Goal: Task Accomplishment & Management: Manage account settings

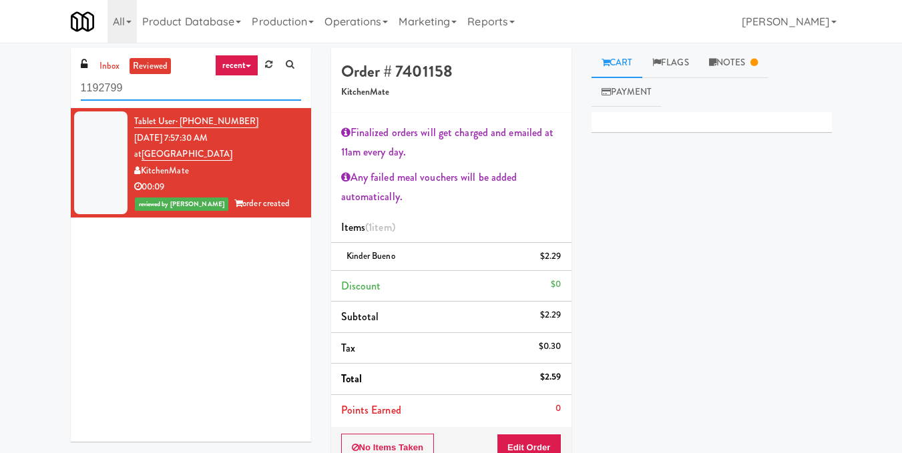
drag, startPoint x: 13, startPoint y: 84, endPoint x: 0, endPoint y: 84, distance: 12.7
click at [0, 84] on div "inbox reviewed recent all unclear take inventory issue suspicious failed recent…" at bounding box center [451, 326] width 902 height 556
paste input "Alameda West - Snack"
type input "Alameda West - Snack"
click at [105, 61] on link "inbox" at bounding box center [109, 66] width 27 height 17
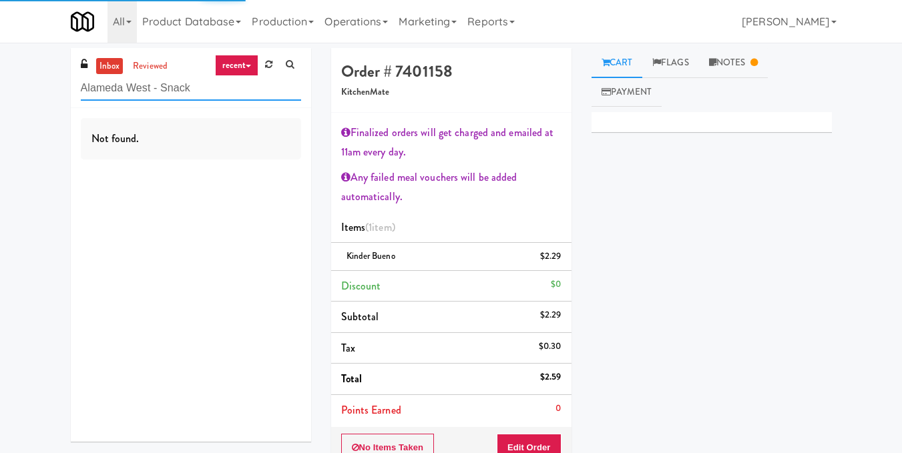
click at [211, 89] on input "Alameda West - Snack" at bounding box center [191, 88] width 220 height 25
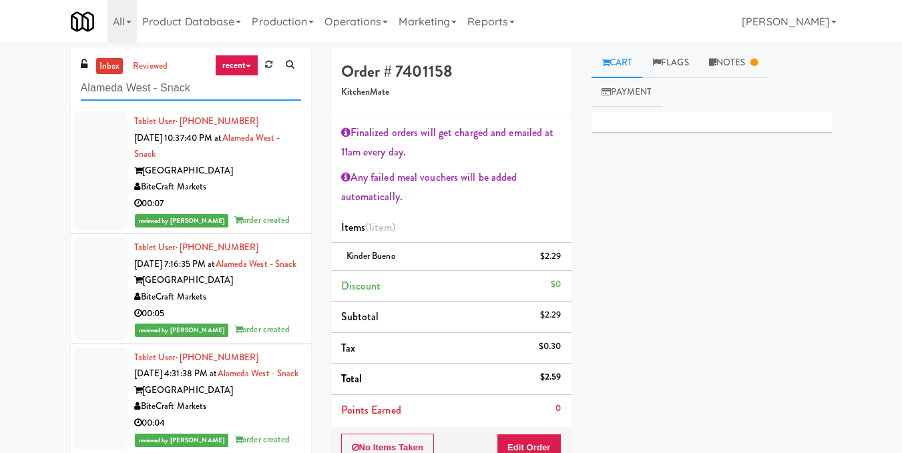
drag, startPoint x: 218, startPoint y: 94, endPoint x: 37, endPoint y: 107, distance: 180.7
click at [37, 107] on div "inbox reviewed recent all unclear take inventory issue suspicious failed recent…" at bounding box center [451, 326] width 902 height 556
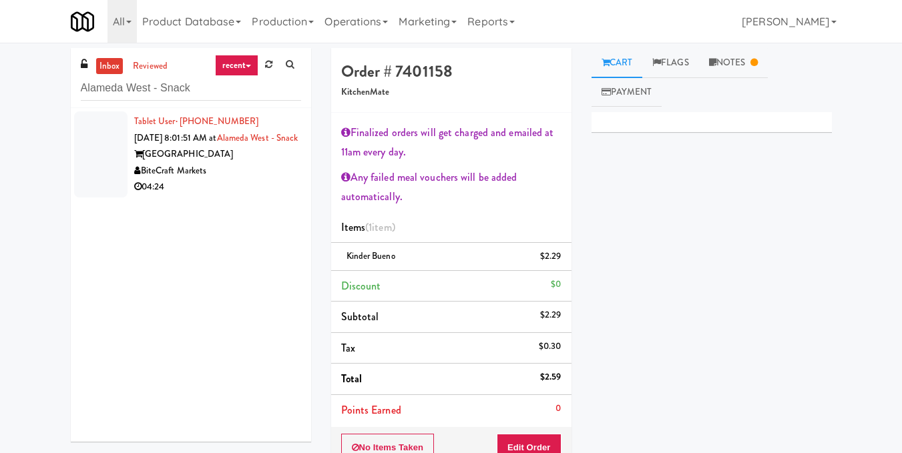
click at [252, 180] on div "BiteCraft Markets" at bounding box center [217, 171] width 167 height 17
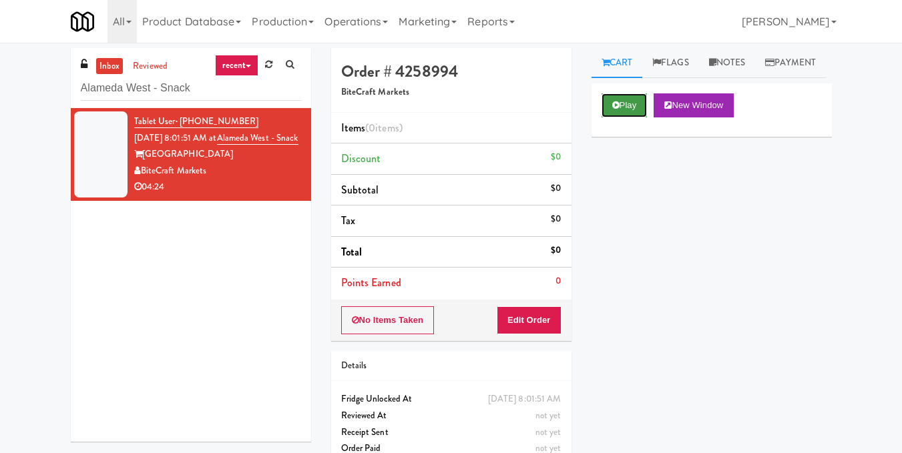
click at [618, 117] on button "Play" at bounding box center [624, 105] width 46 height 24
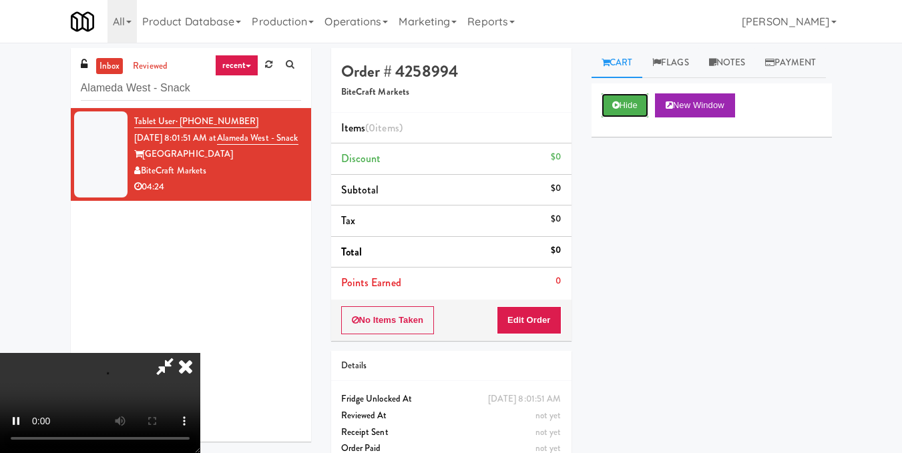
scroll to position [150, 0]
click at [184, 353] on video at bounding box center [100, 403] width 200 height 100
click at [200, 353] on video at bounding box center [100, 403] width 200 height 100
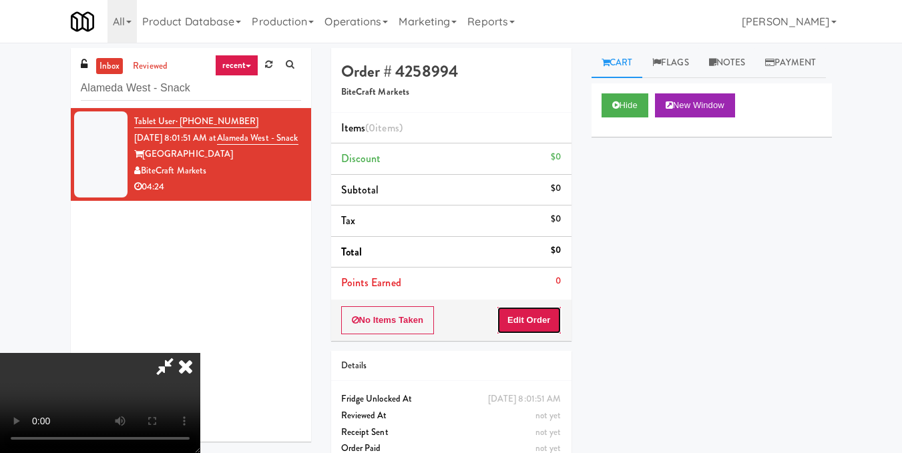
click at [549, 318] on button "Edit Order" at bounding box center [529, 320] width 65 height 28
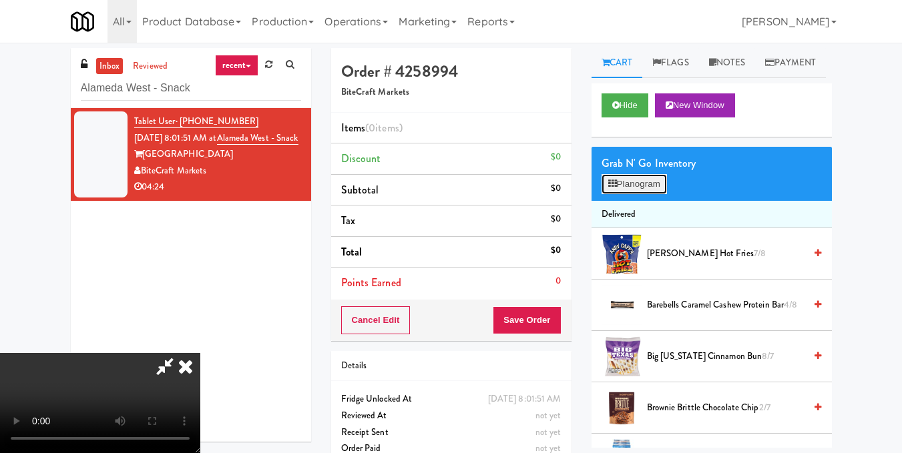
click at [645, 194] on button "Planogram" at bounding box center [633, 184] width 65 height 20
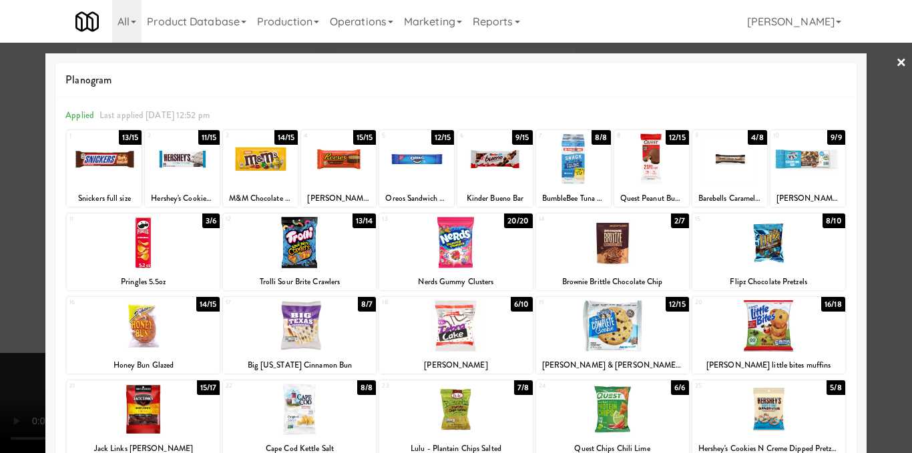
click at [405, 152] on div at bounding box center [416, 158] width 75 height 51
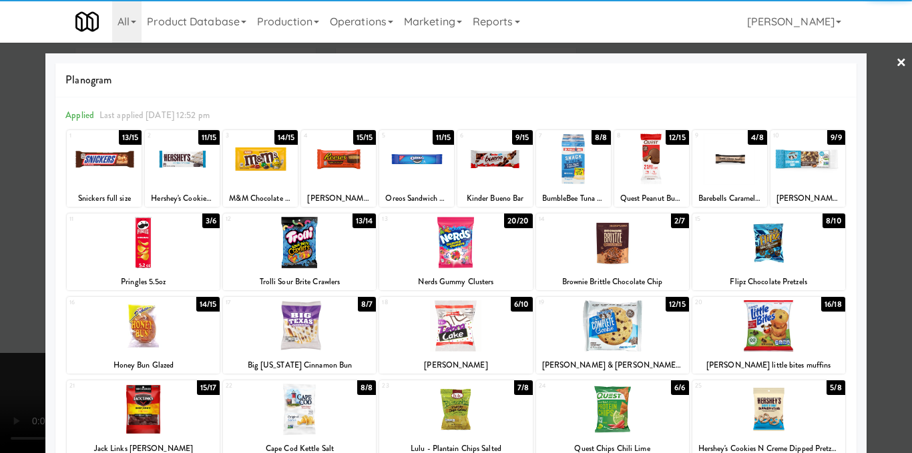
click at [882, 258] on div at bounding box center [456, 226] width 912 height 453
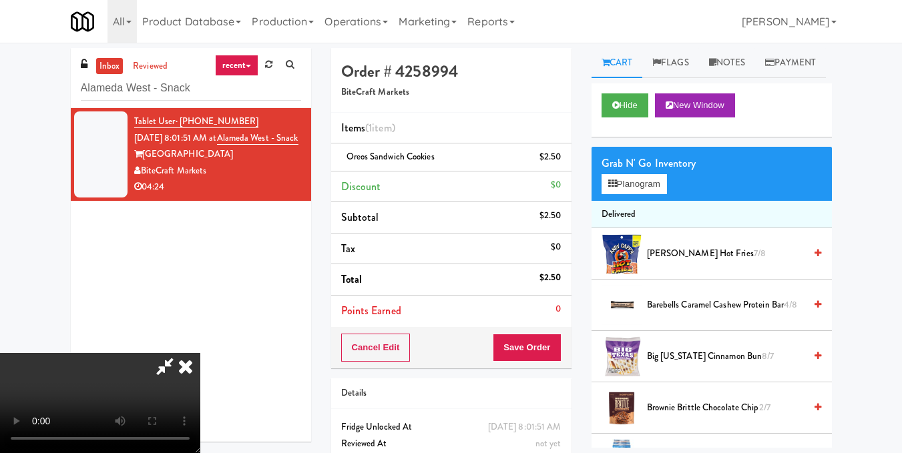
drag, startPoint x: 224, startPoint y: 304, endPoint x: 274, endPoint y: 289, distance: 52.8
click at [200, 353] on video at bounding box center [100, 403] width 200 height 100
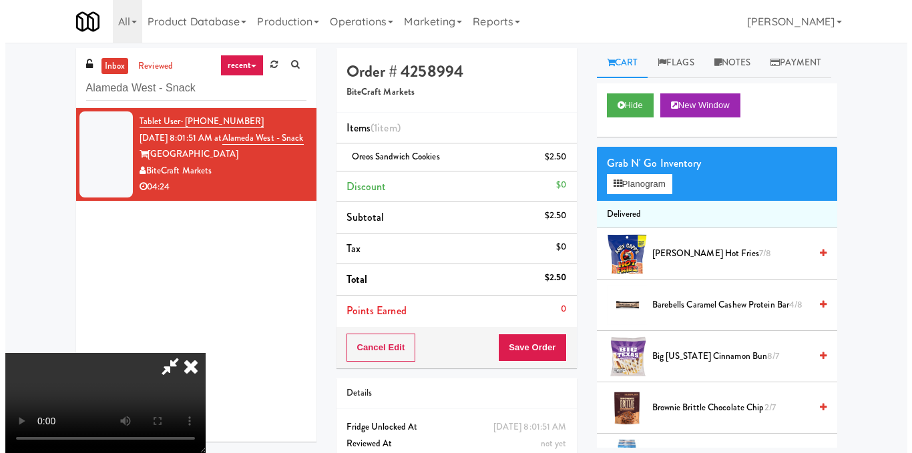
scroll to position [150, 0]
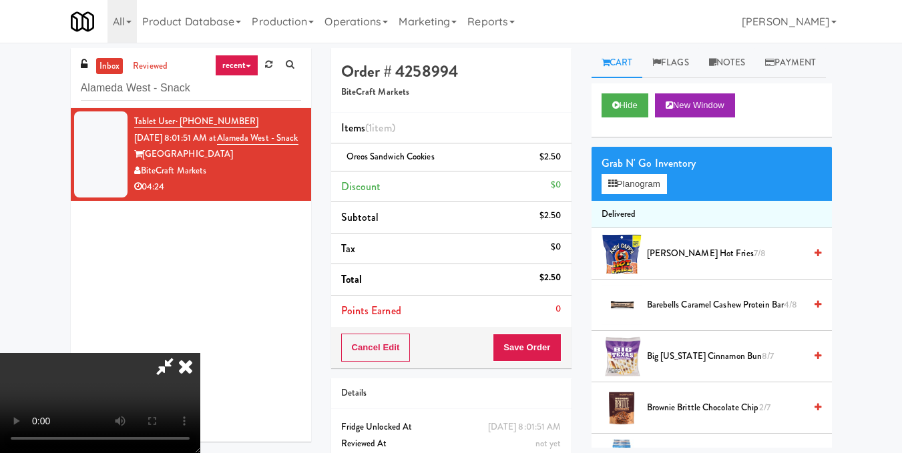
click at [200, 353] on video at bounding box center [100, 403] width 200 height 100
click at [647, 194] on button "Planogram" at bounding box center [633, 184] width 65 height 20
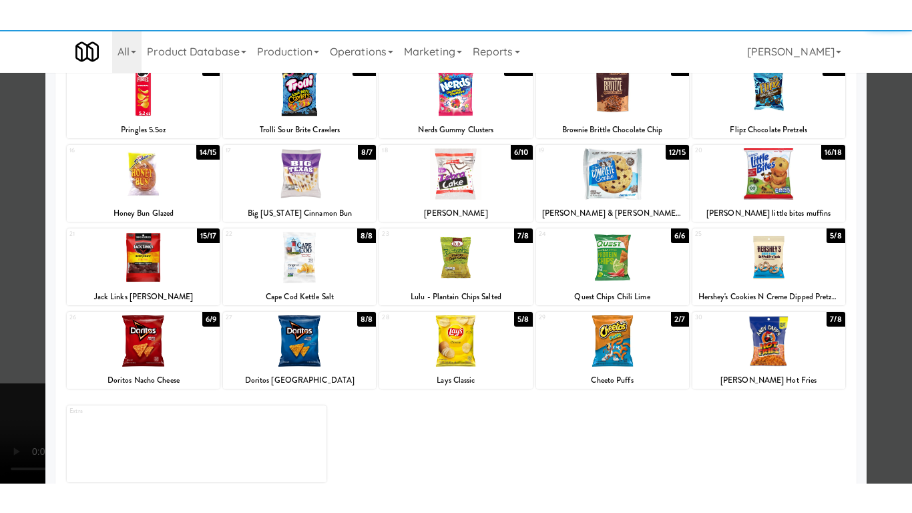
scroll to position [200, 0]
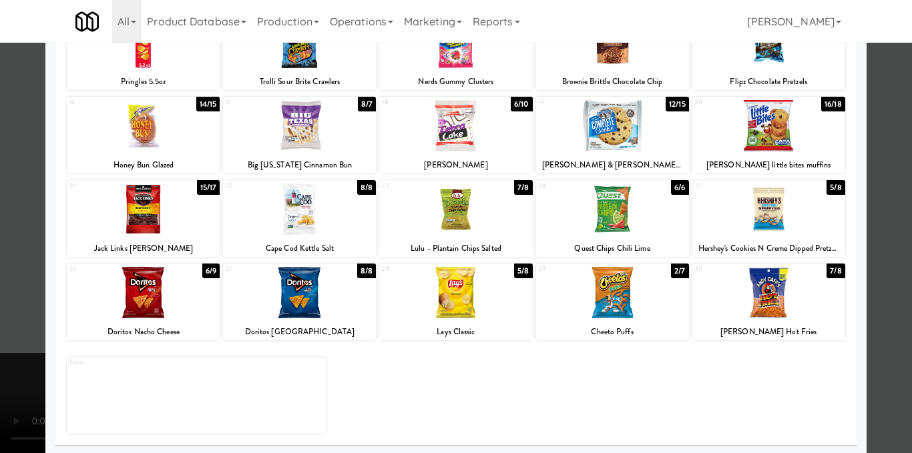
click at [312, 307] on div at bounding box center [299, 292] width 153 height 51
click at [887, 204] on div at bounding box center [456, 226] width 912 height 453
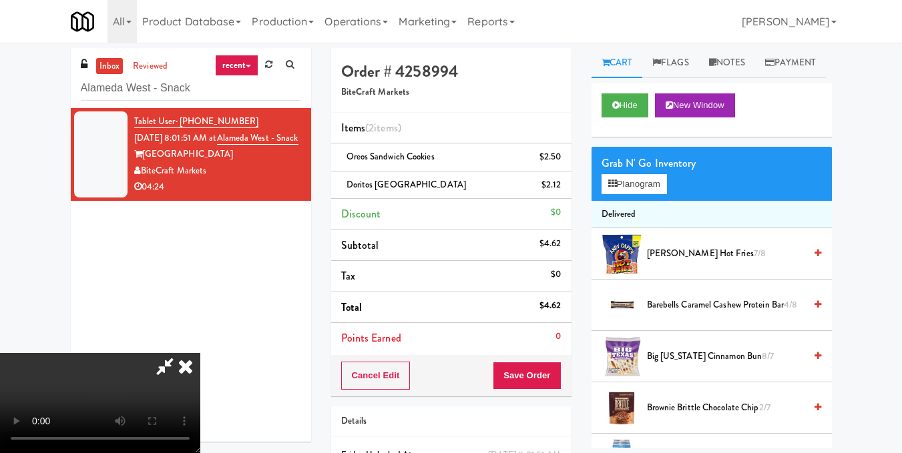
click at [23, 353] on video at bounding box center [100, 403] width 200 height 100
click at [174, 353] on video at bounding box center [100, 403] width 200 height 100
click at [200, 353] on video at bounding box center [100, 403] width 200 height 100
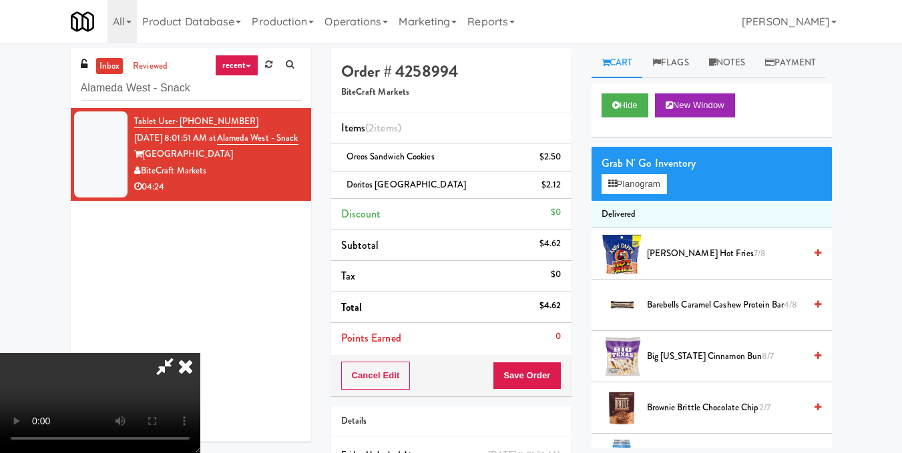
click at [200, 353] on video at bounding box center [100, 403] width 200 height 100
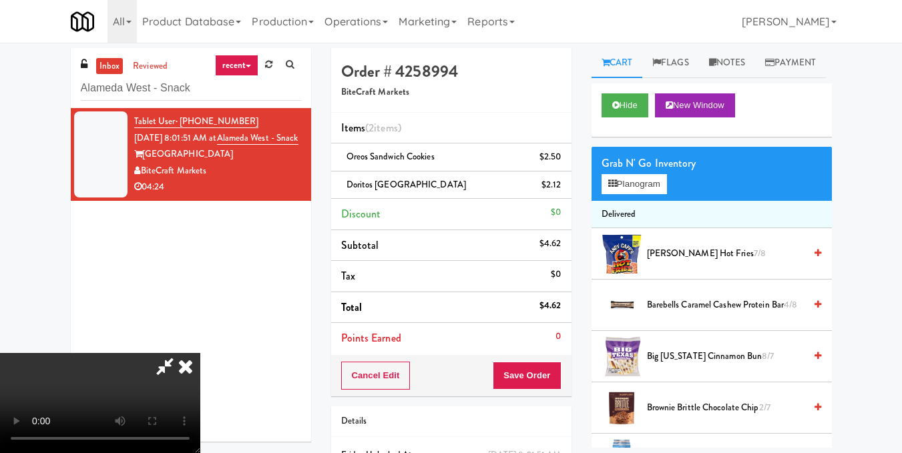
click at [200, 353] on video at bounding box center [100, 403] width 200 height 100
click at [200, 361] on video at bounding box center [100, 403] width 200 height 100
click at [200, 353] on video at bounding box center [100, 403] width 200 height 100
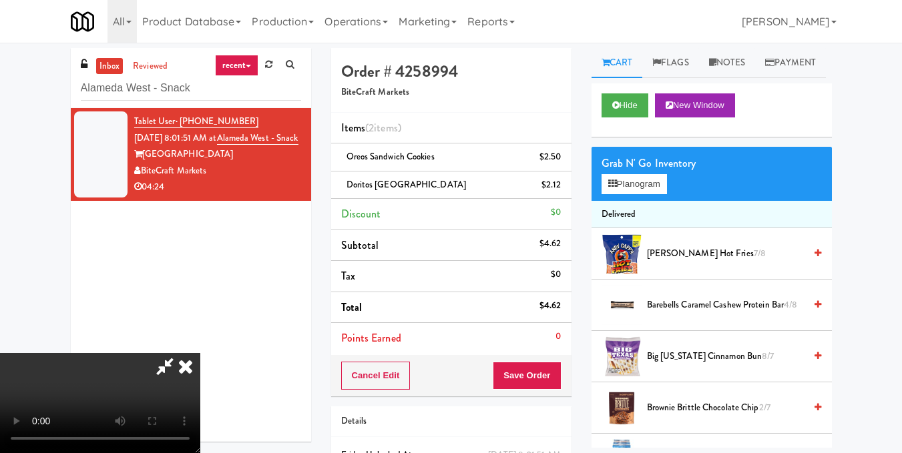
scroll to position [0, 0]
click at [200, 353] on icon at bounding box center [185, 366] width 29 height 27
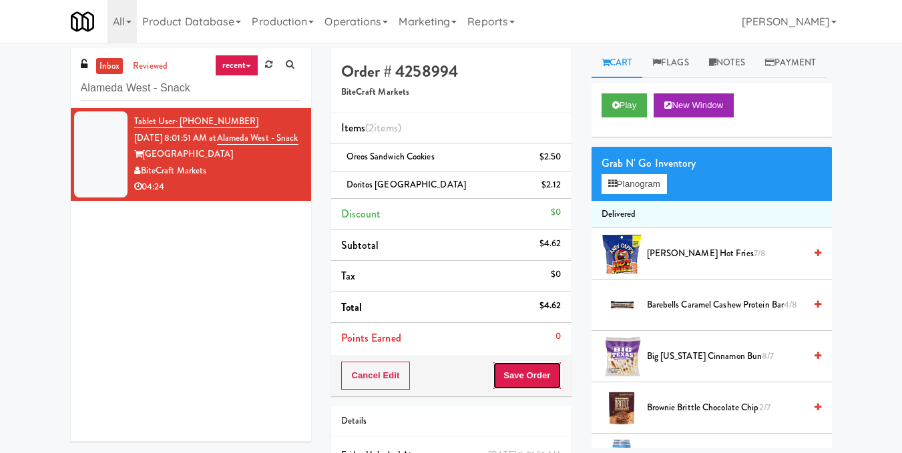
click at [529, 372] on button "Save Order" at bounding box center [527, 376] width 68 height 28
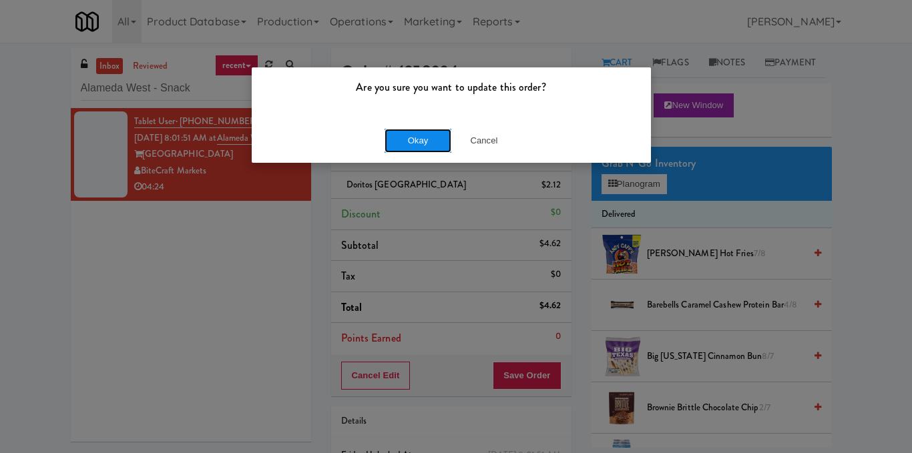
click at [410, 140] on button "Okay" at bounding box center [417, 141] width 67 height 24
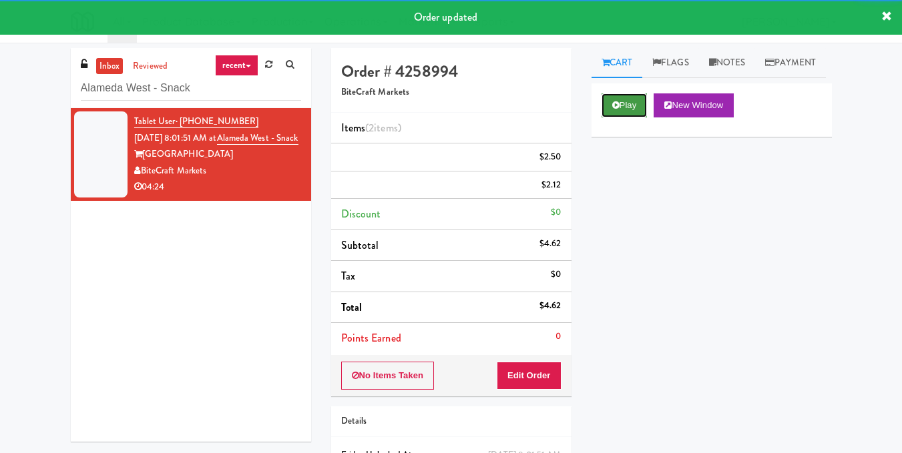
click at [615, 117] on button "Play" at bounding box center [624, 105] width 46 height 24
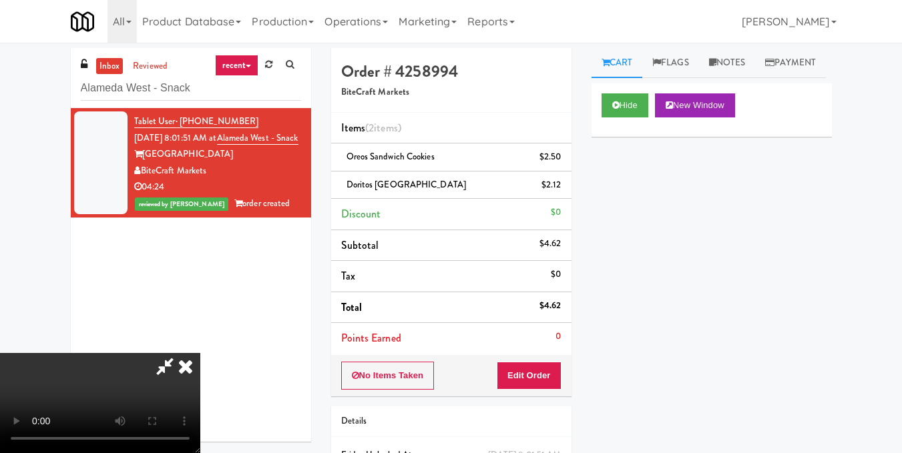
click at [200, 353] on icon at bounding box center [185, 366] width 29 height 27
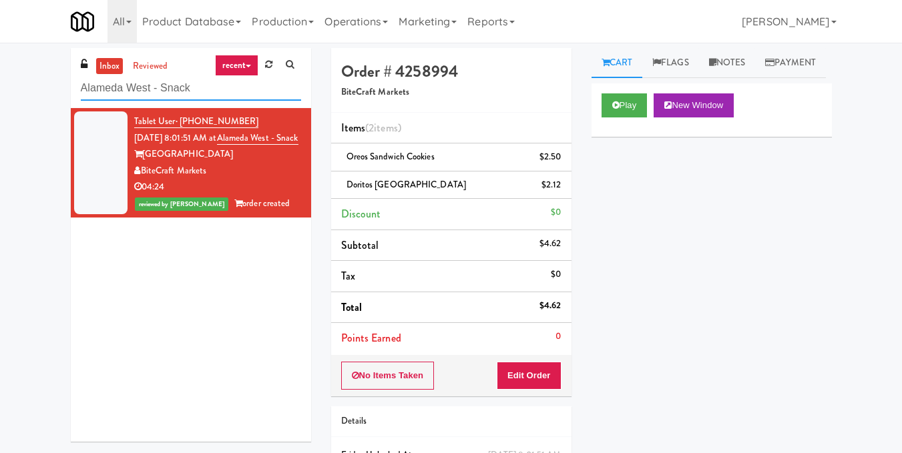
drag, startPoint x: 238, startPoint y: 90, endPoint x: 33, endPoint y: 102, distance: 205.9
click at [33, 102] on div "inbox reviewed recent all unclear take inventory issue suspicious failed recent…" at bounding box center [451, 290] width 902 height 485
paste input "(Snack & Drink) EWR 3-TB-PUBLIC"
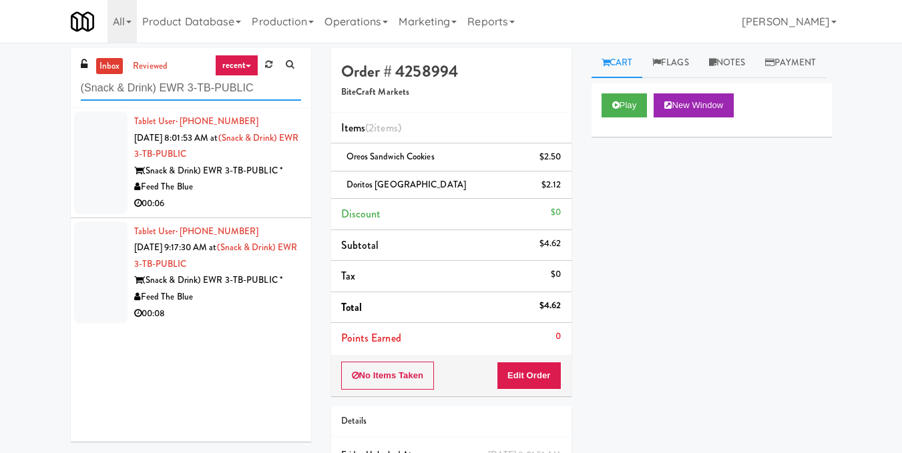
type input "(Snack & Drink) EWR 3-TB-PUBLIC"
click at [282, 196] on div "Tablet User · (401) 688-3479 [DATE] 8:01:53 AM at (Snack & Drink) EWR 3-TB-PUBL…" at bounding box center [217, 162] width 167 height 99
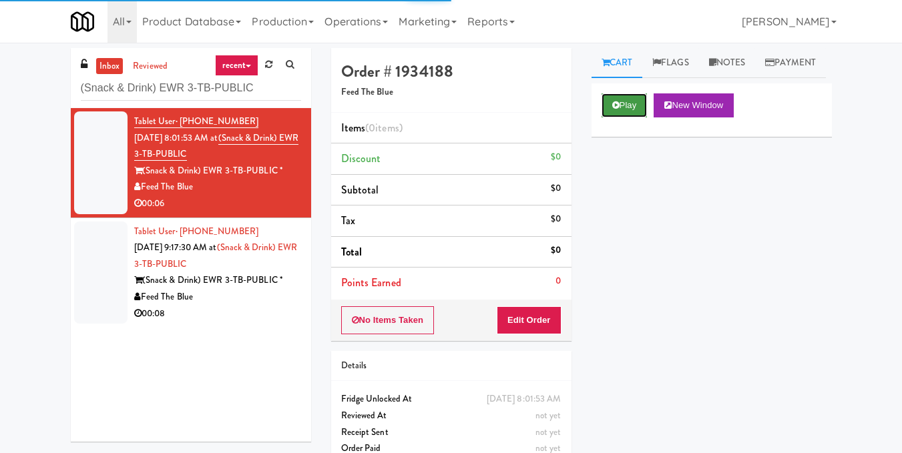
click at [611, 117] on button "Play" at bounding box center [624, 105] width 46 height 24
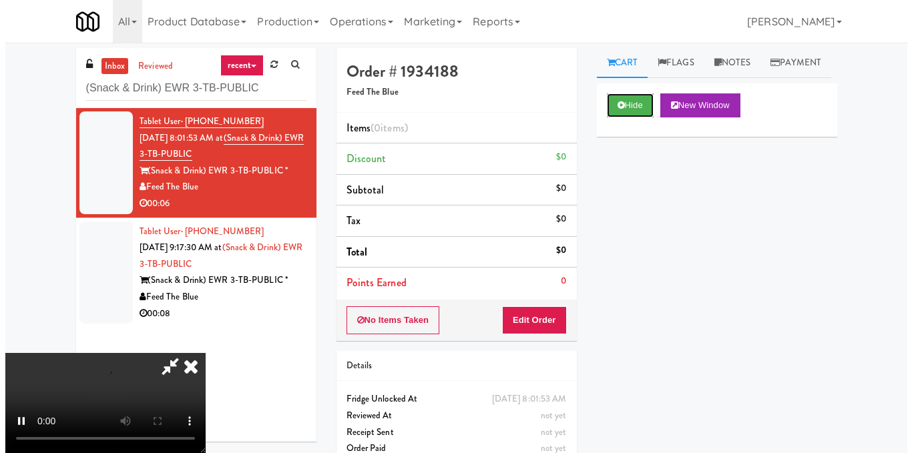
scroll to position [133, 0]
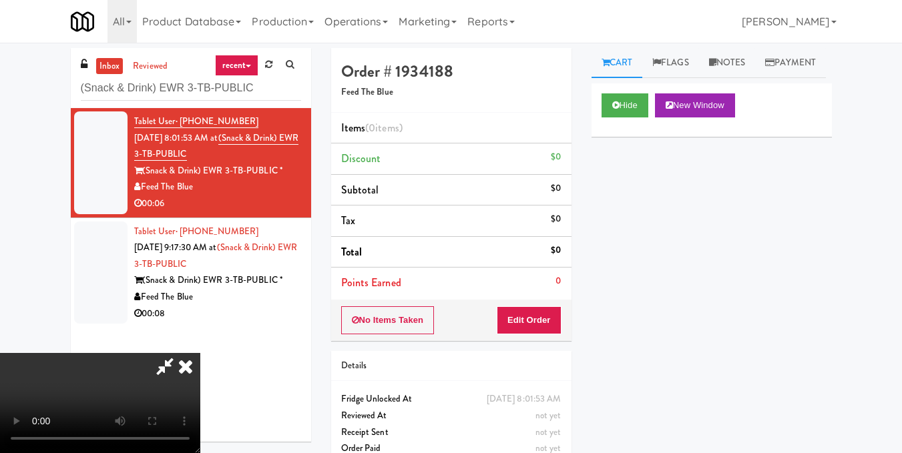
click at [200, 353] on video at bounding box center [100, 403] width 200 height 100
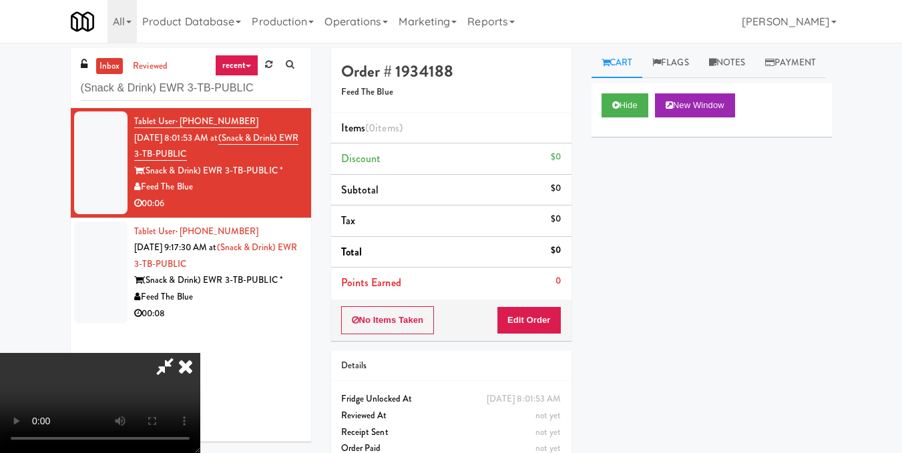
click at [200, 353] on video at bounding box center [100, 403] width 200 height 100
click at [545, 323] on button "Edit Order" at bounding box center [529, 320] width 65 height 28
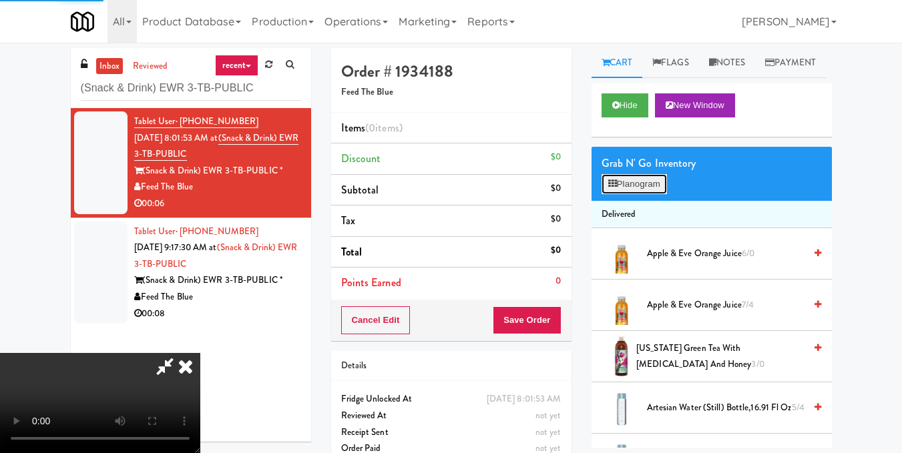
click at [635, 194] on button "Planogram" at bounding box center [633, 184] width 65 height 20
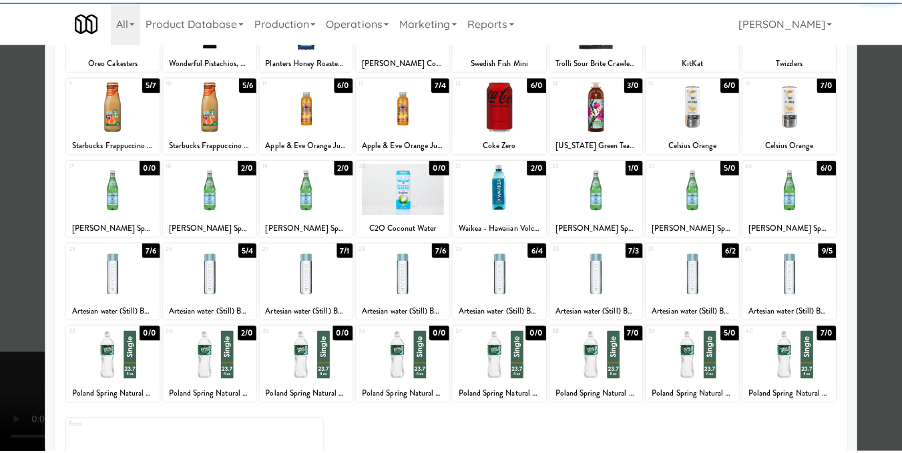
scroll to position [202, 0]
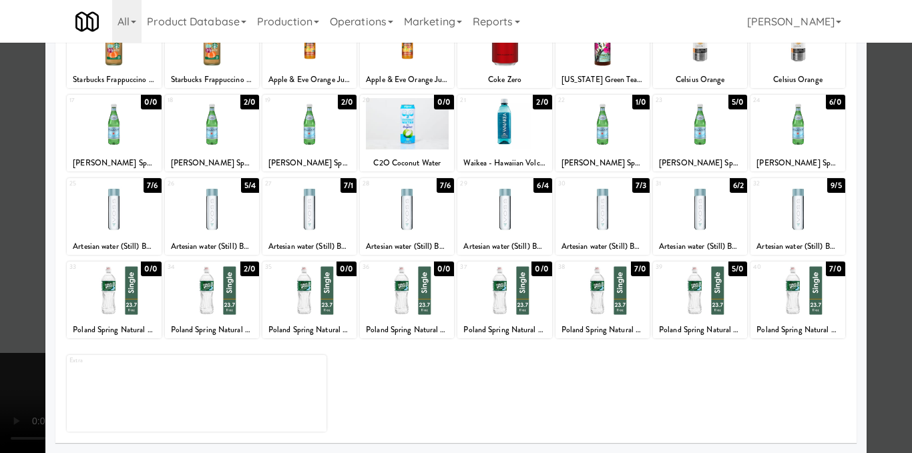
click at [625, 289] on div at bounding box center [602, 290] width 94 height 51
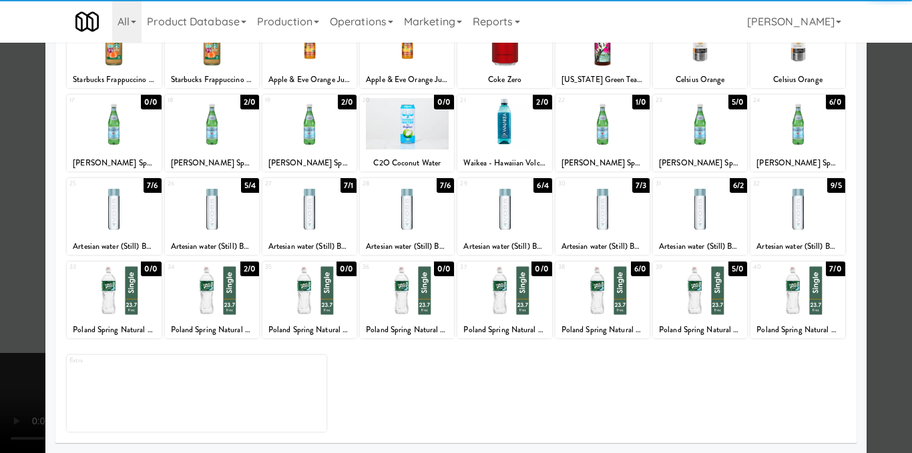
click at [881, 222] on div at bounding box center [456, 226] width 912 height 453
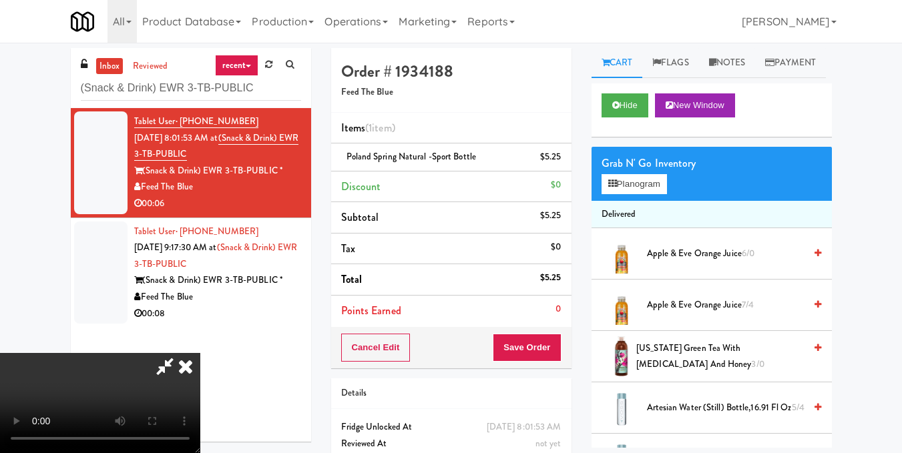
click at [200, 353] on video at bounding box center [100, 403] width 200 height 100
click at [200, 353] on icon at bounding box center [185, 366] width 29 height 27
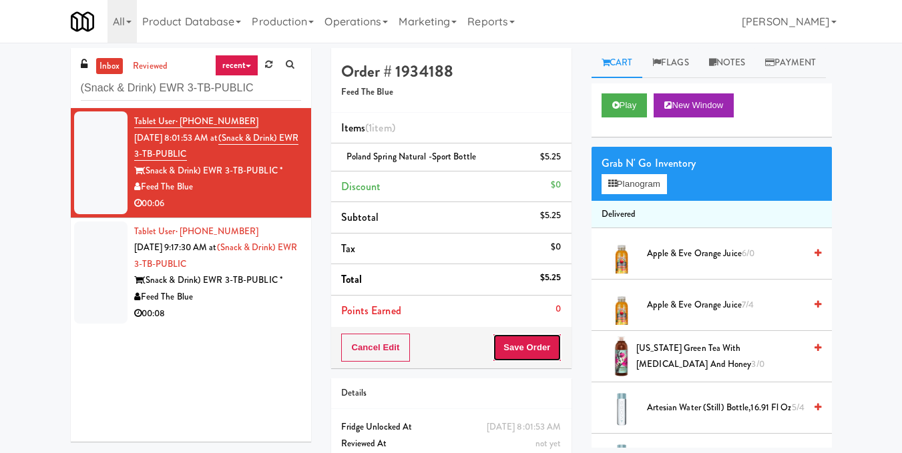
click at [551, 357] on button "Save Order" at bounding box center [527, 348] width 68 height 28
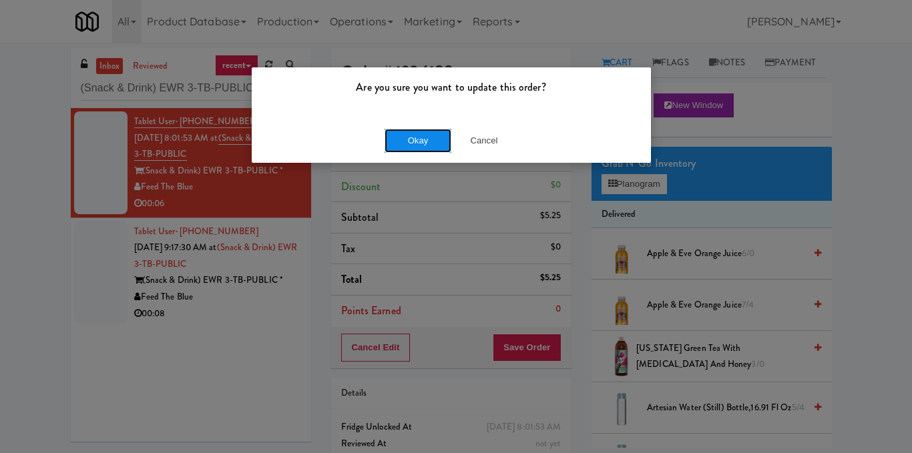
click at [430, 137] on button "Okay" at bounding box center [417, 141] width 67 height 24
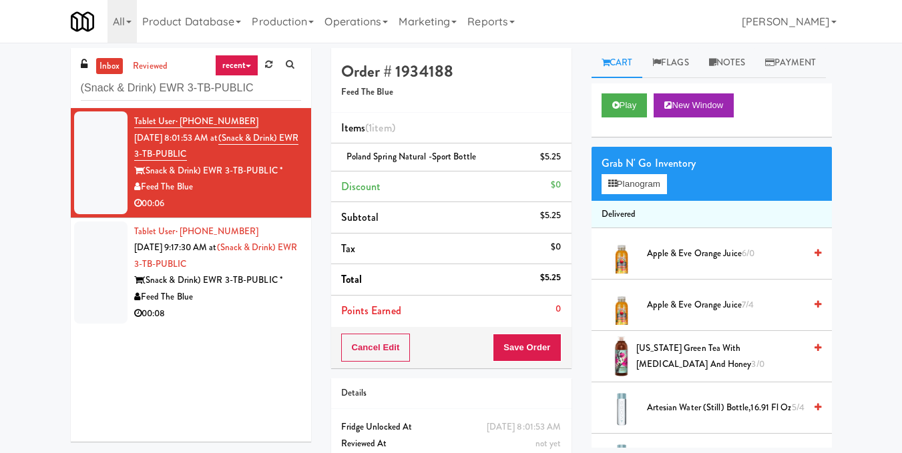
click at [226, 308] on div "00:08" at bounding box center [217, 314] width 167 height 17
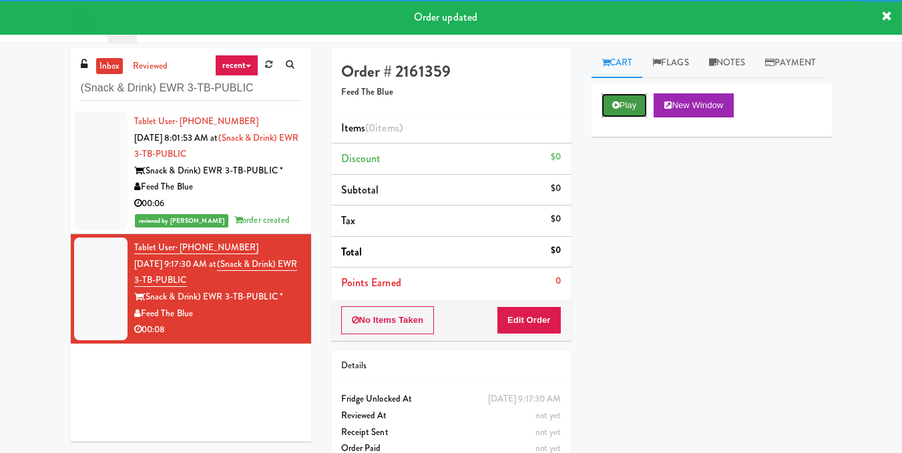
click at [631, 117] on button "Play" at bounding box center [624, 105] width 46 height 24
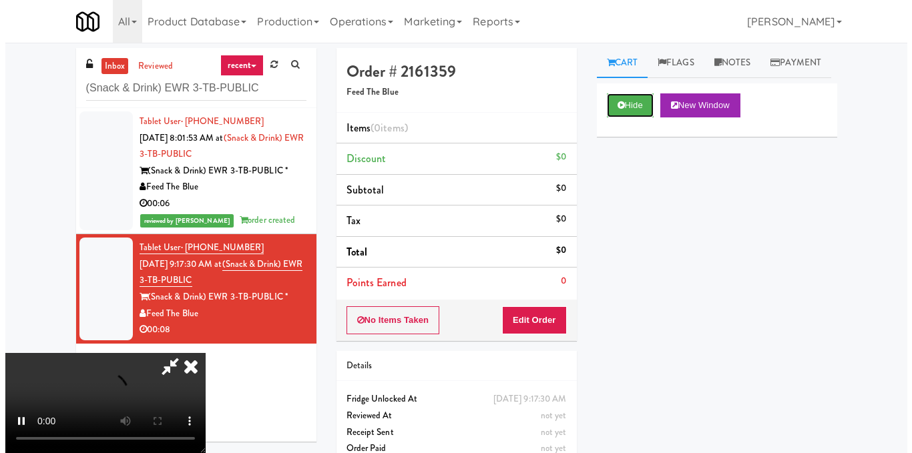
scroll to position [150, 0]
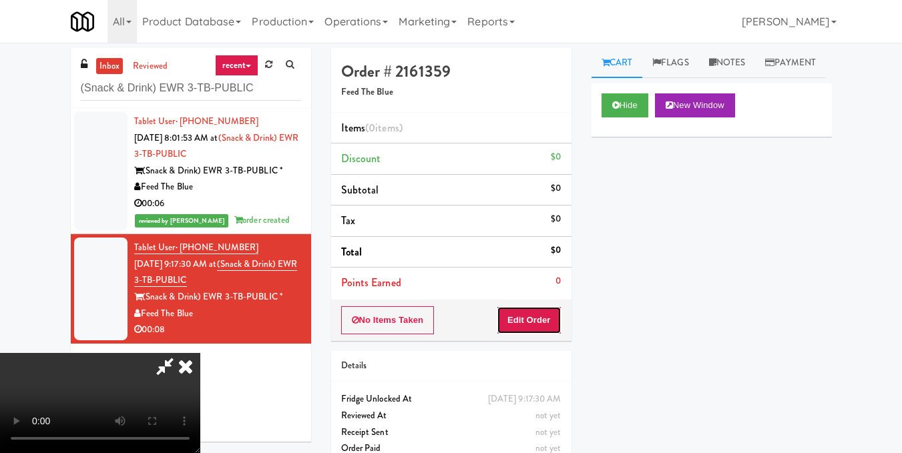
click at [550, 324] on button "Edit Order" at bounding box center [529, 320] width 65 height 28
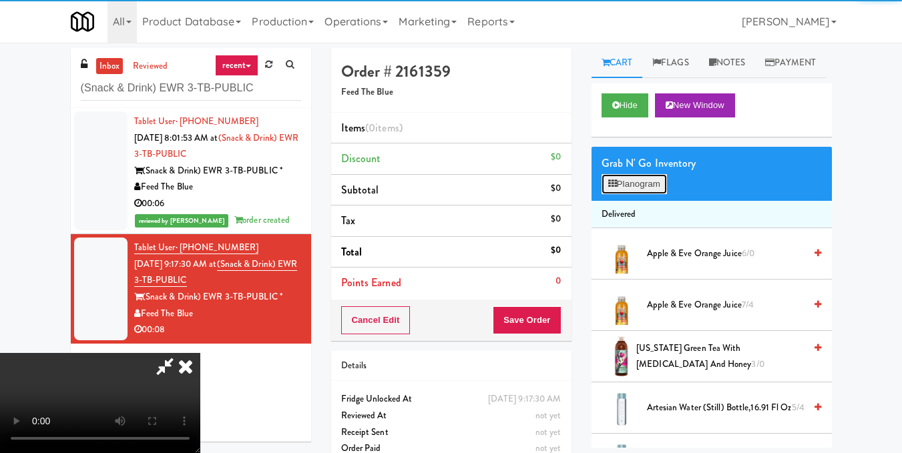
click at [629, 194] on button "Planogram" at bounding box center [633, 184] width 65 height 20
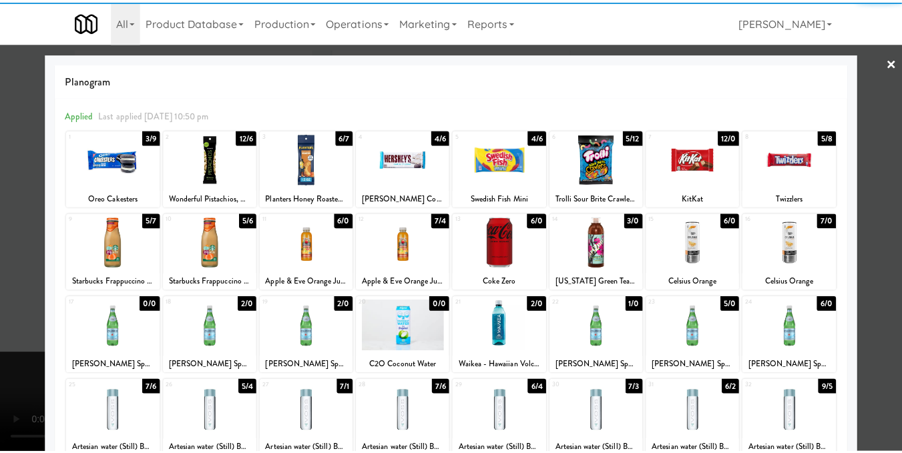
scroll to position [133, 0]
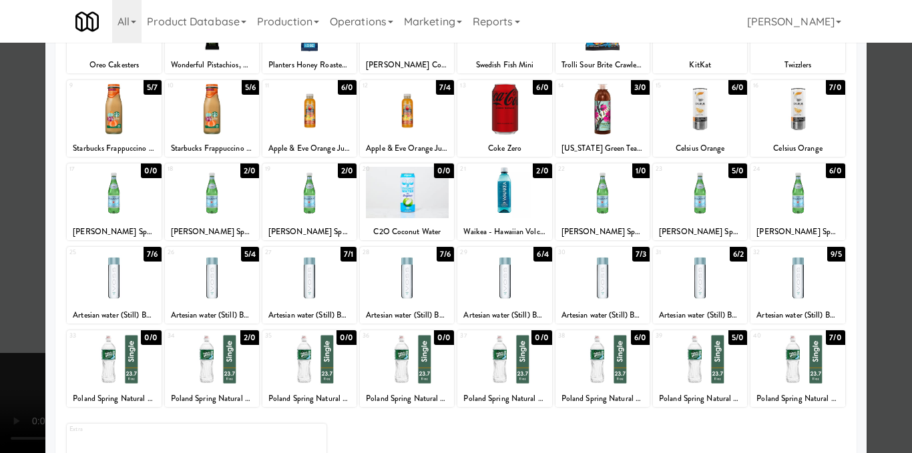
drag, startPoint x: 608, startPoint y: 362, endPoint x: 744, endPoint y: 280, distance: 159.0
click at [609, 362] on div at bounding box center [602, 359] width 94 height 51
drag, startPoint x: 890, startPoint y: 201, endPoint x: 852, endPoint y: 209, distance: 38.9
click at [890, 202] on div at bounding box center [456, 226] width 912 height 453
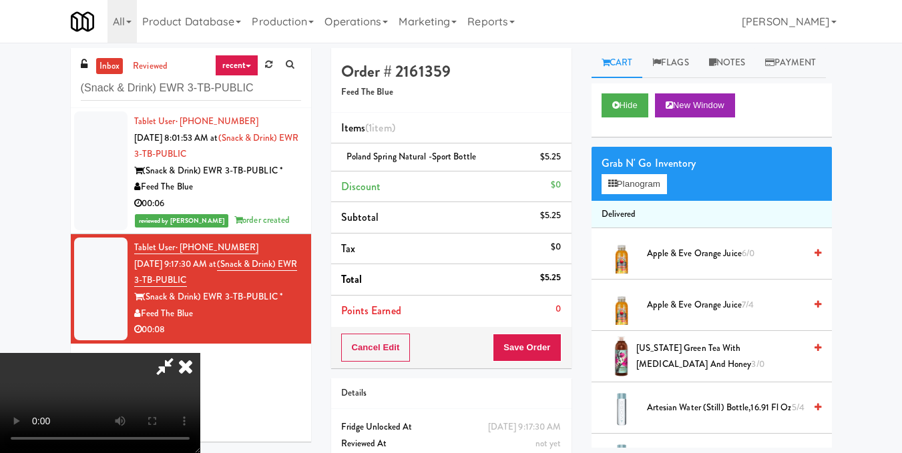
click at [180, 353] on icon at bounding box center [165, 366] width 31 height 27
click at [512, 348] on button "Save Order" at bounding box center [527, 348] width 68 height 28
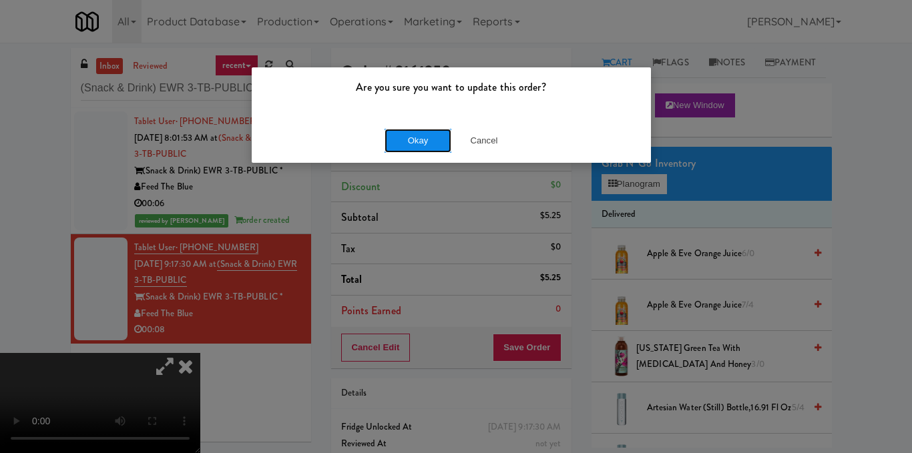
click at [409, 143] on button "Okay" at bounding box center [417, 141] width 67 height 24
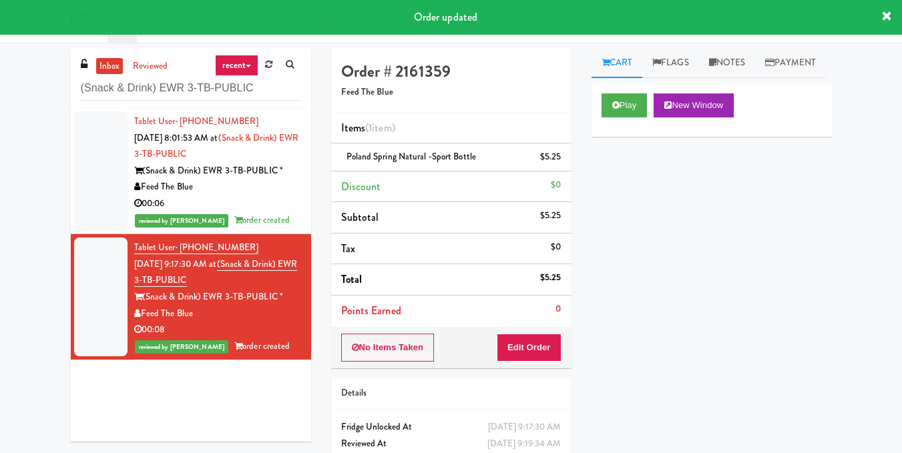
drag, startPoint x: 293, startPoint y: 69, endPoint x: 59, endPoint y: 123, distance: 240.4
click at [59, 123] on div "inbox reviewed recent all unclear take inventory issue suspicious failed recent…" at bounding box center [451, 276] width 902 height 457
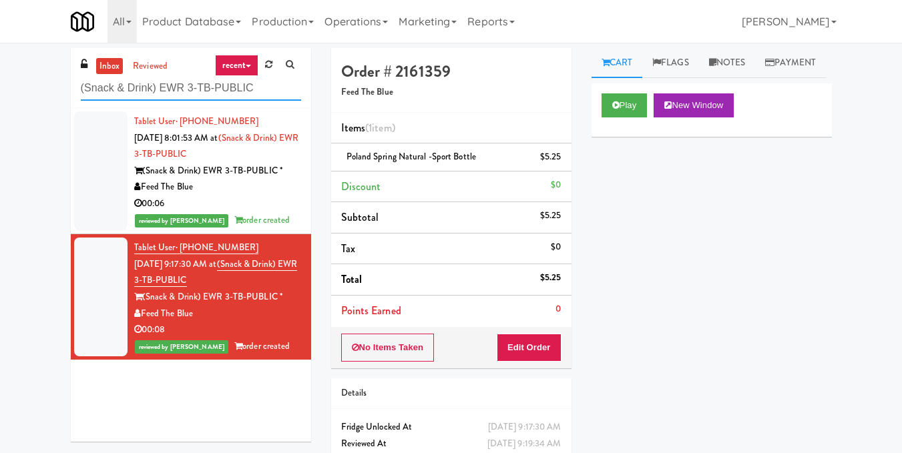
drag, startPoint x: 260, startPoint y: 91, endPoint x: 20, endPoint y: 87, distance: 240.3
click at [21, 87] on div "inbox reviewed recent all unclear take inventory issue suspicious failed recent…" at bounding box center [451, 276] width 902 height 457
paste input "[PERSON_NAME] PFFZ"
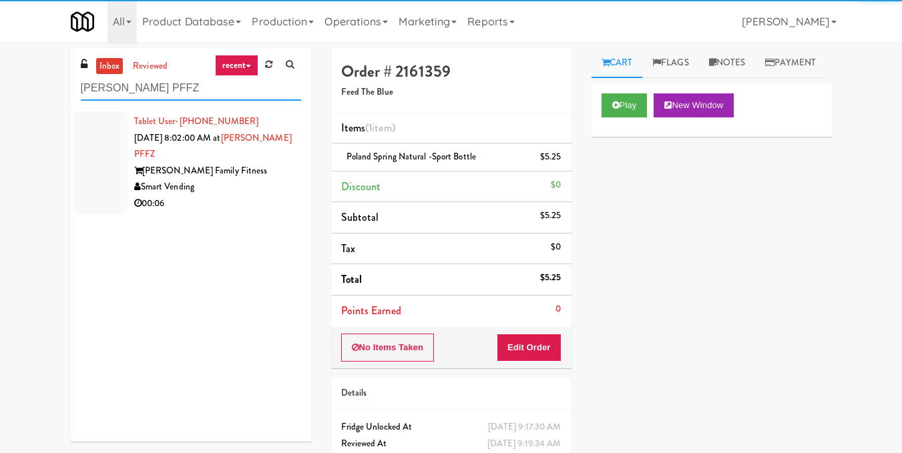
type input "[PERSON_NAME] PFFZ"
click at [261, 182] on div "Smart Vending" at bounding box center [217, 187] width 167 height 17
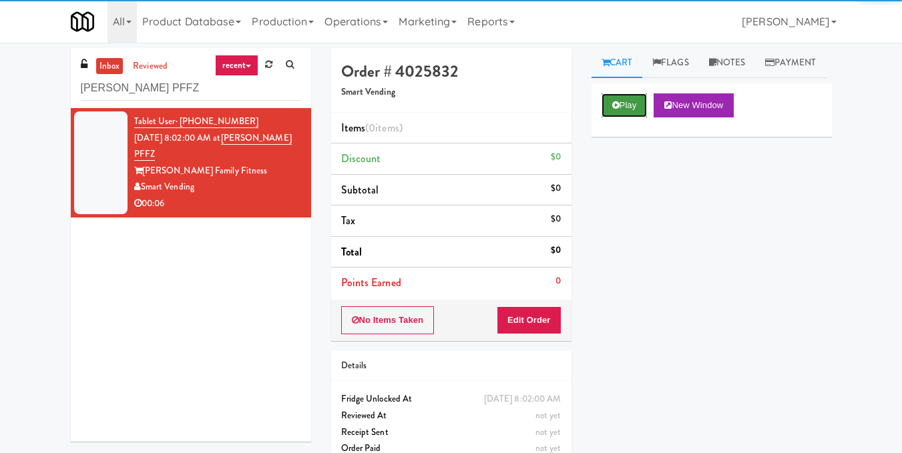
click at [623, 117] on button "Play" at bounding box center [624, 105] width 46 height 24
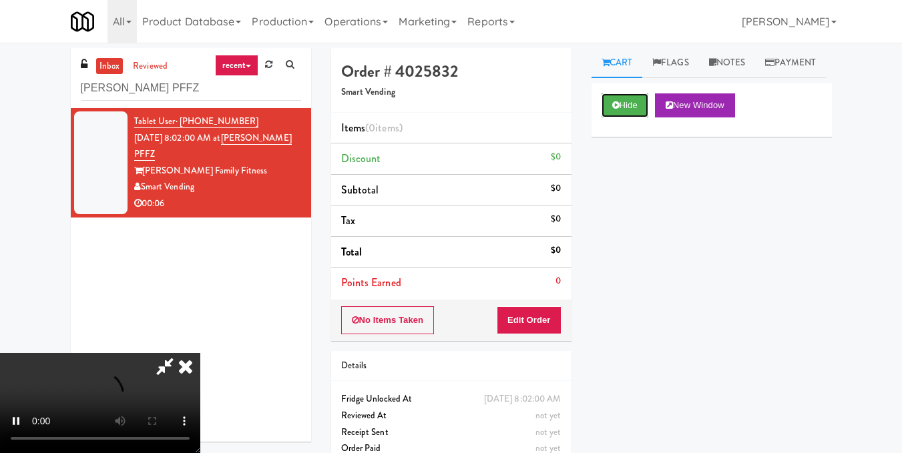
scroll to position [150, 0]
click at [200, 353] on video at bounding box center [100, 403] width 200 height 100
drag, startPoint x: 545, startPoint y: 325, endPoint x: 573, endPoint y: 266, distance: 64.8
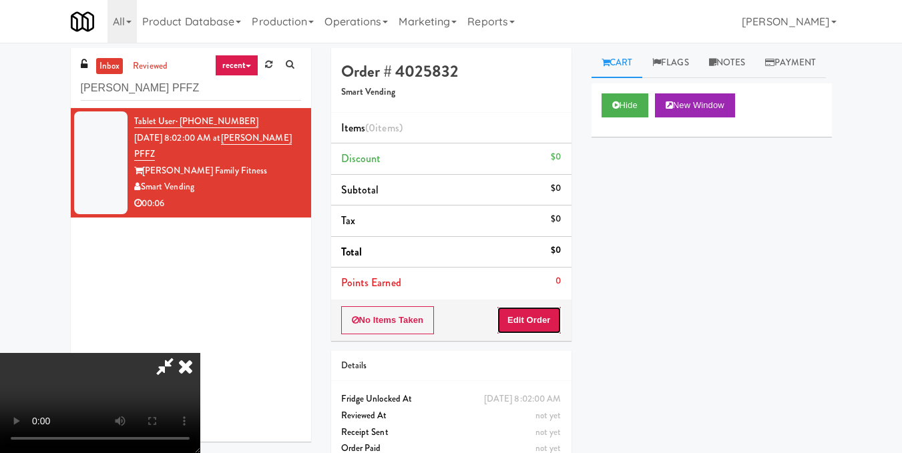
click at [545, 325] on button "Edit Order" at bounding box center [529, 320] width 65 height 28
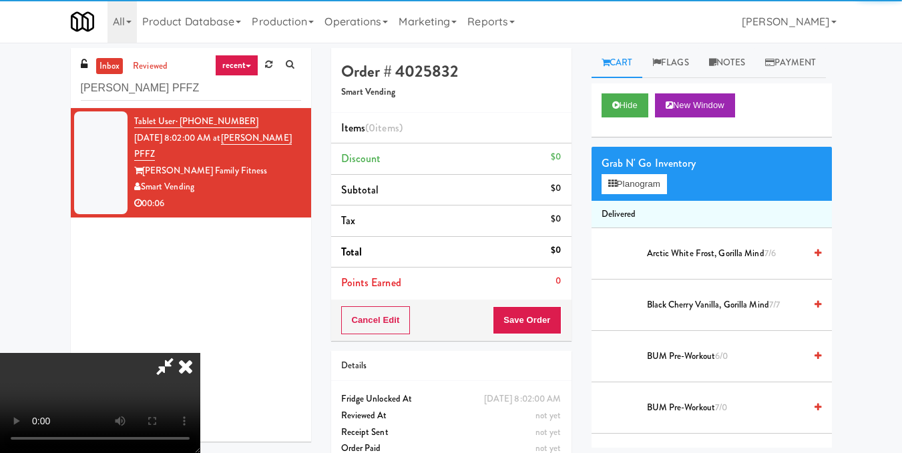
click at [627, 174] on div "Grab N' Go Inventory" at bounding box center [711, 164] width 220 height 20
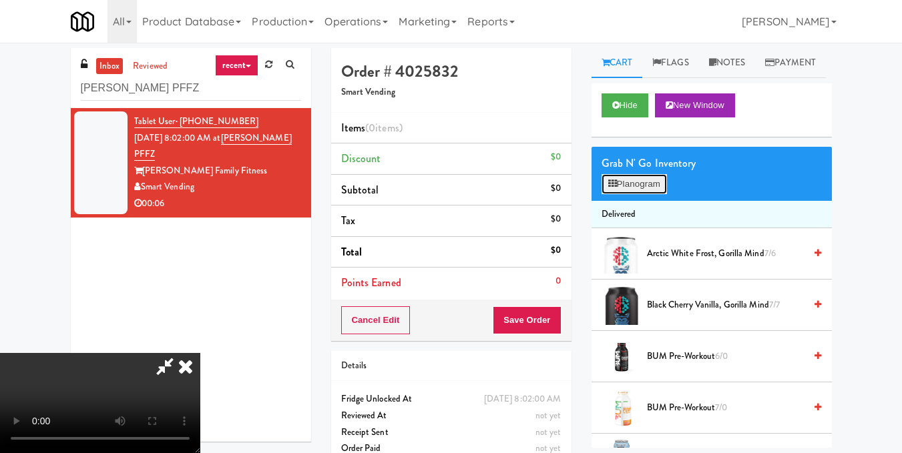
click at [627, 194] on button "Planogram" at bounding box center [633, 184] width 65 height 20
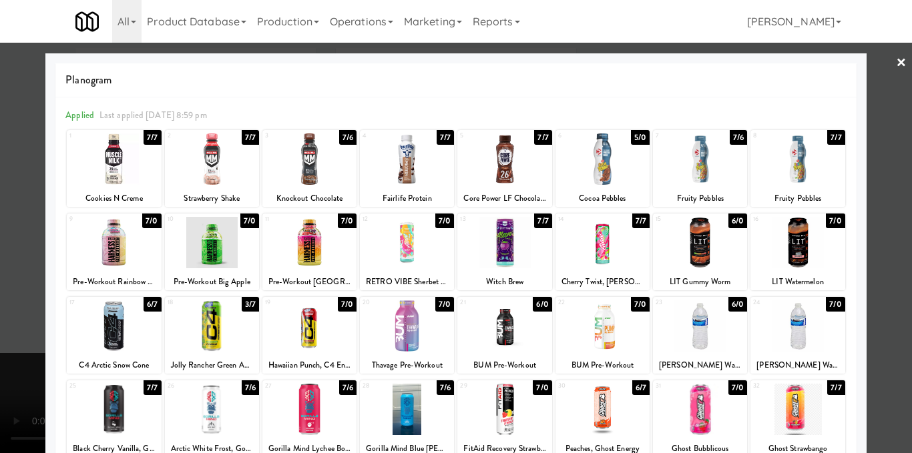
drag, startPoint x: 682, startPoint y: 174, endPoint x: 886, endPoint y: 123, distance: 210.4
click at [681, 172] on div at bounding box center [700, 158] width 94 height 51
click at [878, 155] on div at bounding box center [456, 226] width 912 height 453
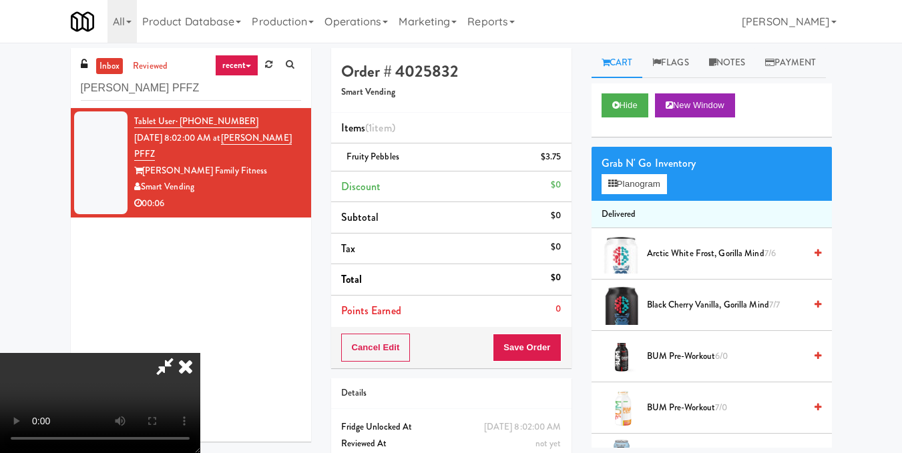
click at [180, 353] on icon at bounding box center [165, 366] width 31 height 27
click at [528, 346] on button "Save Order" at bounding box center [527, 348] width 68 height 28
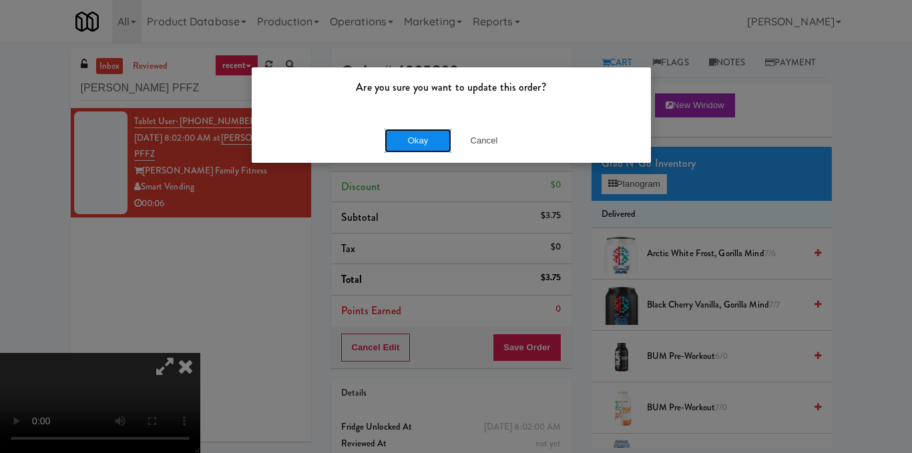
click at [404, 138] on button "Okay" at bounding box center [417, 141] width 67 height 24
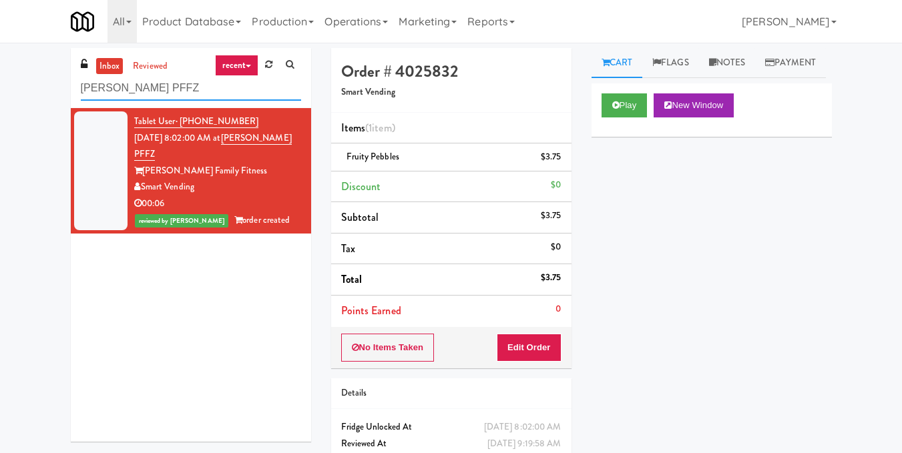
drag, startPoint x: 218, startPoint y: 93, endPoint x: 66, endPoint y: 106, distance: 152.8
click at [66, 106] on div "inbox reviewed recent all unclear take inventory issue suspicious failed recent…" at bounding box center [191, 250] width 260 height 404
paste input "Icon - Cooler - Right"
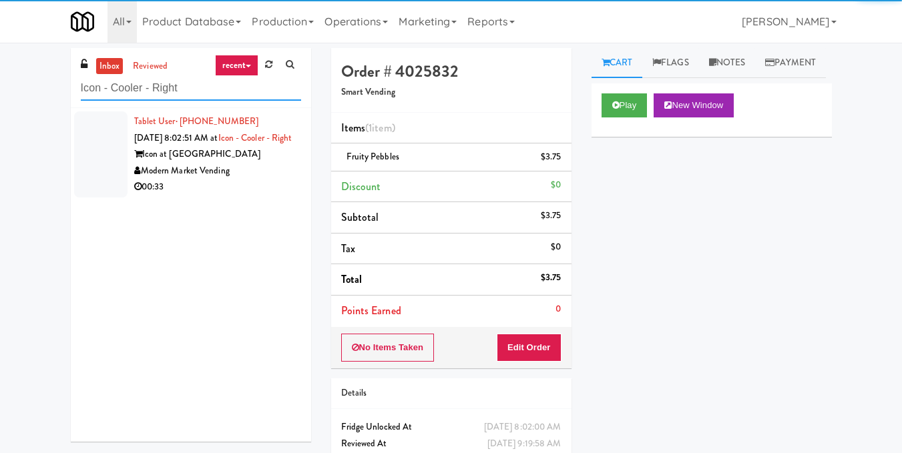
type input "Icon - Cooler - Right"
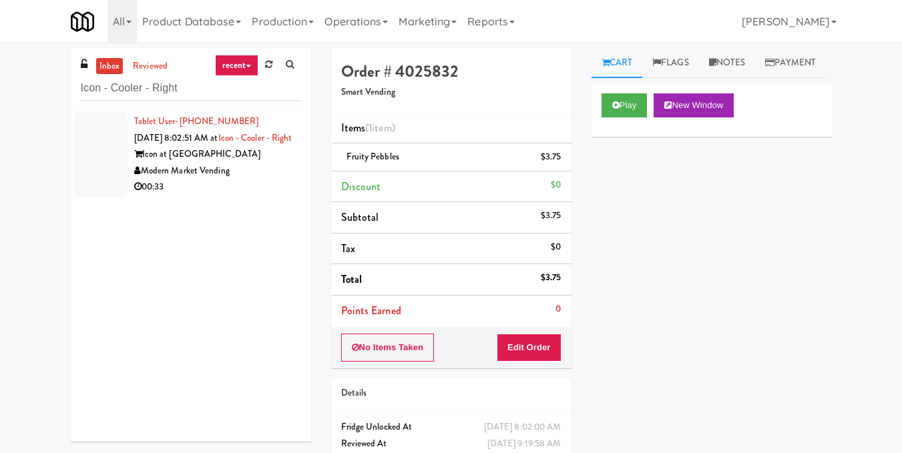
click at [228, 180] on div "Modern Market Vending" at bounding box center [217, 171] width 167 height 17
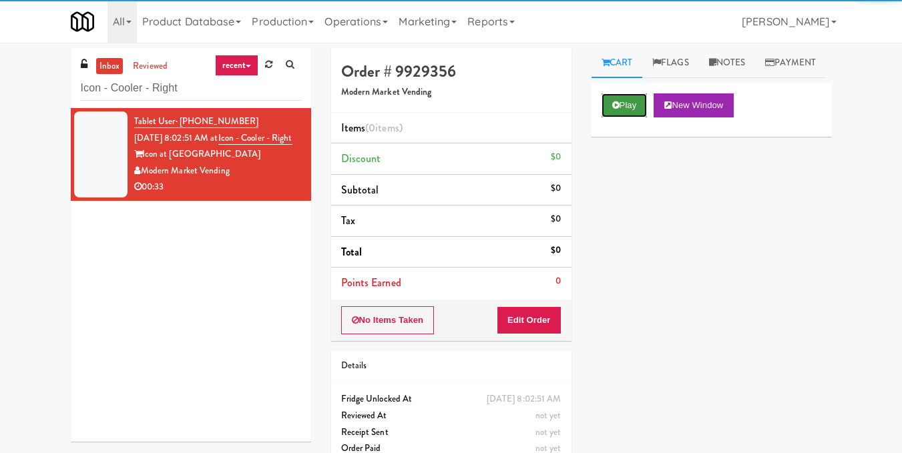
click at [625, 117] on button "Play" at bounding box center [624, 105] width 46 height 24
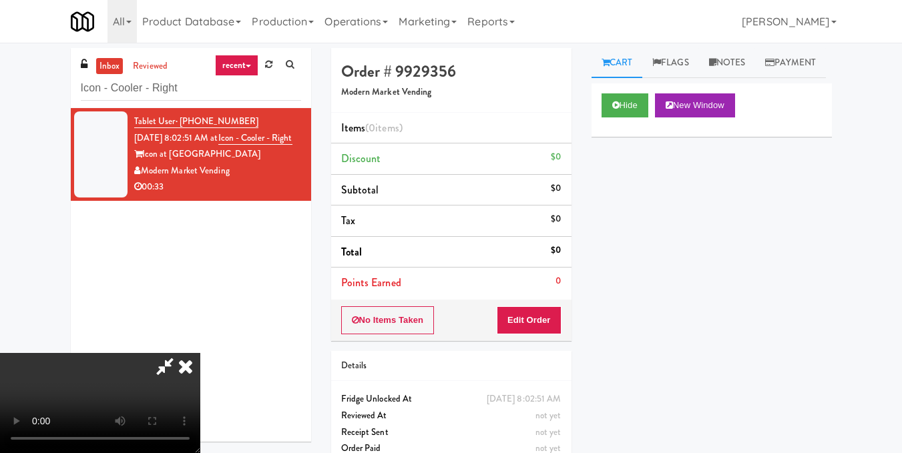
scroll to position [83, 0]
click at [559, 317] on button "Edit Order" at bounding box center [529, 320] width 65 height 28
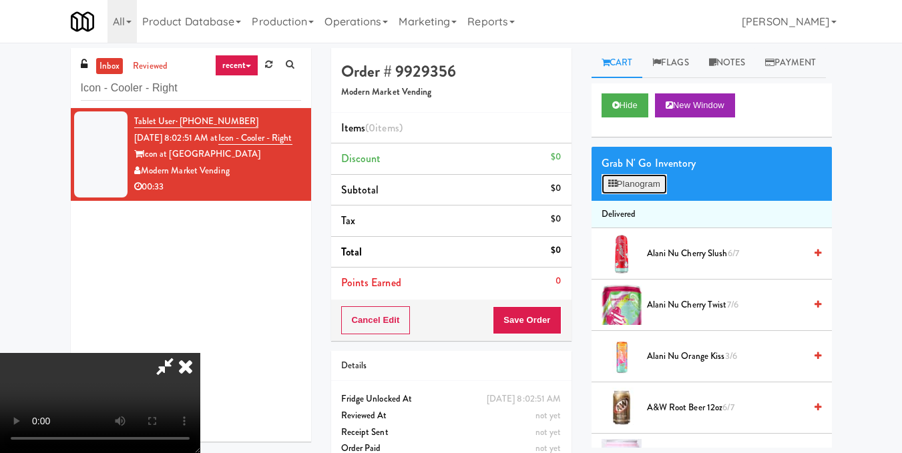
click at [641, 194] on button "Planogram" at bounding box center [633, 184] width 65 height 20
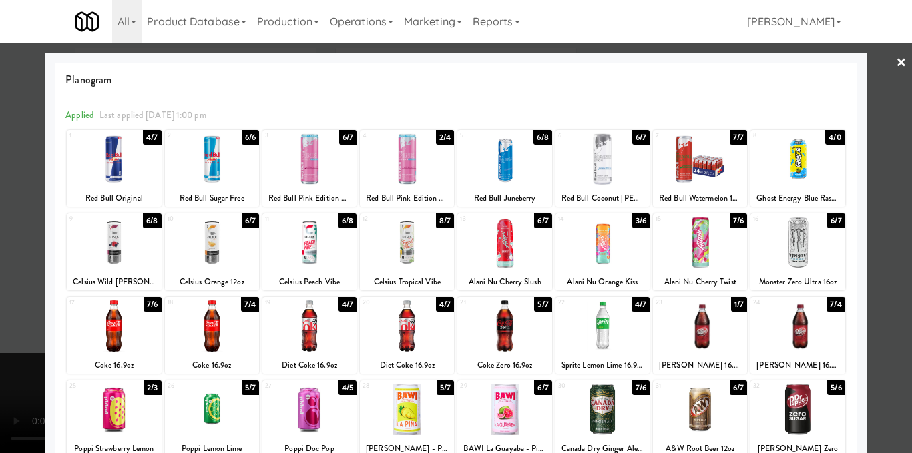
drag, startPoint x: 576, startPoint y: 240, endPoint x: 639, endPoint y: 238, distance: 63.4
click at [577, 240] on div at bounding box center [602, 242] width 94 height 51
click at [864, 206] on div at bounding box center [456, 226] width 912 height 453
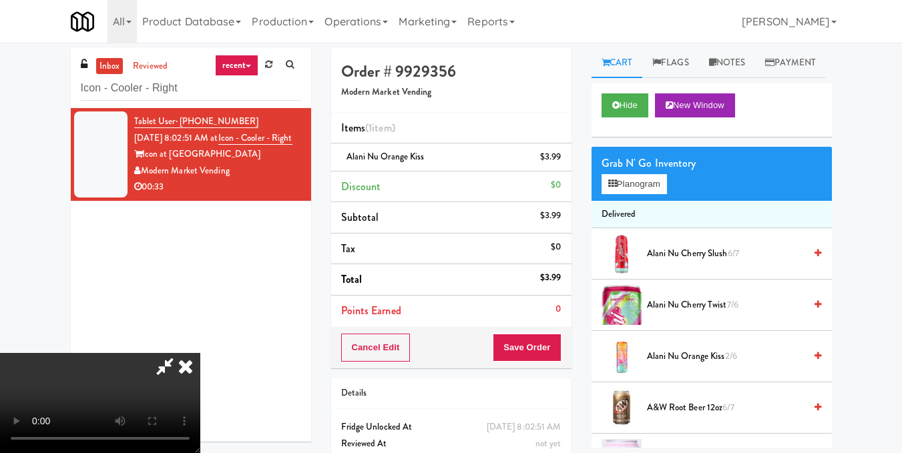
click at [200, 353] on icon at bounding box center [185, 366] width 29 height 27
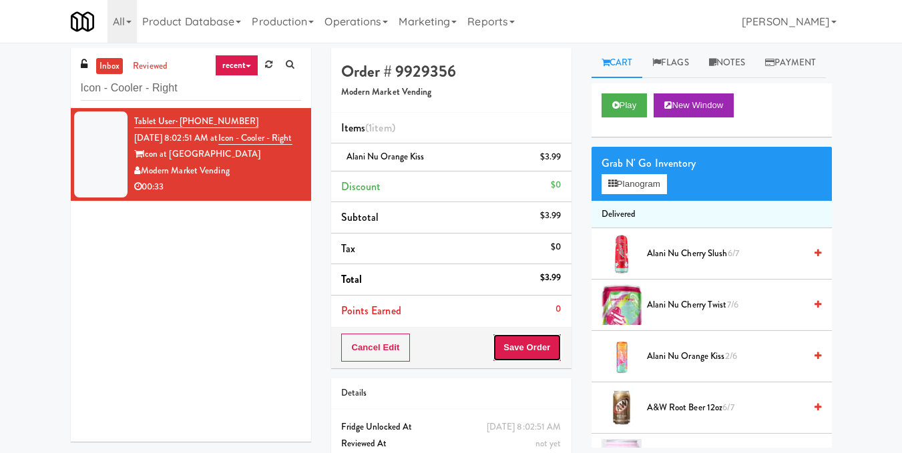
click at [559, 356] on button "Save Order" at bounding box center [527, 348] width 68 height 28
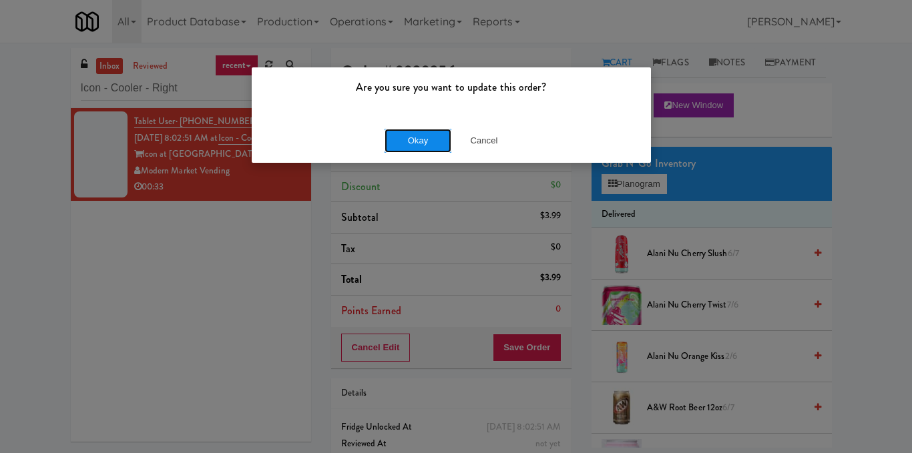
drag, startPoint x: 441, startPoint y: 148, endPoint x: 432, endPoint y: 146, distance: 8.9
click at [440, 148] on button "Okay" at bounding box center [417, 141] width 67 height 24
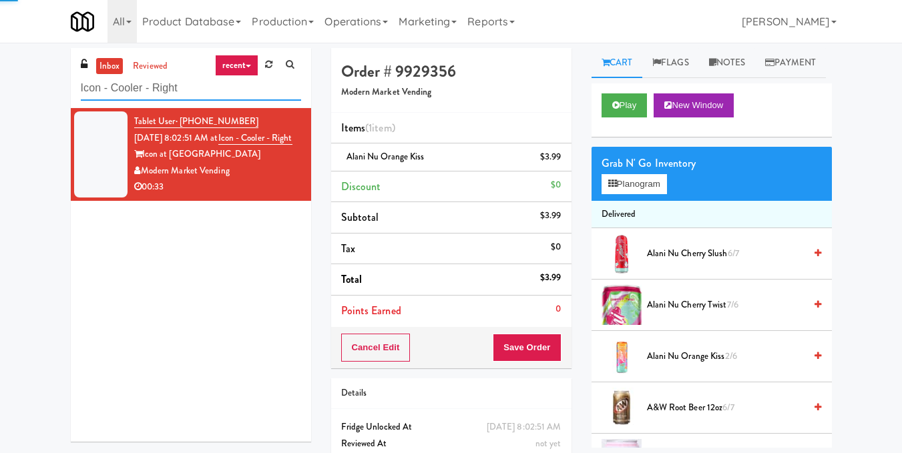
click at [236, 88] on input "Icon - Cooler - Right" at bounding box center [191, 88] width 220 height 25
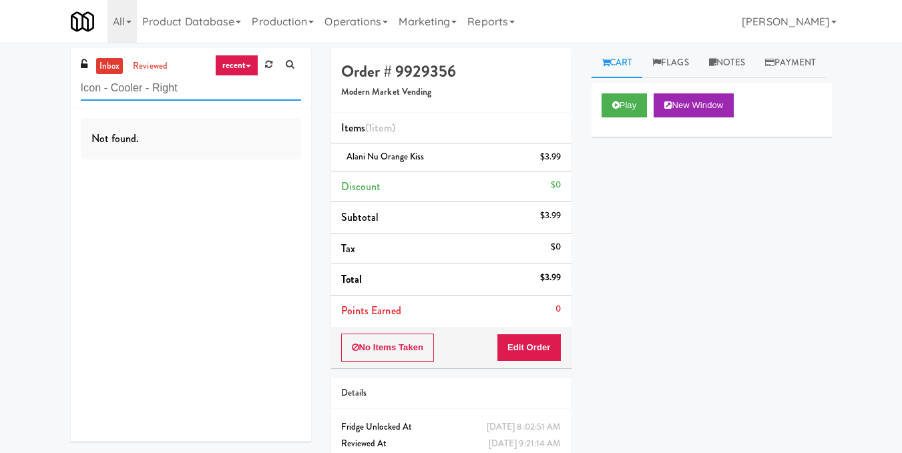
drag, startPoint x: 226, startPoint y: 90, endPoint x: 0, endPoint y: 106, distance: 226.2
click at [0, 106] on div "inbox reviewed recent all unclear take inventory issue suspicious failed recent…" at bounding box center [451, 276] width 902 height 457
paste input "[PERSON_NAME] PFFZ"
drag, startPoint x: 204, startPoint y: 91, endPoint x: 1, endPoint y: 139, distance: 209.0
click at [1, 139] on div "inbox reviewed recent all unclear take inventory issue suspicious failed recent…" at bounding box center [451, 276] width 902 height 457
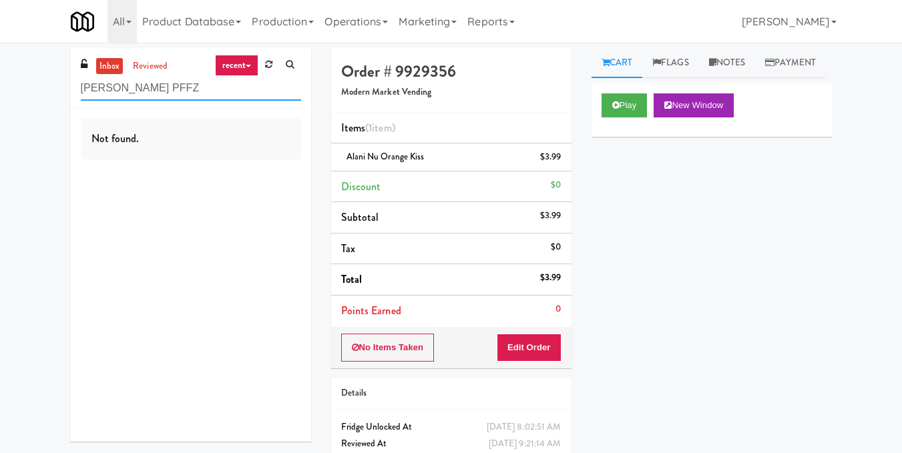
paste input "(Snack & Drink) EWR 3-TB-PUBLIC"
drag, startPoint x: 264, startPoint y: 87, endPoint x: 29, endPoint y: 138, distance: 241.0
click at [29, 138] on div "inbox reviewed recent all unclear take inventory issue suspicious failed recent…" at bounding box center [451, 276] width 902 height 457
paste input "Alameda West - Snack"
drag, startPoint x: 218, startPoint y: 93, endPoint x: 0, endPoint y: 67, distance: 219.1
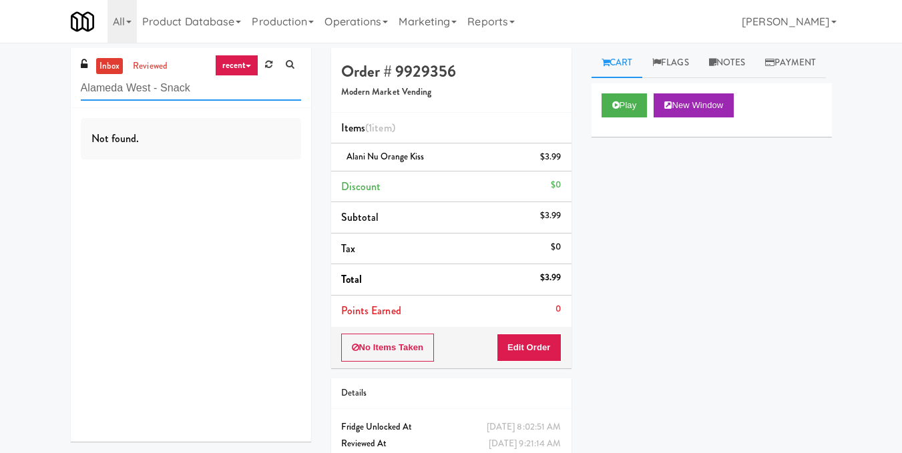
click at [0, 67] on div "inbox reviewed recent all unclear take inventory issue suspicious failed recent…" at bounding box center [451, 276] width 902 height 457
paste input "Fridge Right-[PERSON_NAME]"
type input "Fridge Right-[PERSON_NAME]"
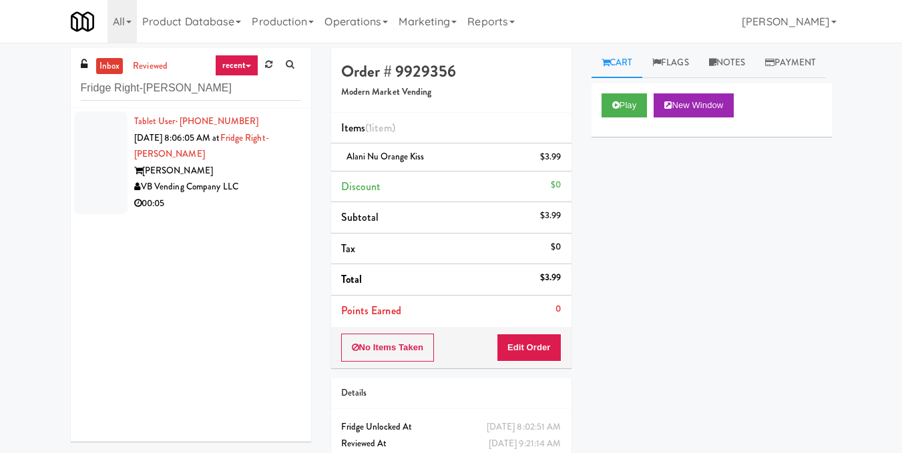
click at [280, 181] on div "VB Vending Company LLC" at bounding box center [217, 187] width 167 height 17
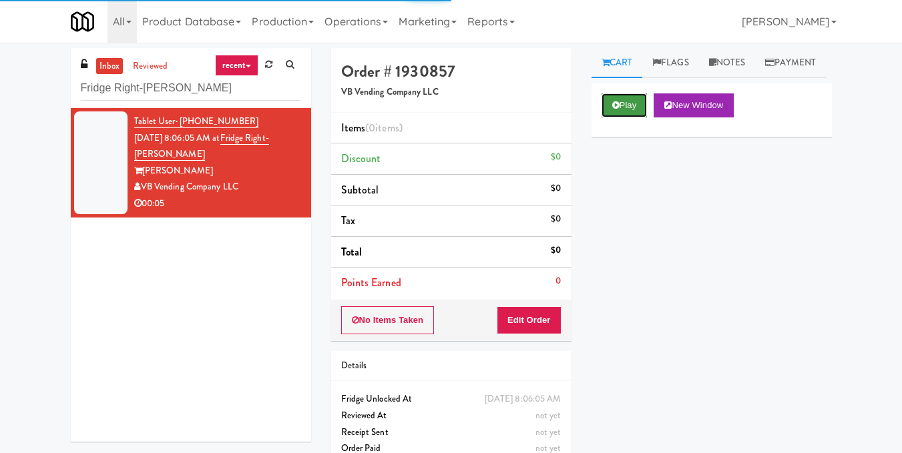
click at [618, 109] on icon at bounding box center [615, 105] width 7 height 9
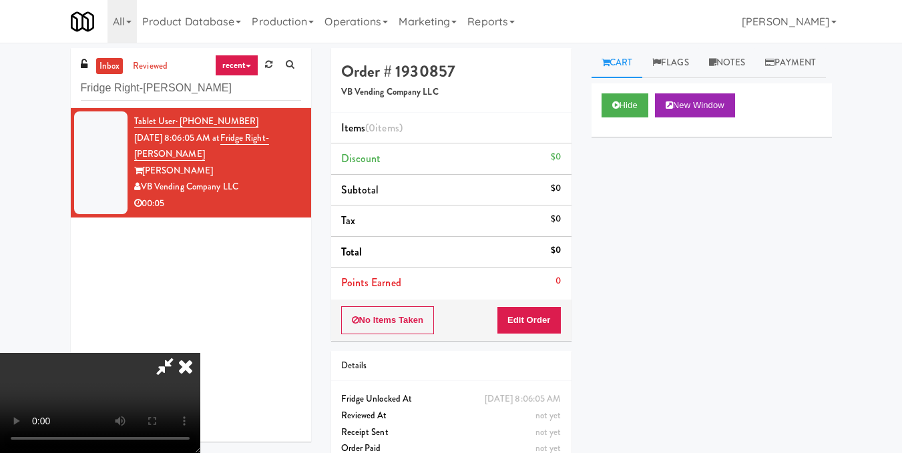
click at [200, 353] on video at bounding box center [100, 403] width 200 height 100
click at [146, 353] on video at bounding box center [100, 403] width 200 height 100
click at [200, 353] on video at bounding box center [100, 403] width 200 height 100
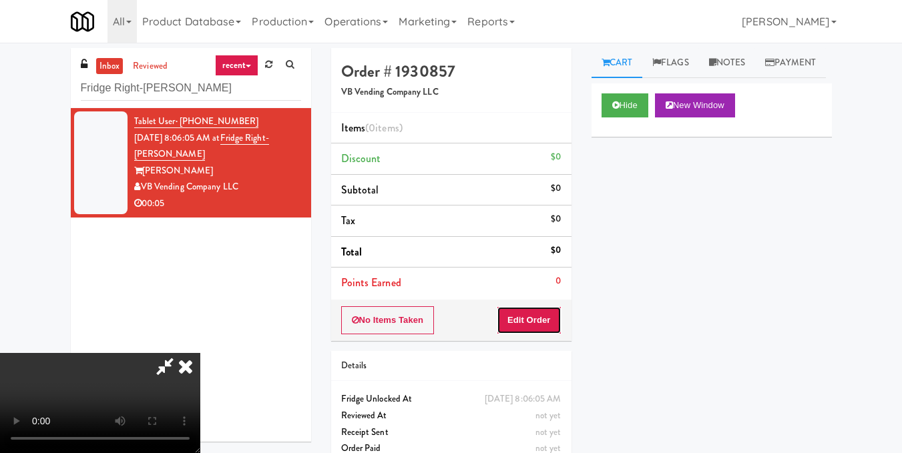
click at [547, 322] on button "Edit Order" at bounding box center [529, 320] width 65 height 28
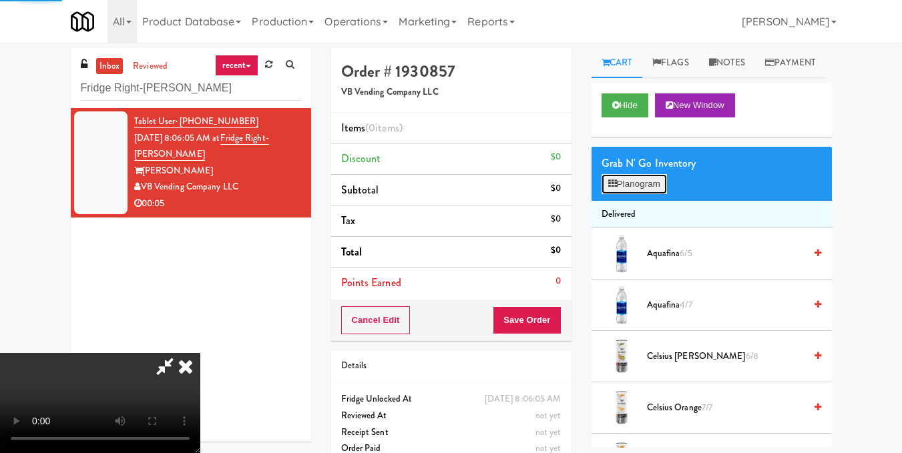
click at [616, 194] on button "Planogram" at bounding box center [633, 184] width 65 height 20
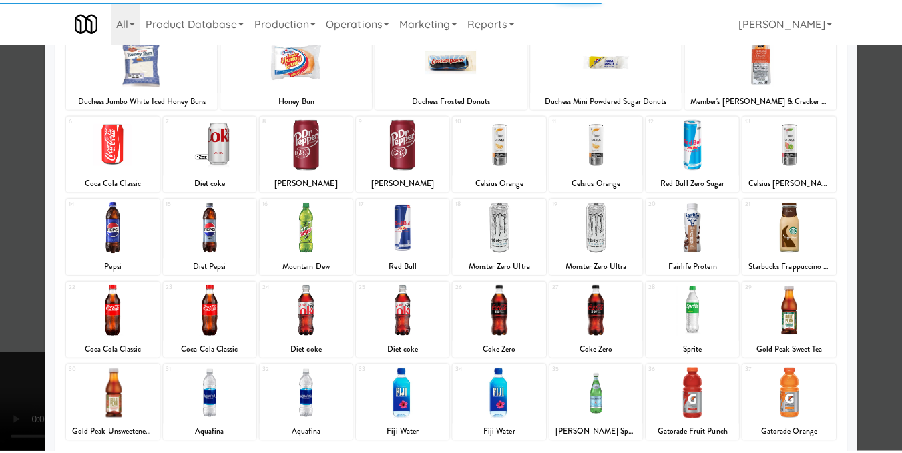
scroll to position [133, 0]
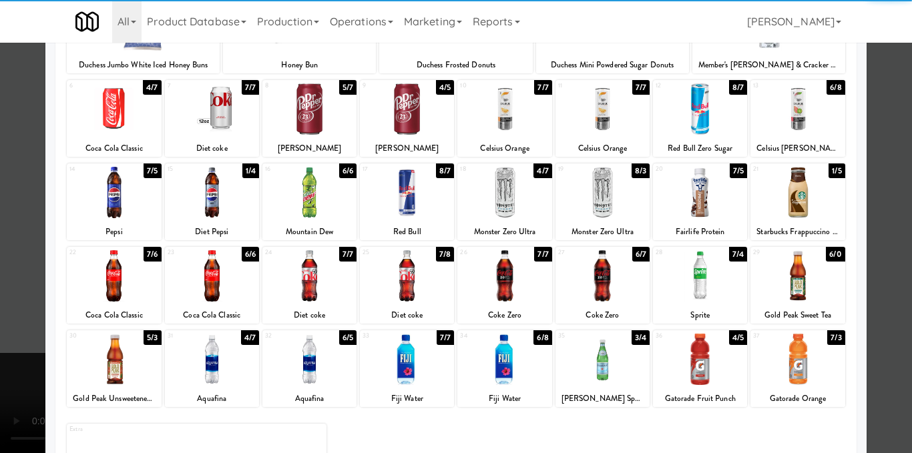
drag, startPoint x: 400, startPoint y: 185, endPoint x: 409, endPoint y: 186, distance: 8.7
click at [400, 186] on div at bounding box center [407, 192] width 94 height 51
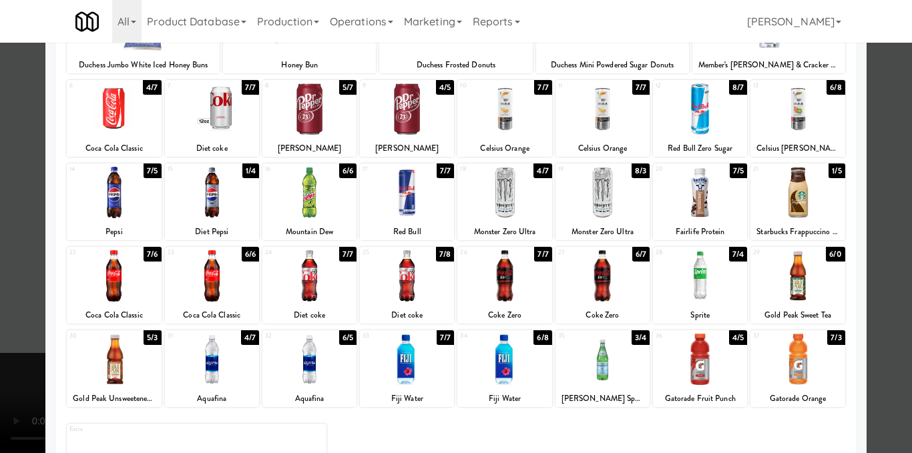
click at [873, 218] on div at bounding box center [456, 226] width 912 height 453
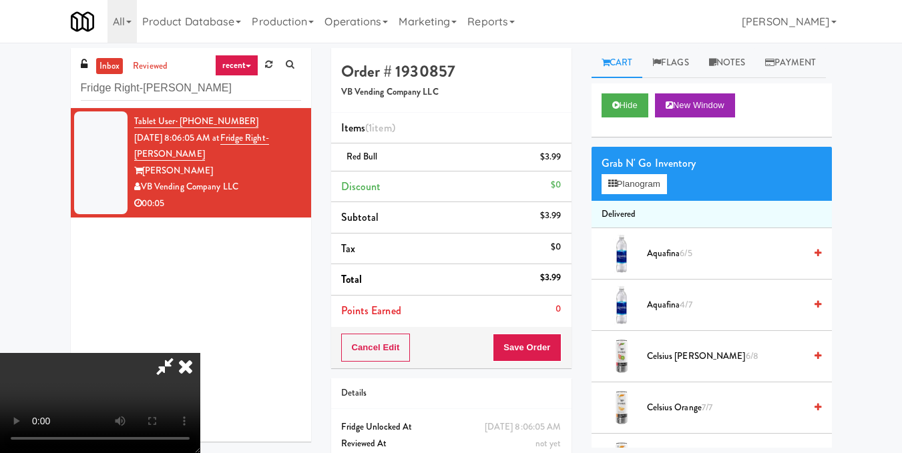
click at [137, 353] on video at bounding box center [100, 403] width 200 height 100
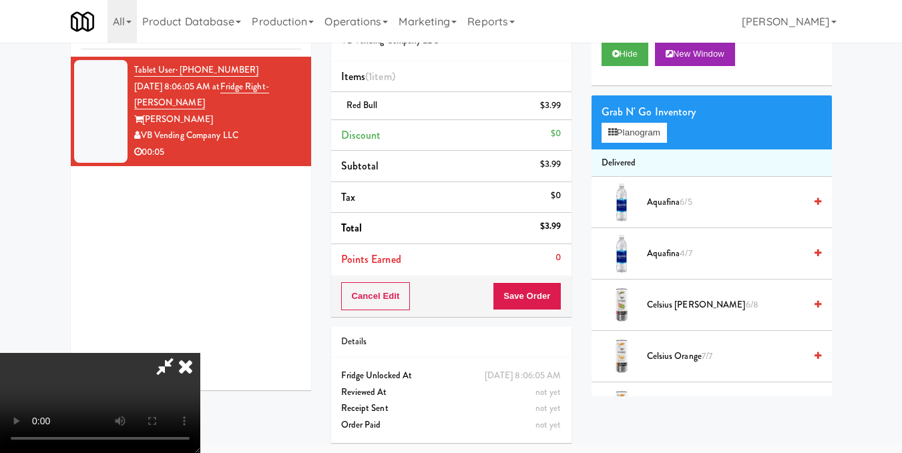
scroll to position [67, 0]
click at [200, 353] on icon at bounding box center [185, 366] width 29 height 27
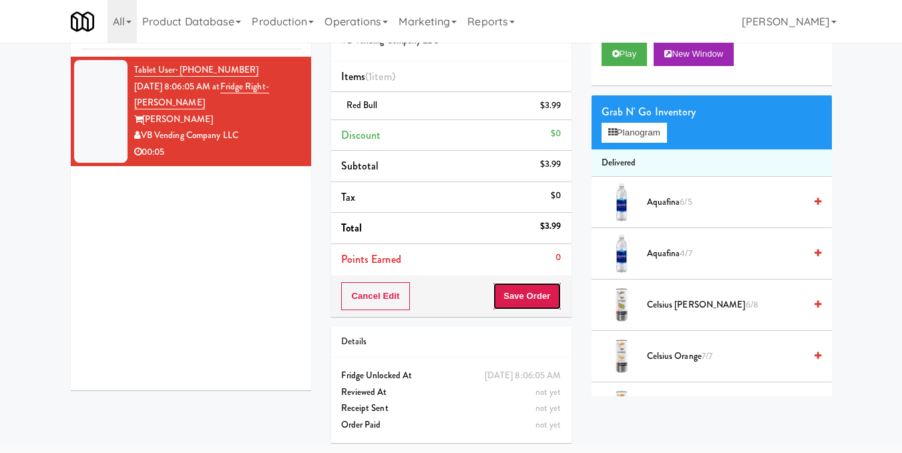
click at [542, 284] on button "Save Order" at bounding box center [527, 296] width 68 height 28
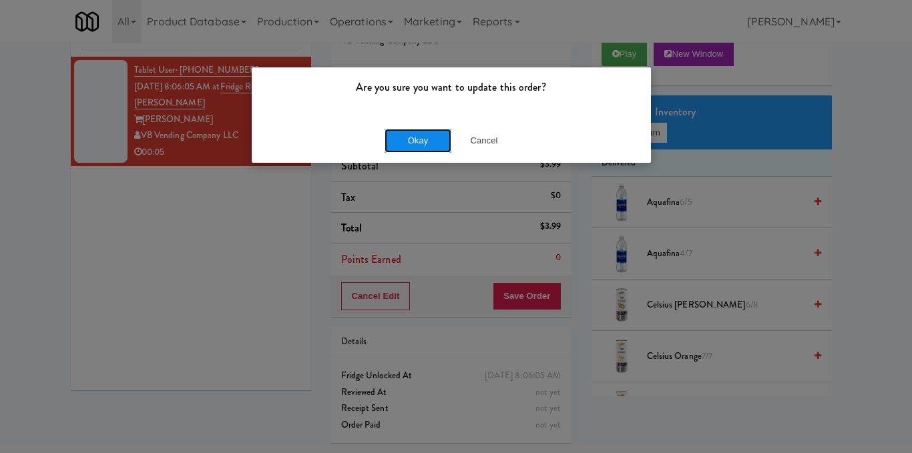
click at [410, 146] on button "Okay" at bounding box center [417, 141] width 67 height 24
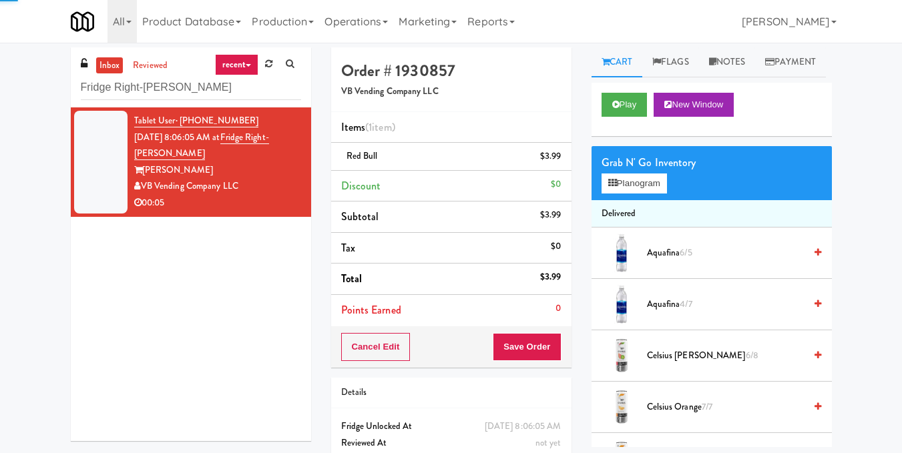
scroll to position [0, 0]
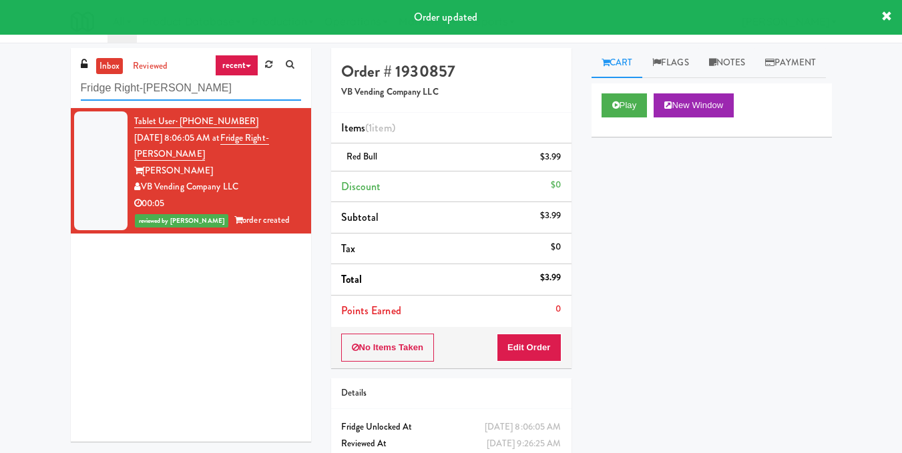
click at [30, 90] on div "inbox reviewed recent all unclear take inventory issue suspicious failed recent…" at bounding box center [451, 276] width 902 height 457
paste input "[PERSON_NAME] - Pantry - Right"
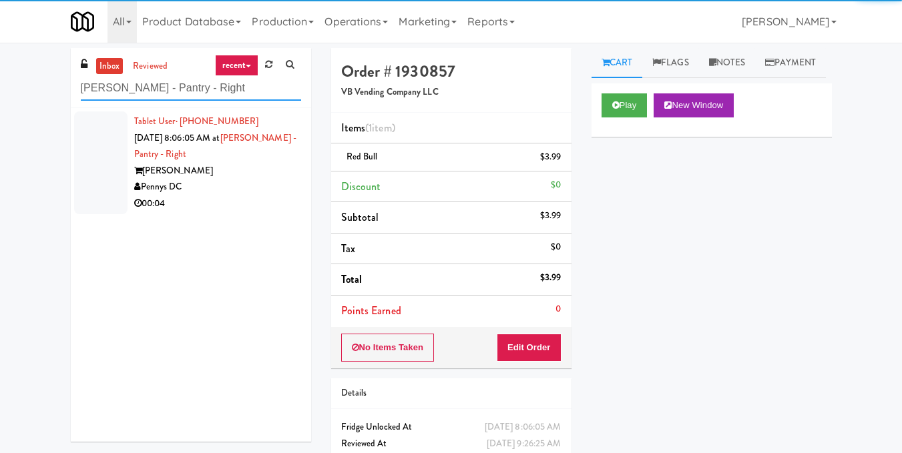
type input "[PERSON_NAME] - Pantry - Right"
click at [288, 160] on div "Tablet User · (917) 331-9907 [DATE] 8:06:05 AM at [PERSON_NAME][GEOGRAPHIC_DATA…" at bounding box center [217, 162] width 167 height 99
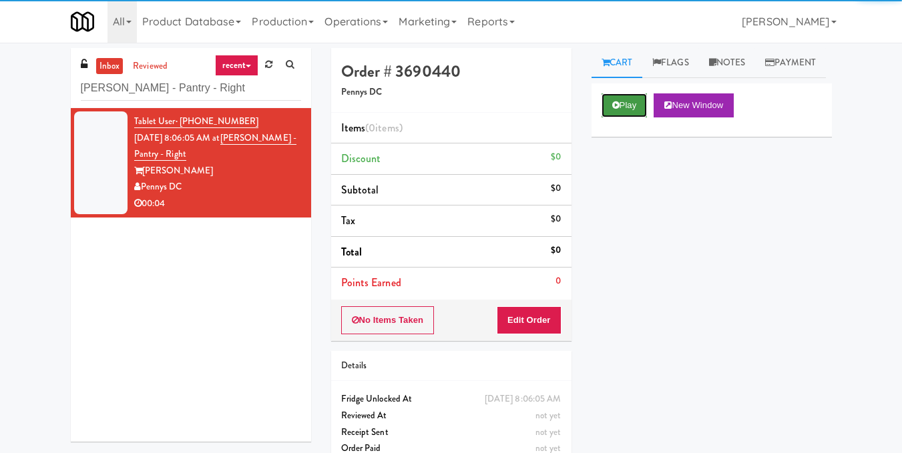
click at [631, 117] on button "Play" at bounding box center [624, 105] width 46 height 24
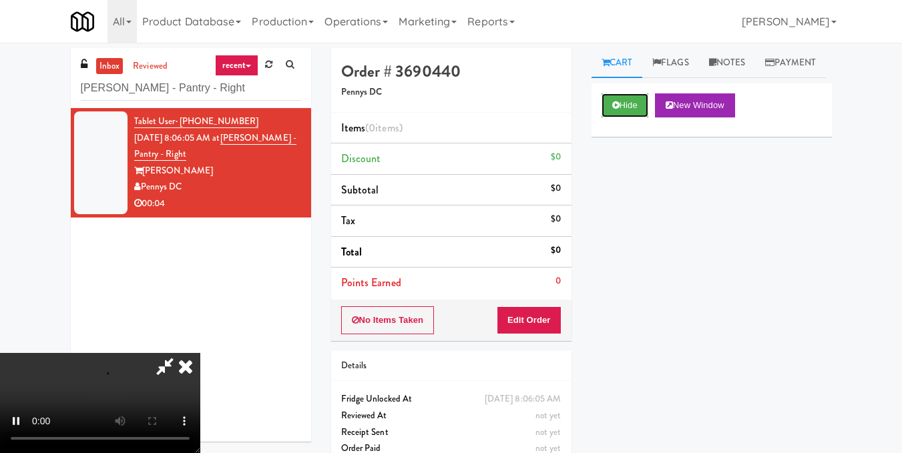
scroll to position [133, 0]
click at [200, 353] on video at bounding box center [100, 403] width 200 height 100
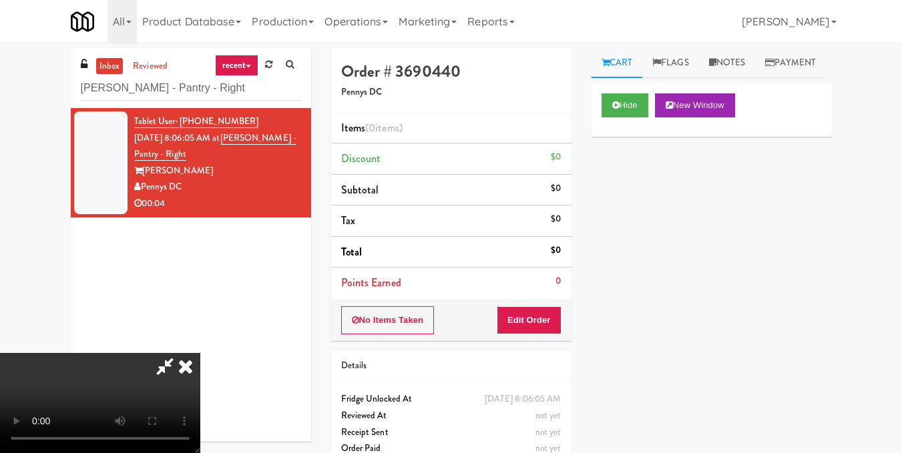
click at [200, 353] on video at bounding box center [100, 403] width 200 height 100
drag, startPoint x: 558, startPoint y: 324, endPoint x: 582, endPoint y: 256, distance: 72.8
click at [559, 324] on button "Edit Order" at bounding box center [529, 320] width 65 height 28
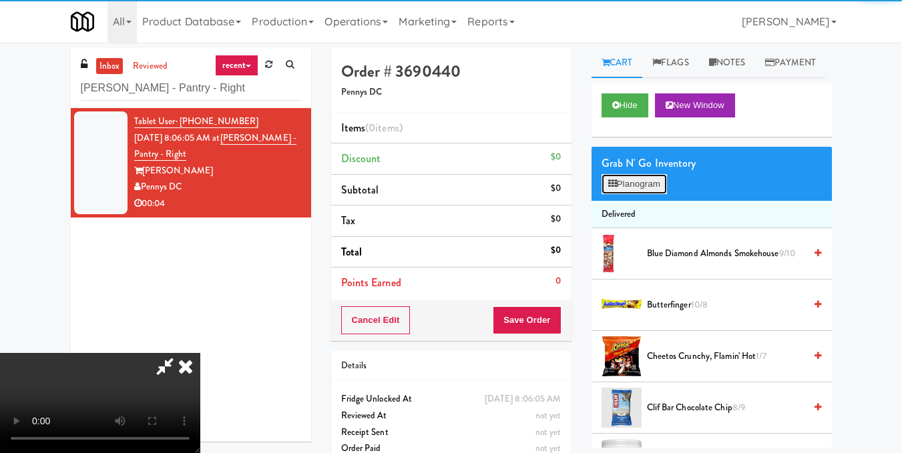
click at [605, 194] on button "Planogram" at bounding box center [633, 184] width 65 height 20
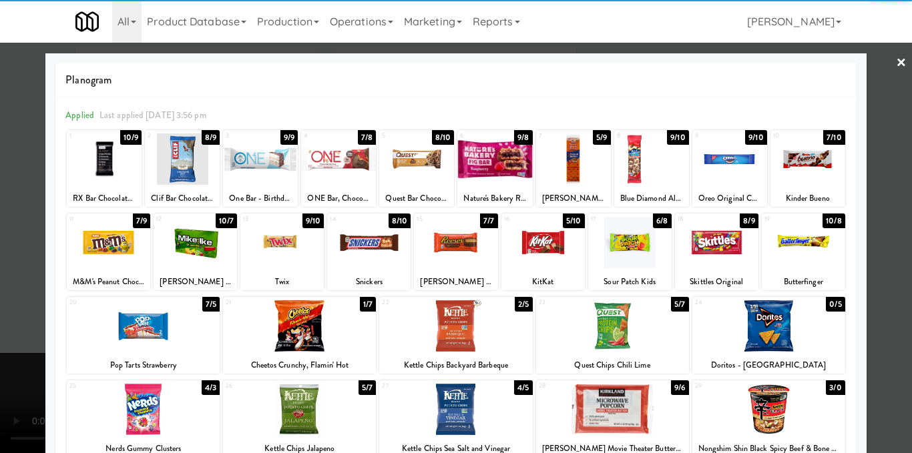
click at [104, 177] on div at bounding box center [104, 158] width 75 height 51
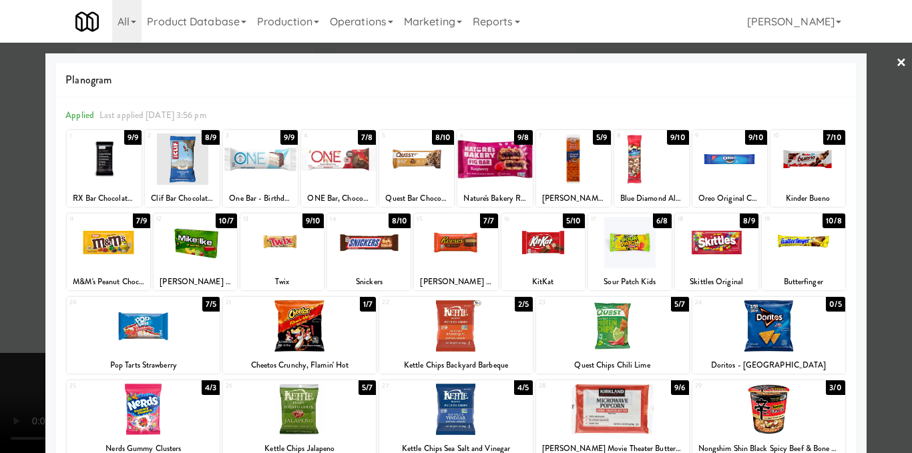
click at [883, 252] on div at bounding box center [456, 226] width 912 height 453
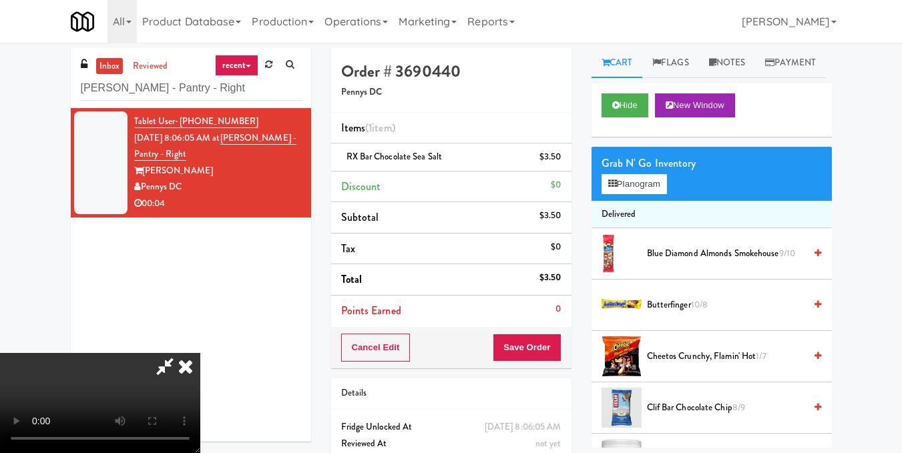
click at [200, 353] on icon at bounding box center [185, 366] width 29 height 27
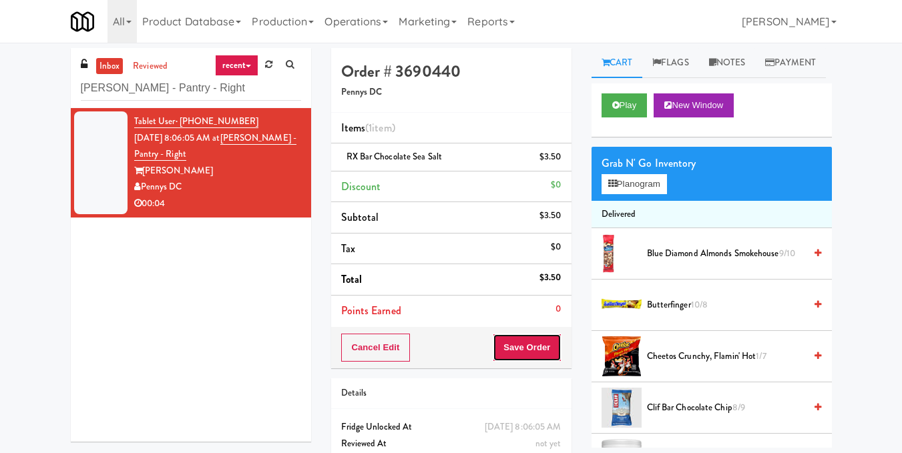
click at [534, 350] on button "Save Order" at bounding box center [527, 348] width 68 height 28
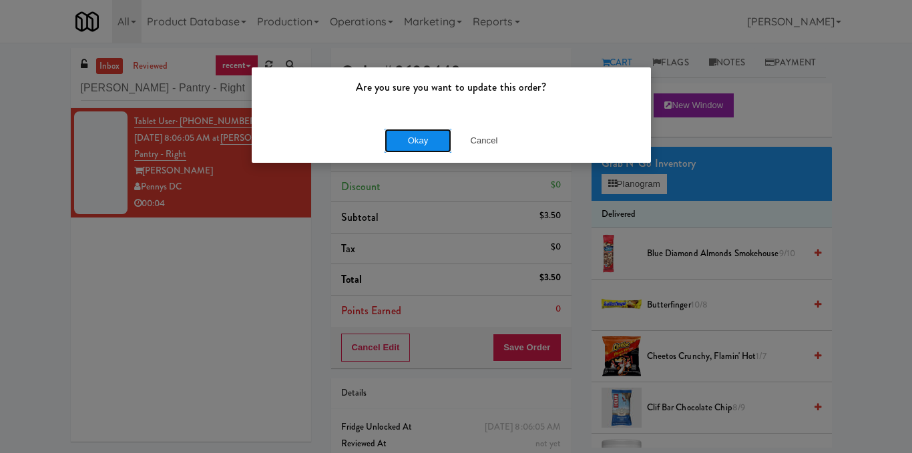
click at [396, 141] on button "Okay" at bounding box center [417, 141] width 67 height 24
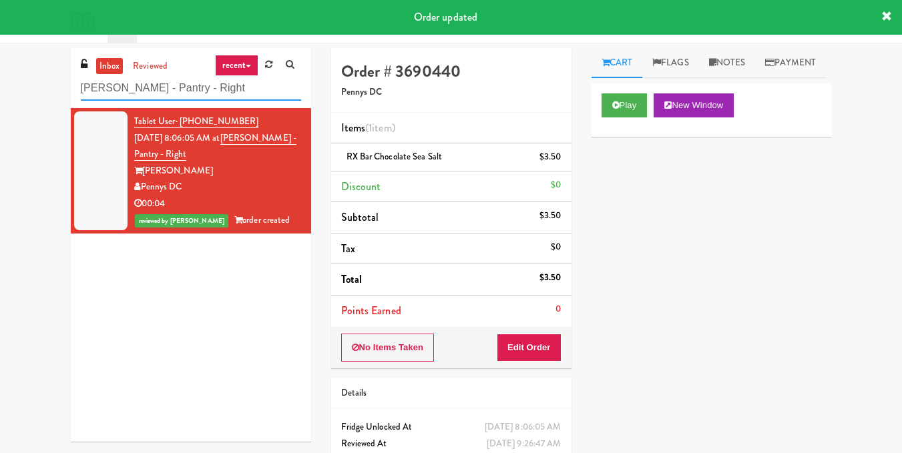
drag, startPoint x: 147, startPoint y: 79, endPoint x: 79, endPoint y: 79, distance: 67.4
click at [79, 79] on div "inbox reviewed recent all unclear take inventory issue suspicious failed recent…" at bounding box center [191, 78] width 240 height 60
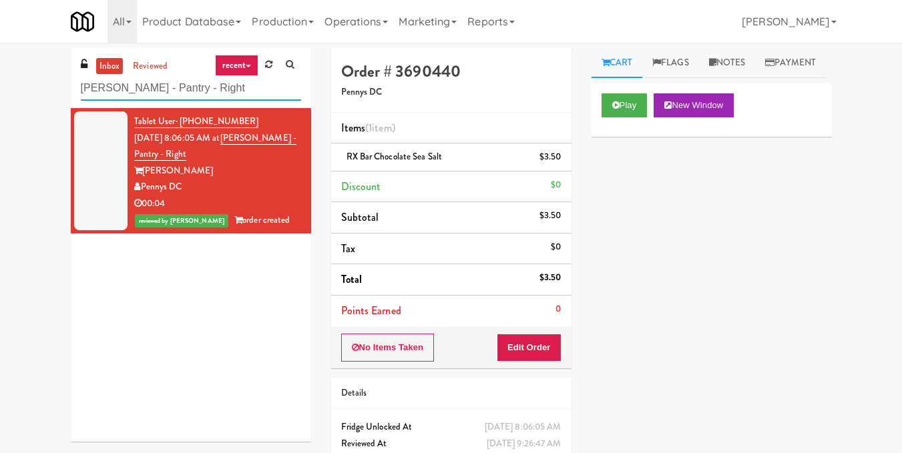
paste input "LSP Crime Lab Combo"
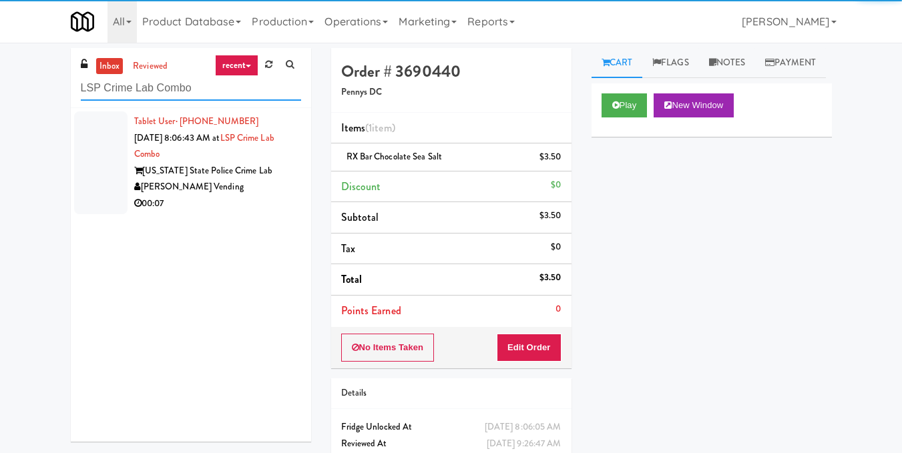
type input "LSP Crime Lab Combo"
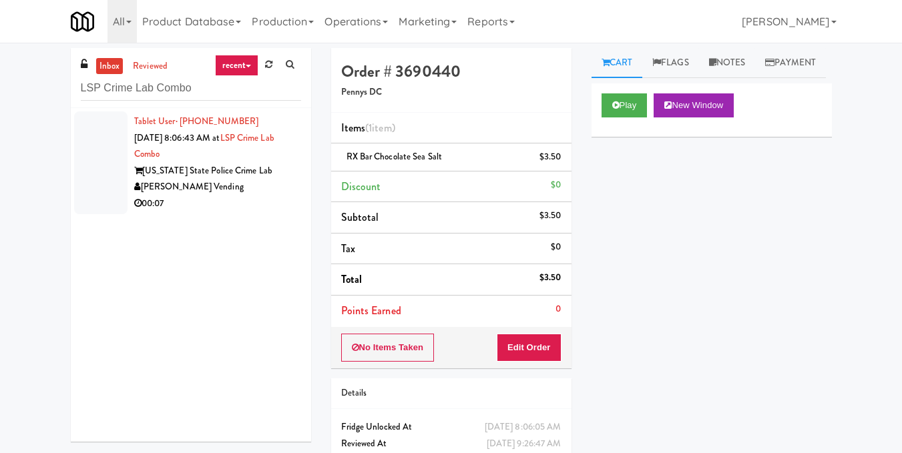
click at [272, 197] on div "00:07" at bounding box center [217, 204] width 167 height 17
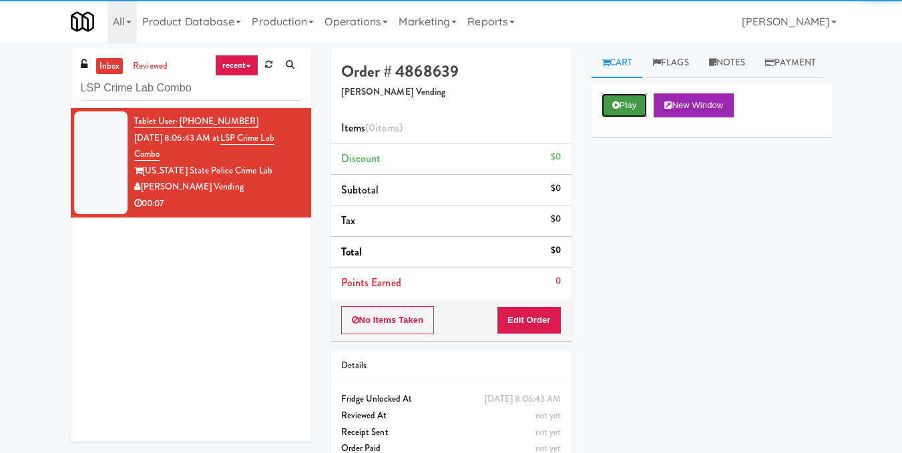
click at [627, 117] on button "Play" at bounding box center [624, 105] width 46 height 24
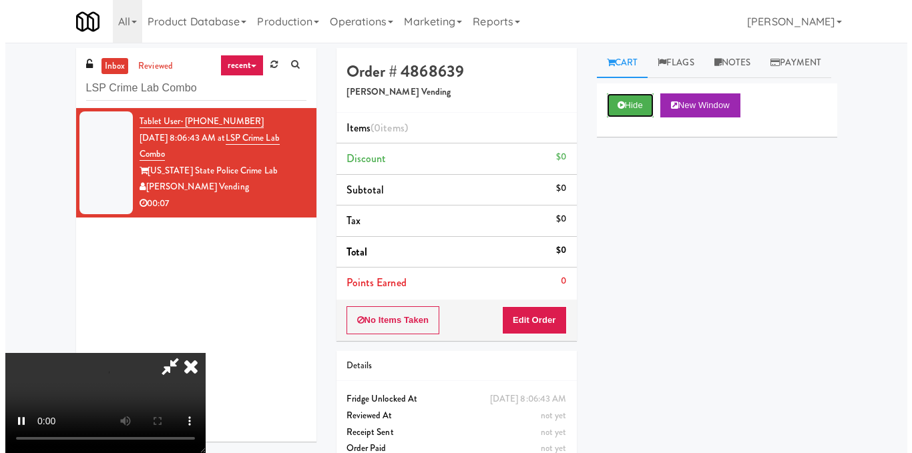
scroll to position [133, 0]
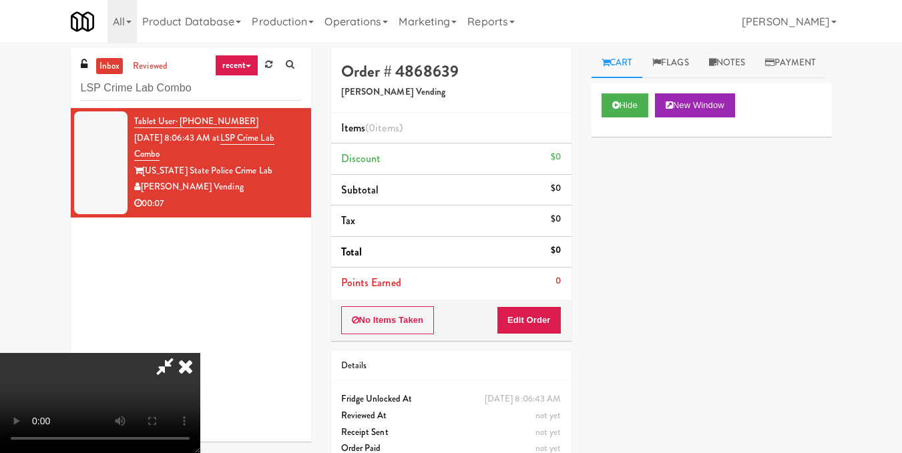
click at [200, 353] on video at bounding box center [100, 403] width 200 height 100
click at [549, 318] on button "Edit Order" at bounding box center [529, 320] width 65 height 28
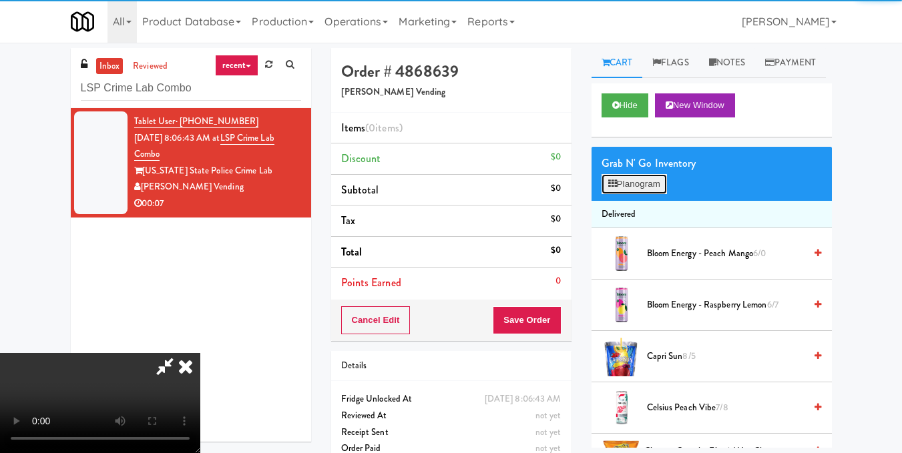
click at [619, 194] on button "Planogram" at bounding box center [633, 184] width 65 height 20
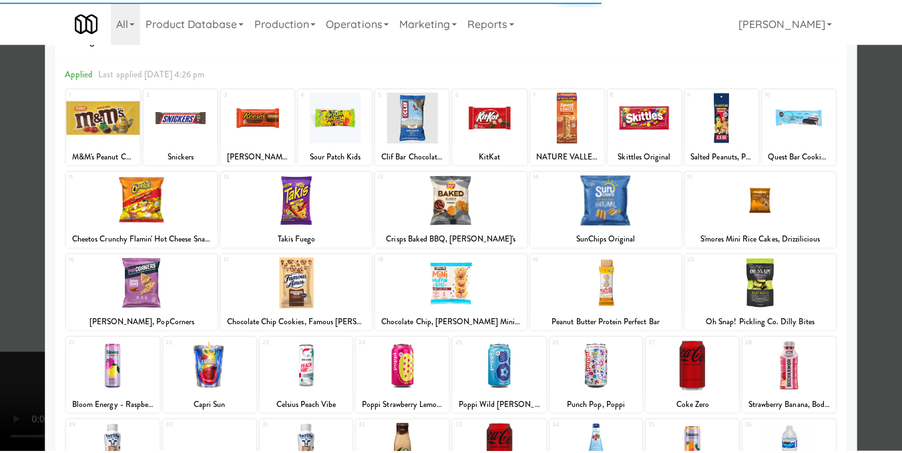
scroll to position [133, 0]
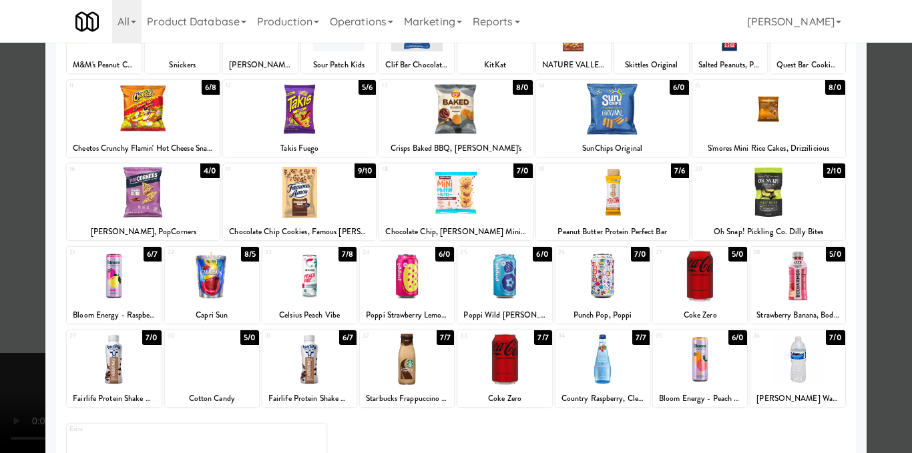
click at [230, 365] on div at bounding box center [212, 359] width 94 height 51
click at [867, 252] on div at bounding box center [456, 226] width 912 height 453
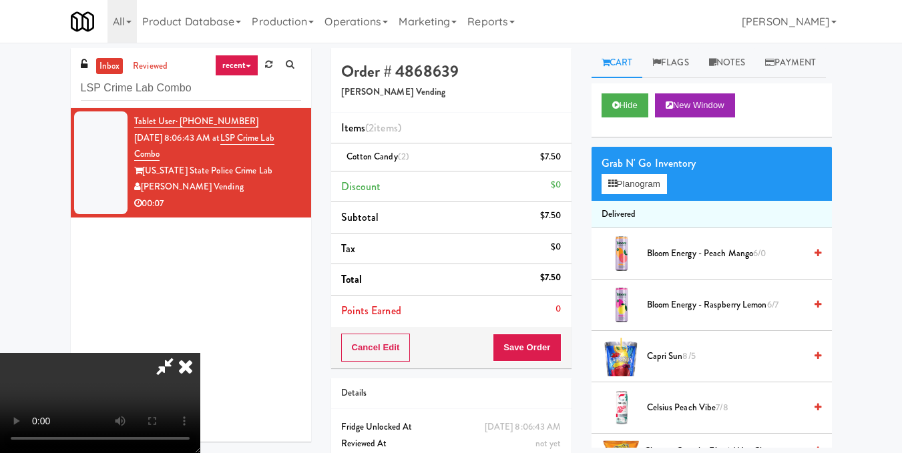
click at [180, 353] on icon at bounding box center [165, 366] width 31 height 27
click at [525, 354] on button "Save Order" at bounding box center [527, 348] width 68 height 28
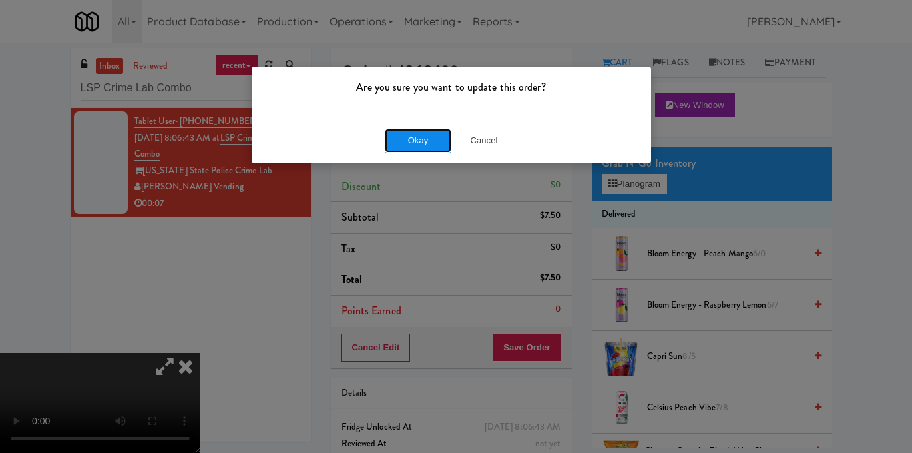
click at [430, 145] on button "Okay" at bounding box center [417, 141] width 67 height 24
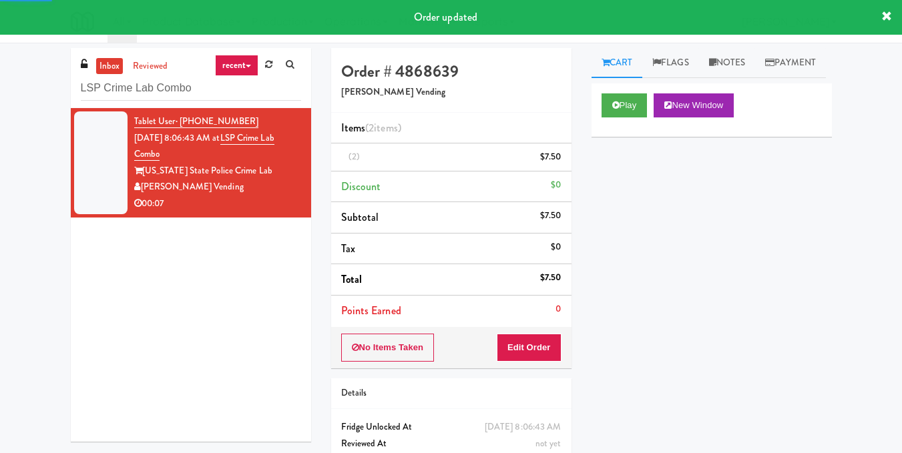
scroll to position [67, 0]
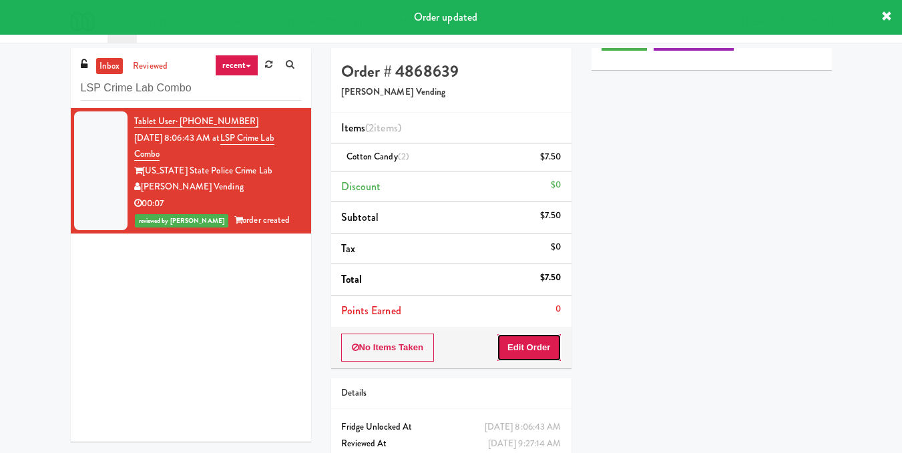
click at [550, 352] on button "Edit Order" at bounding box center [529, 348] width 65 height 28
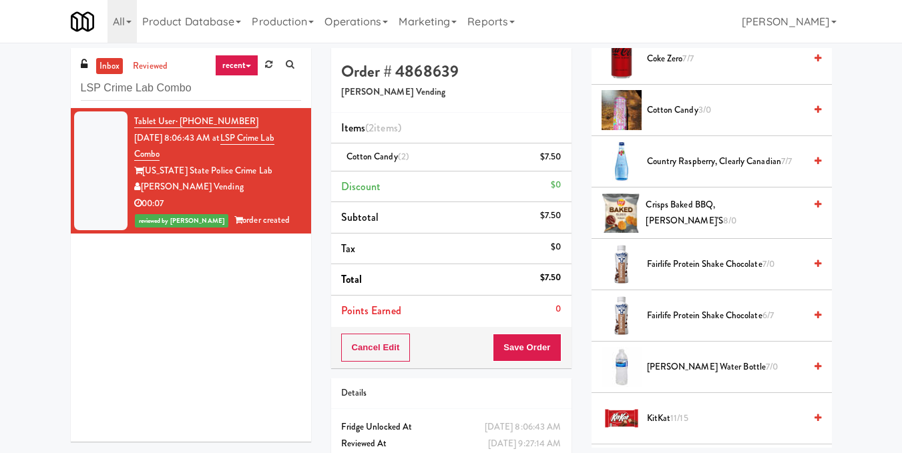
scroll to position [667, 0]
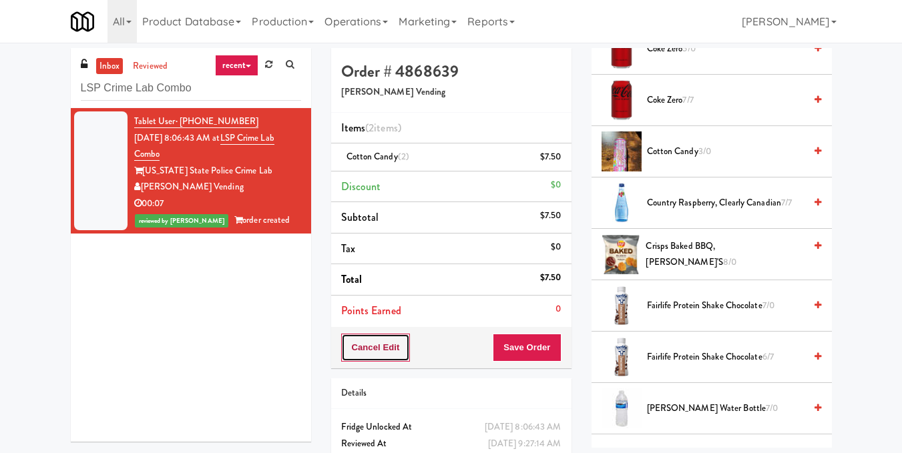
click at [393, 356] on button "Cancel Edit" at bounding box center [375, 348] width 69 height 28
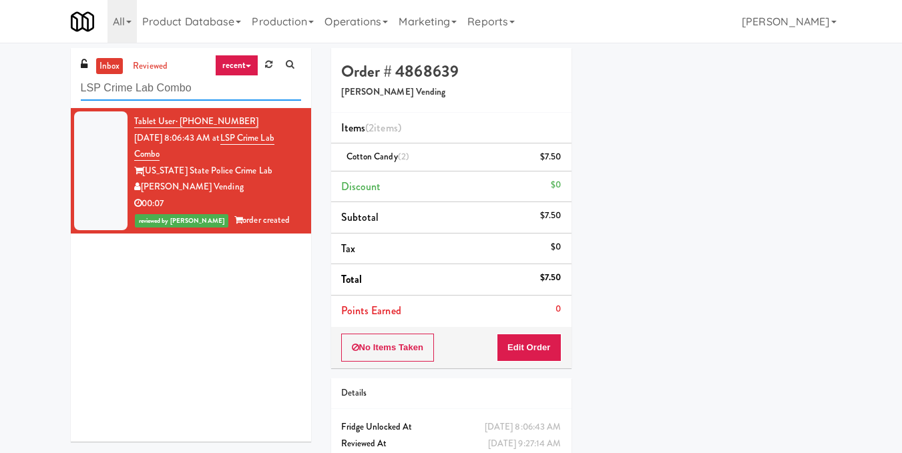
click at [220, 81] on input "LSP Crime Lab Combo" at bounding box center [191, 88] width 220 height 25
click at [223, 83] on input "LSP Crime Lab Combo" at bounding box center [191, 88] width 220 height 25
click at [224, 83] on input "LSP Crime Lab Combo" at bounding box center [191, 88] width 220 height 25
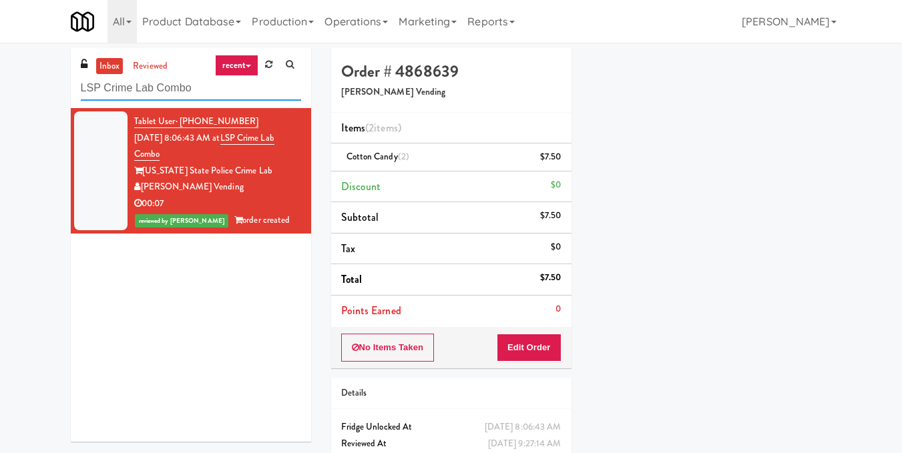
paste input "Tempo - Cooler - Left"
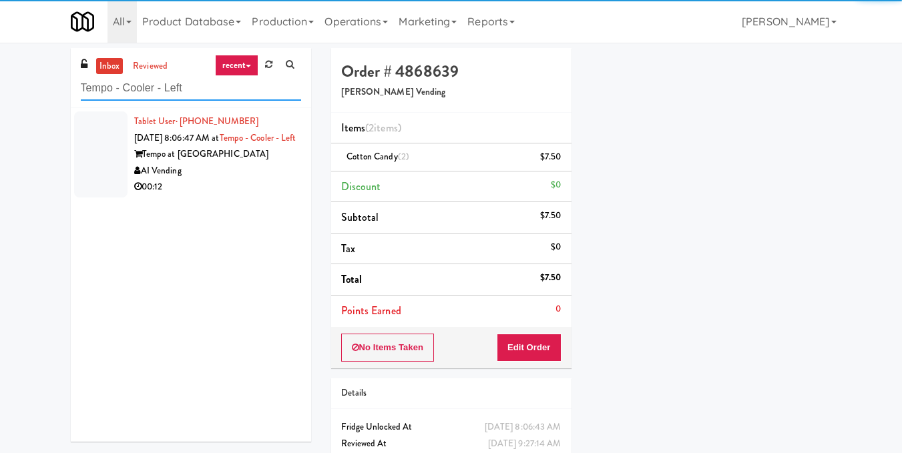
type input "Tempo - Cooler - Left"
click at [265, 163] on div "Tempo at [GEOGRAPHIC_DATA]" at bounding box center [217, 154] width 167 height 17
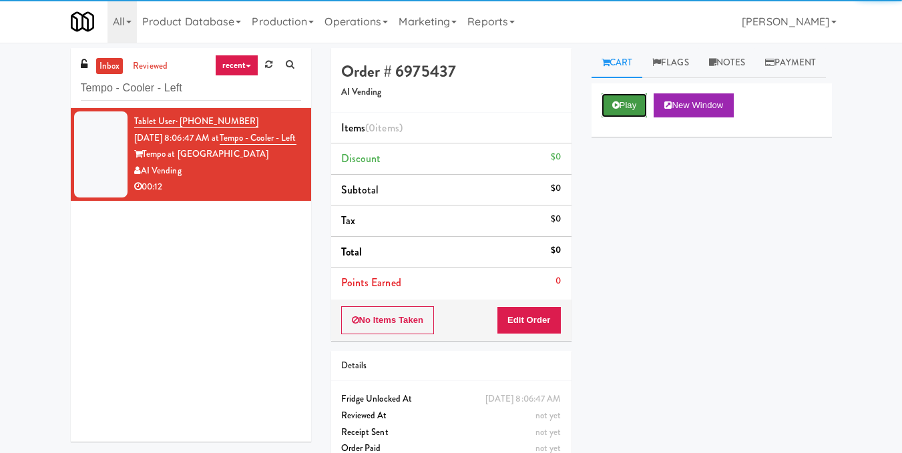
click at [625, 117] on button "Play" at bounding box center [624, 105] width 46 height 24
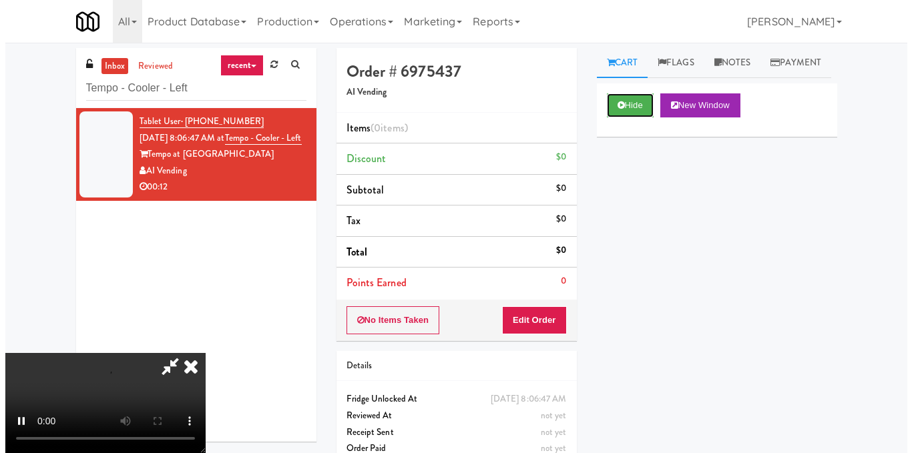
scroll to position [150, 0]
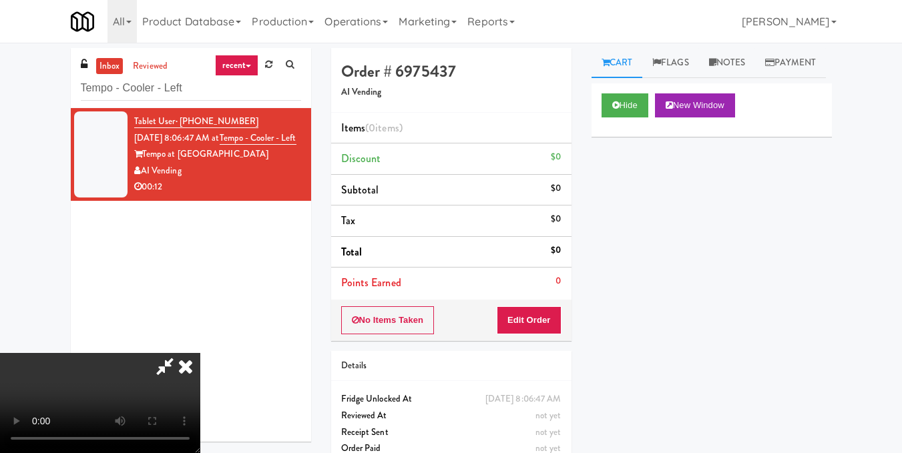
click at [200, 353] on video at bounding box center [100, 403] width 200 height 100
click at [548, 324] on button "Edit Order" at bounding box center [529, 320] width 65 height 28
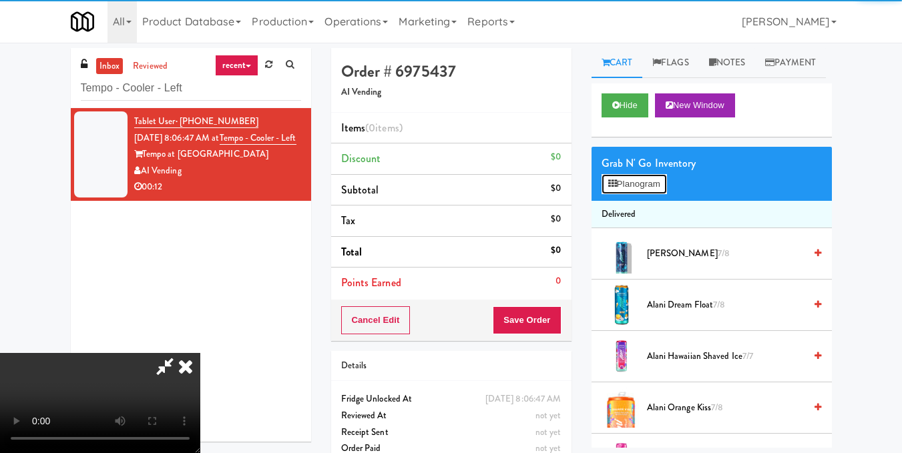
click at [651, 194] on button "Planogram" at bounding box center [633, 184] width 65 height 20
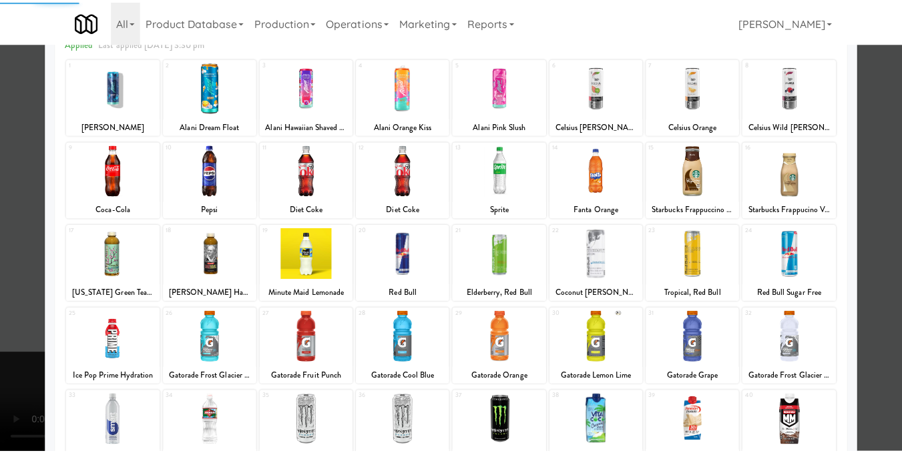
scroll to position [133, 0]
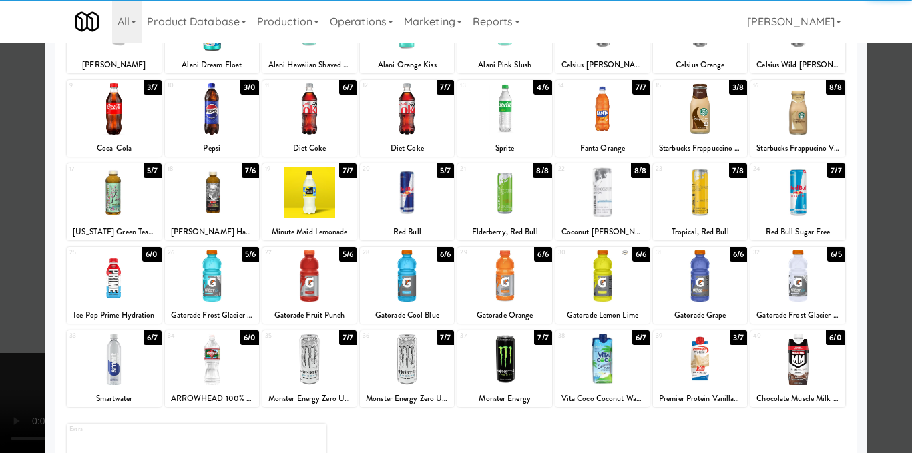
drag, startPoint x: 310, startPoint y: 279, endPoint x: 756, endPoint y: 168, distance: 458.8
click at [310, 280] on div at bounding box center [309, 275] width 94 height 51
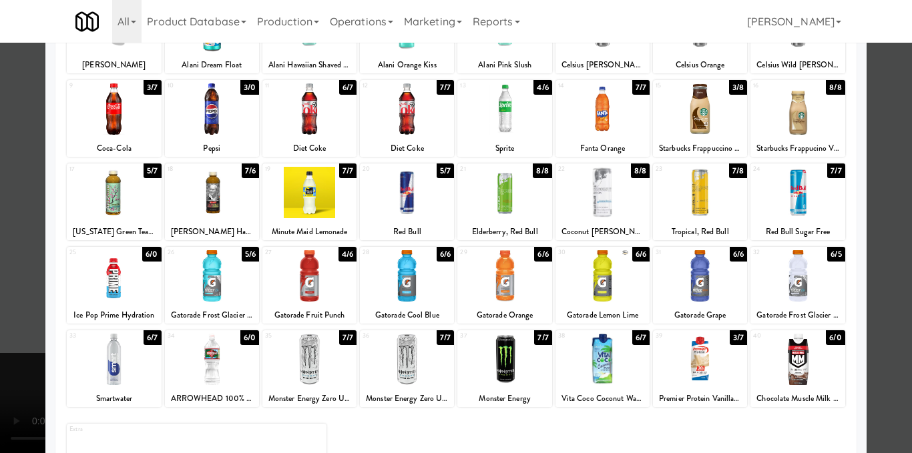
drag, startPoint x: 885, startPoint y: 175, endPoint x: 790, endPoint y: 199, distance: 97.8
click at [886, 175] on div at bounding box center [456, 226] width 912 height 453
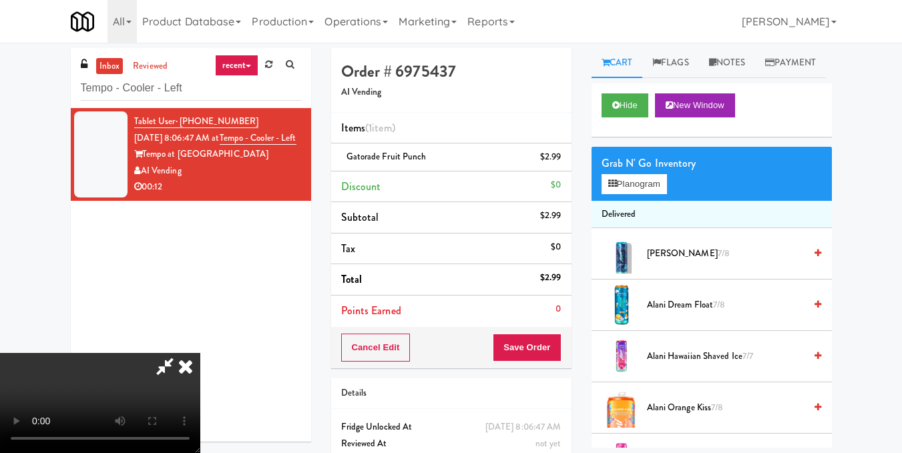
click at [200, 353] on video at bounding box center [100, 403] width 200 height 100
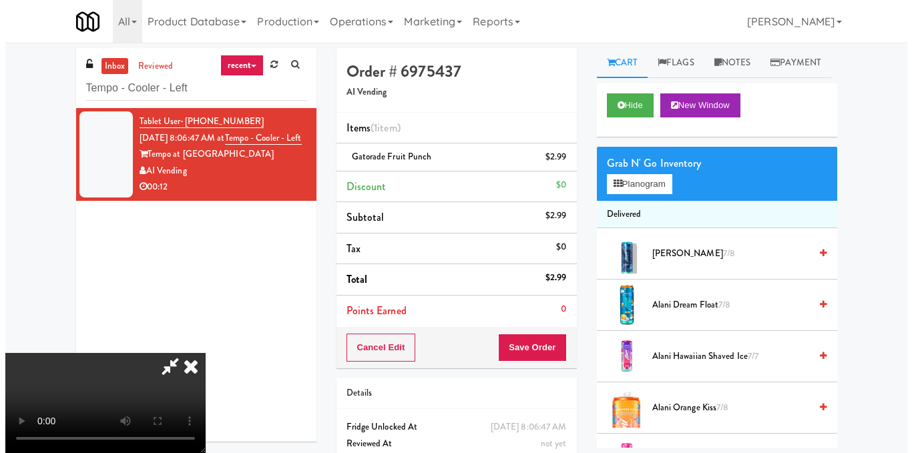
scroll to position [17, 0]
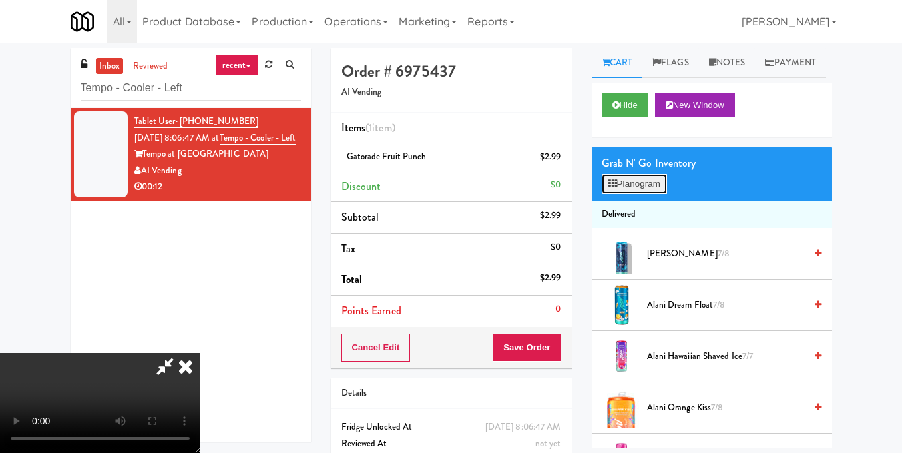
click at [646, 194] on button "Planogram" at bounding box center [633, 184] width 65 height 20
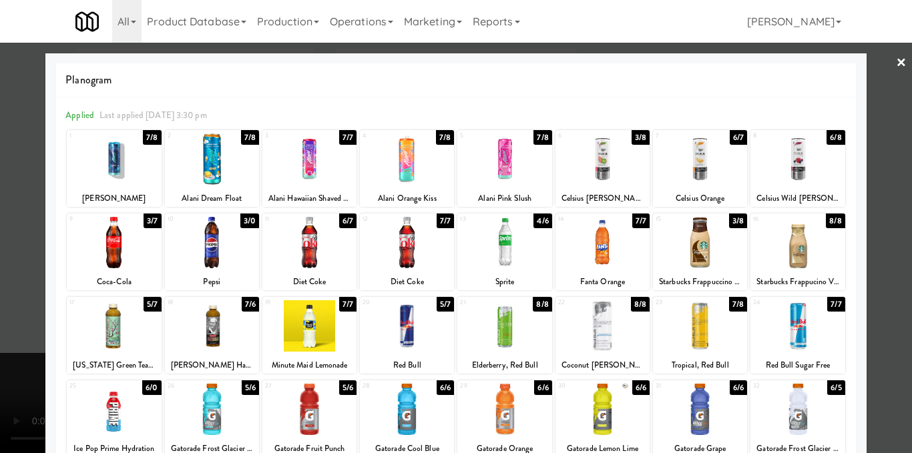
drag, startPoint x: 689, startPoint y: 238, endPoint x: 836, endPoint y: 200, distance: 151.2
click at [690, 238] on div at bounding box center [700, 242] width 94 height 51
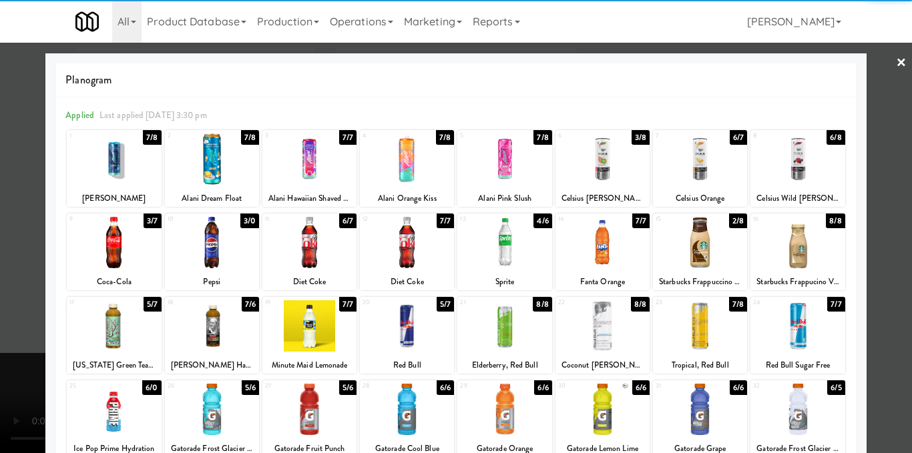
click at [887, 176] on div at bounding box center [456, 226] width 912 height 453
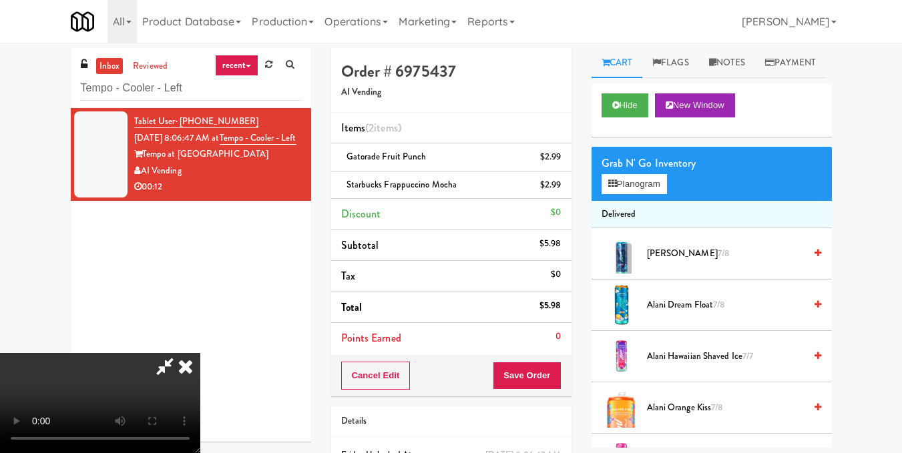
click at [200, 353] on video at bounding box center [100, 403] width 200 height 100
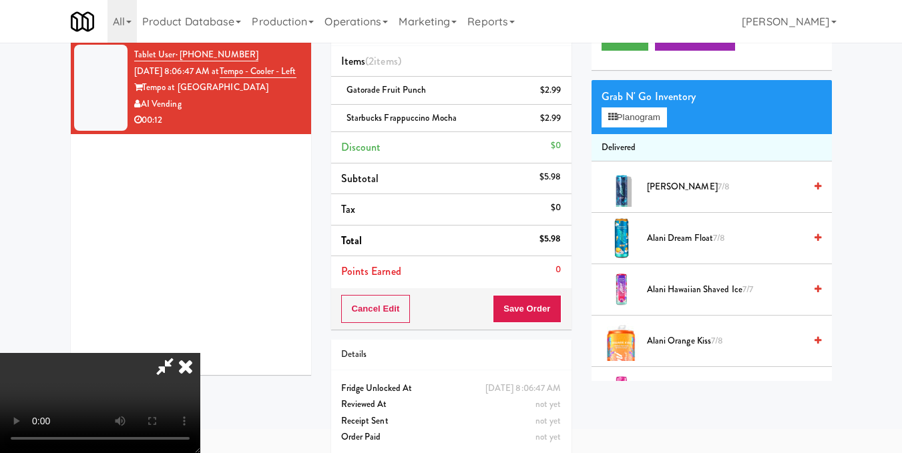
click at [200, 353] on icon at bounding box center [185, 366] width 29 height 27
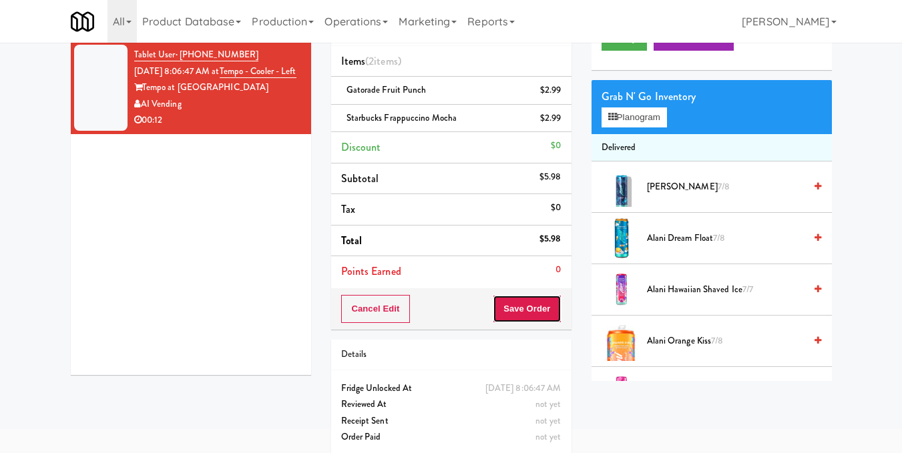
click at [529, 322] on button "Save Order" at bounding box center [527, 309] width 68 height 28
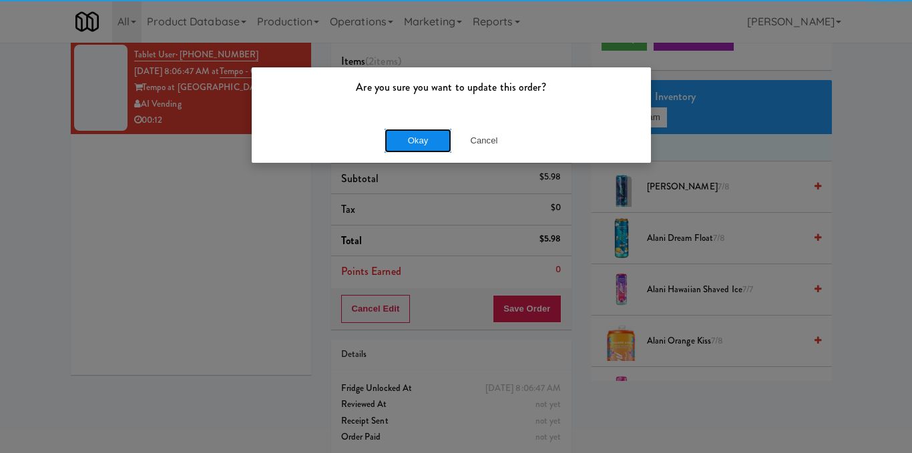
click at [422, 136] on button "Okay" at bounding box center [417, 141] width 67 height 24
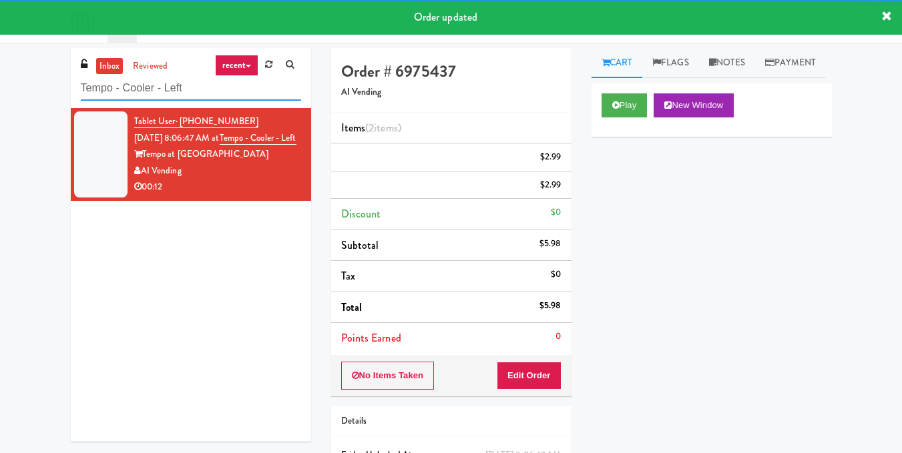
click at [199, 84] on input "Tempo - Cooler - Left" at bounding box center [191, 88] width 220 height 25
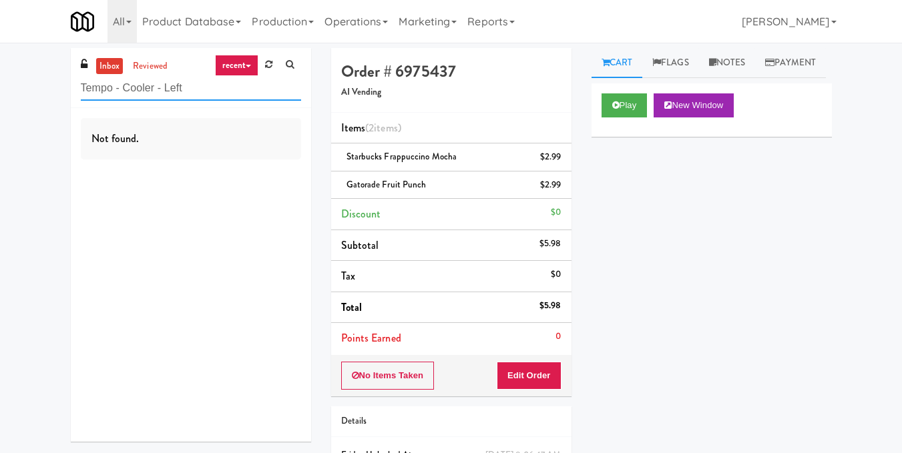
drag, startPoint x: 237, startPoint y: 89, endPoint x: 12, endPoint y: 80, distance: 225.1
click at [12, 80] on div "inbox reviewed recent all unclear take inventory issue suspicious failed recent…" at bounding box center [451, 290] width 902 height 485
paste input "LSP Crime Lab Combo"
drag, startPoint x: 234, startPoint y: 83, endPoint x: 78, endPoint y: 105, distance: 157.7
click at [78, 105] on div "inbox reviewed recent all unclear take inventory issue suspicious failed recent…" at bounding box center [191, 78] width 240 height 60
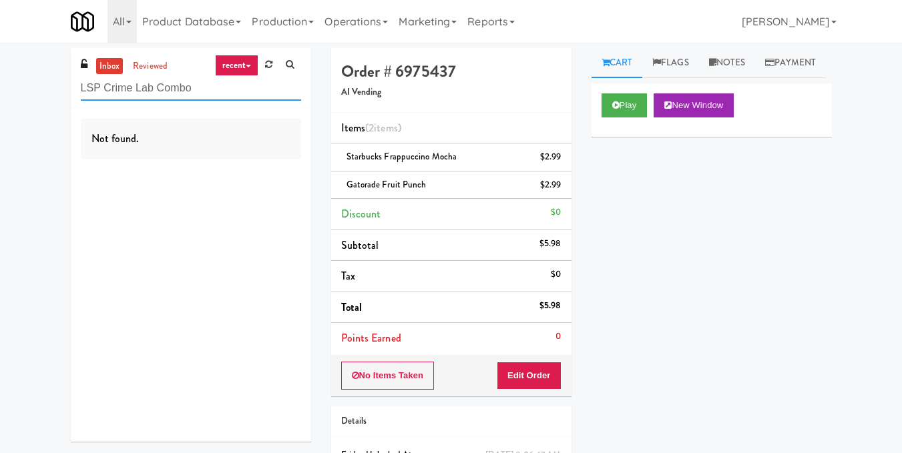
paste input "[PERSON_NAME] - Pantry - Right"
drag, startPoint x: 236, startPoint y: 89, endPoint x: 39, endPoint y: 106, distance: 197.6
click at [39, 106] on div "inbox reviewed recent all unclear take inventory issue suspicious failed recent…" at bounding box center [451, 290] width 902 height 485
paste input "Fridge Right-[PERSON_NAME]"
drag, startPoint x: 244, startPoint y: 92, endPoint x: 79, endPoint y: 97, distance: 164.9
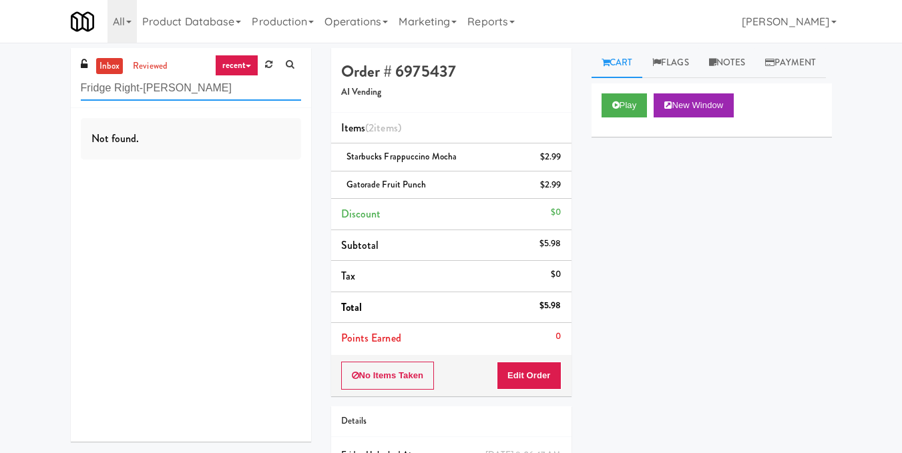
click at [79, 97] on div "inbox reviewed recent all unclear take inventory issue suspicious failed recent…" at bounding box center [191, 78] width 240 height 60
paste input "Ame - Pantry"
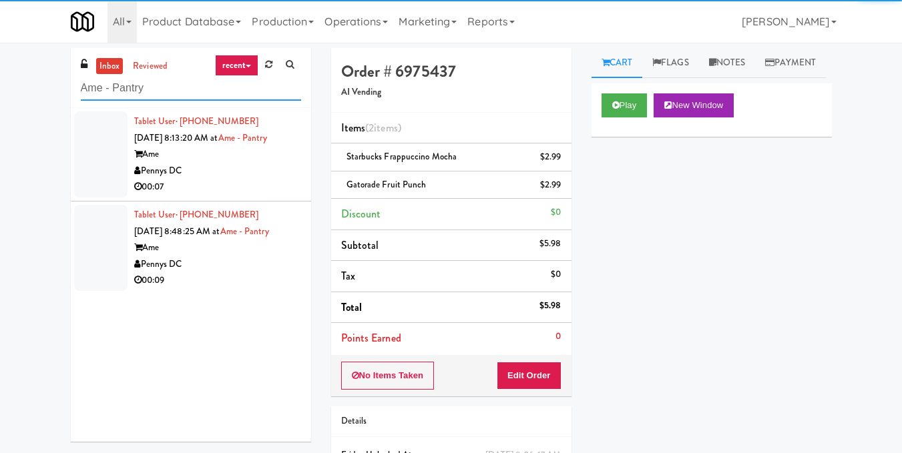
type input "Ame - Pantry"
click at [262, 186] on div "00:07" at bounding box center [217, 187] width 167 height 17
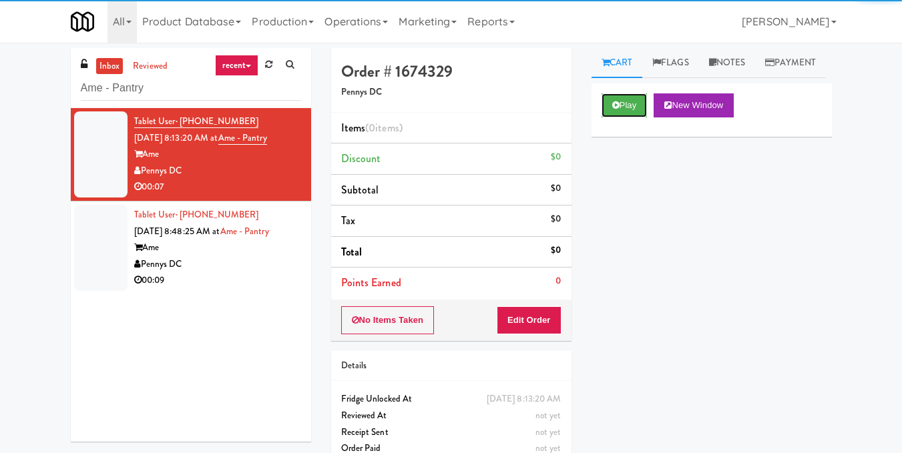
click at [630, 137] on div "Play New Window" at bounding box center [711, 109] width 240 height 53
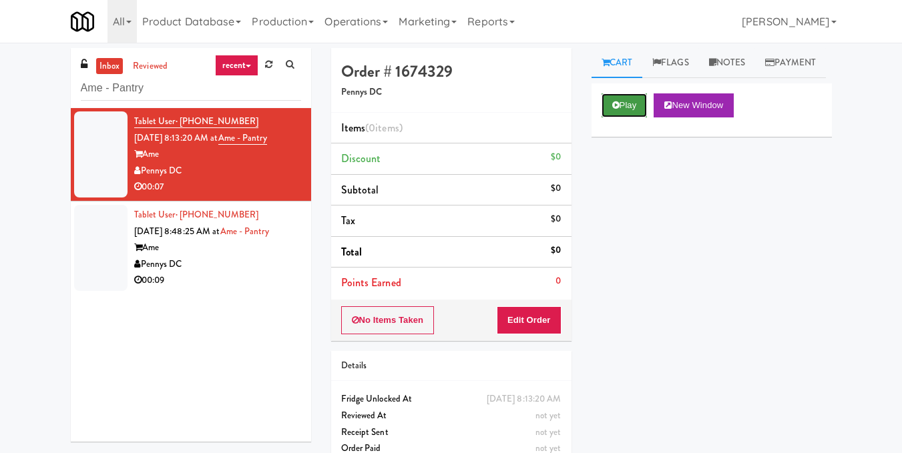
click at [629, 117] on button "Play" at bounding box center [624, 105] width 46 height 24
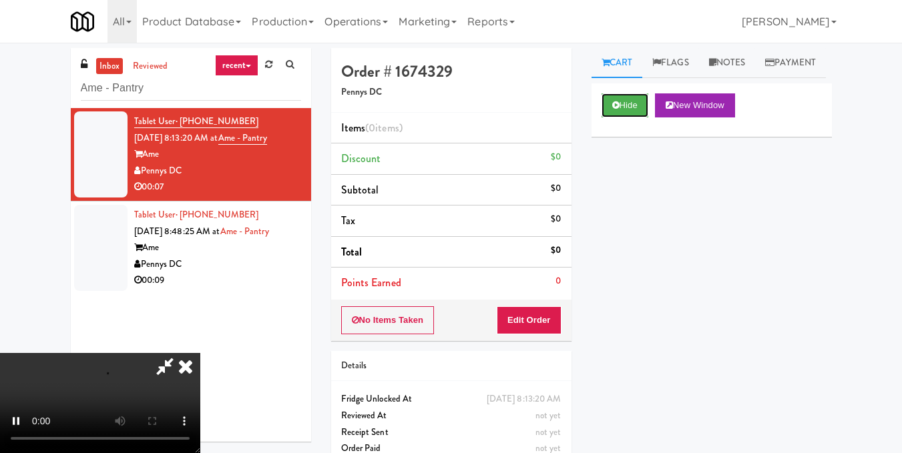
scroll to position [150, 0]
click at [200, 353] on video at bounding box center [100, 403] width 200 height 100
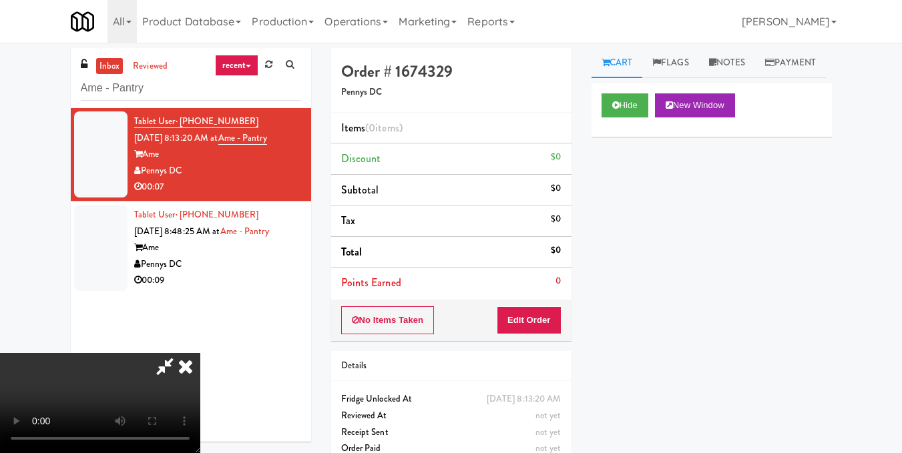
click at [200, 353] on video at bounding box center [100, 403] width 200 height 100
drag, startPoint x: 551, startPoint y: 314, endPoint x: 580, endPoint y: 252, distance: 67.8
click at [552, 314] on button "Edit Order" at bounding box center [529, 320] width 65 height 28
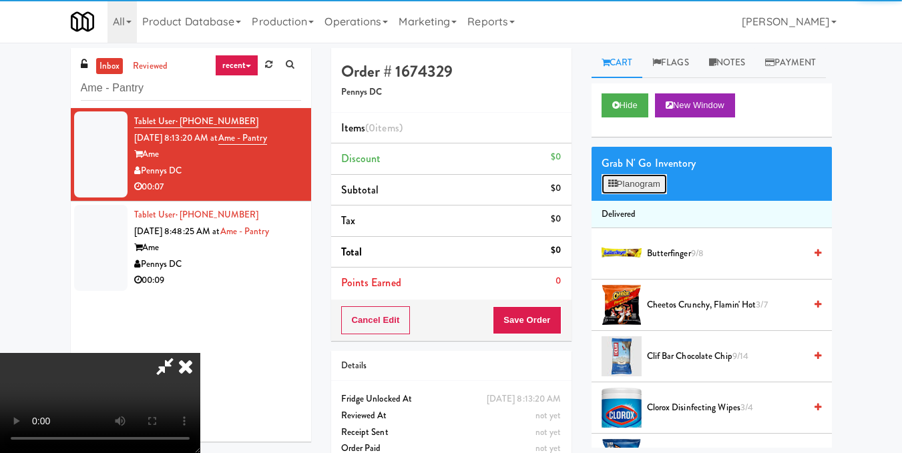
click at [622, 194] on button "Planogram" at bounding box center [633, 184] width 65 height 20
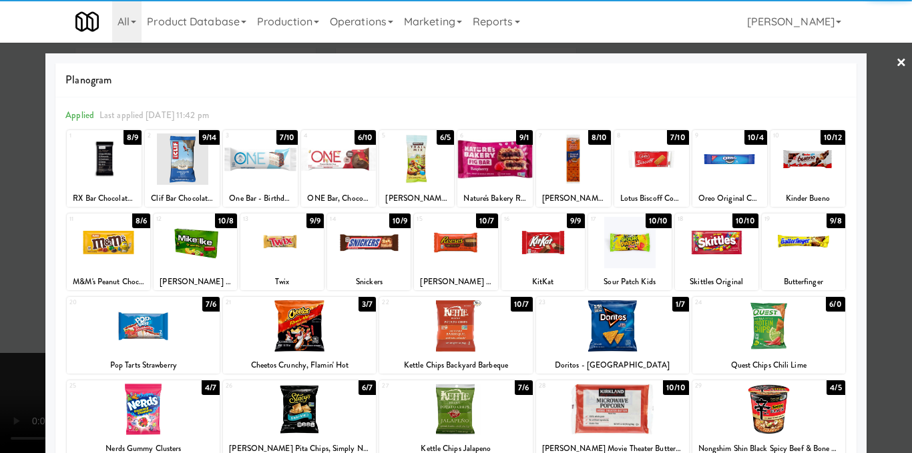
click at [507, 146] on div at bounding box center [494, 158] width 75 height 51
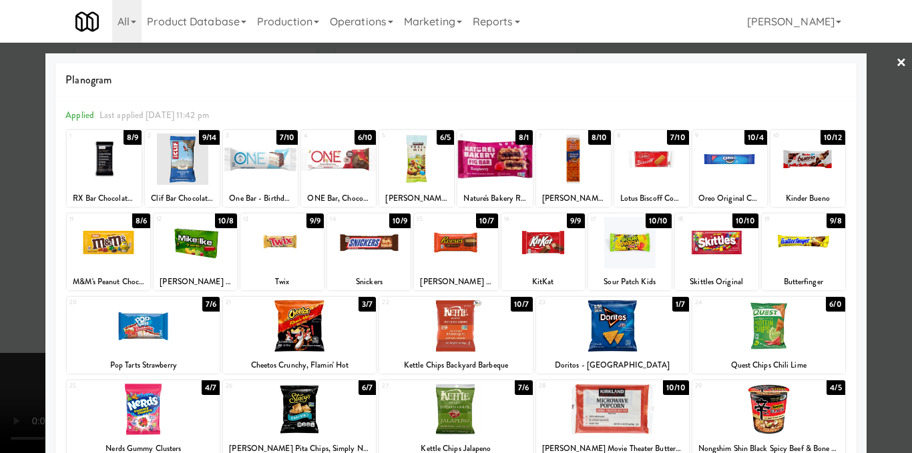
click at [506, 146] on div at bounding box center [494, 158] width 75 height 51
click at [876, 192] on div at bounding box center [456, 226] width 912 height 453
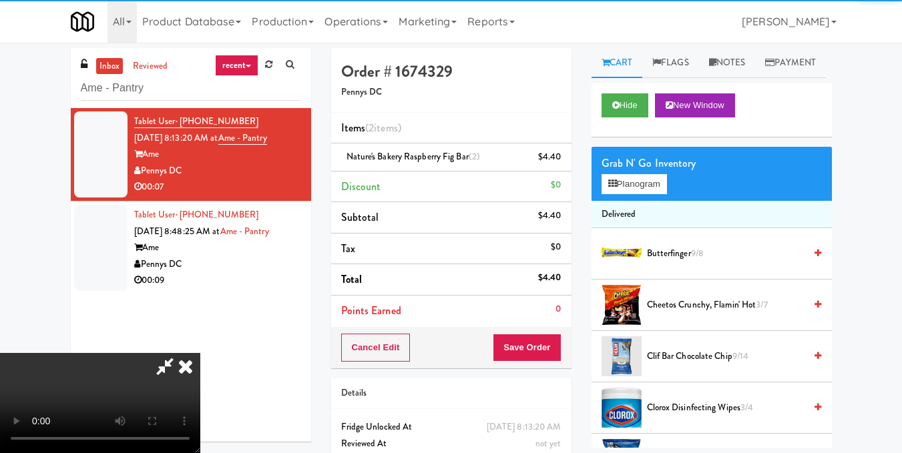
click at [200, 353] on video at bounding box center [100, 403] width 200 height 100
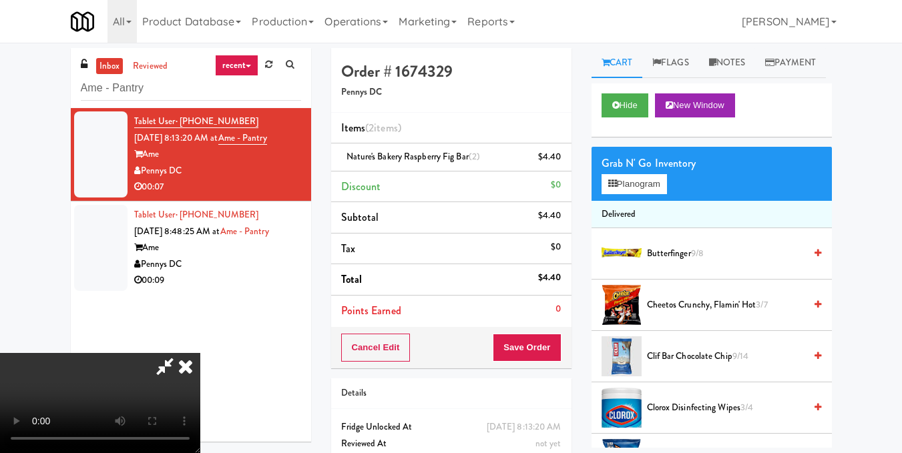
click at [200, 353] on video at bounding box center [100, 403] width 200 height 100
click at [200, 353] on icon at bounding box center [185, 366] width 29 height 27
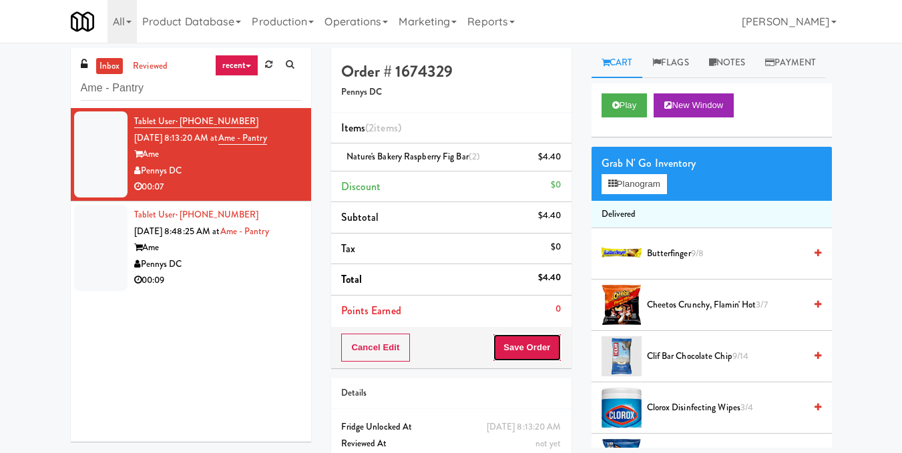
click at [558, 358] on button "Save Order" at bounding box center [527, 348] width 68 height 28
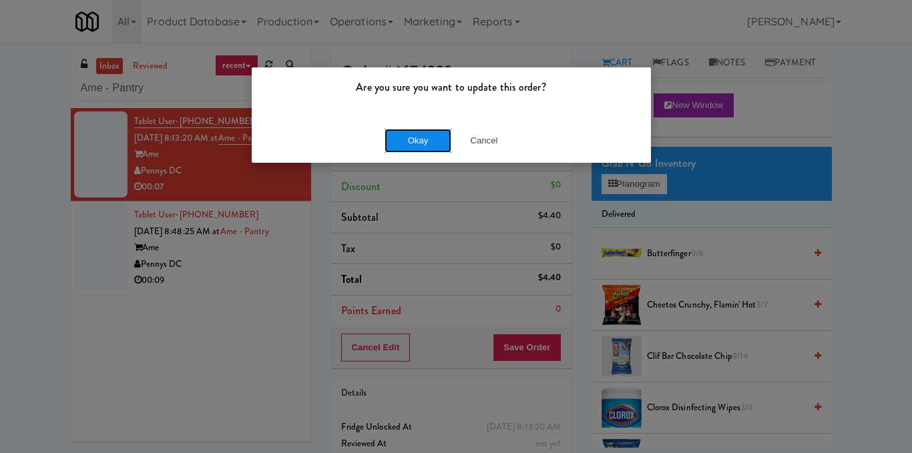
click at [418, 141] on button "Okay" at bounding box center [417, 141] width 67 height 24
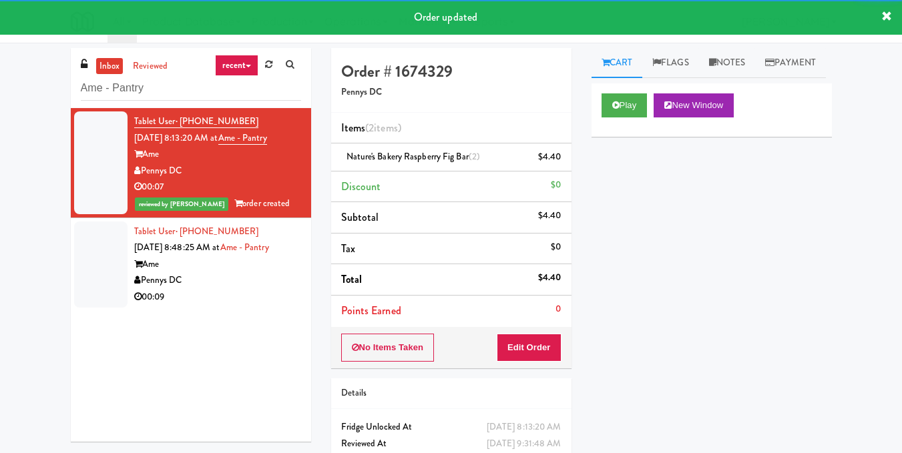
click at [258, 283] on div "Pennys DC" at bounding box center [217, 280] width 167 height 17
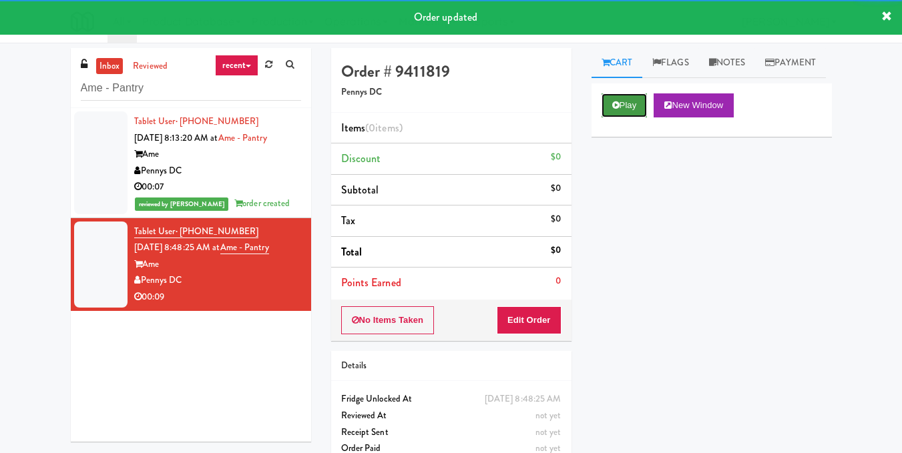
click at [607, 117] on button "Play" at bounding box center [624, 105] width 46 height 24
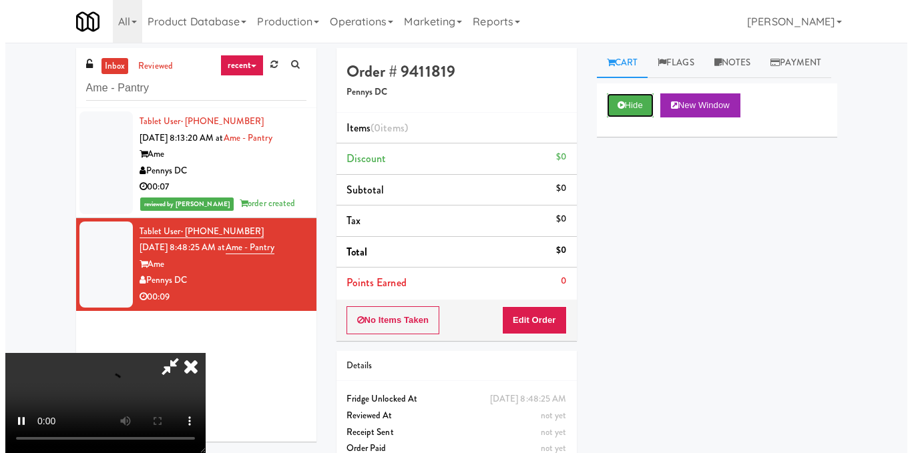
scroll to position [150, 0]
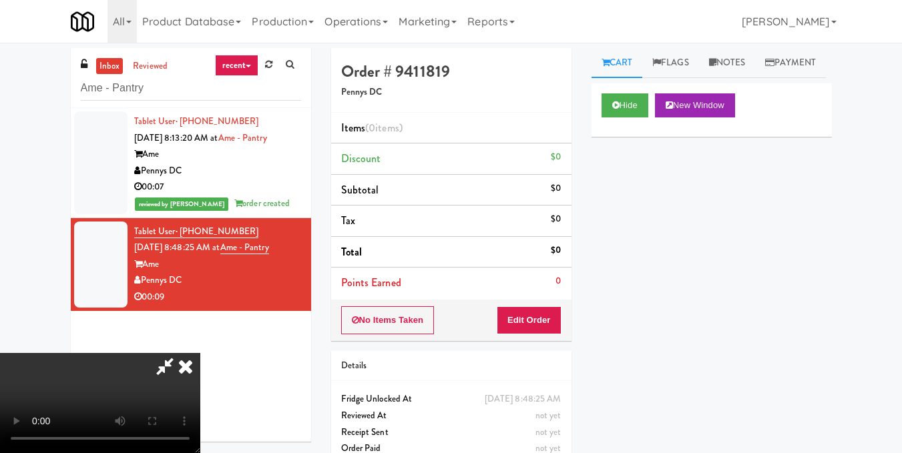
click at [200, 353] on video at bounding box center [100, 403] width 200 height 100
click at [555, 315] on button "Edit Order" at bounding box center [529, 320] width 65 height 28
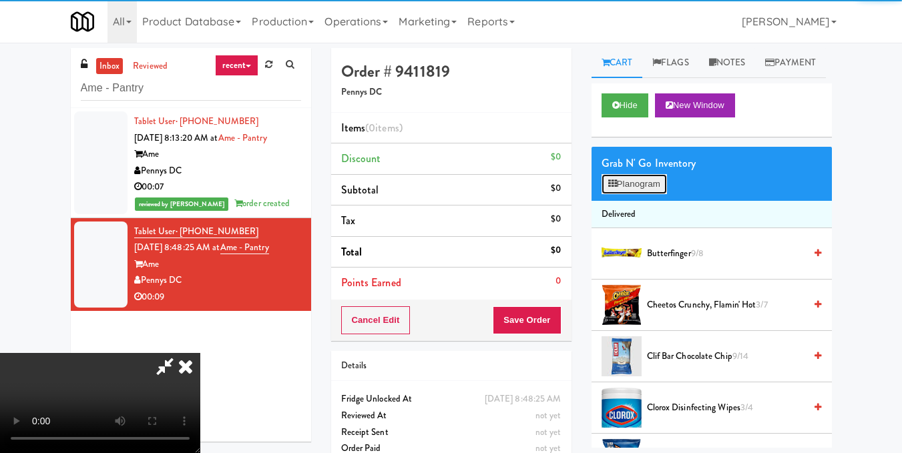
click at [650, 194] on button "Planogram" at bounding box center [633, 184] width 65 height 20
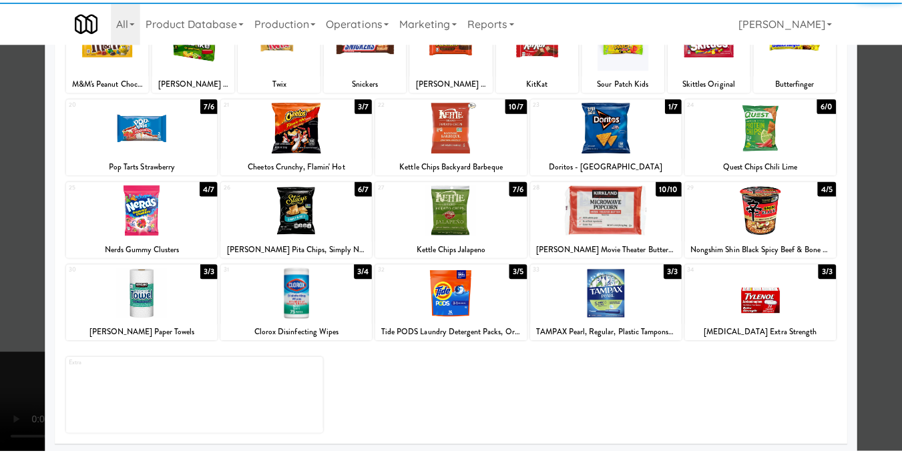
scroll to position [200, 0]
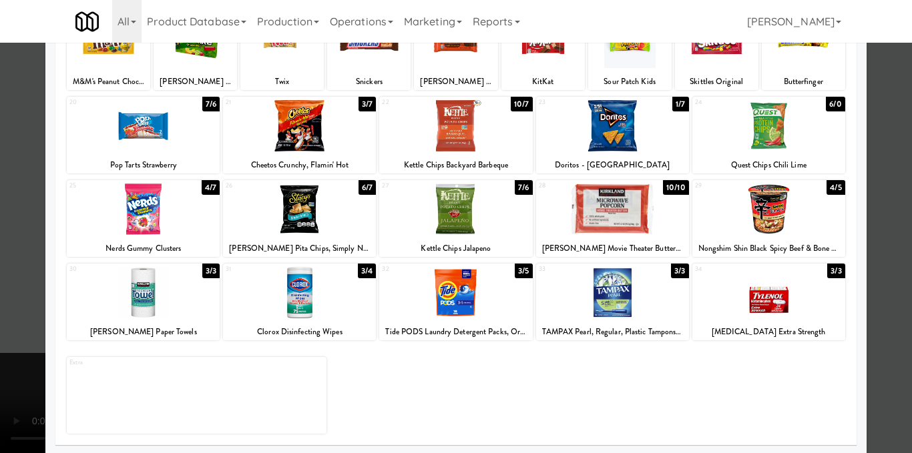
drag, startPoint x: 143, startPoint y: 294, endPoint x: 263, endPoint y: 270, distance: 121.7
click at [145, 294] on div at bounding box center [143, 292] width 153 height 51
click at [886, 168] on div at bounding box center [456, 226] width 912 height 453
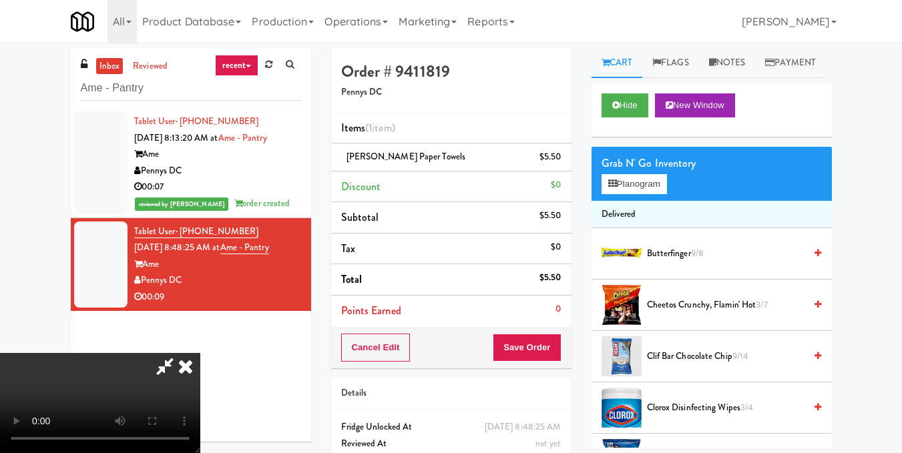
drag, startPoint x: 515, startPoint y: 55, endPoint x: 513, endPoint y: 224, distance: 168.2
click at [200, 353] on icon at bounding box center [185, 366] width 29 height 27
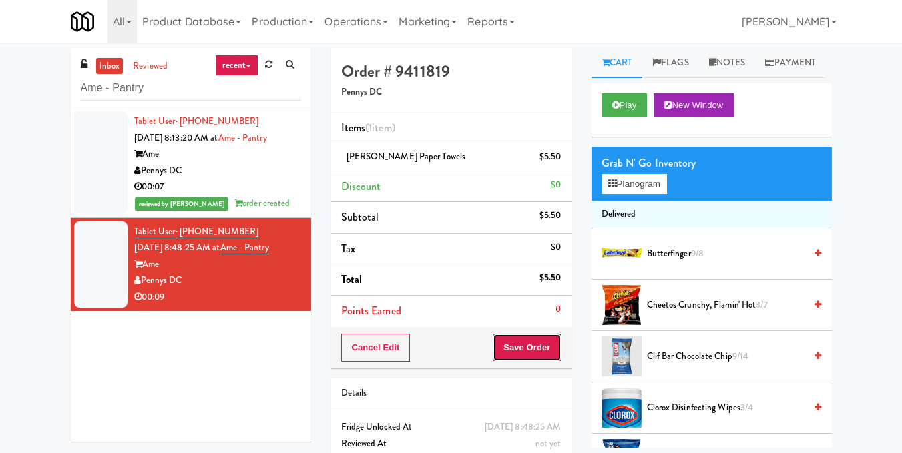
click at [533, 348] on button "Save Order" at bounding box center [527, 348] width 68 height 28
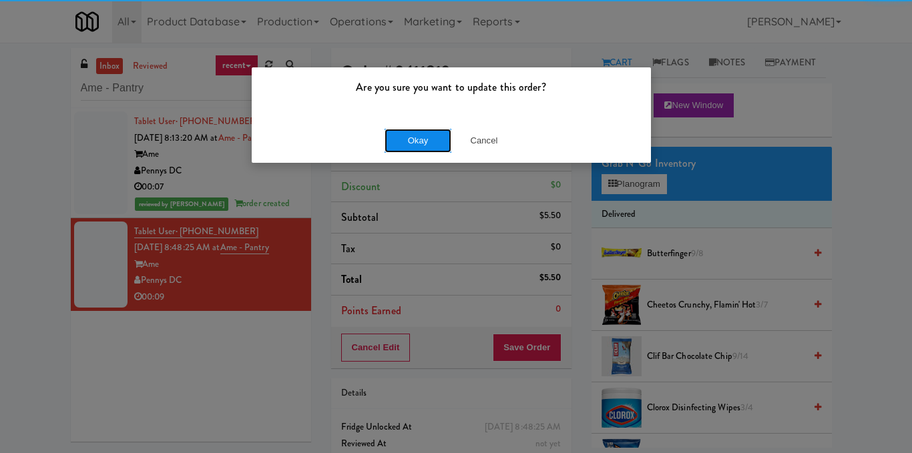
click at [418, 143] on button "Okay" at bounding box center [417, 141] width 67 height 24
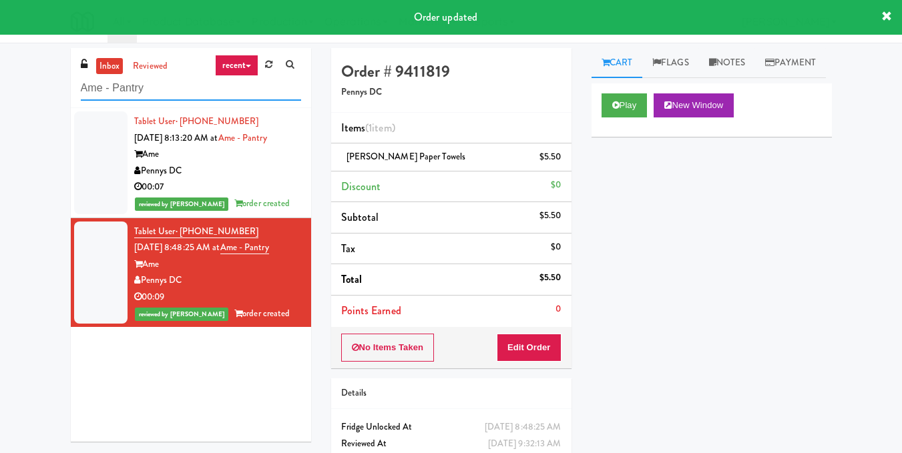
click at [227, 82] on input "Ame - Pantry" at bounding box center [191, 88] width 220 height 25
paste input "The 87 - Fridge - Left"
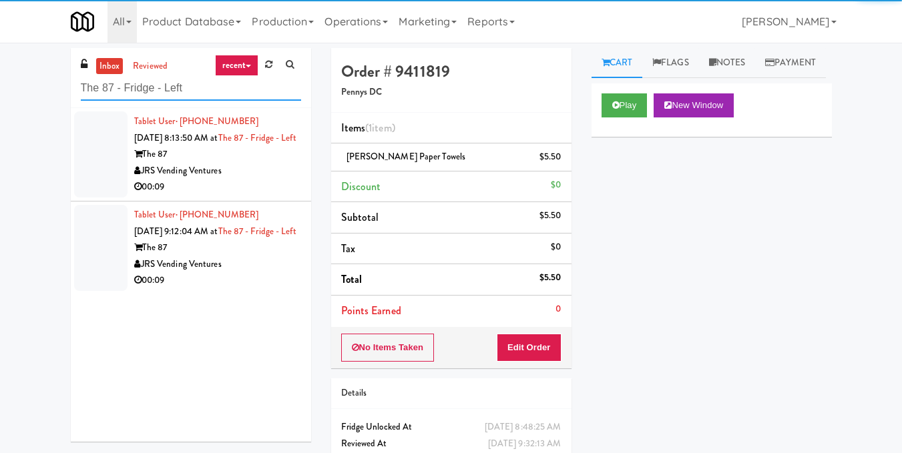
type input "The 87 - Fridge - Left"
click at [277, 196] on div "00:09" at bounding box center [217, 187] width 167 height 17
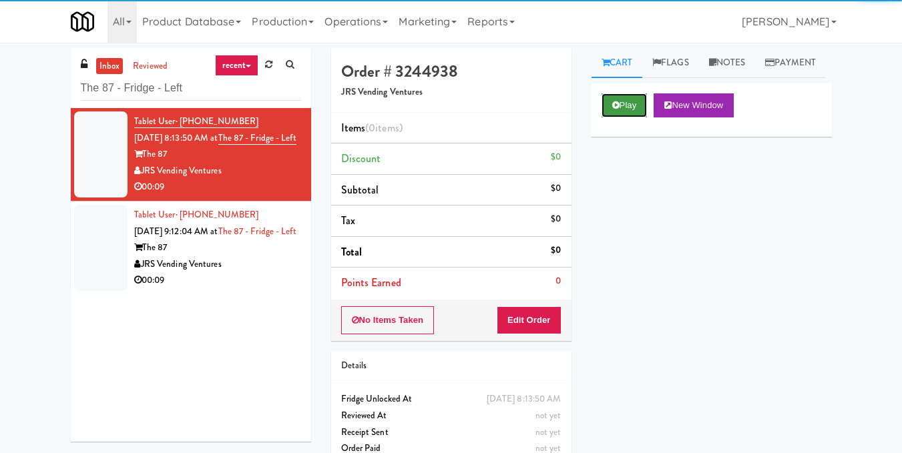
click at [612, 109] on icon at bounding box center [615, 105] width 7 height 9
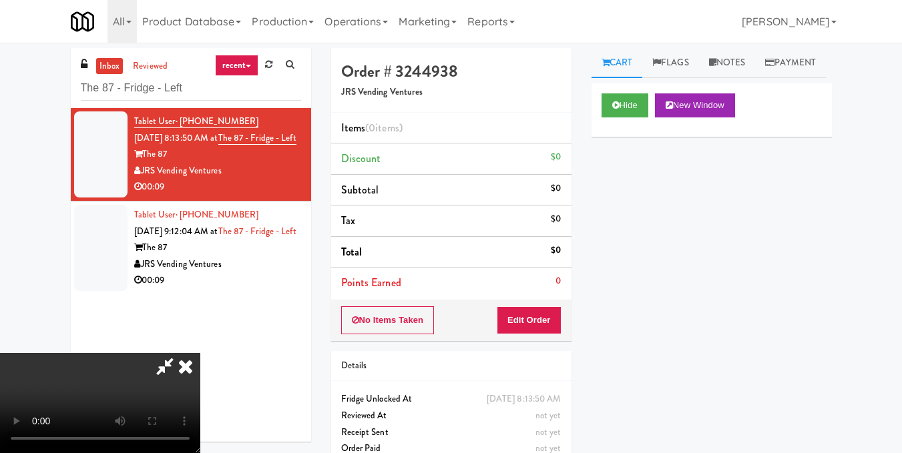
click at [200, 353] on video at bounding box center [100, 403] width 200 height 100
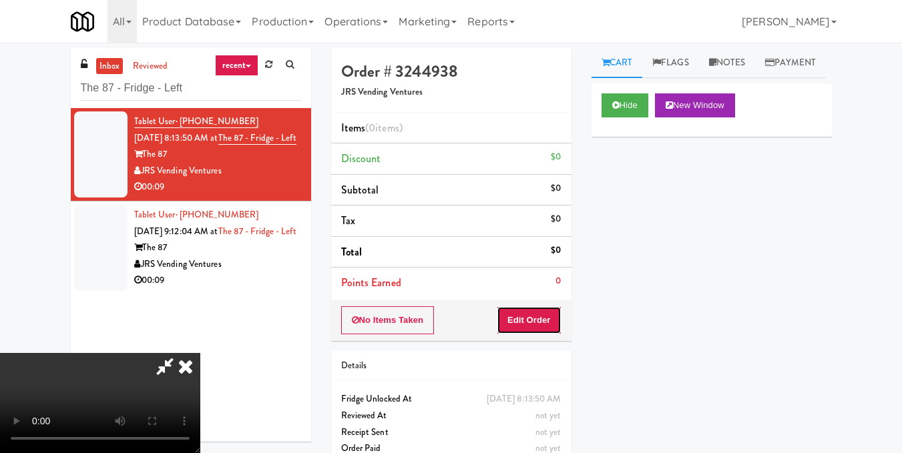
click at [547, 322] on button "Edit Order" at bounding box center [529, 320] width 65 height 28
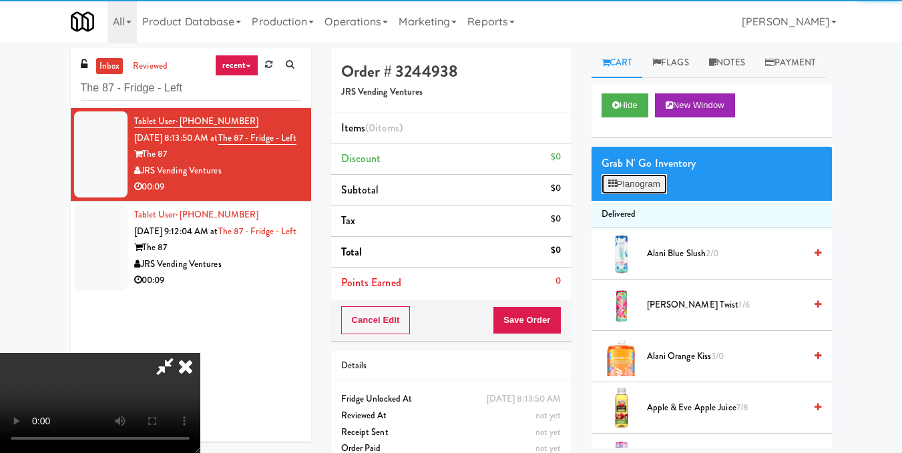
click at [639, 194] on button "Planogram" at bounding box center [633, 184] width 65 height 20
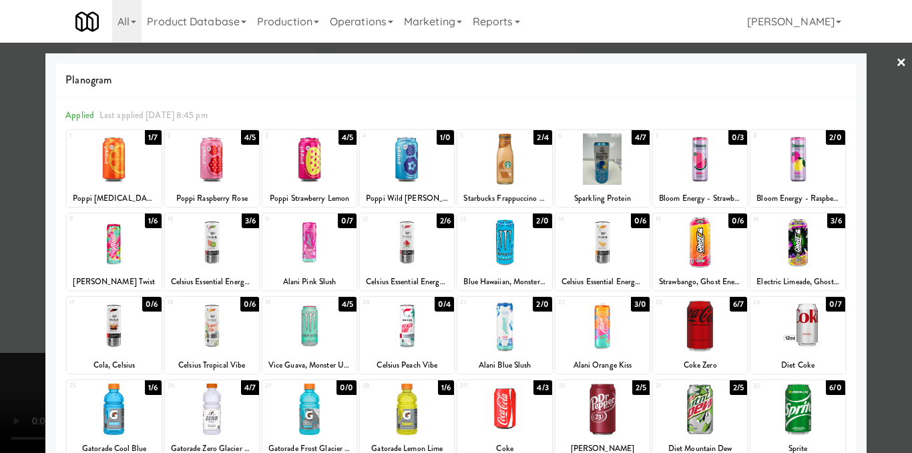
click at [100, 352] on div at bounding box center [114, 325] width 94 height 51
click at [106, 337] on div at bounding box center [114, 325] width 94 height 51
click at [880, 246] on div at bounding box center [456, 226] width 912 height 453
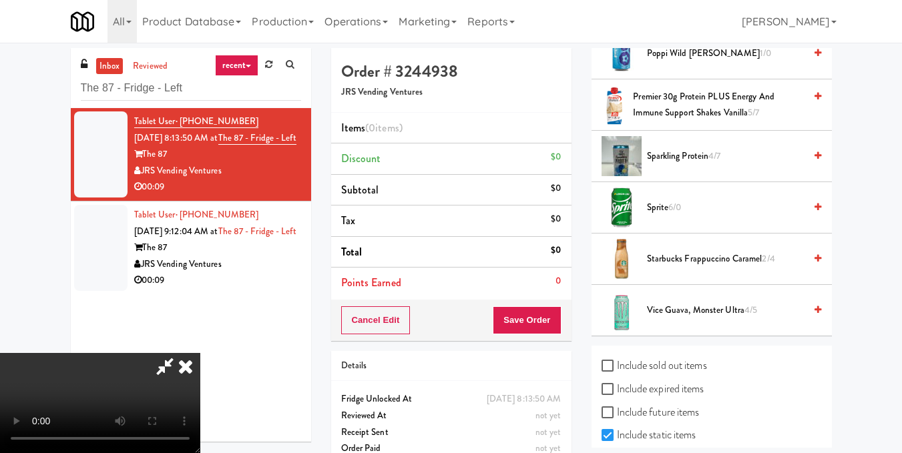
scroll to position [1455, 0]
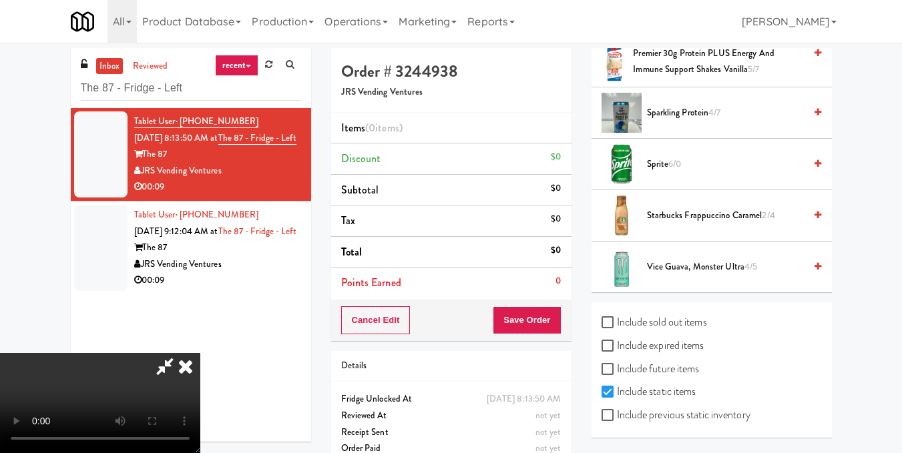
click at [621, 416] on label "Include previous static inventory" at bounding box center [675, 415] width 149 height 20
click at [617, 416] on input "Include previous static inventory" at bounding box center [608, 415] width 15 height 11
checkbox input "true"
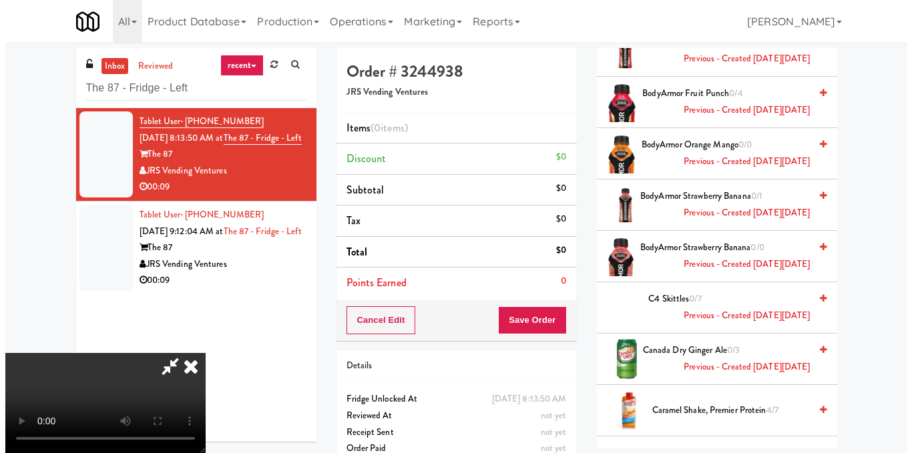
scroll to position [0, 0]
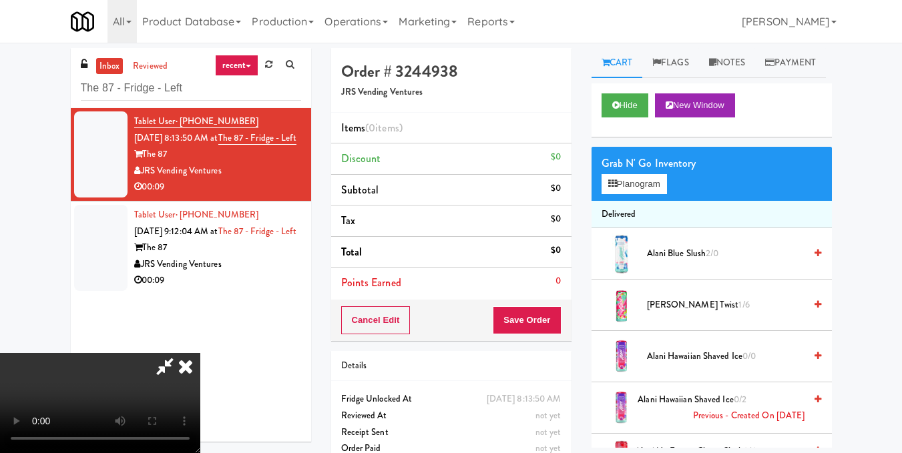
click at [826, 107] on div "Cart Flags Notes Payment Hide New Window Grab N' Go Inventory Planogram Deliver…" at bounding box center [711, 248] width 260 height 400
click at [624, 194] on button "Planogram" at bounding box center [633, 184] width 65 height 20
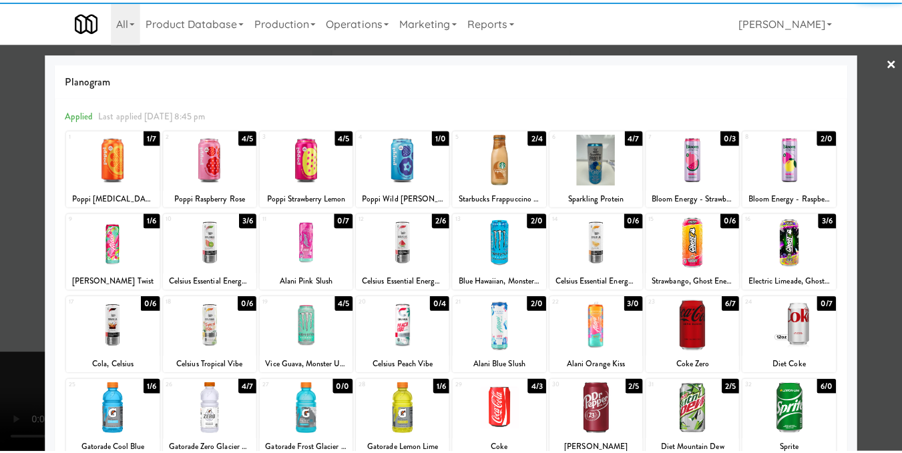
scroll to position [200, 0]
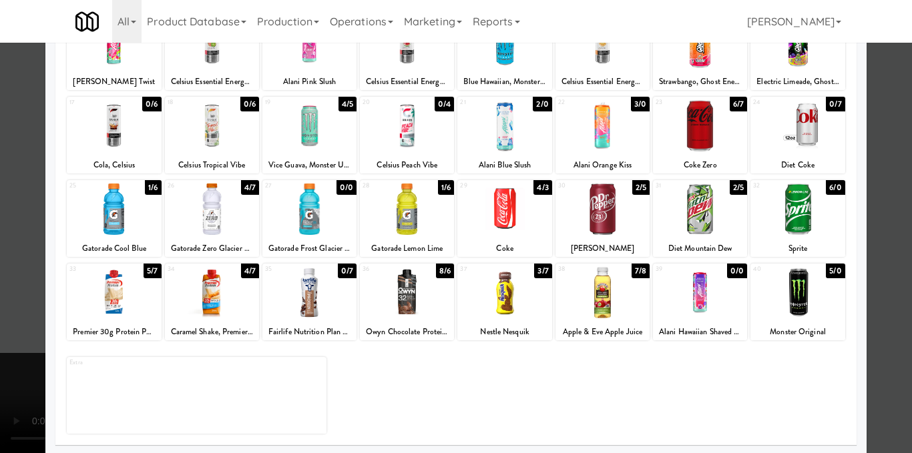
click at [115, 133] on div at bounding box center [114, 125] width 94 height 51
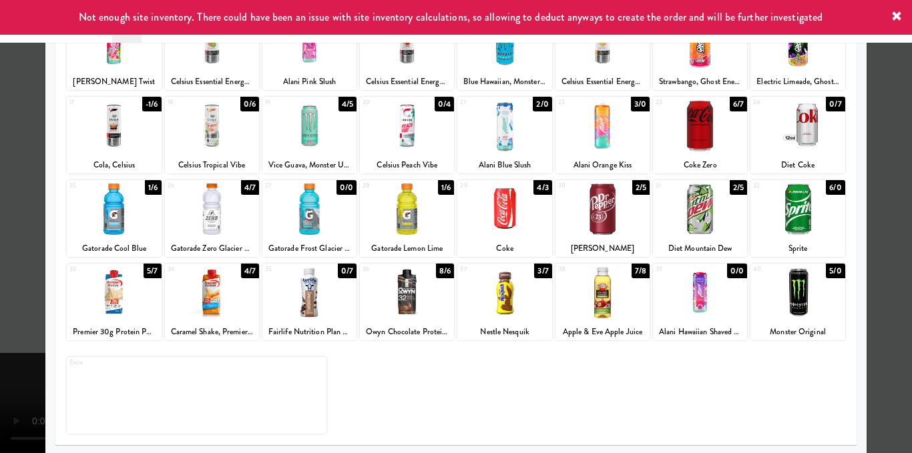
click at [114, 133] on div at bounding box center [114, 125] width 94 height 51
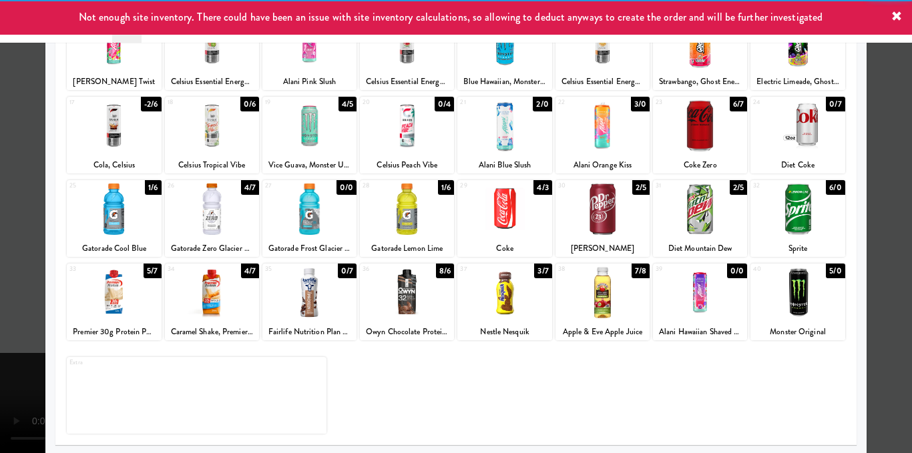
click at [880, 218] on div at bounding box center [456, 226] width 912 height 453
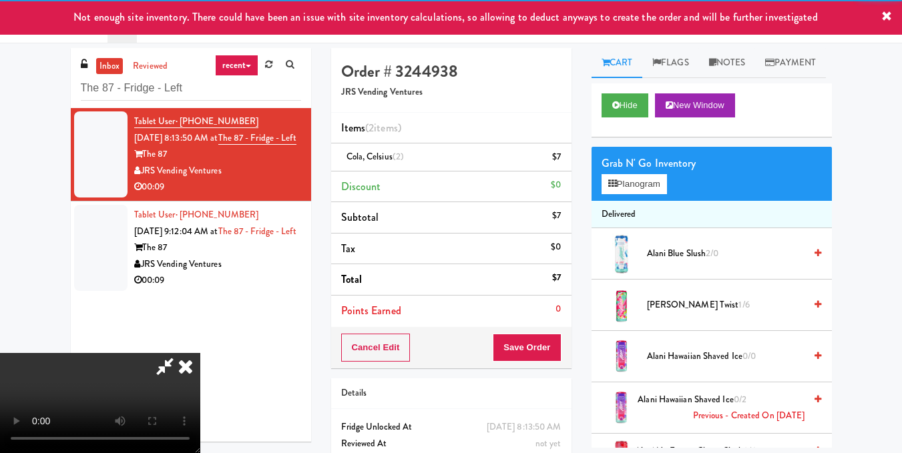
click at [131, 363] on video at bounding box center [100, 403] width 200 height 100
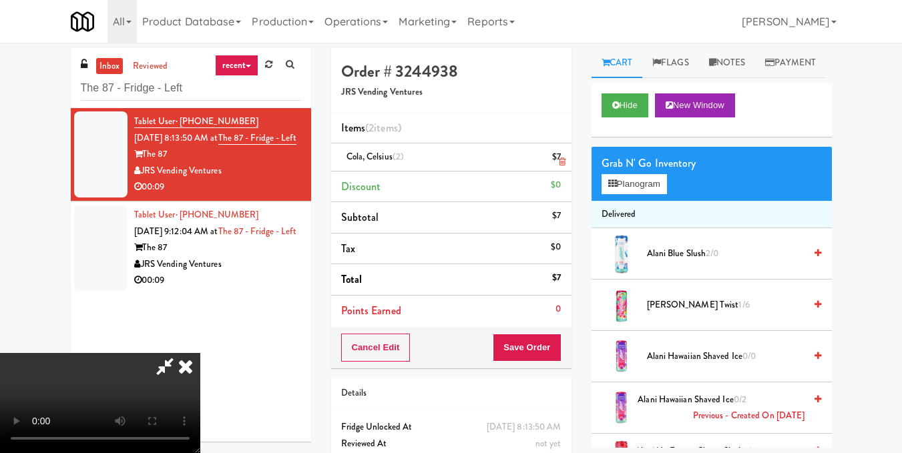
click at [200, 353] on icon at bounding box center [185, 366] width 29 height 27
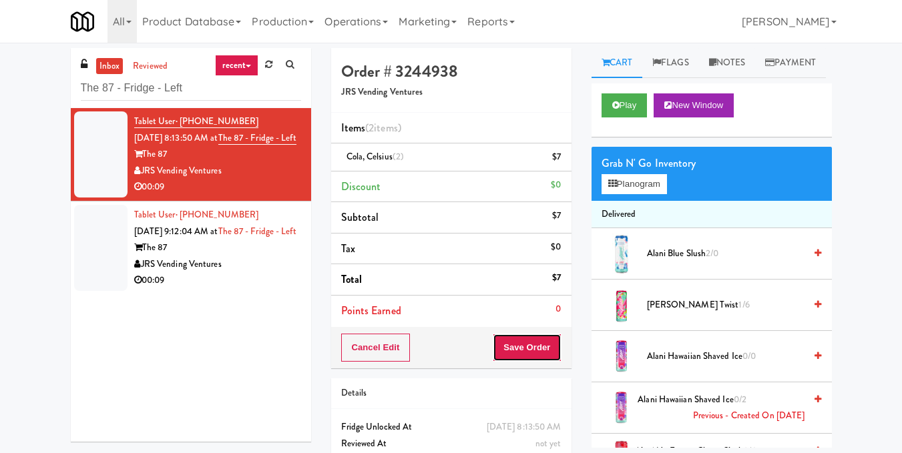
click at [509, 339] on button "Save Order" at bounding box center [527, 348] width 68 height 28
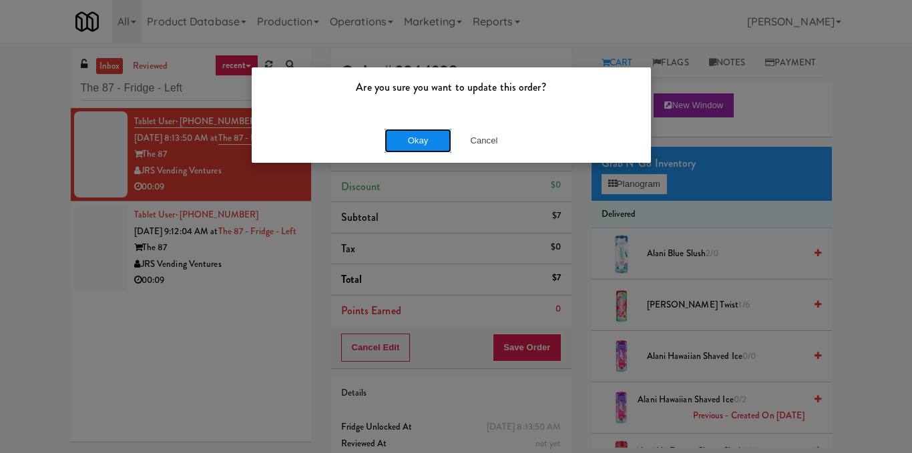
click at [419, 143] on button "Okay" at bounding box center [417, 141] width 67 height 24
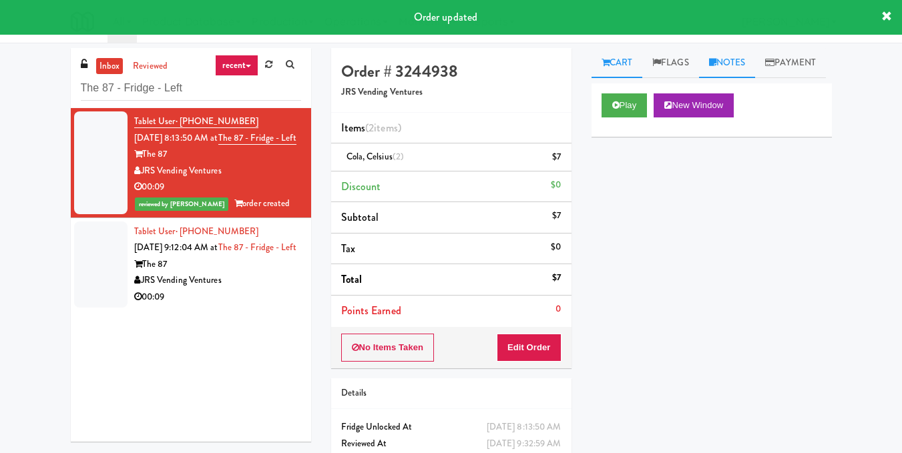
click at [733, 63] on link "Notes" at bounding box center [727, 63] width 57 height 30
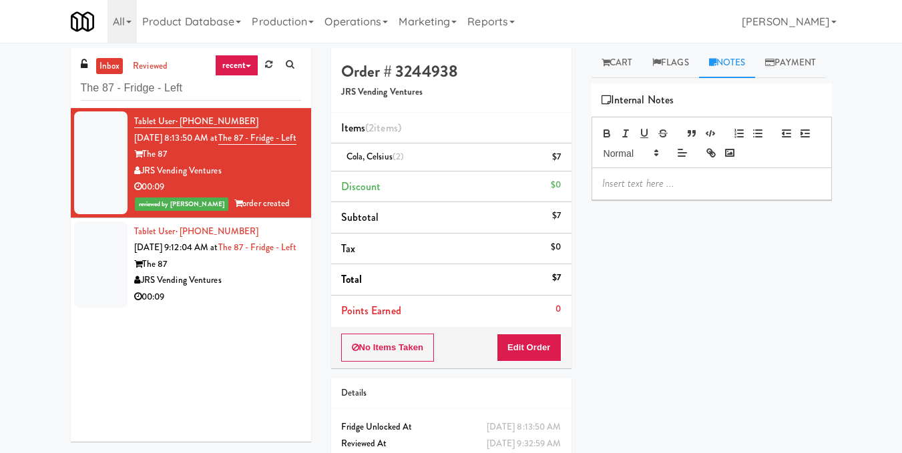
click at [728, 199] on div at bounding box center [711, 183] width 239 height 31
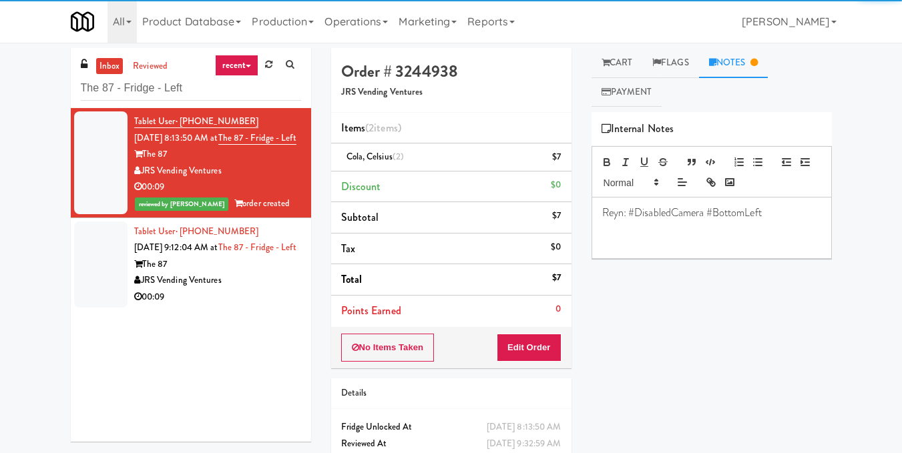
click at [240, 306] on div "00:09" at bounding box center [217, 297] width 167 height 17
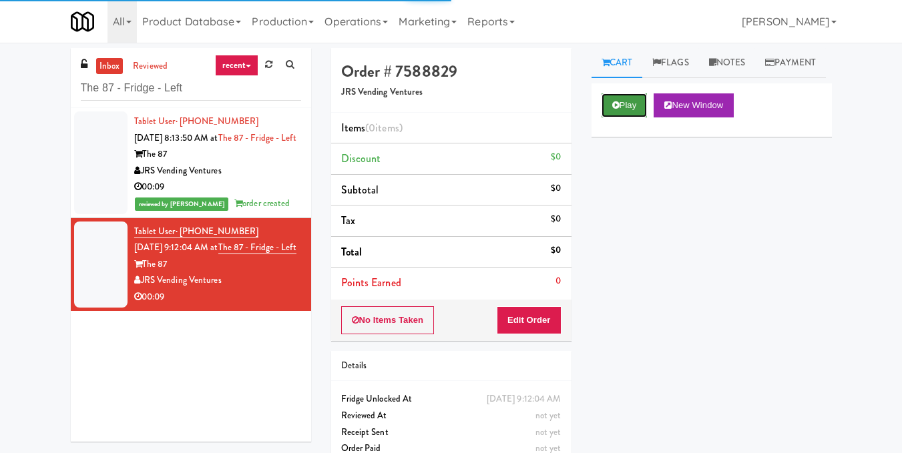
click at [632, 117] on button "Play" at bounding box center [624, 105] width 46 height 24
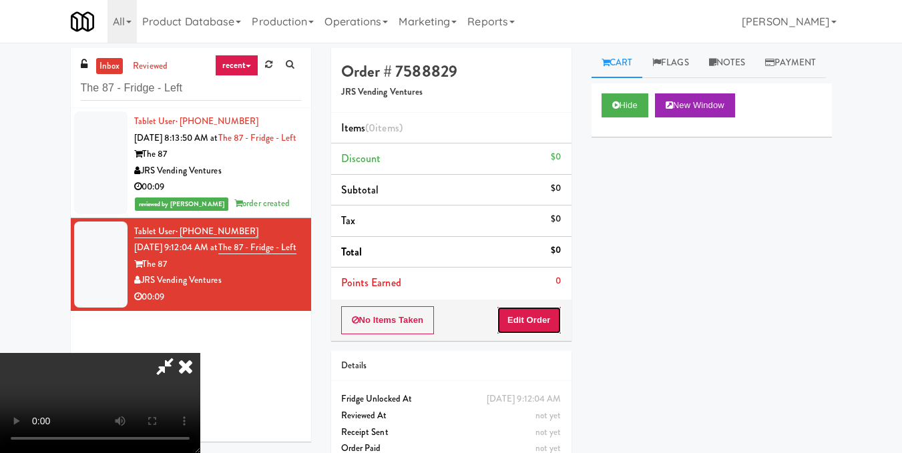
click at [553, 323] on button "Edit Order" at bounding box center [529, 320] width 65 height 28
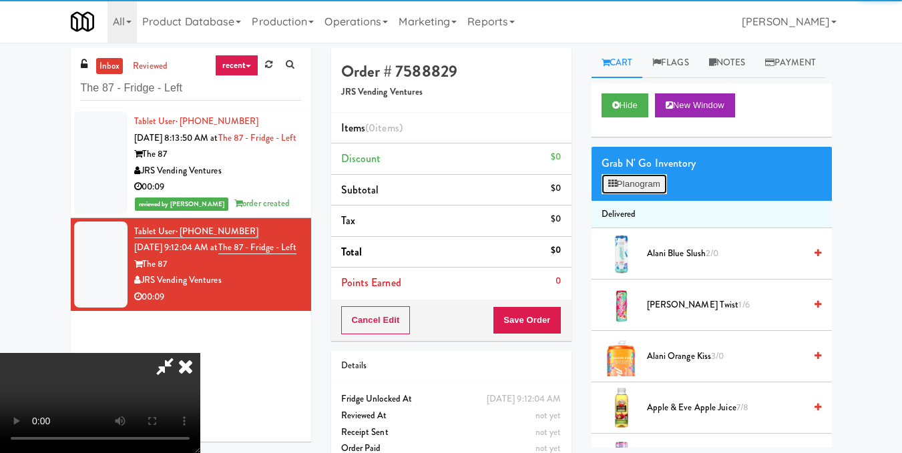
click at [646, 194] on button "Planogram" at bounding box center [633, 184] width 65 height 20
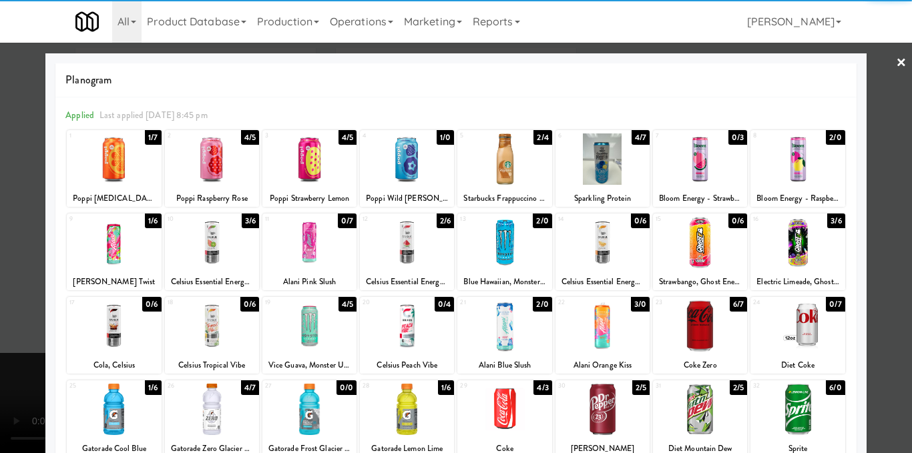
click at [216, 269] on div "10 3/6 Celsius Essential Energy Kiwi Guava" at bounding box center [212, 252] width 94 height 77
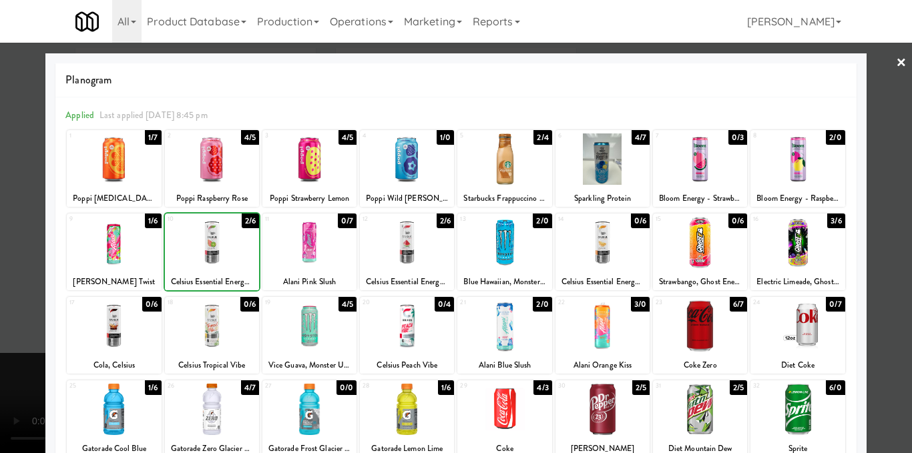
click at [216, 269] on div "10 2/6 Celsius Essential Energy Kiwi Guava" at bounding box center [212, 252] width 94 height 77
click at [890, 222] on div at bounding box center [456, 226] width 912 height 453
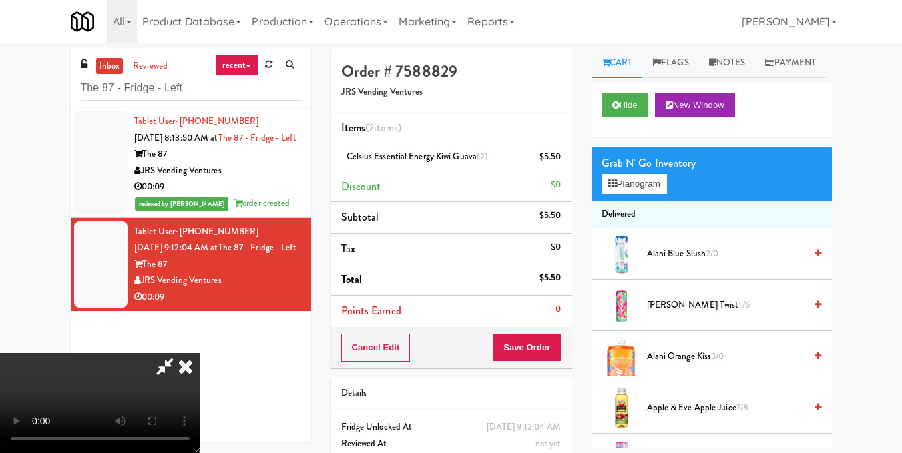
click at [200, 353] on icon at bounding box center [185, 366] width 29 height 27
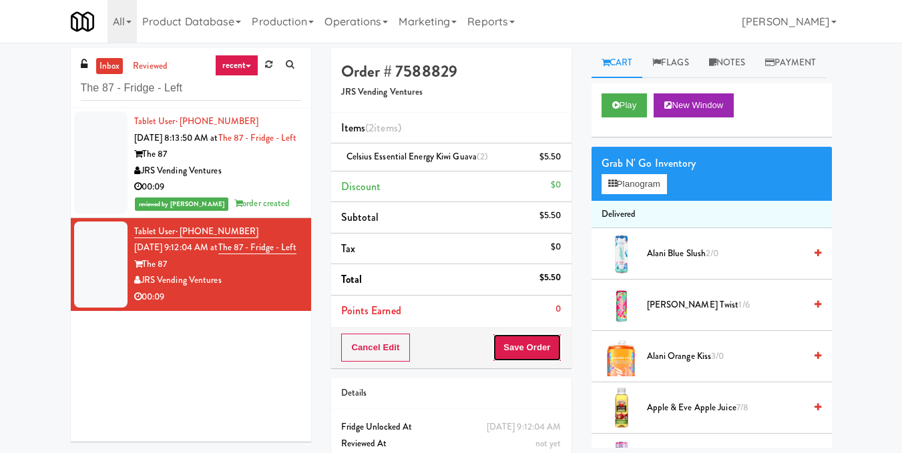
click at [541, 344] on button "Save Order" at bounding box center [527, 348] width 68 height 28
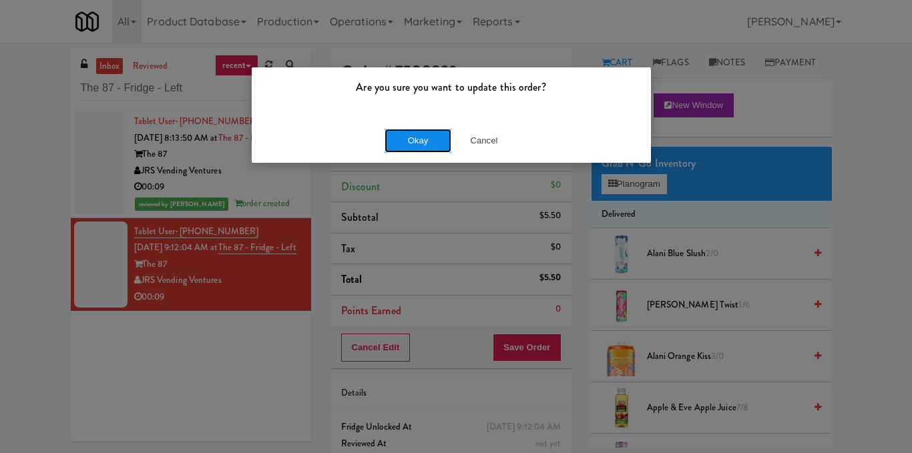
click at [403, 149] on button "Okay" at bounding box center [417, 141] width 67 height 24
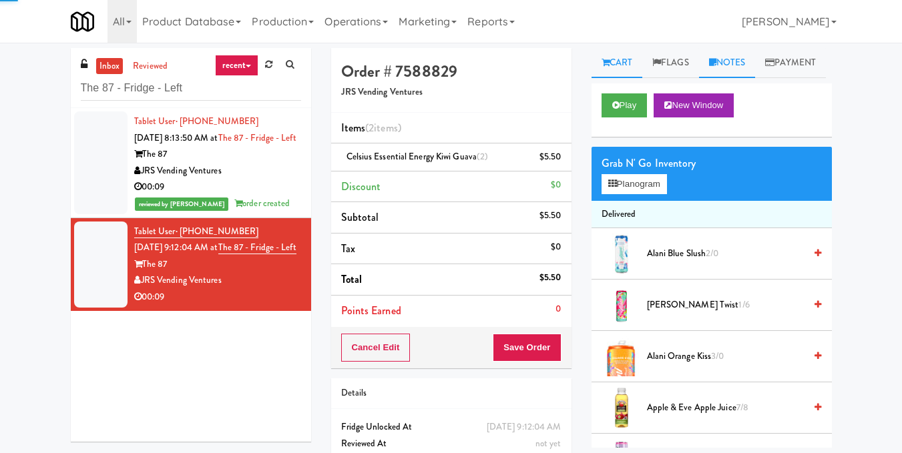
click at [744, 59] on link "Notes" at bounding box center [727, 63] width 57 height 30
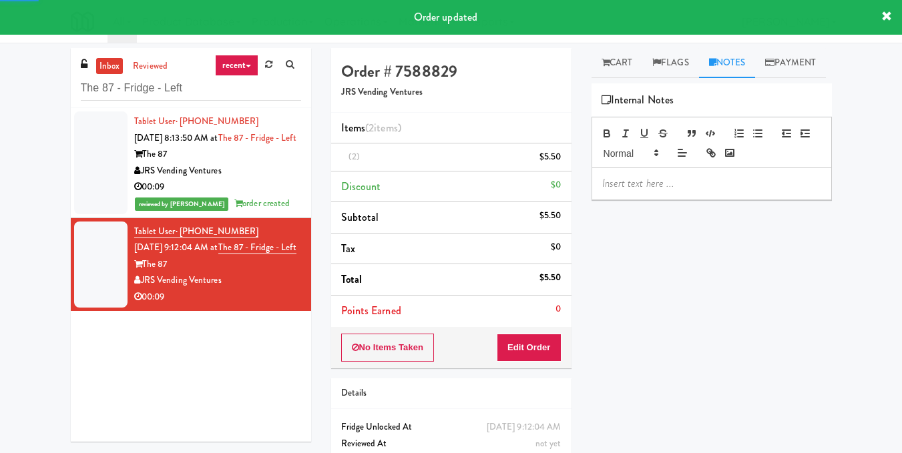
click at [647, 191] on p at bounding box center [711, 183] width 219 height 15
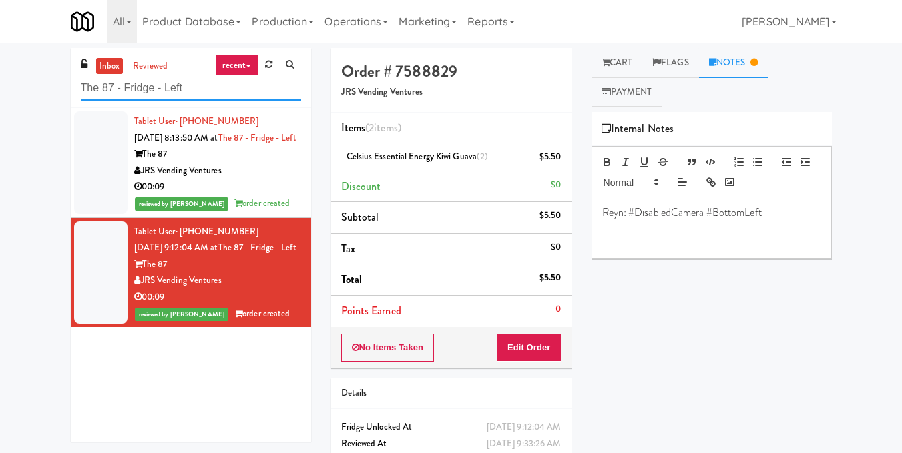
drag, startPoint x: 115, startPoint y: 85, endPoint x: 61, endPoint y: 91, distance: 54.5
click at [61, 91] on div "inbox reviewed recent all unclear take inventory issue suspicious failed recent…" at bounding box center [191, 250] width 260 height 404
paste input "Dreammaker Spas"
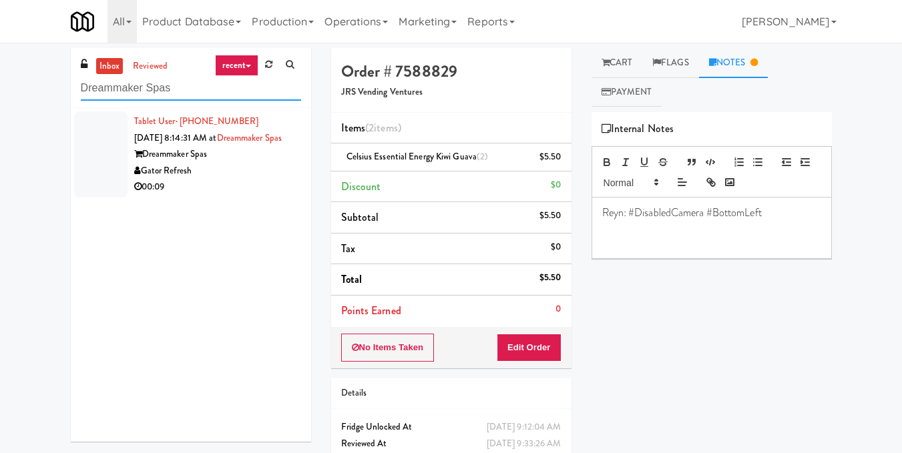
type input "Dreammaker Spas"
drag, startPoint x: 272, startPoint y: 193, endPoint x: 380, endPoint y: 146, distance: 117.8
click at [270, 180] on div "Gator Refresh" at bounding box center [217, 171] width 167 height 17
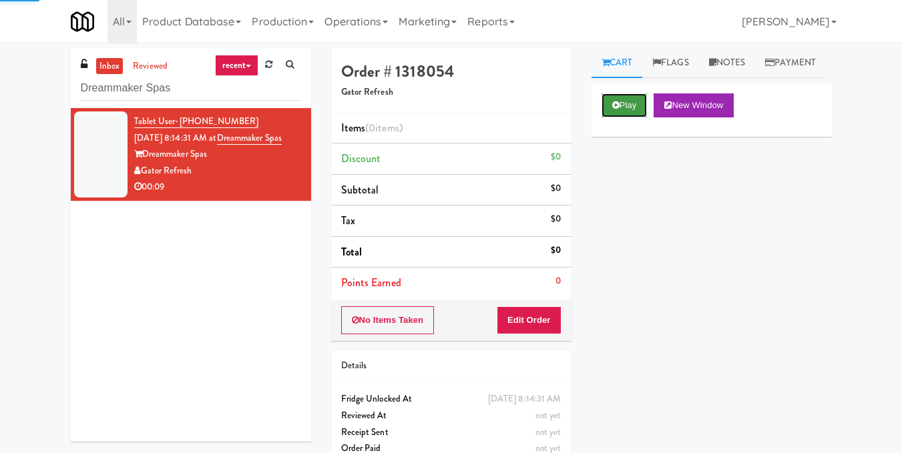
click at [601, 117] on button "Play" at bounding box center [624, 105] width 46 height 24
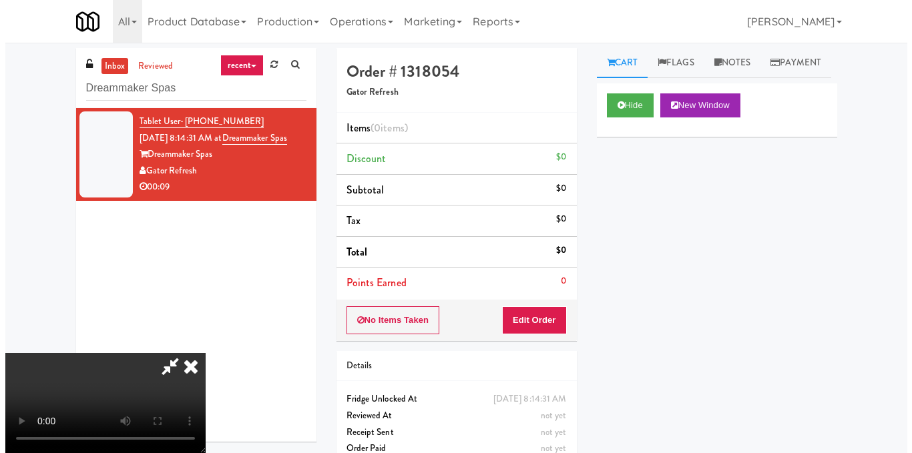
scroll to position [150, 0]
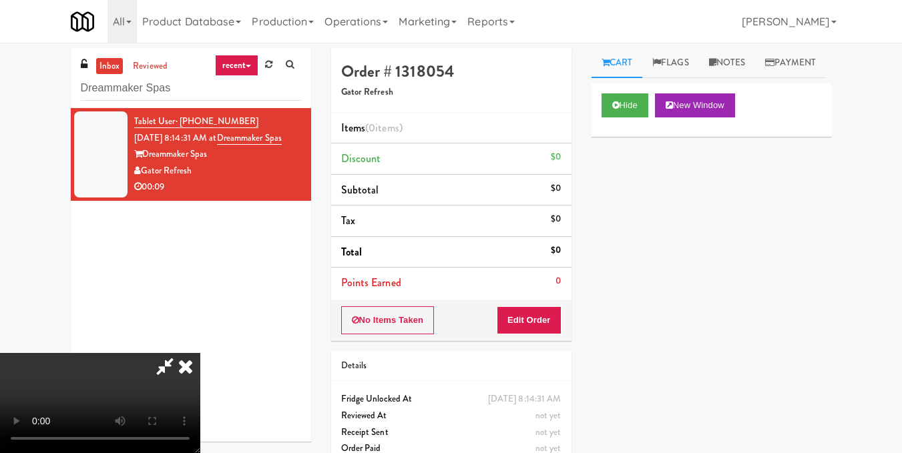
click at [200, 353] on video at bounding box center [100, 403] width 200 height 100
click at [553, 329] on button "Edit Order" at bounding box center [529, 320] width 65 height 28
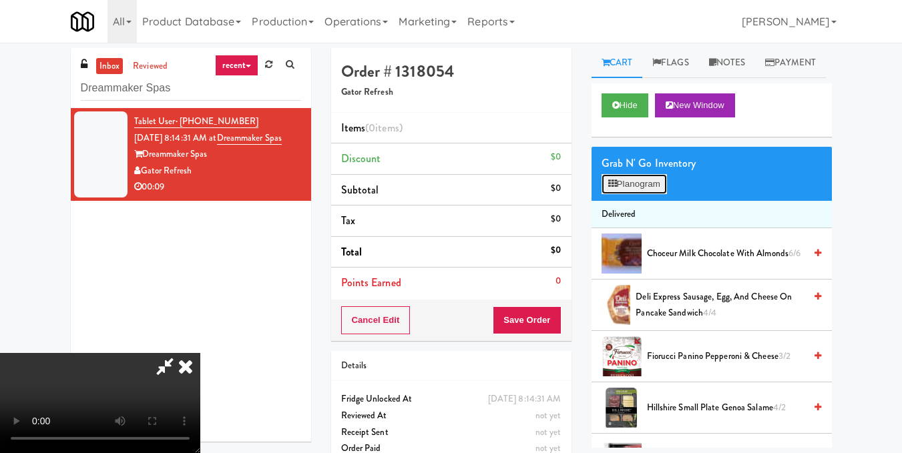
click at [632, 194] on button "Planogram" at bounding box center [633, 184] width 65 height 20
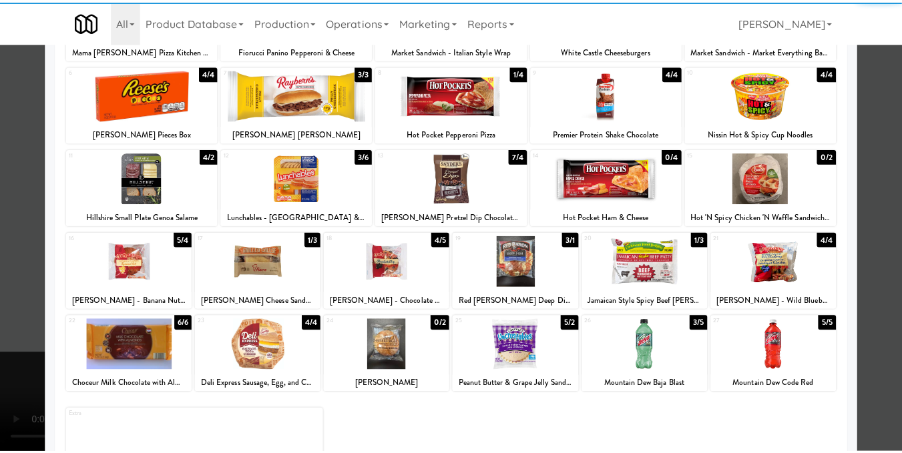
scroll to position [202, 0]
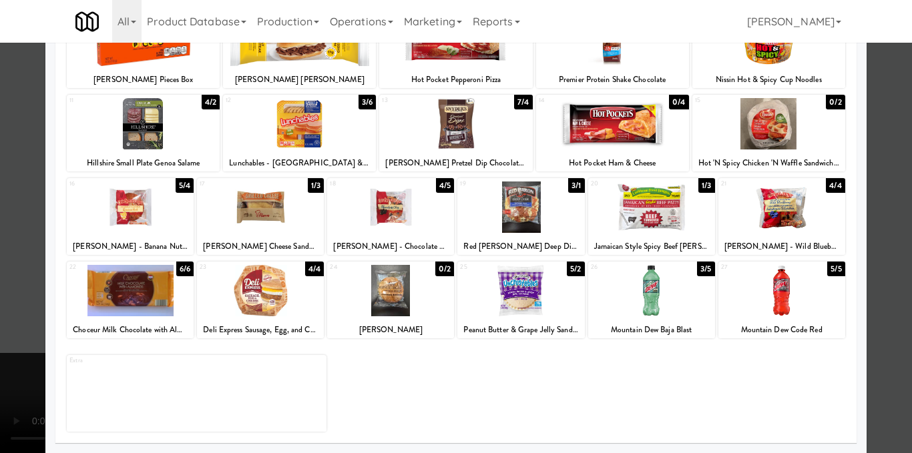
drag, startPoint x: 459, startPoint y: 313, endPoint x: 514, endPoint y: 386, distance: 91.4
click at [514, 386] on div "Extra" at bounding box center [456, 388] width 778 height 87
drag, startPoint x: 509, startPoint y: 294, endPoint x: 752, endPoint y: 232, distance: 251.2
click at [510, 293] on div at bounding box center [520, 290] width 127 height 51
click at [869, 192] on div at bounding box center [456, 226] width 912 height 453
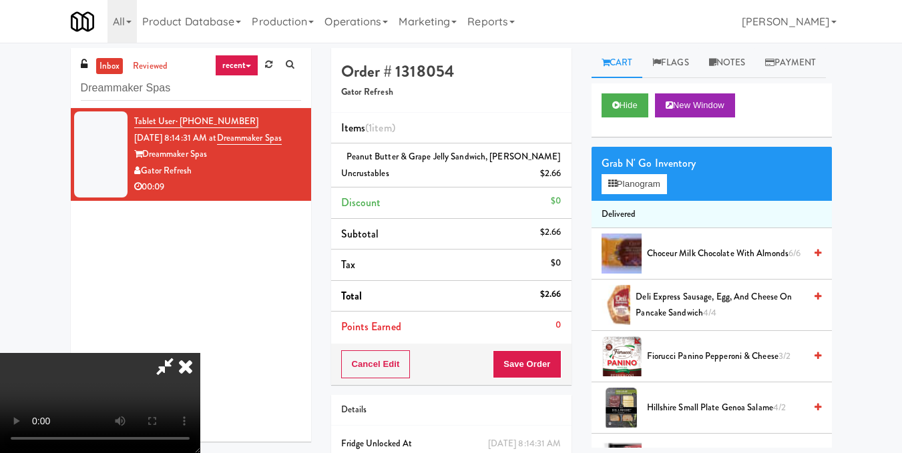
click at [200, 353] on icon at bounding box center [185, 366] width 29 height 27
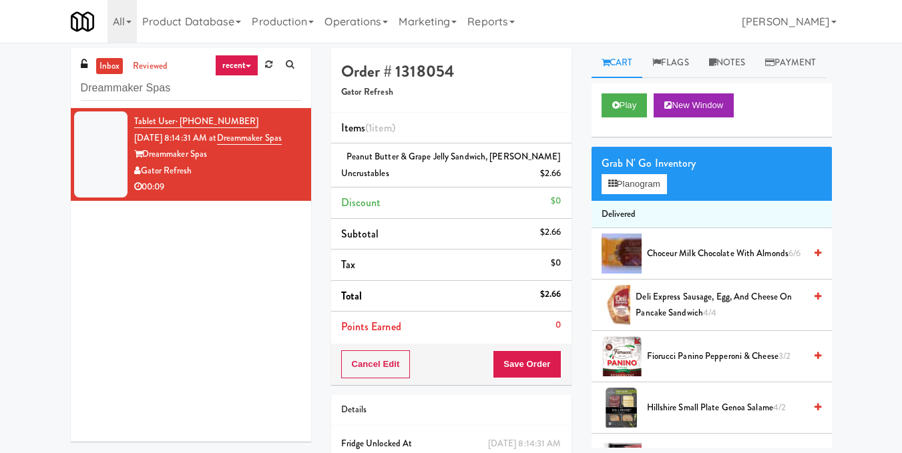
click at [489, 345] on div "Cancel Edit Save Order" at bounding box center [451, 364] width 240 height 41
click at [511, 368] on button "Save Order" at bounding box center [527, 364] width 68 height 28
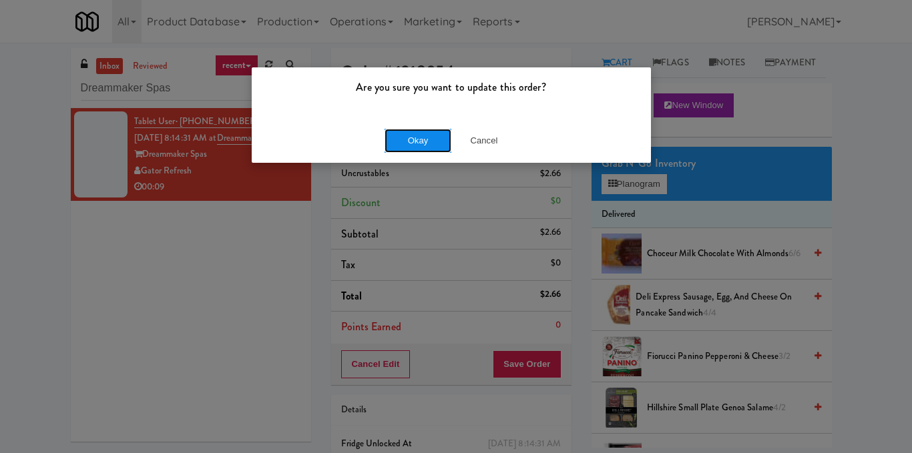
click at [408, 147] on button "Okay" at bounding box center [417, 141] width 67 height 24
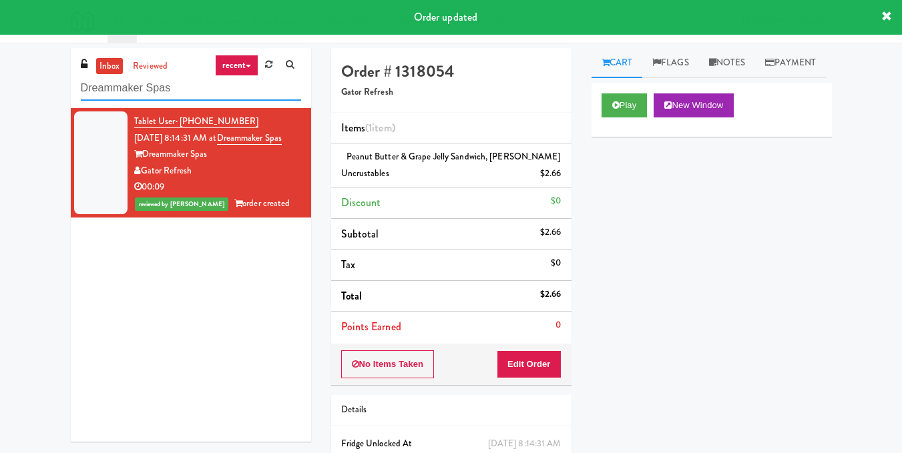
drag, startPoint x: 190, startPoint y: 94, endPoint x: 39, endPoint y: 115, distance: 152.3
click at [39, 115] on div "inbox reviewed recent all unclear take inventory issue suspicious failed recent…" at bounding box center [451, 284] width 902 height 473
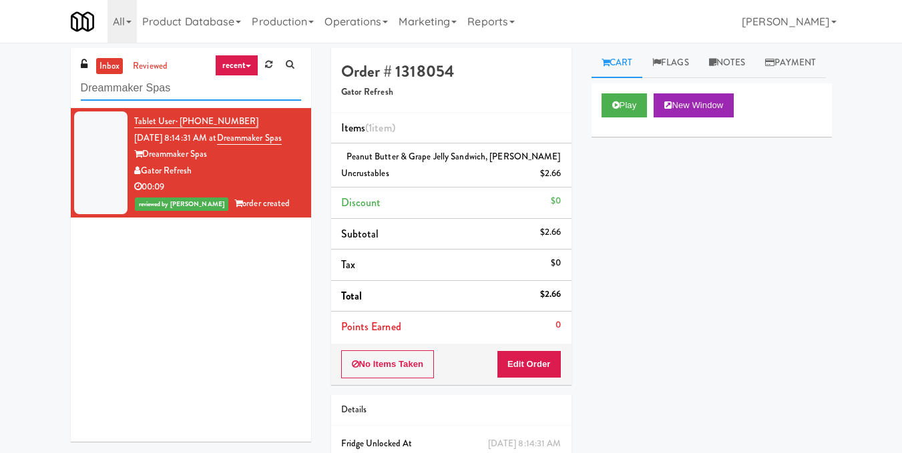
paste input "Axis Cooler - Right"
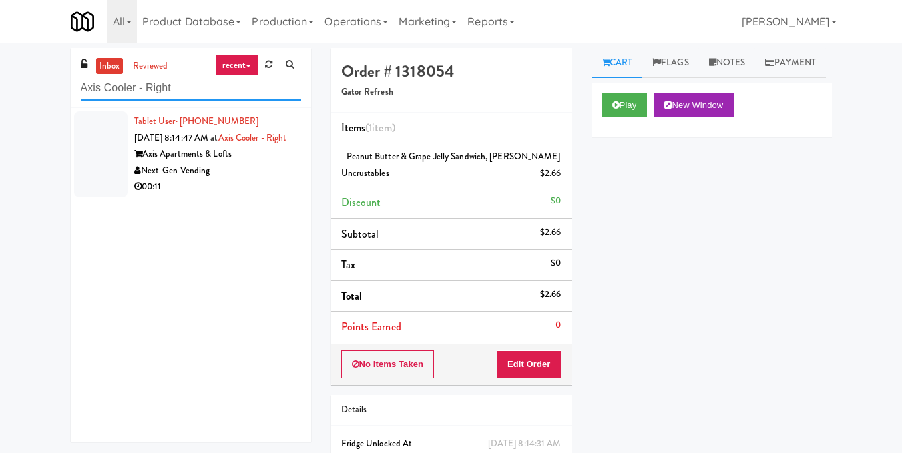
type input "Axis Cooler - Right"
click at [264, 180] on div "Next-Gen Vending" at bounding box center [217, 171] width 167 height 17
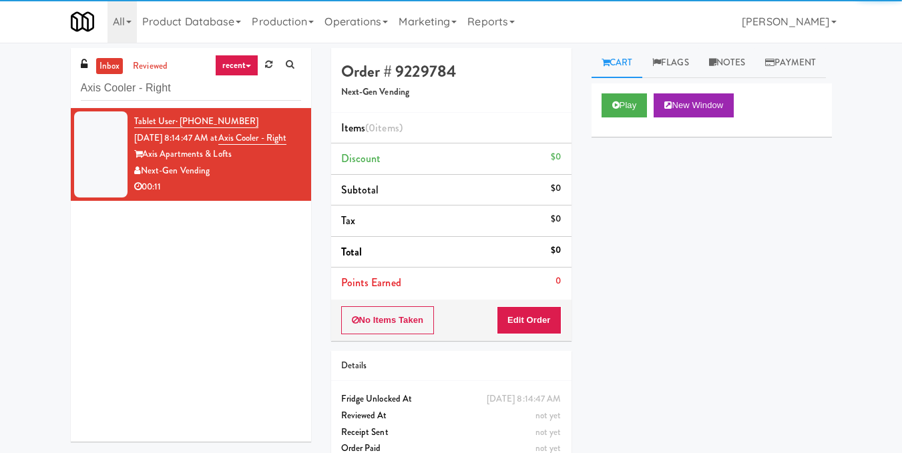
click at [597, 137] on div "Play New Window" at bounding box center [711, 109] width 240 height 53
click at [607, 117] on button "Play" at bounding box center [624, 105] width 46 height 24
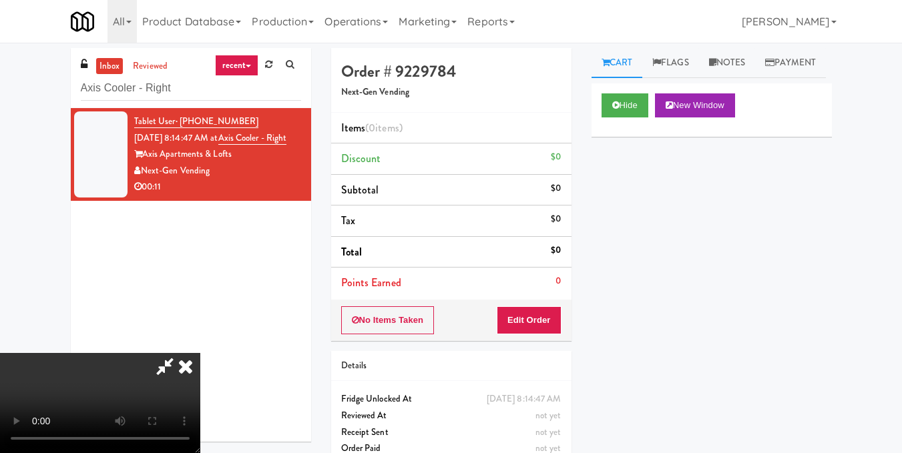
scroll to position [83, 0]
click at [556, 329] on button "Edit Order" at bounding box center [529, 320] width 65 height 28
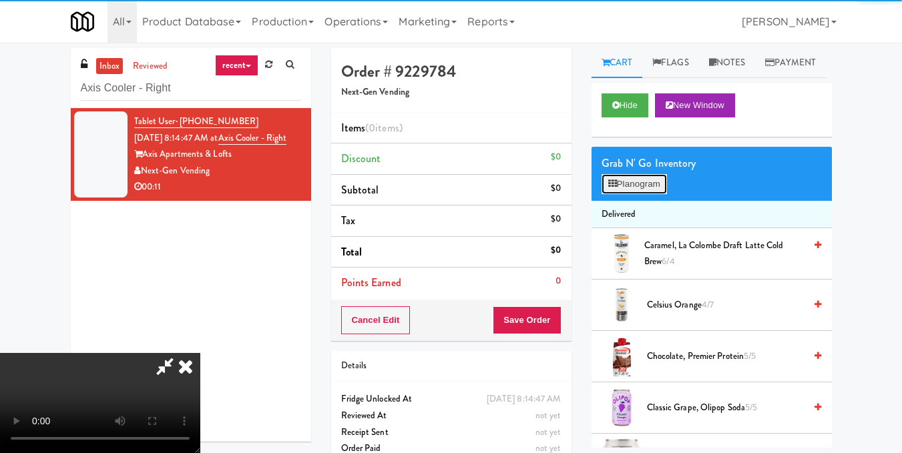
click at [609, 194] on button "Planogram" at bounding box center [633, 184] width 65 height 20
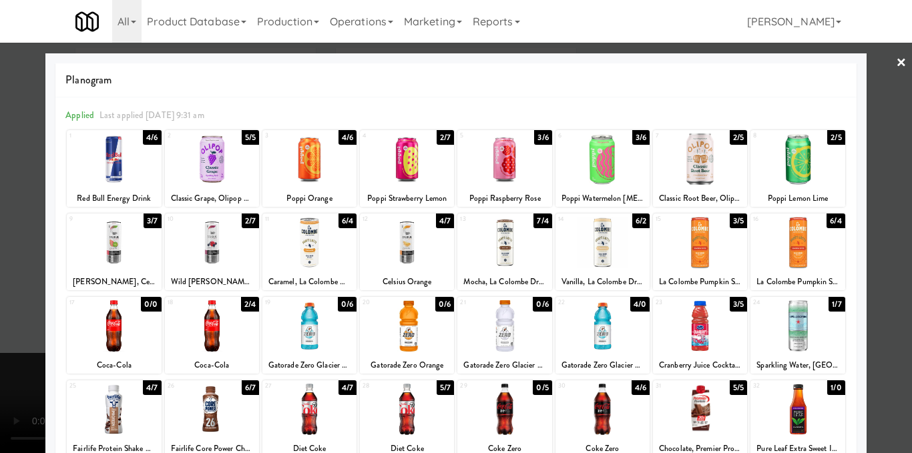
click at [587, 260] on div at bounding box center [602, 242] width 94 height 51
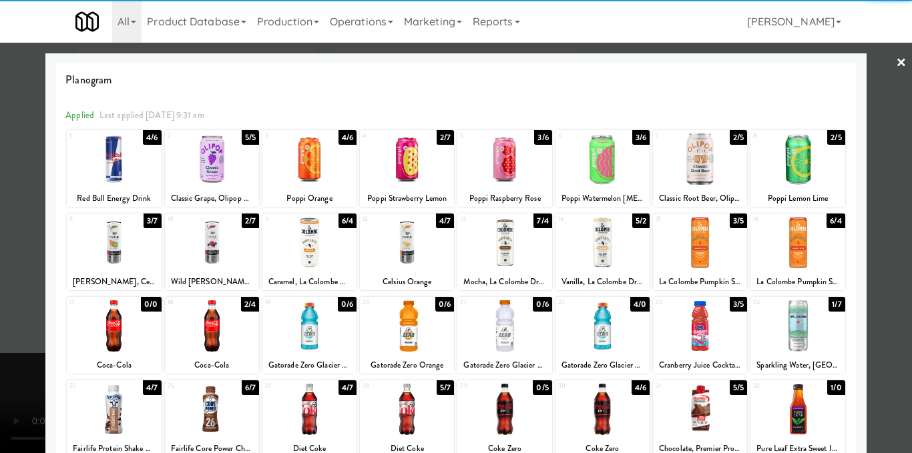
click at [882, 201] on div at bounding box center [456, 226] width 912 height 453
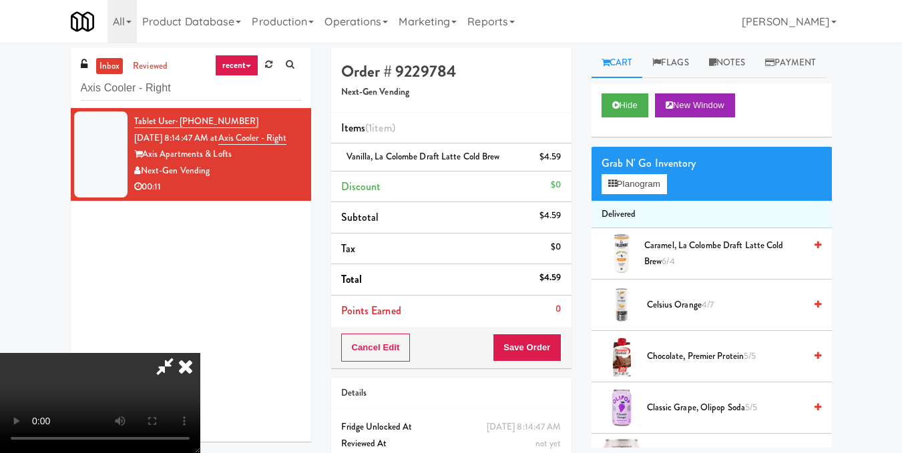
click at [200, 353] on icon at bounding box center [185, 366] width 29 height 27
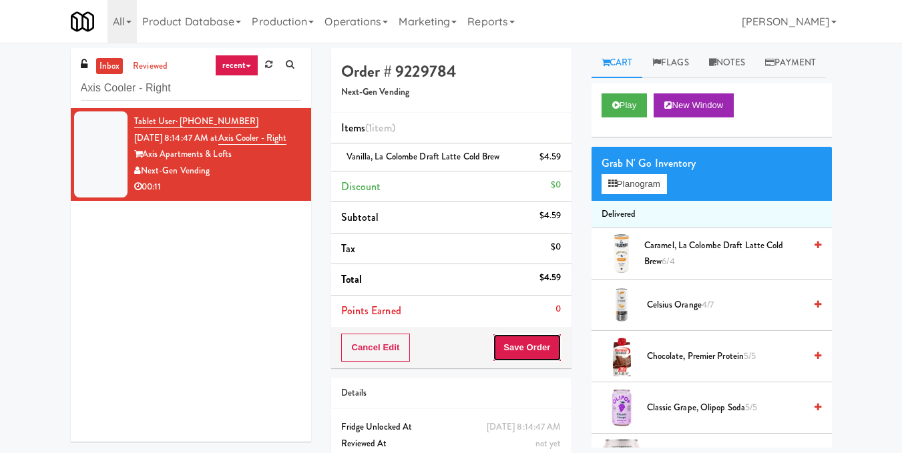
click at [537, 346] on button "Save Order" at bounding box center [527, 348] width 68 height 28
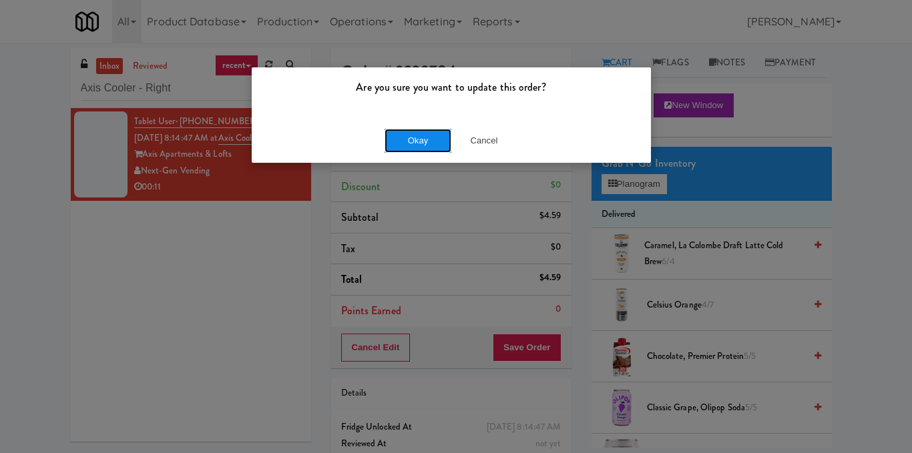
click at [416, 146] on button "Okay" at bounding box center [417, 141] width 67 height 24
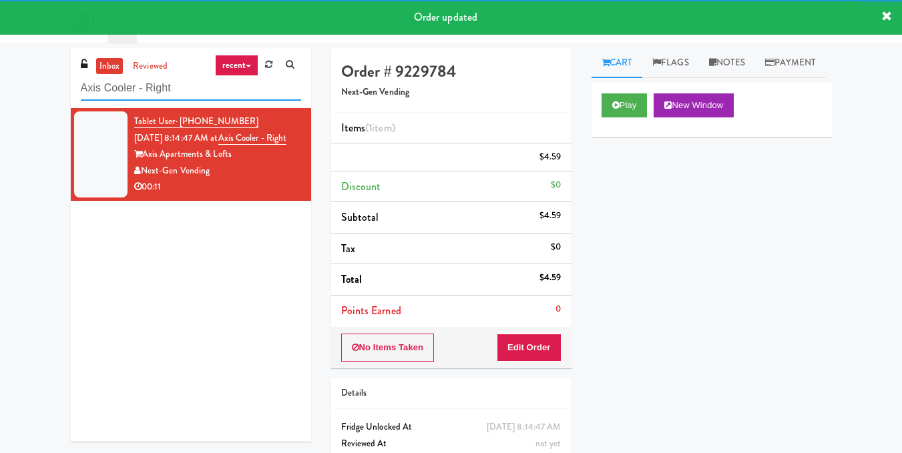
click at [193, 86] on input "Axis Cooler - Right" at bounding box center [191, 88] width 220 height 25
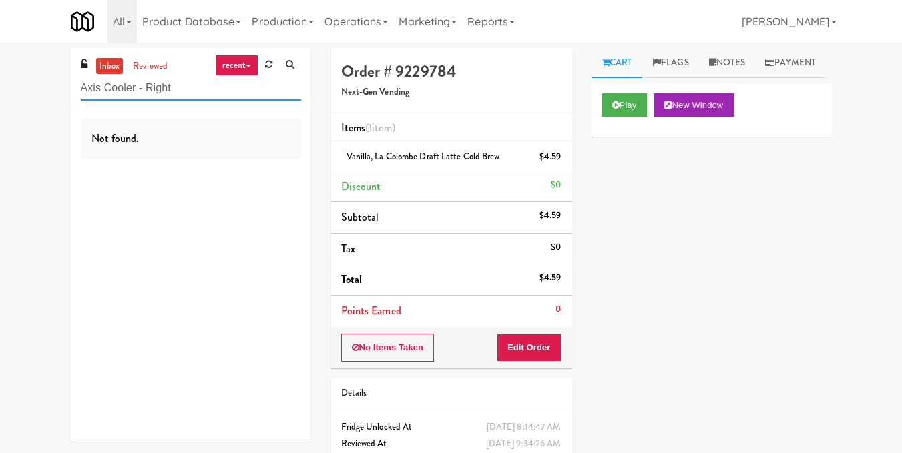
drag, startPoint x: 231, startPoint y: 94, endPoint x: 3, endPoint y: 148, distance: 234.4
click at [3, 148] on div "inbox reviewed recent all unclear take inventory issue suspicious failed recent…" at bounding box center [451, 276] width 902 height 457
paste input "Dreammaker Spas"
click at [0, 111] on div "inbox reviewed recent all unclear take inventory issue suspicious failed recent…" at bounding box center [451, 276] width 902 height 457
paste input "The 87 - Fridge - Left"
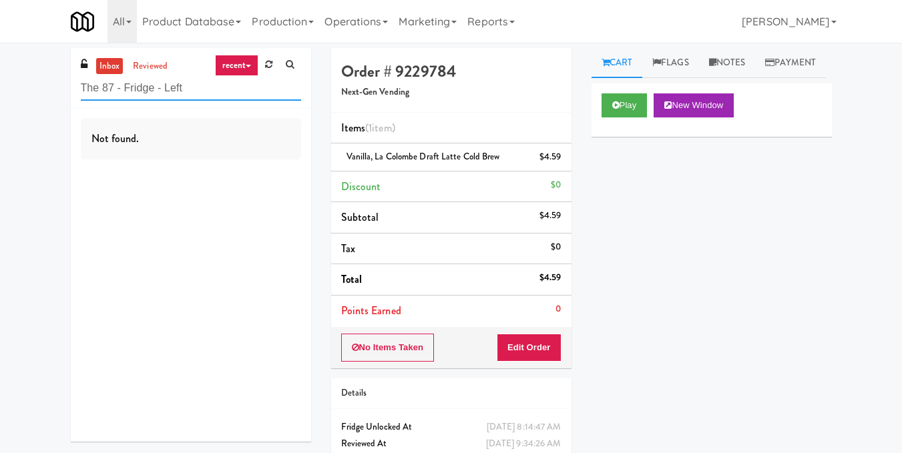
drag, startPoint x: 180, startPoint y: 85, endPoint x: 0, endPoint y: 141, distance: 188.1
click at [0, 141] on div "inbox reviewed recent all unclear take inventory issue suspicious failed recent…" at bounding box center [451, 276] width 902 height 457
paste input "Ame - Pantry"
drag, startPoint x: 188, startPoint y: 91, endPoint x: 17, endPoint y: 117, distance: 173.5
click at [17, 117] on div "inbox reviewed recent all unclear take inventory issue suspicious failed recent…" at bounding box center [451, 276] width 902 height 457
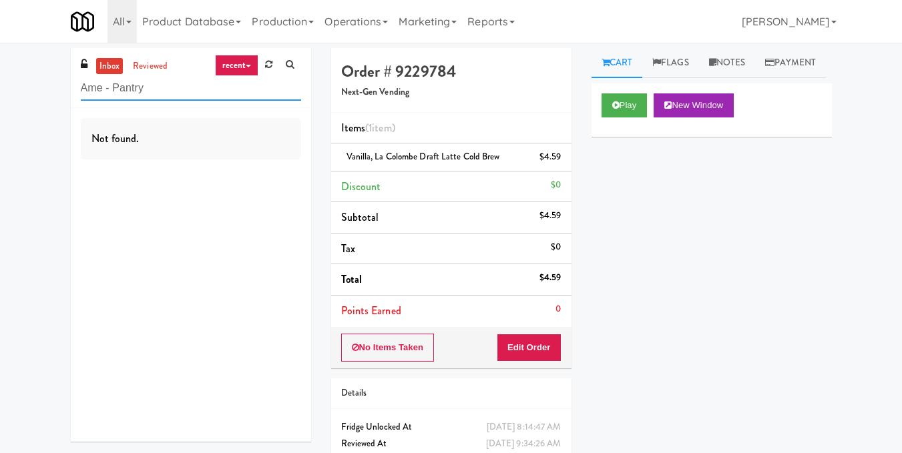
paste input "Union24 - Cooler - Right (Little Lobby)"
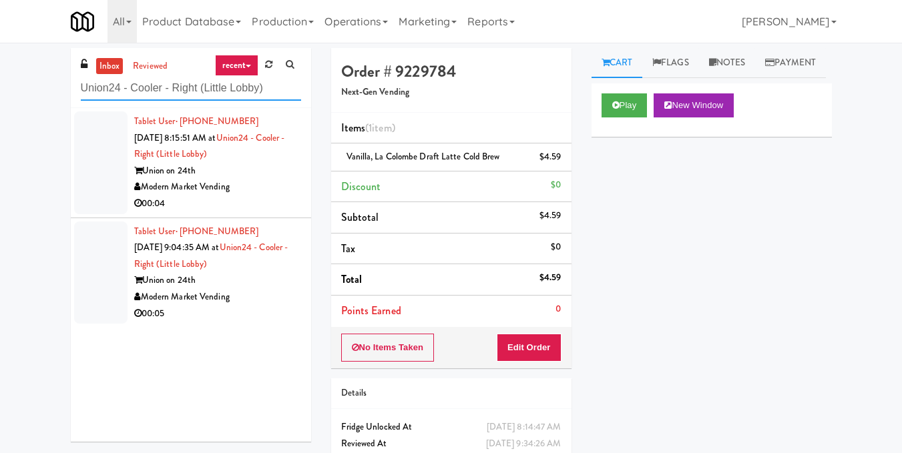
type input "Union24 - Cooler - Right (Little Lobby)"
click at [250, 183] on div "Modern Market Vending" at bounding box center [217, 187] width 167 height 17
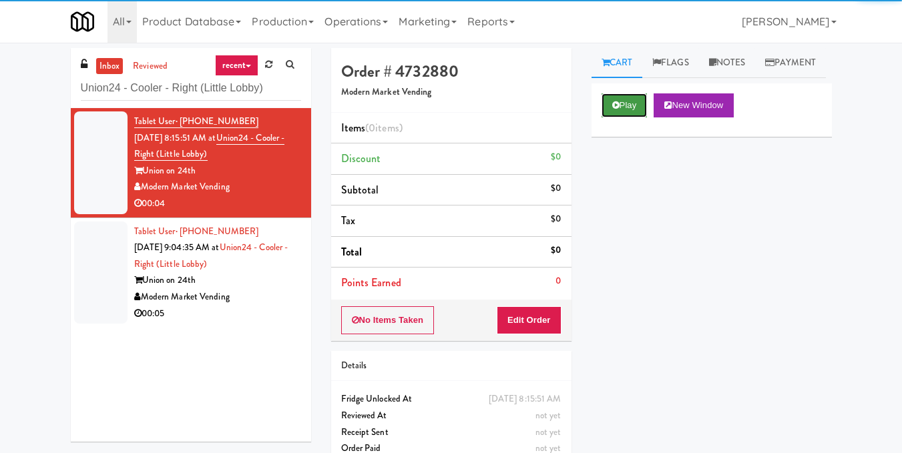
click at [634, 117] on button "Play" at bounding box center [624, 105] width 46 height 24
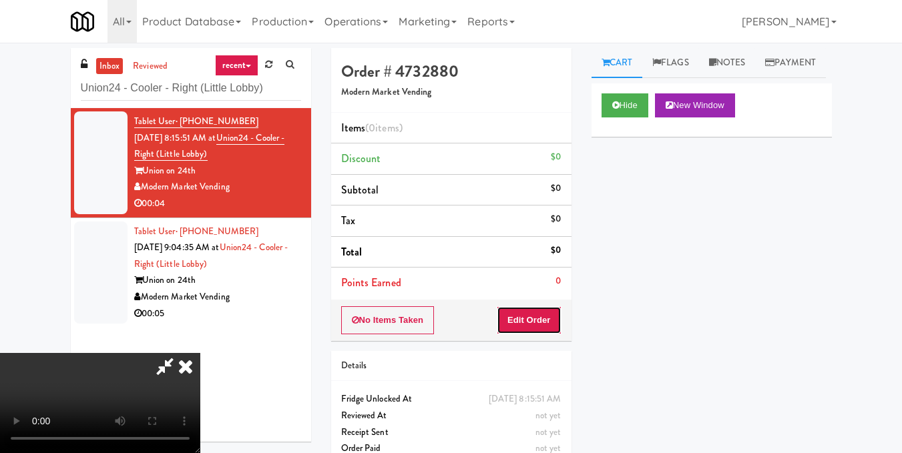
click at [555, 329] on button "Edit Order" at bounding box center [529, 320] width 65 height 28
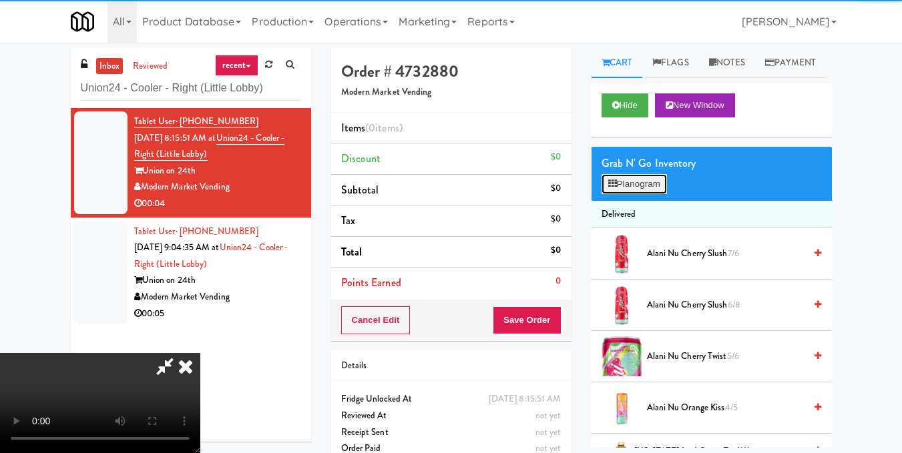
click at [659, 194] on button "Planogram" at bounding box center [633, 184] width 65 height 20
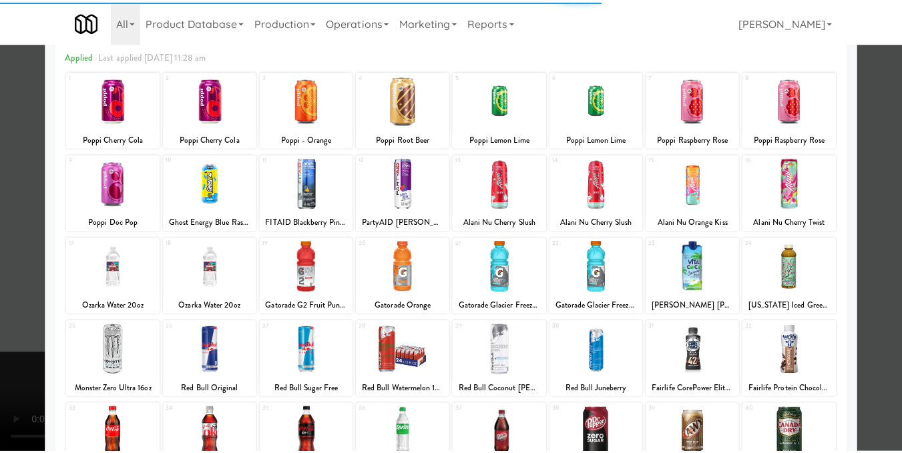
scroll to position [67, 0]
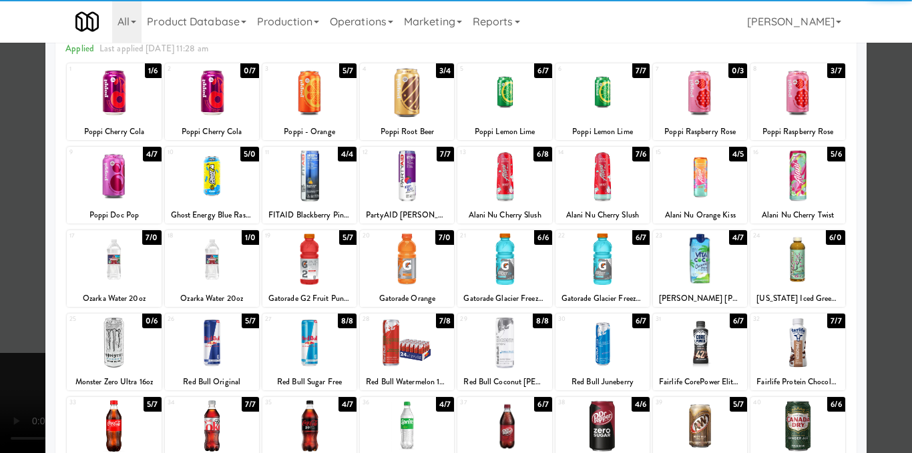
click at [320, 352] on div at bounding box center [309, 342] width 94 height 51
click at [875, 180] on div at bounding box center [456, 226] width 912 height 453
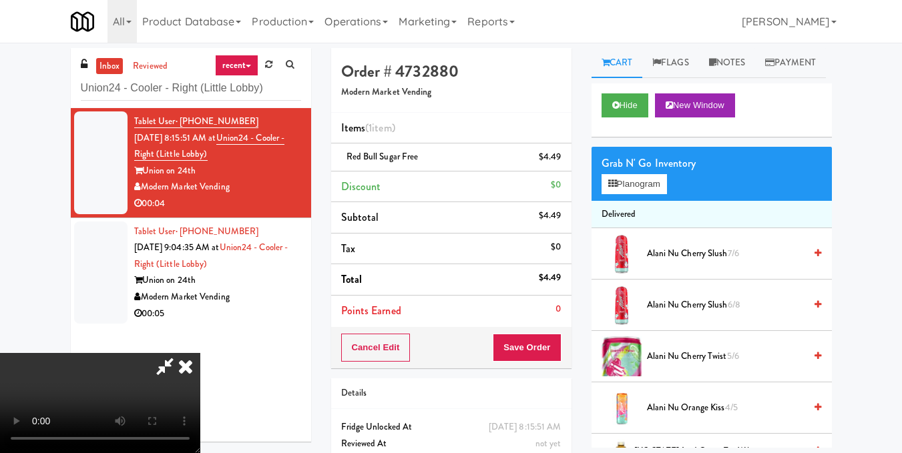
click at [200, 353] on icon at bounding box center [185, 366] width 29 height 27
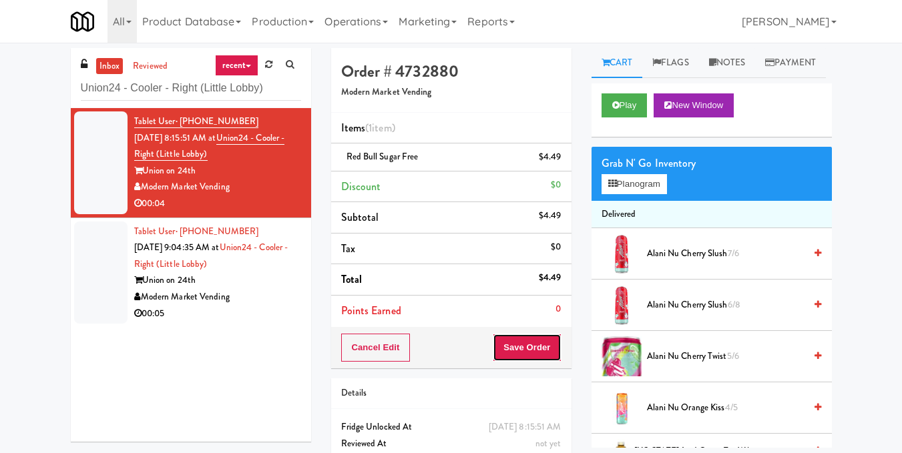
click at [533, 344] on button "Save Order" at bounding box center [527, 348] width 68 height 28
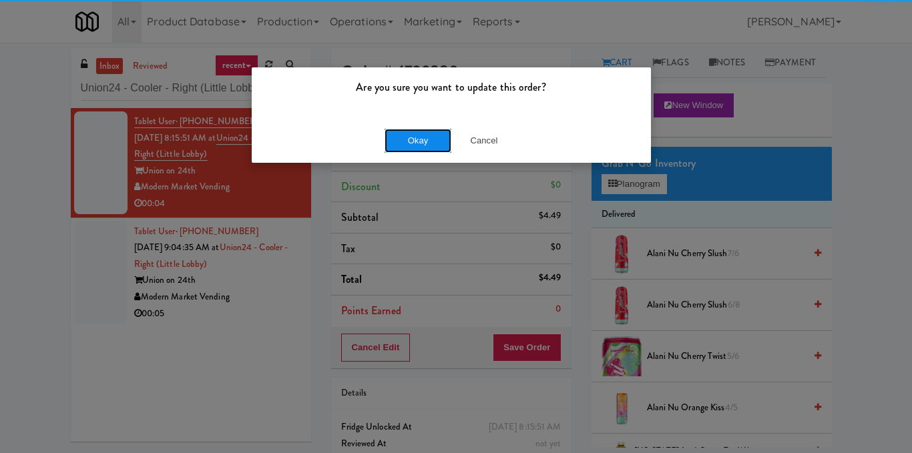
click at [417, 143] on button "Okay" at bounding box center [417, 141] width 67 height 24
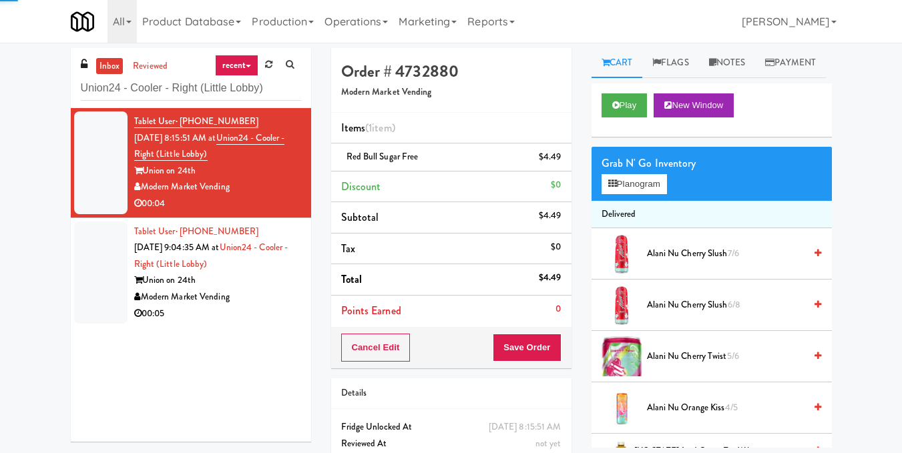
click at [285, 303] on div "Modern Market Vending" at bounding box center [217, 297] width 167 height 17
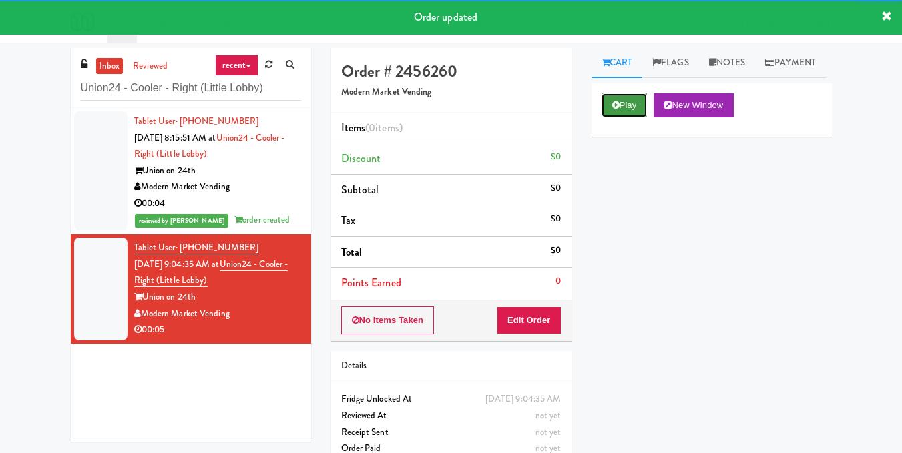
click at [622, 117] on button "Play" at bounding box center [624, 105] width 46 height 24
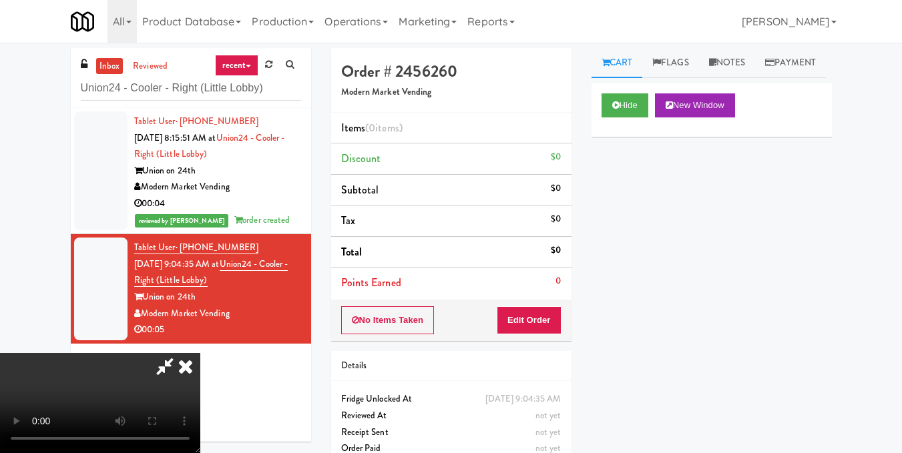
click at [200, 353] on video at bounding box center [100, 403] width 200 height 100
click at [549, 320] on button "Edit Order" at bounding box center [529, 320] width 65 height 28
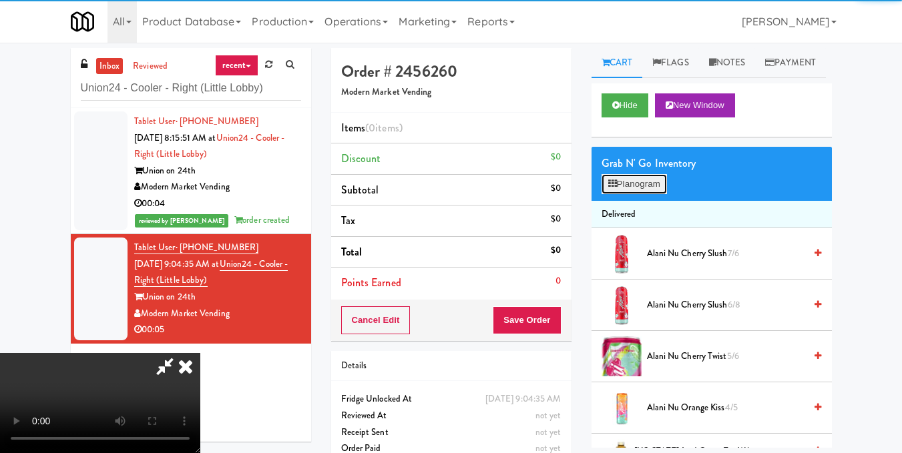
click at [641, 194] on button "Planogram" at bounding box center [633, 184] width 65 height 20
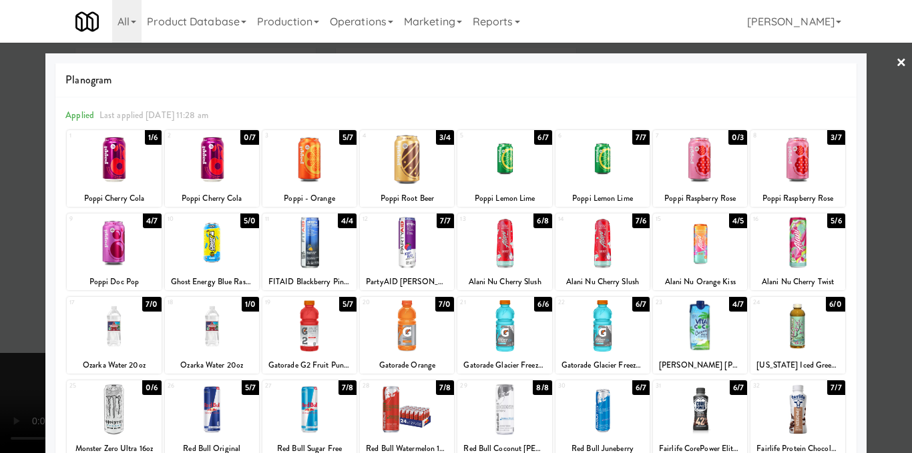
click at [213, 334] on div at bounding box center [212, 325] width 94 height 51
click at [890, 224] on div at bounding box center [456, 226] width 912 height 453
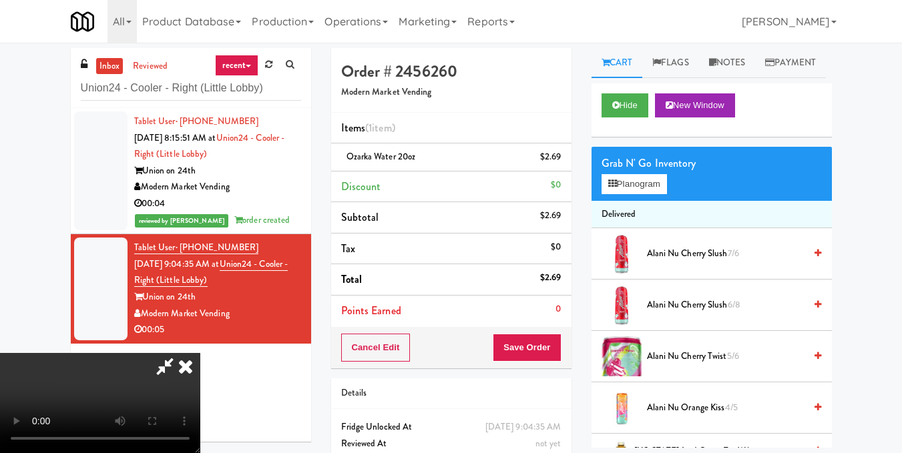
click at [200, 353] on video at bounding box center [100, 403] width 200 height 100
click at [200, 353] on icon at bounding box center [185, 366] width 29 height 27
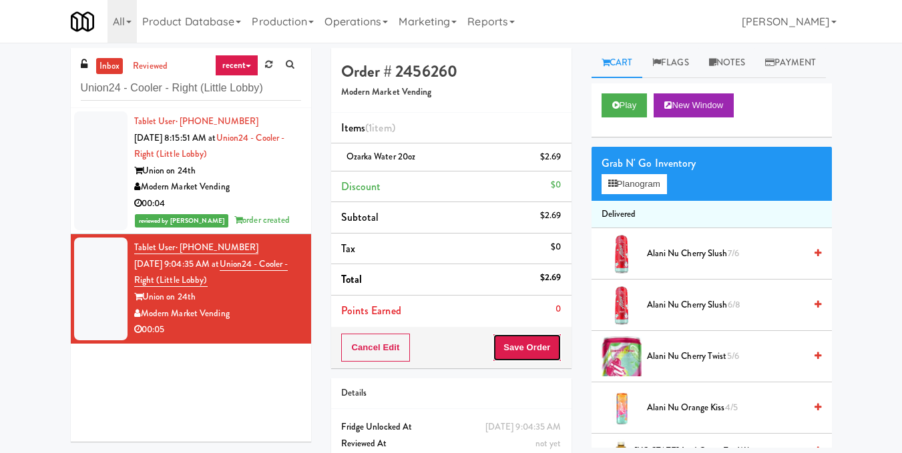
click at [532, 356] on button "Save Order" at bounding box center [527, 348] width 68 height 28
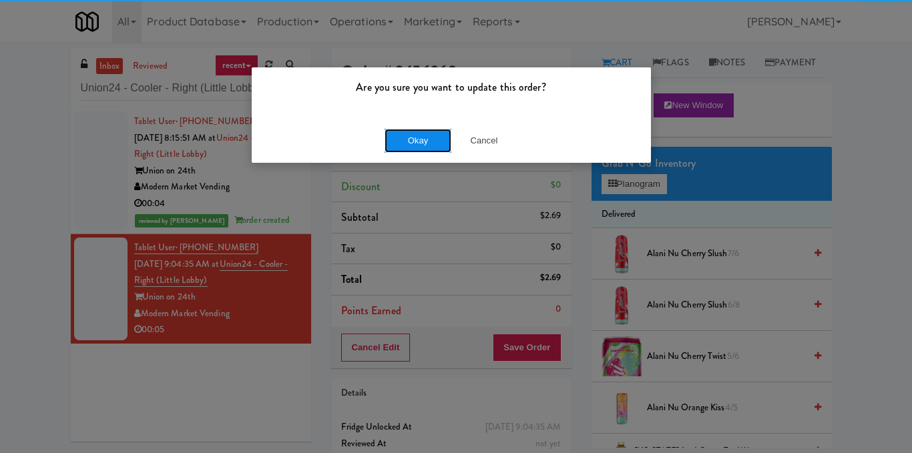
click at [420, 131] on button "Okay" at bounding box center [417, 141] width 67 height 24
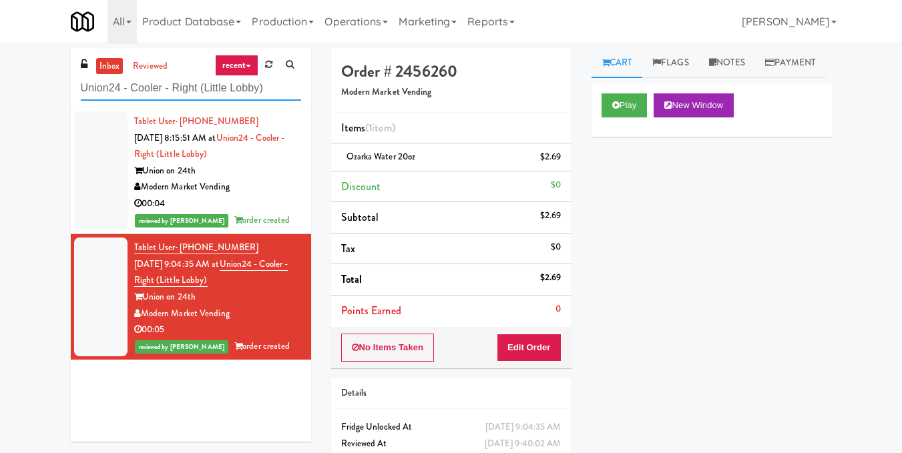
drag, startPoint x: 273, startPoint y: 93, endPoint x: 0, endPoint y: 135, distance: 276.1
click at [0, 135] on div "inbox reviewed recent all unclear take inventory issue suspicious failed recent…" at bounding box center [451, 276] width 902 height 457
paste input "[PERSON_NAME] - Cooler - Right"
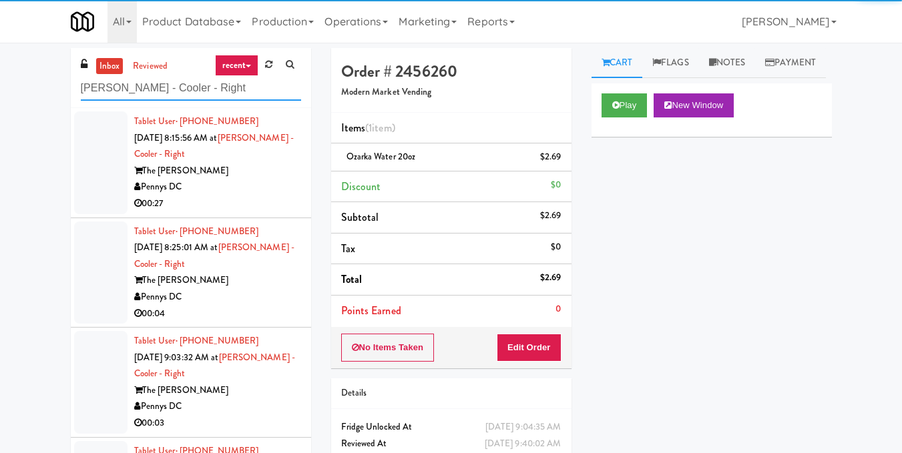
type input "[PERSON_NAME] - Cooler - Right"
click at [248, 179] on div "Pennys DC" at bounding box center [217, 187] width 167 height 17
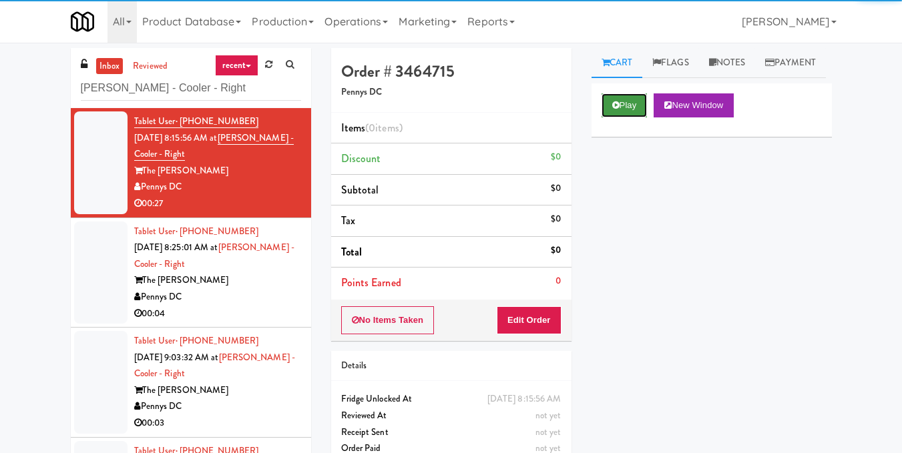
click at [630, 117] on button "Play" at bounding box center [624, 105] width 46 height 24
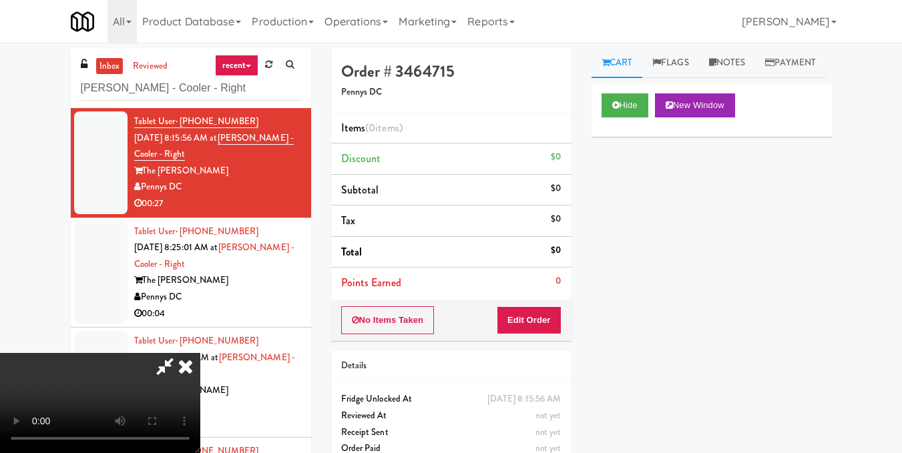
click at [200, 353] on video at bounding box center [100, 403] width 200 height 100
click at [548, 320] on button "Edit Order" at bounding box center [529, 320] width 65 height 28
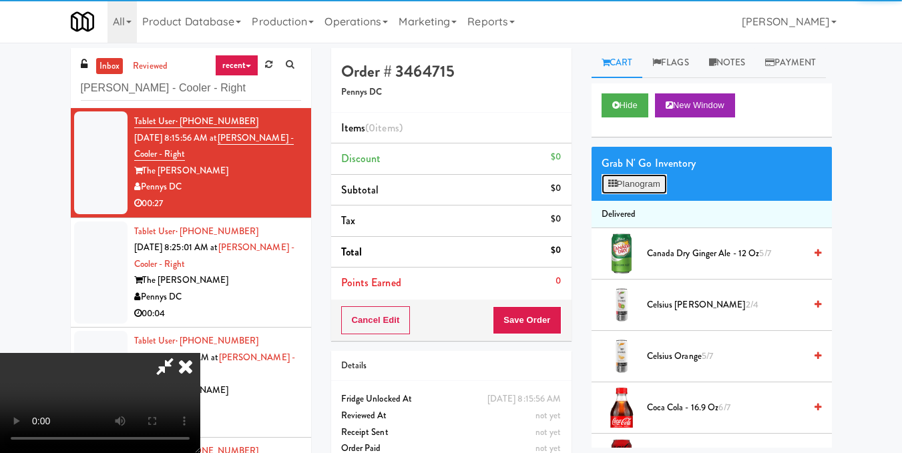
click at [649, 194] on button "Planogram" at bounding box center [633, 184] width 65 height 20
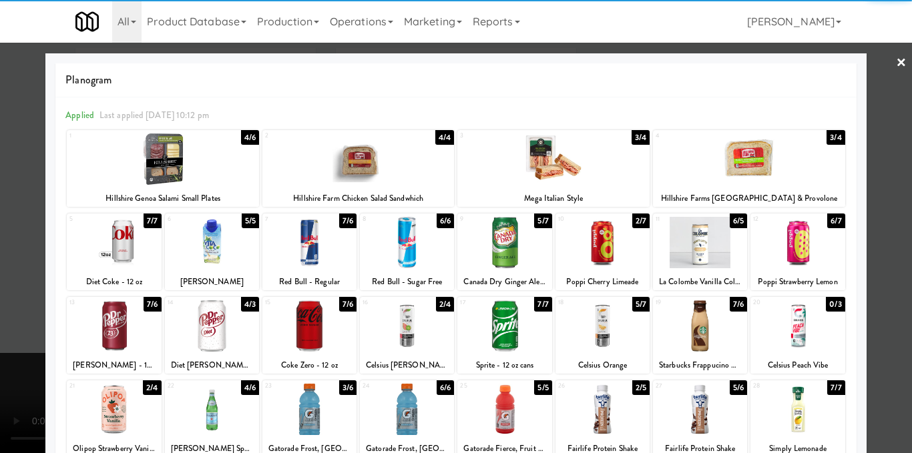
click at [687, 248] on div at bounding box center [700, 242] width 94 height 51
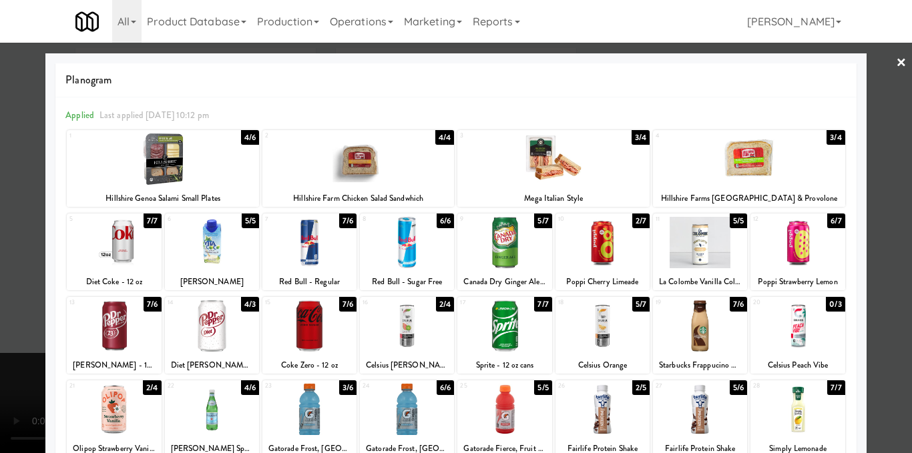
drag, startPoint x: 413, startPoint y: 321, endPoint x: 863, endPoint y: 290, distance: 450.9
click at [414, 320] on div at bounding box center [407, 325] width 94 height 51
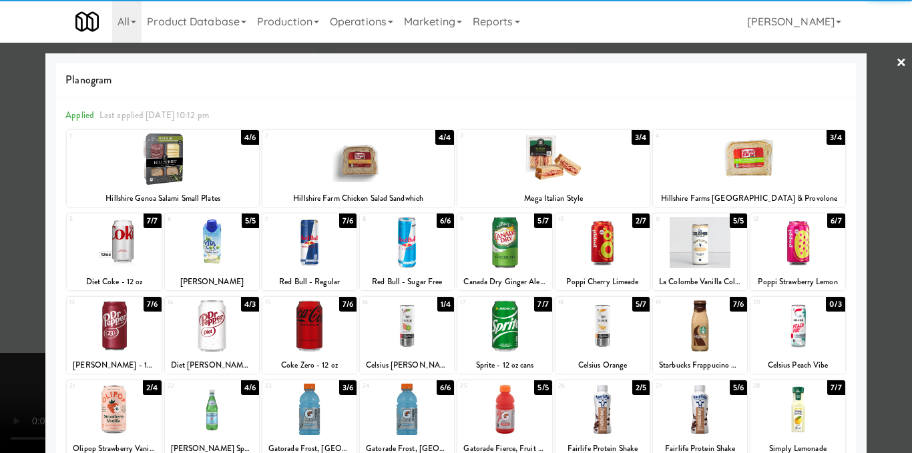
click at [888, 281] on div at bounding box center [456, 226] width 912 height 453
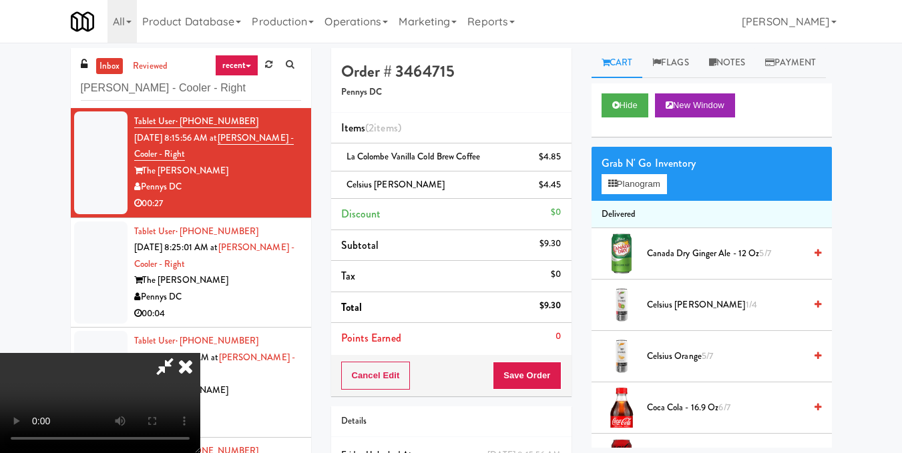
click at [200, 353] on video at bounding box center [100, 403] width 200 height 100
click at [625, 194] on button "Planogram" at bounding box center [633, 184] width 65 height 20
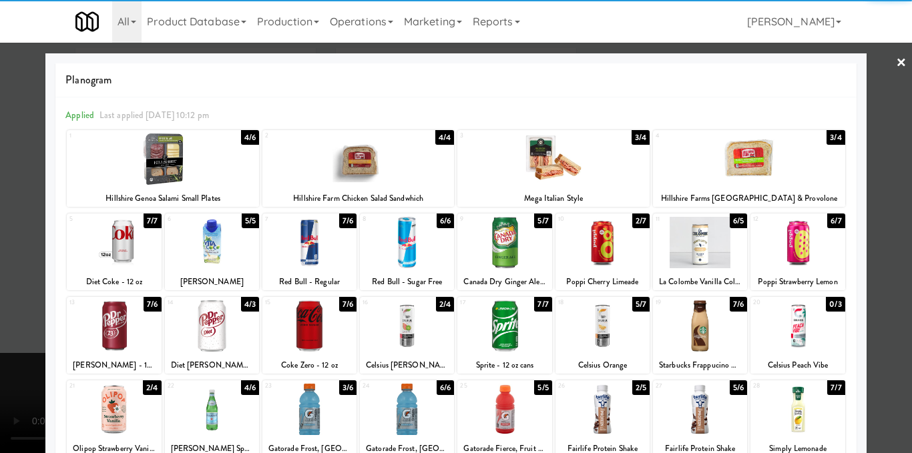
drag, startPoint x: 390, startPoint y: 330, endPoint x: 785, endPoint y: 253, distance: 402.5
click at [390, 330] on div at bounding box center [407, 325] width 94 height 51
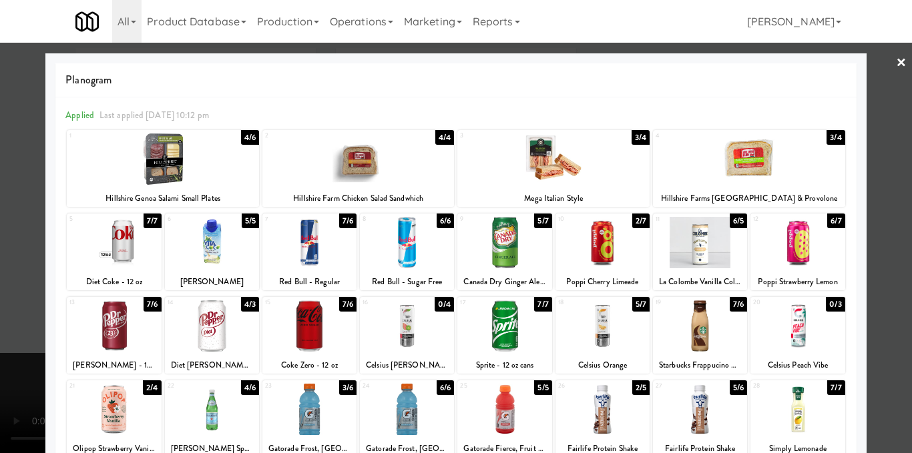
click at [887, 228] on div at bounding box center [456, 226] width 912 height 453
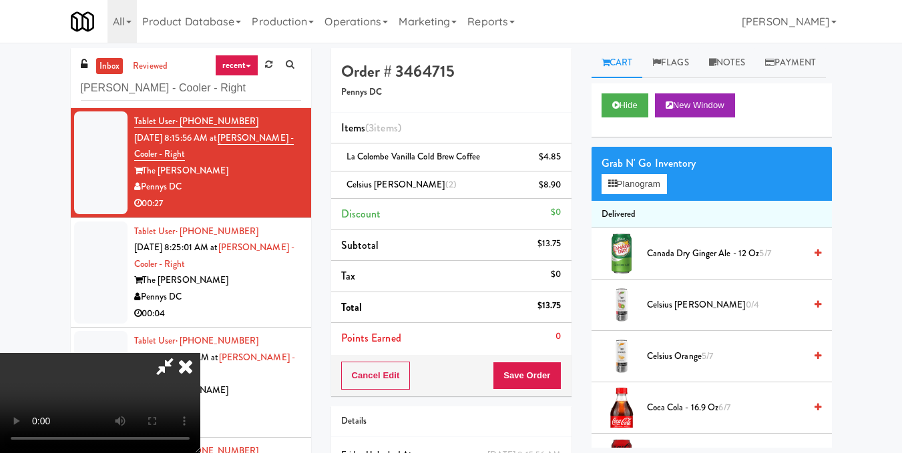
click at [200, 378] on video at bounding box center [100, 403] width 200 height 100
click at [200, 353] on icon at bounding box center [185, 366] width 29 height 27
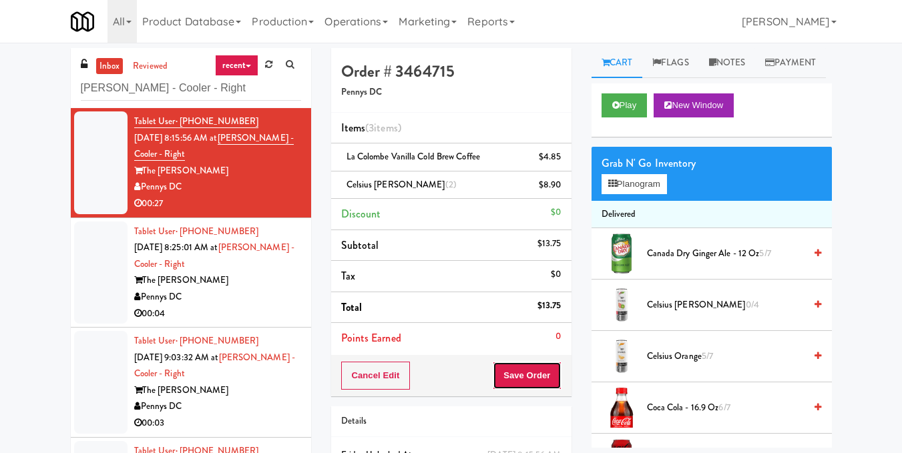
click at [508, 367] on button "Save Order" at bounding box center [527, 376] width 68 height 28
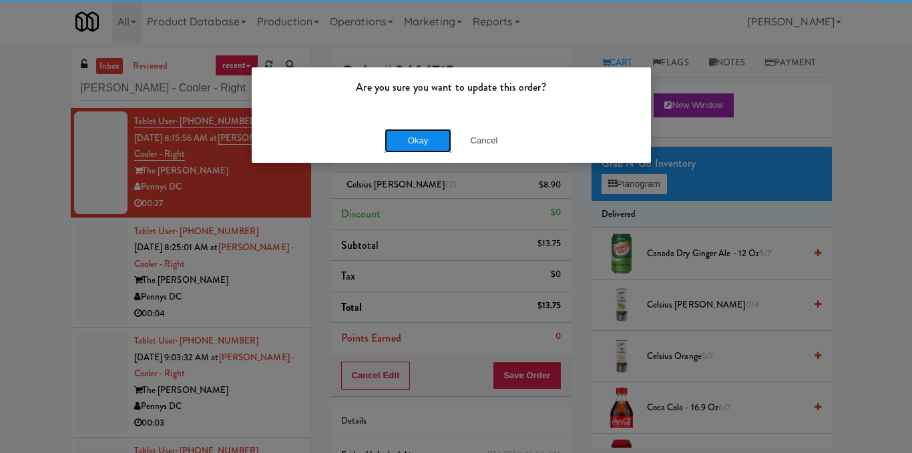
click at [415, 146] on button "Okay" at bounding box center [417, 141] width 67 height 24
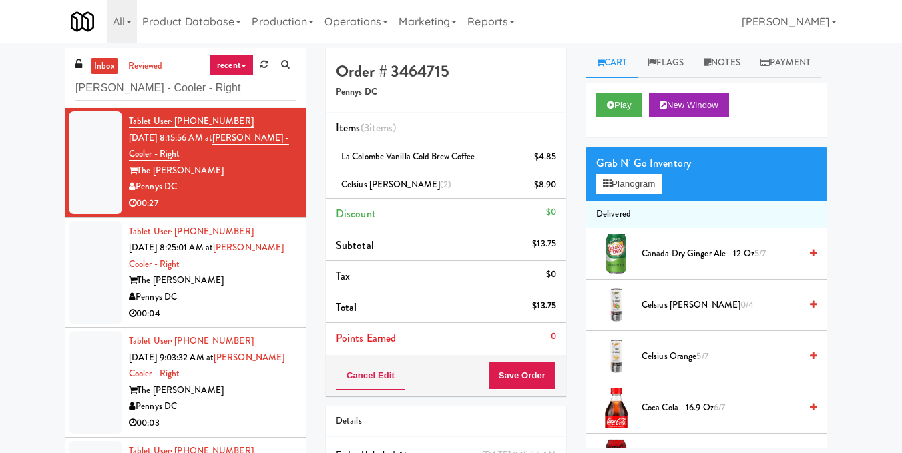
click at [264, 294] on div "Pennys DC" at bounding box center [212, 297] width 167 height 17
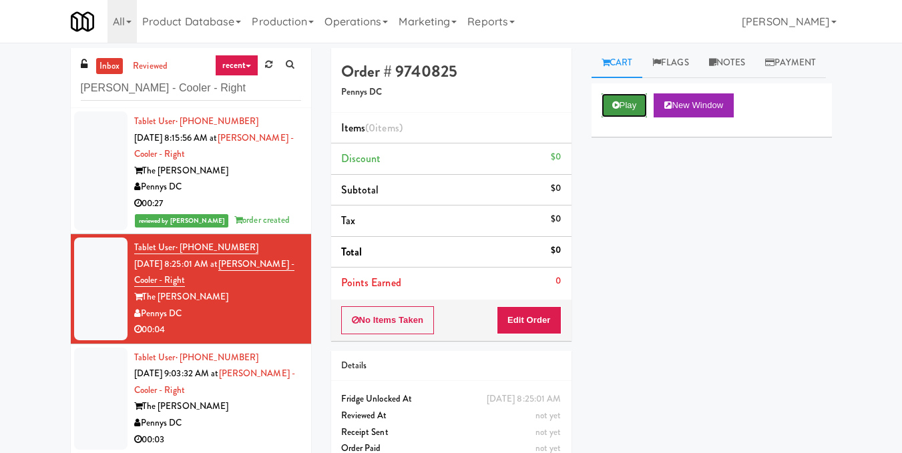
click at [625, 117] on button "Play" at bounding box center [624, 105] width 46 height 24
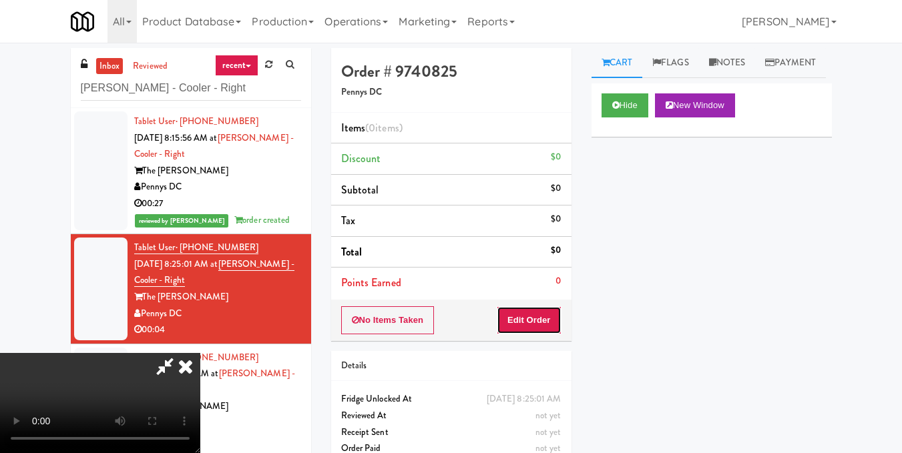
drag, startPoint x: 553, startPoint y: 323, endPoint x: 587, endPoint y: 239, distance: 91.0
click at [552, 323] on button "Edit Order" at bounding box center [529, 320] width 65 height 28
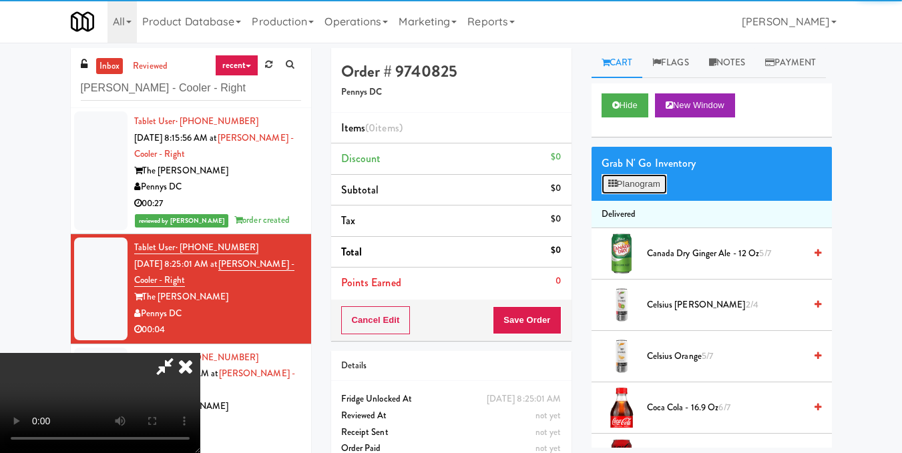
click at [625, 194] on button "Planogram" at bounding box center [633, 184] width 65 height 20
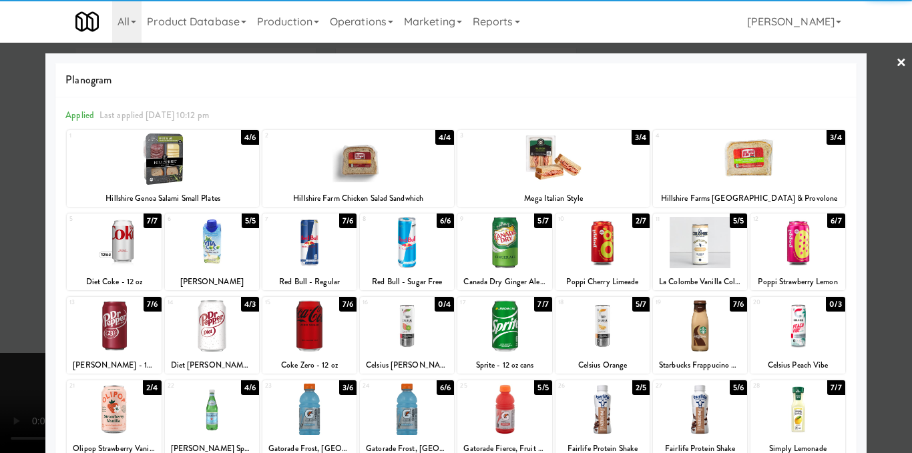
click at [696, 244] on div at bounding box center [700, 242] width 94 height 51
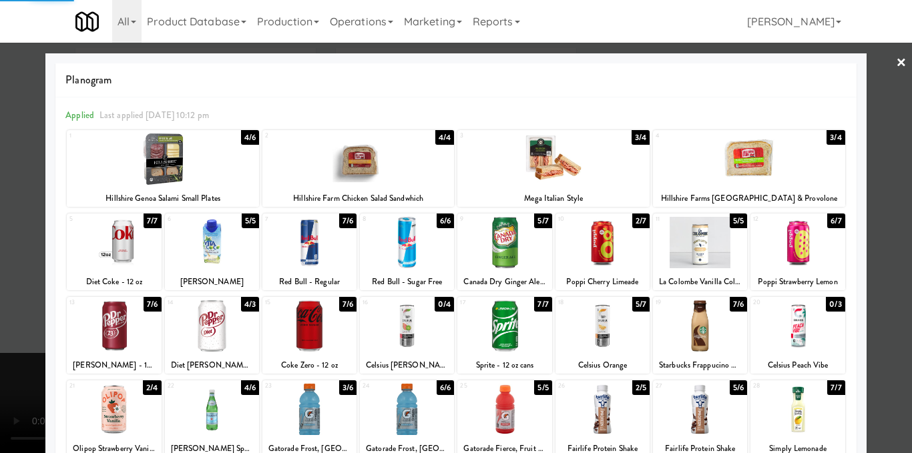
click at [892, 184] on div at bounding box center [456, 226] width 912 height 453
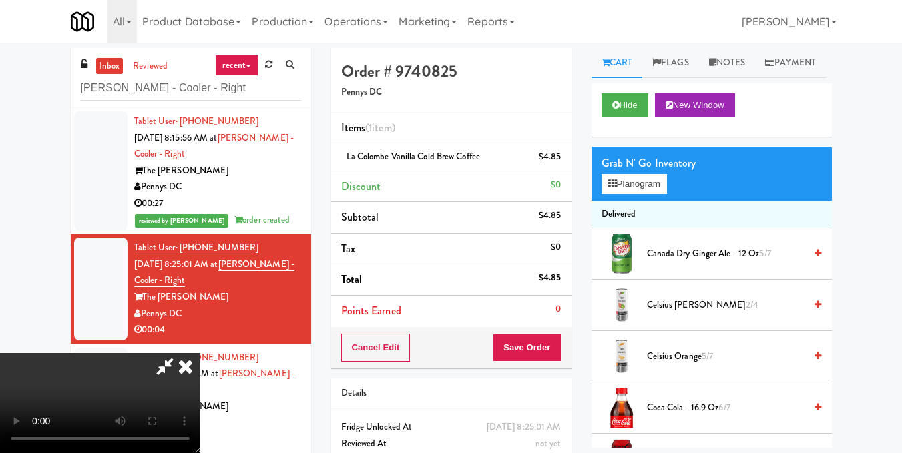
click at [200, 353] on icon at bounding box center [185, 366] width 29 height 27
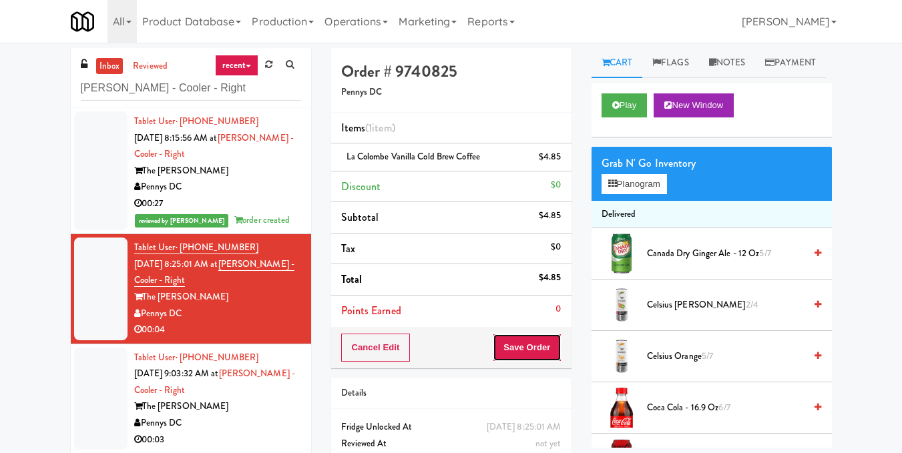
click at [543, 341] on button "Save Order" at bounding box center [527, 348] width 68 height 28
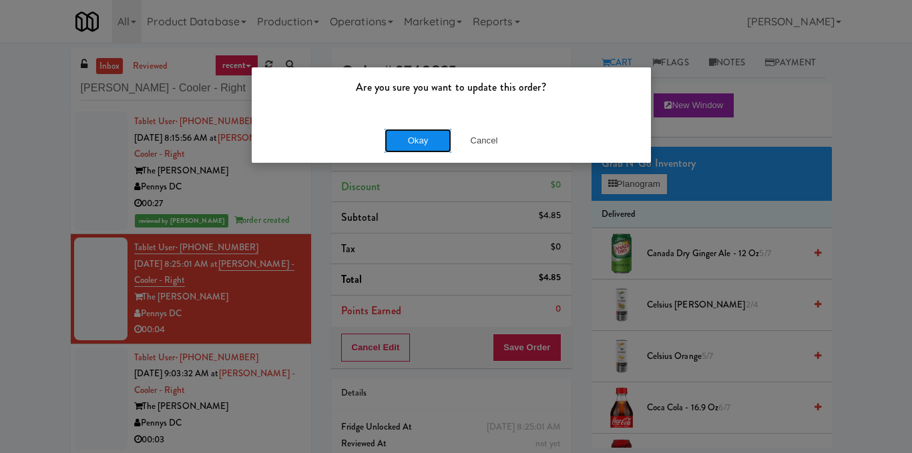
click at [424, 138] on button "Okay" at bounding box center [417, 141] width 67 height 24
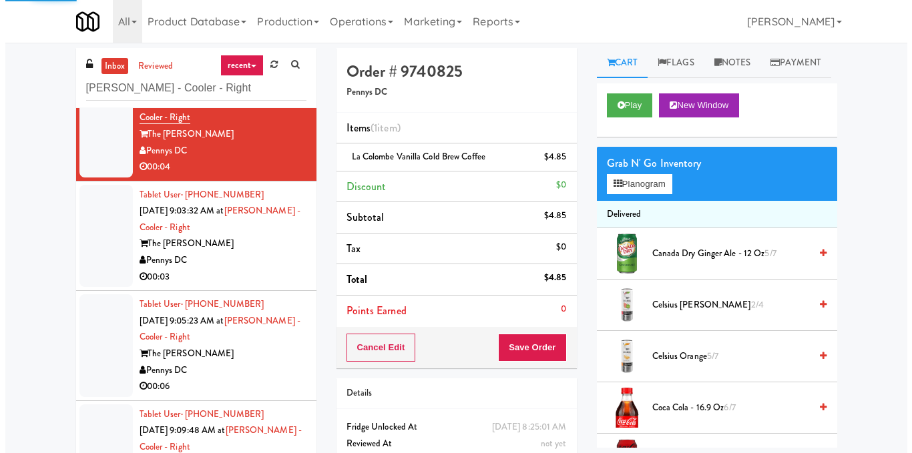
scroll to position [164, 0]
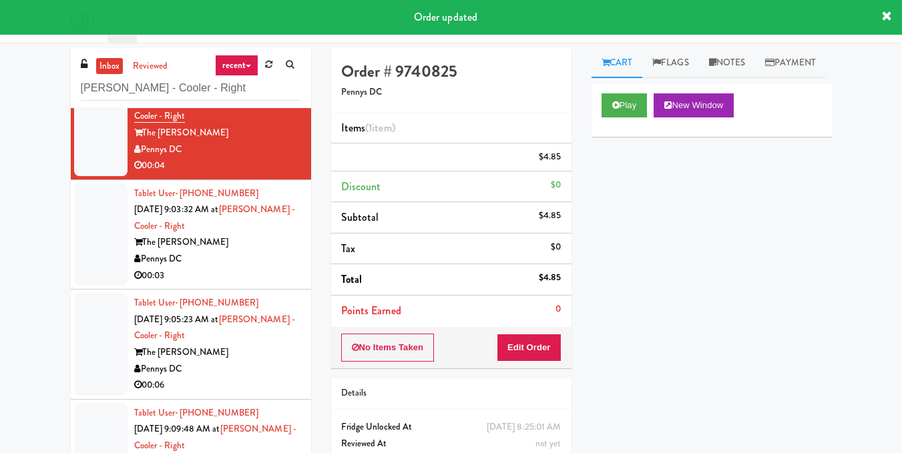
click at [266, 257] on div "Pennys DC" at bounding box center [217, 259] width 167 height 17
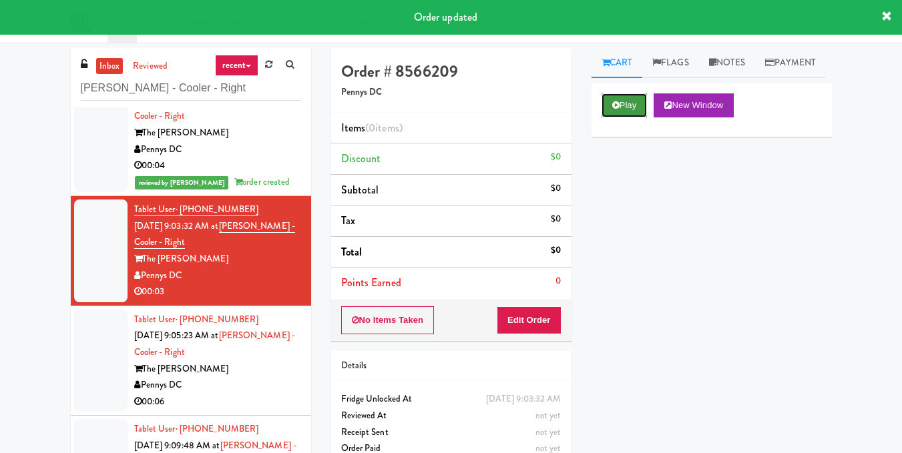
click at [621, 117] on button "Play" at bounding box center [624, 105] width 46 height 24
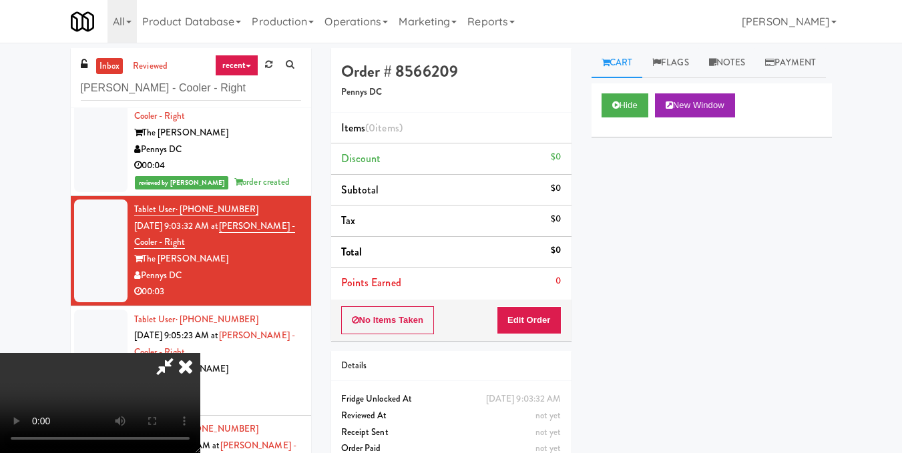
click at [200, 353] on video at bounding box center [100, 403] width 200 height 100
click at [545, 316] on button "Edit Order" at bounding box center [529, 320] width 65 height 28
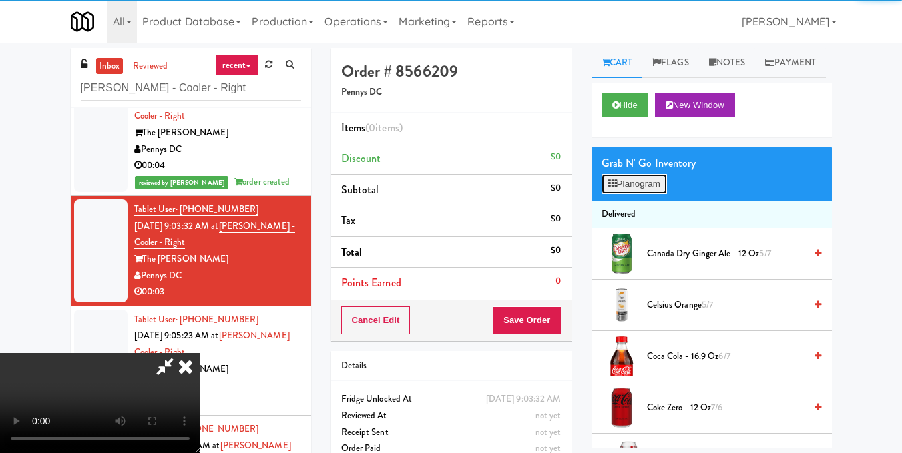
click at [663, 194] on button "Planogram" at bounding box center [633, 184] width 65 height 20
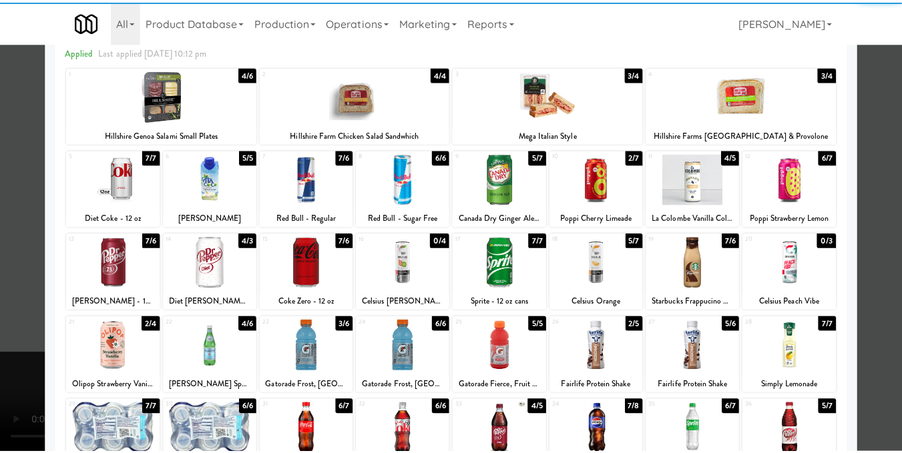
scroll to position [67, 0]
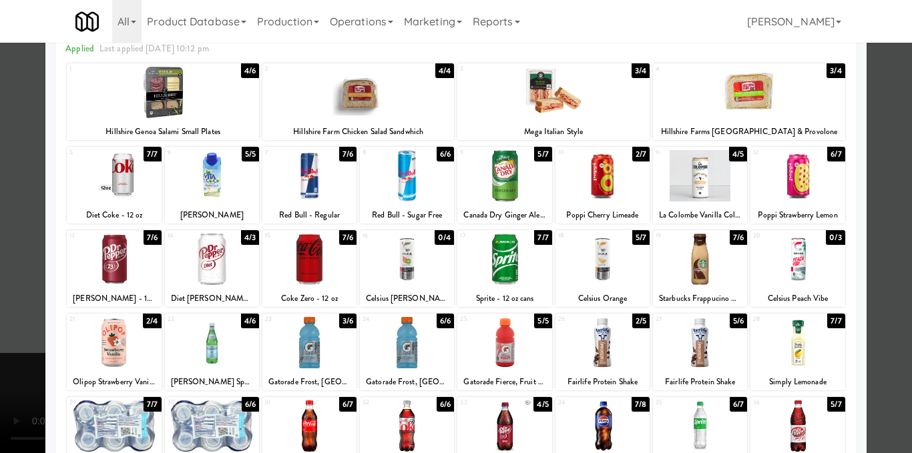
click at [581, 352] on div at bounding box center [602, 342] width 94 height 51
click at [870, 189] on div at bounding box center [456, 226] width 912 height 453
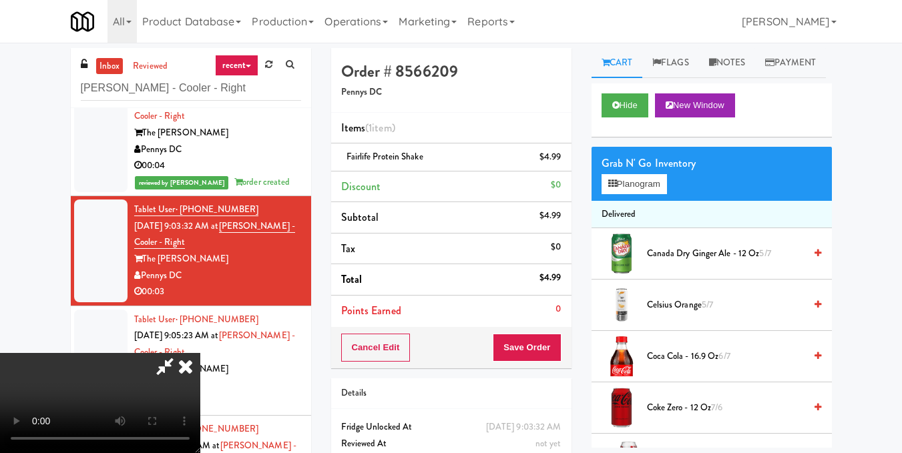
click at [200, 353] on icon at bounding box center [185, 366] width 29 height 27
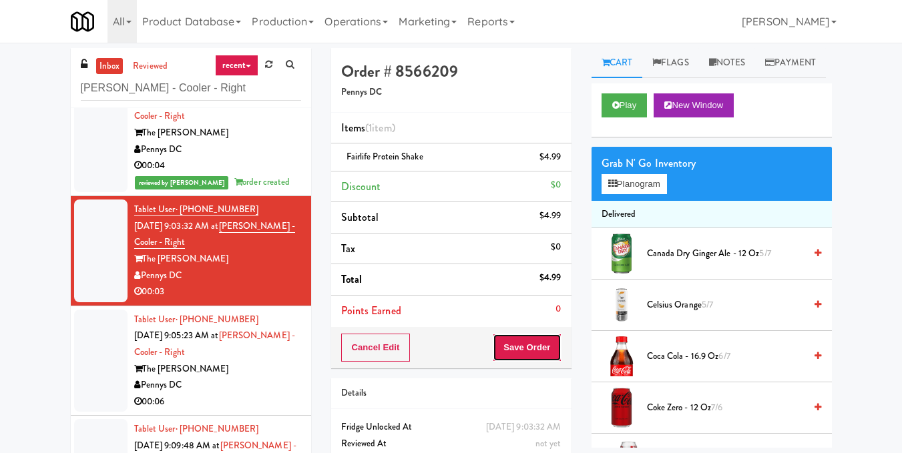
click at [539, 345] on button "Save Order" at bounding box center [527, 348] width 68 height 28
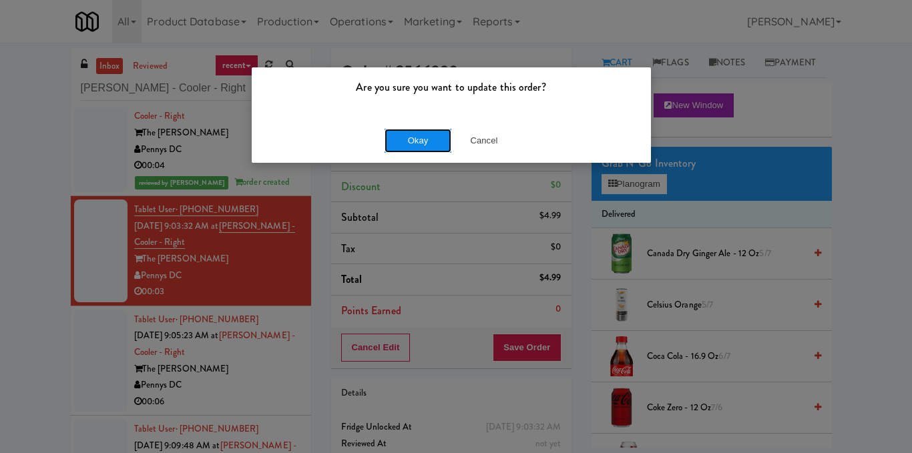
click at [430, 140] on button "Okay" at bounding box center [417, 141] width 67 height 24
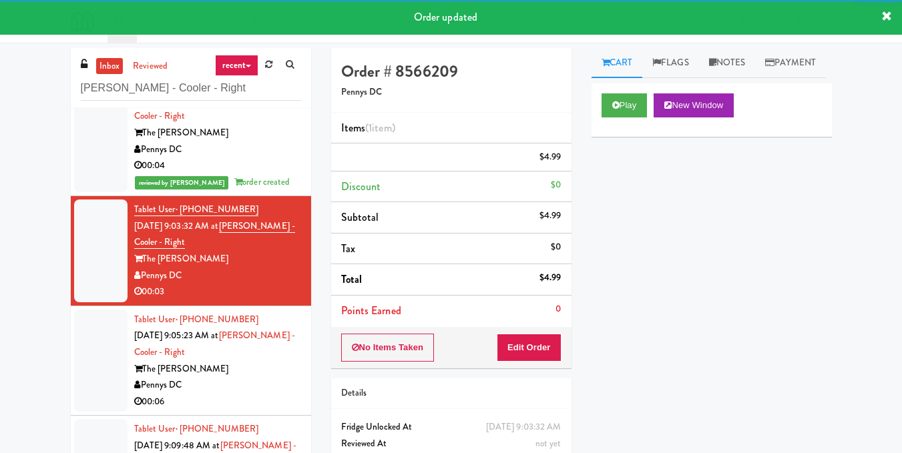
click at [268, 390] on div "Pennys DC" at bounding box center [217, 385] width 167 height 17
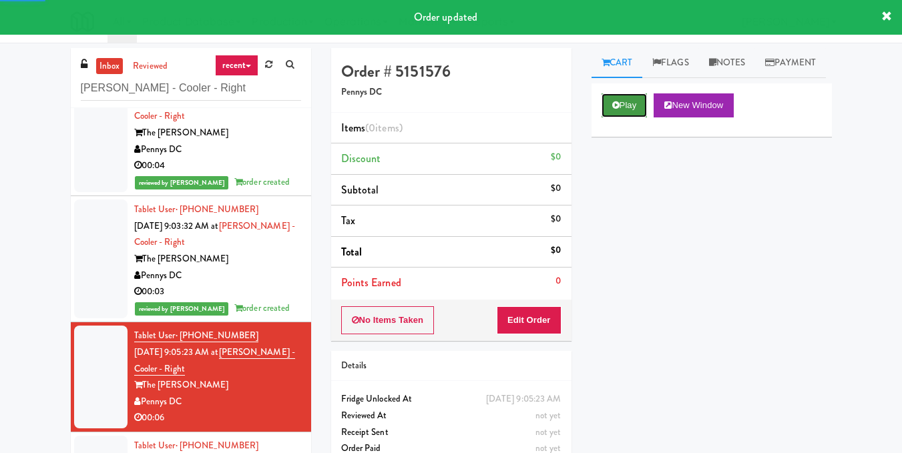
click at [632, 117] on button "Play" at bounding box center [624, 105] width 46 height 24
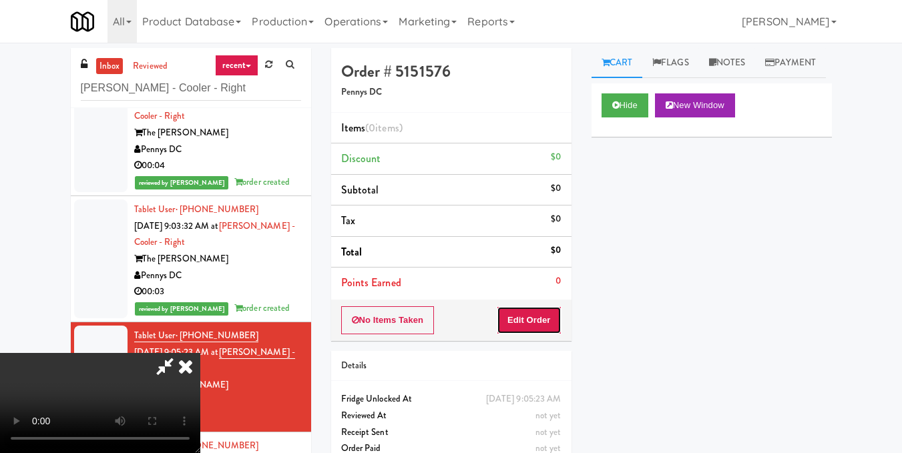
click at [553, 322] on button "Edit Order" at bounding box center [529, 320] width 65 height 28
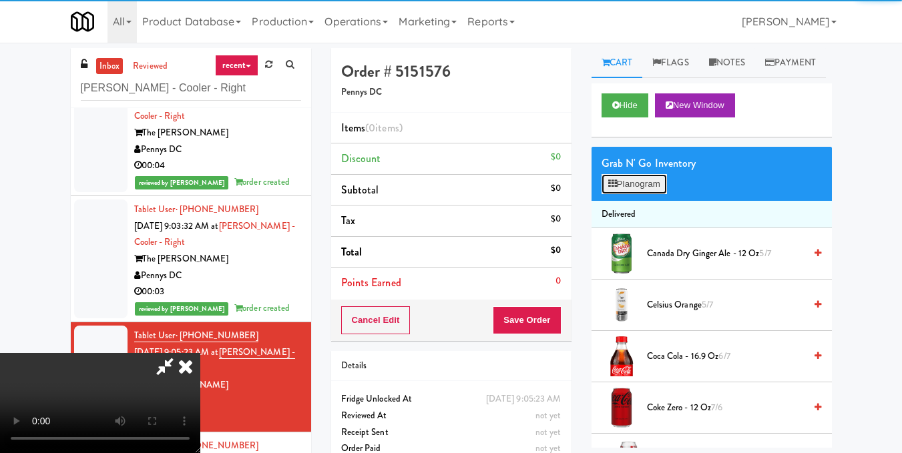
click at [642, 194] on button "Planogram" at bounding box center [633, 184] width 65 height 20
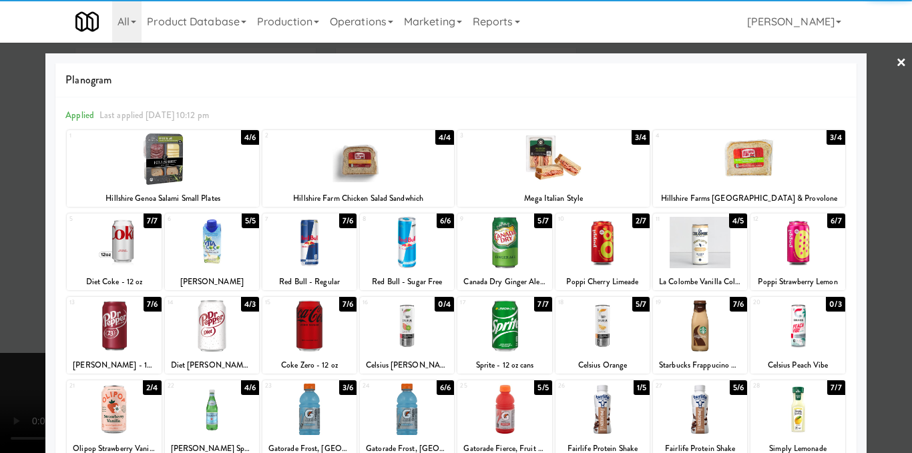
click at [701, 322] on div at bounding box center [700, 325] width 94 height 51
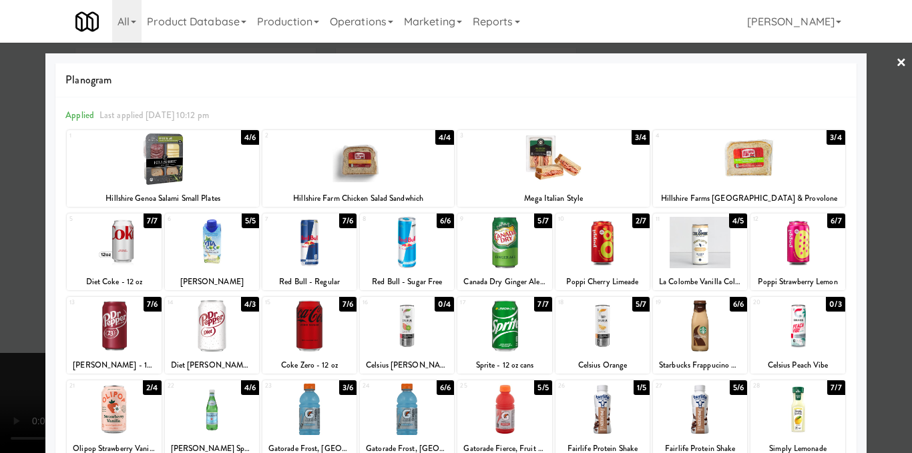
click at [900, 176] on div at bounding box center [456, 226] width 912 height 453
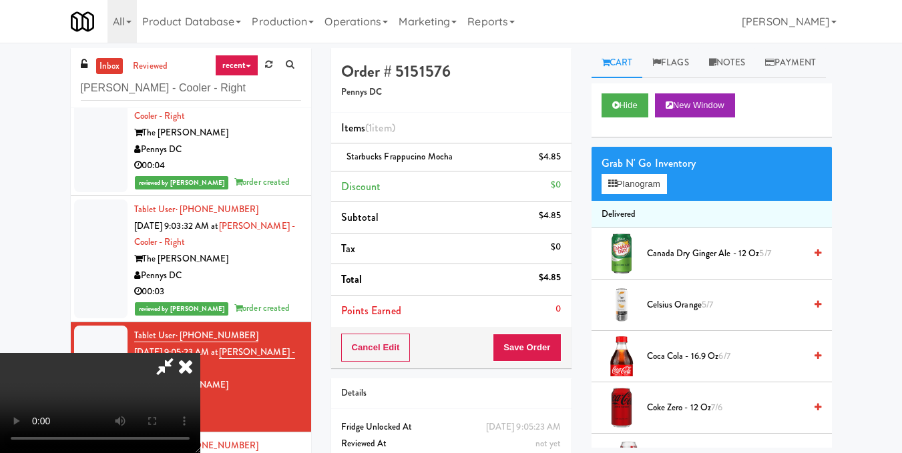
click at [180, 353] on icon at bounding box center [165, 366] width 31 height 27
click at [525, 348] on button "Save Order" at bounding box center [527, 348] width 68 height 28
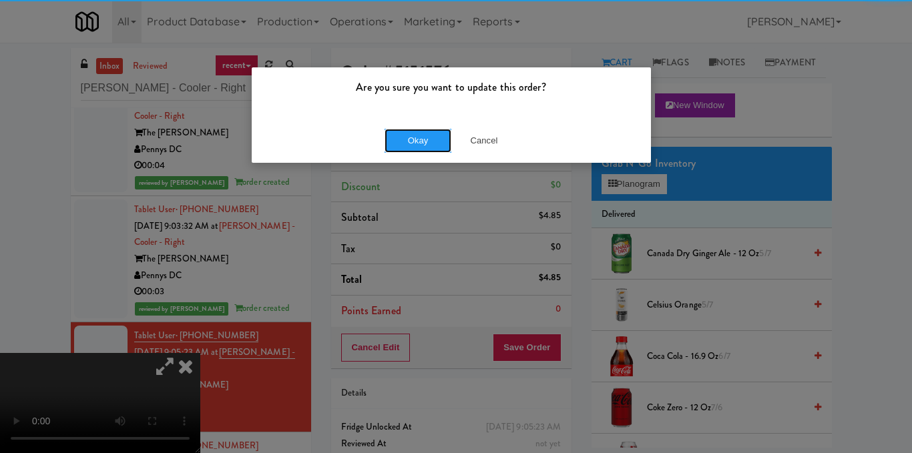
click at [436, 150] on button "Okay" at bounding box center [417, 141] width 67 height 24
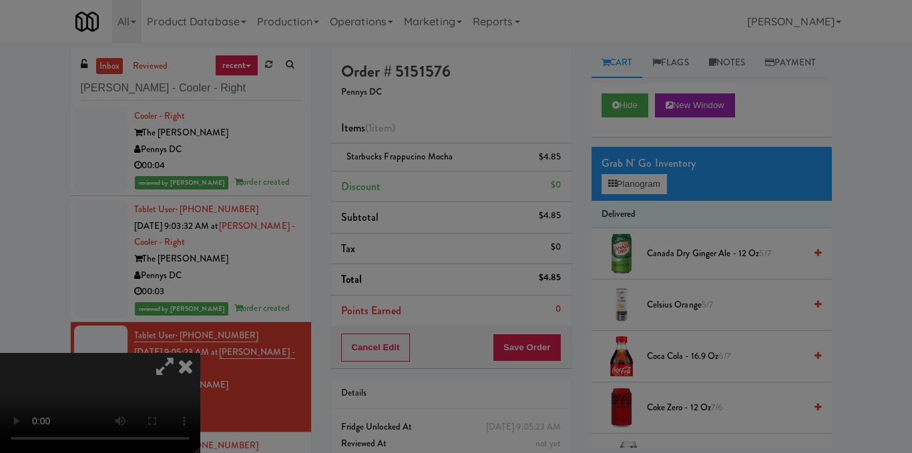
click at [433, 141] on div at bounding box center [456, 226] width 912 height 453
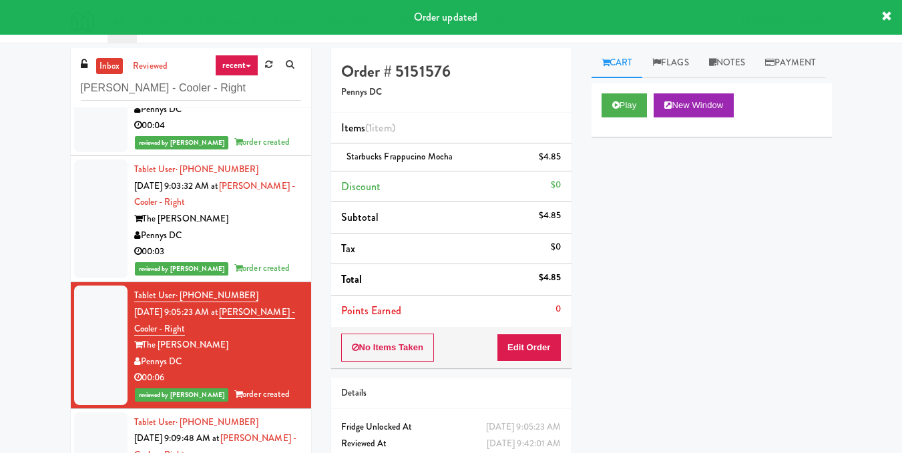
scroll to position [214, 0]
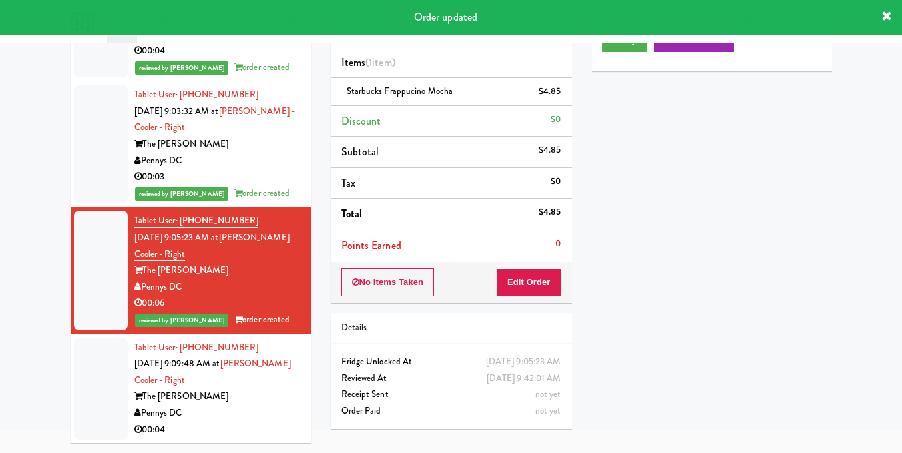
drag, startPoint x: 242, startPoint y: 430, endPoint x: 249, endPoint y: 422, distance: 10.9
click at [243, 428] on div "00:04" at bounding box center [217, 430] width 167 height 17
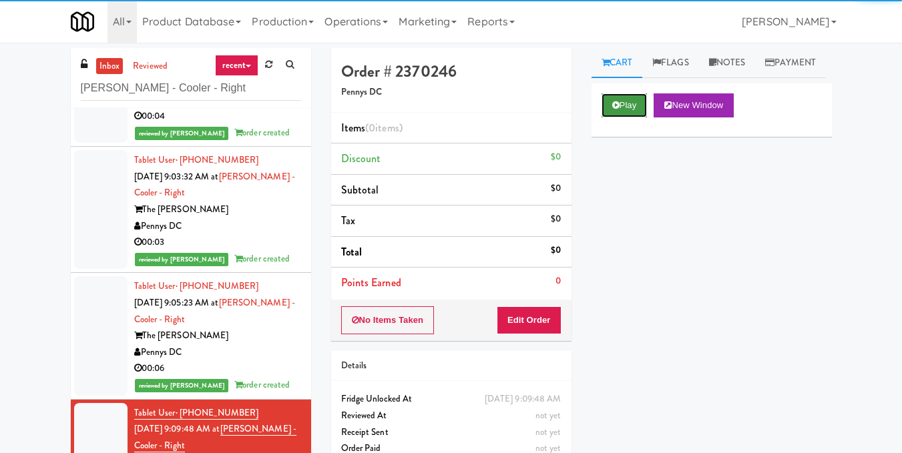
click at [617, 109] on icon at bounding box center [615, 105] width 7 height 9
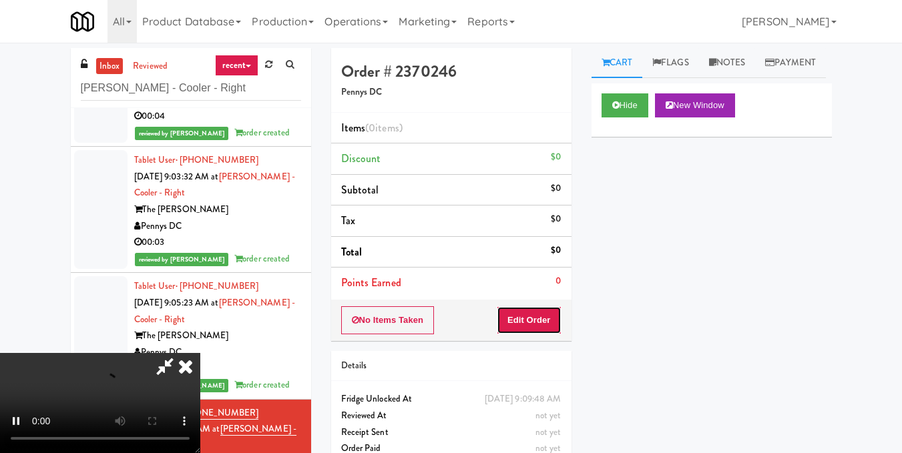
click at [552, 328] on button "Edit Order" at bounding box center [529, 320] width 65 height 28
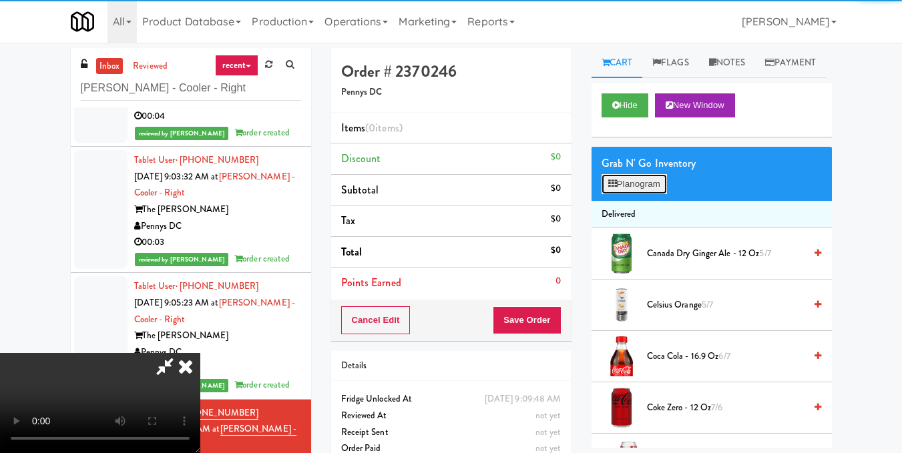
click at [641, 194] on button "Planogram" at bounding box center [633, 184] width 65 height 20
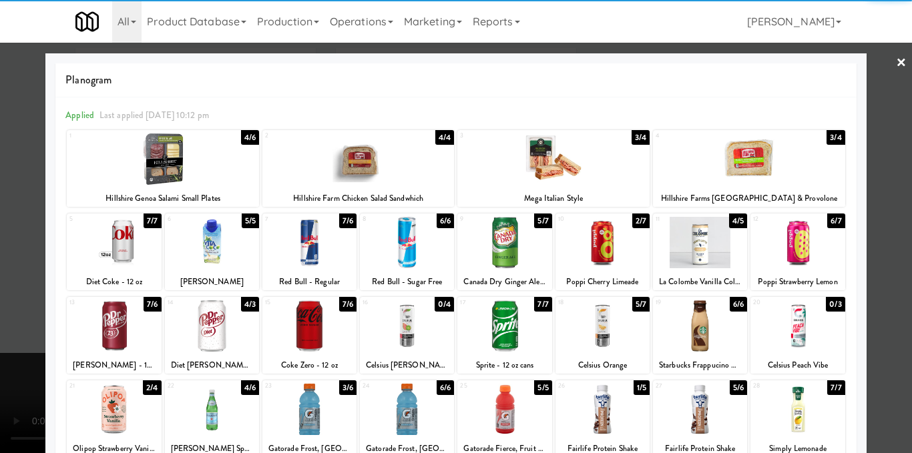
drag, startPoint x: 603, startPoint y: 342, endPoint x: 818, endPoint y: 232, distance: 241.5
click at [602, 340] on div at bounding box center [602, 325] width 94 height 51
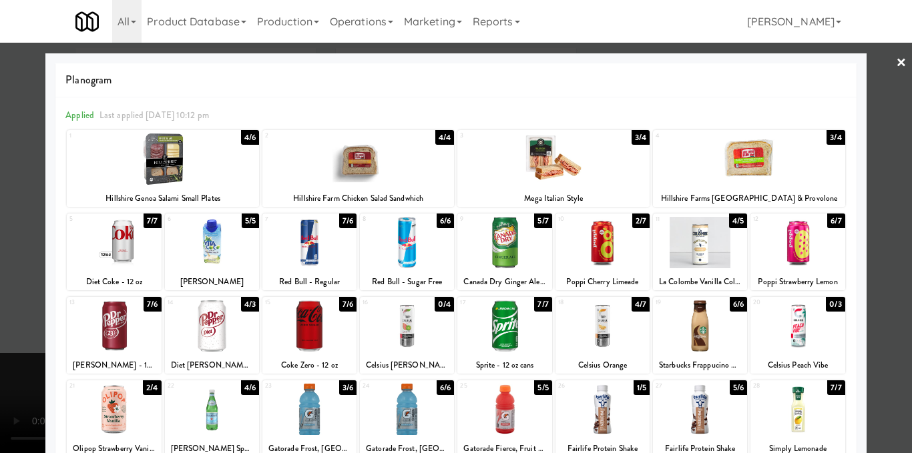
drag, startPoint x: 889, startPoint y: 194, endPoint x: 871, endPoint y: 196, distance: 18.1
click at [888, 196] on div at bounding box center [456, 226] width 912 height 453
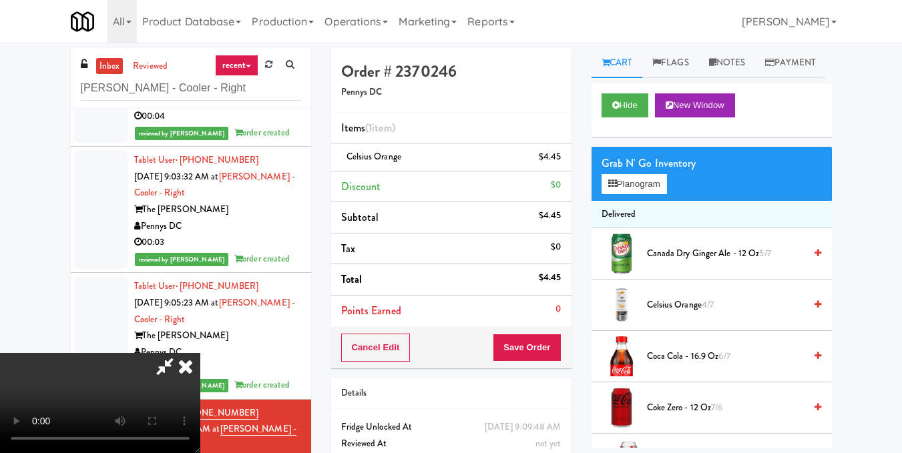
click at [200, 353] on icon at bounding box center [185, 366] width 29 height 27
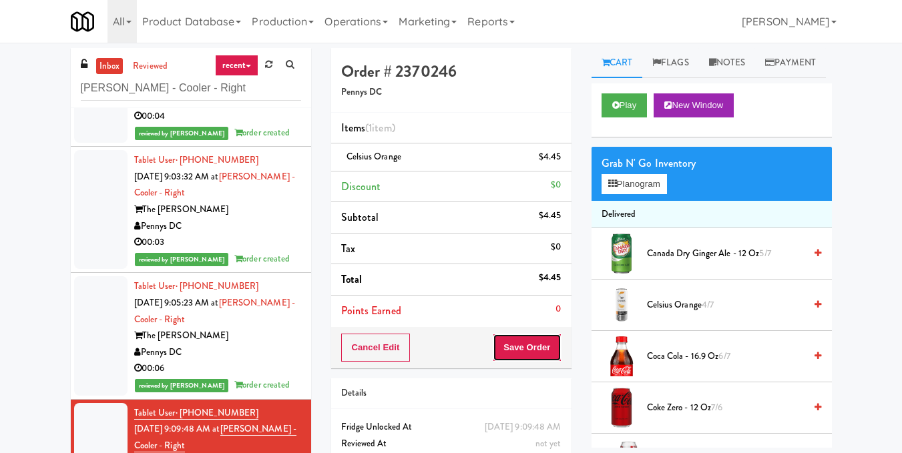
click at [522, 344] on button "Save Order" at bounding box center [527, 348] width 68 height 28
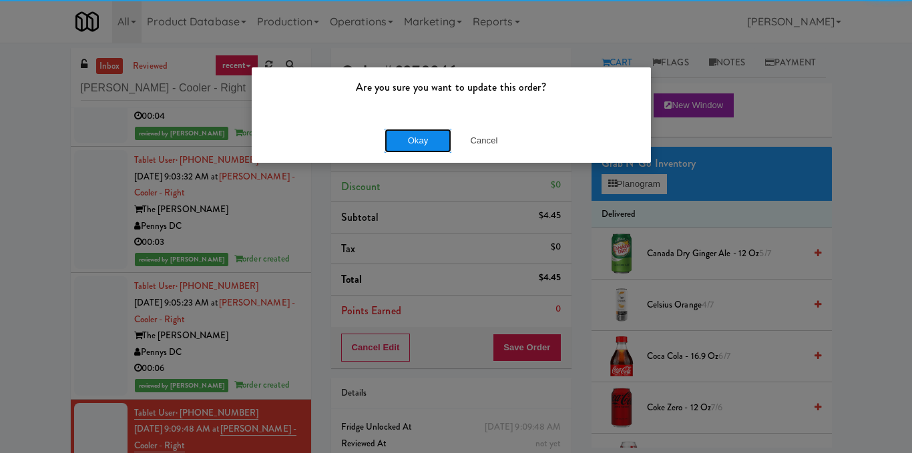
click at [437, 143] on button "Okay" at bounding box center [417, 141] width 67 height 24
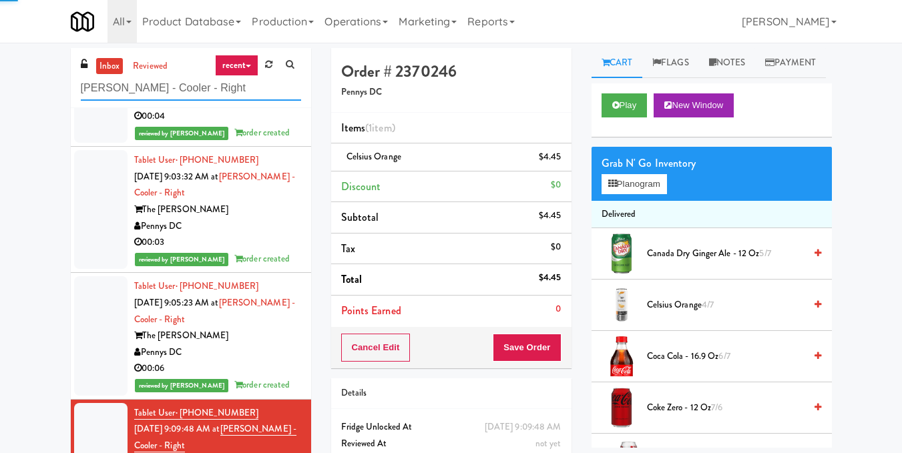
click at [264, 94] on input "[PERSON_NAME] - Cooler - Right" at bounding box center [191, 88] width 220 height 25
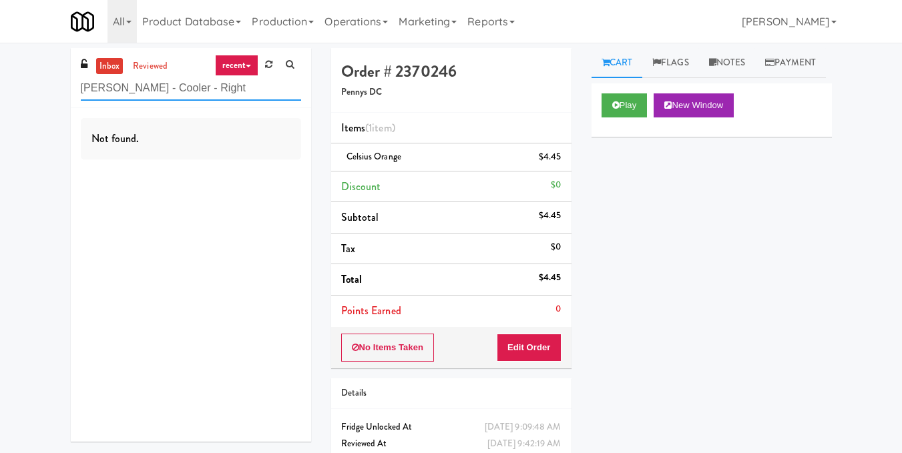
drag, startPoint x: 23, startPoint y: 91, endPoint x: 225, endPoint y: 83, distance: 201.7
click at [212, 81] on input "[PERSON_NAME] - Cooler - Right" at bounding box center [191, 88] width 220 height 25
drag, startPoint x: 230, startPoint y: 85, endPoint x: 56, endPoint y: 78, distance: 173.7
click at [56, 78] on div "inbox reviewed recent all unclear take inventory issue suspicious failed recent…" at bounding box center [451, 276] width 902 height 457
paste input "2775 - Cafeteria - Boston Scientific"
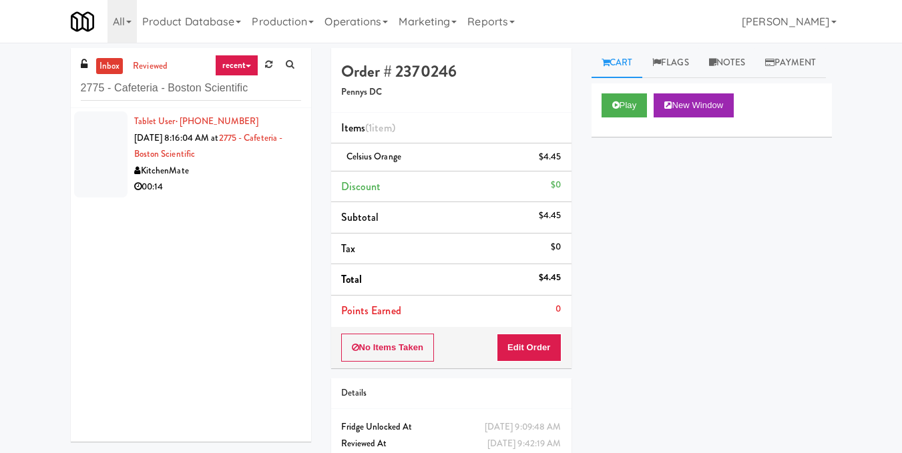
click at [244, 186] on div "00:14" at bounding box center [217, 187] width 167 height 17
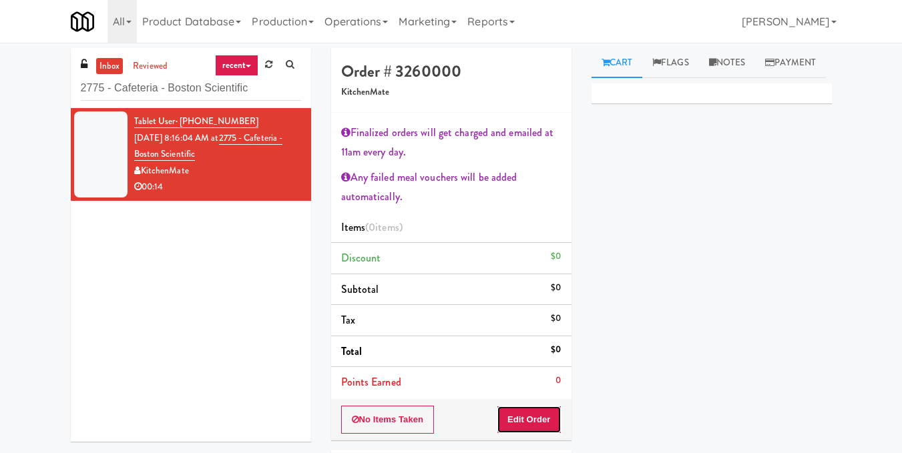
click at [540, 412] on button "Edit Order" at bounding box center [529, 420] width 65 height 28
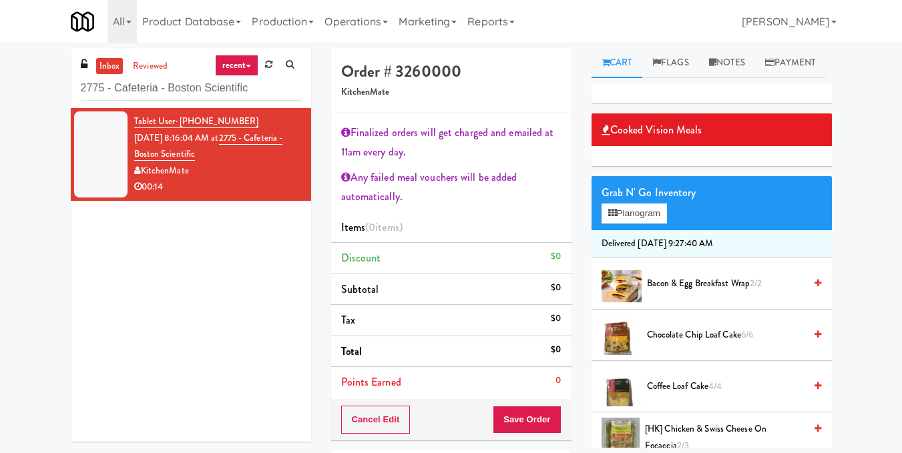
click at [814, 288] on icon at bounding box center [817, 283] width 7 height 9
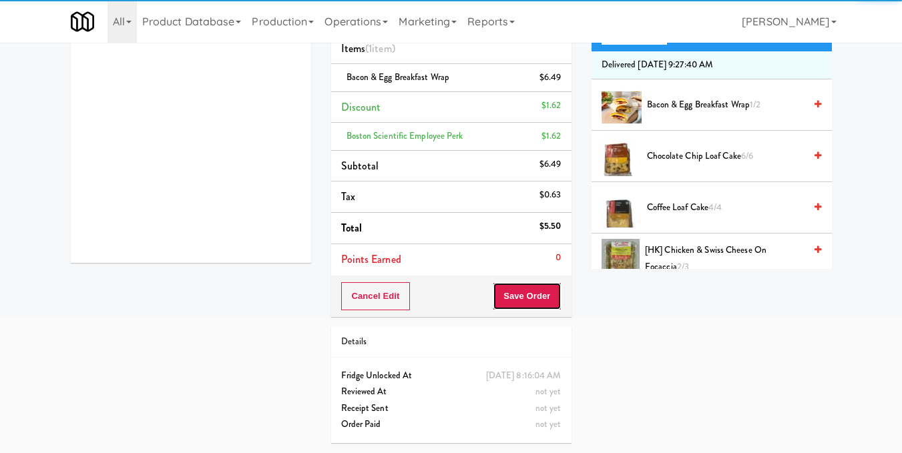
click at [533, 288] on button "Save Order" at bounding box center [527, 296] width 68 height 28
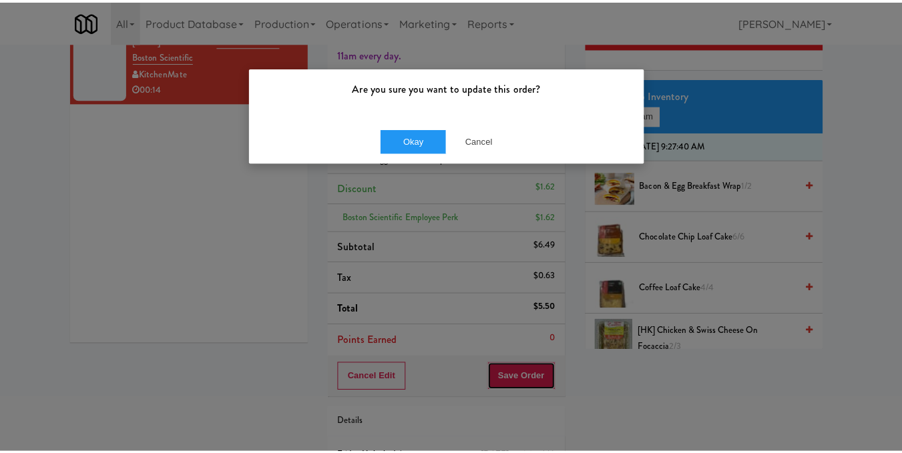
scroll to position [62, 0]
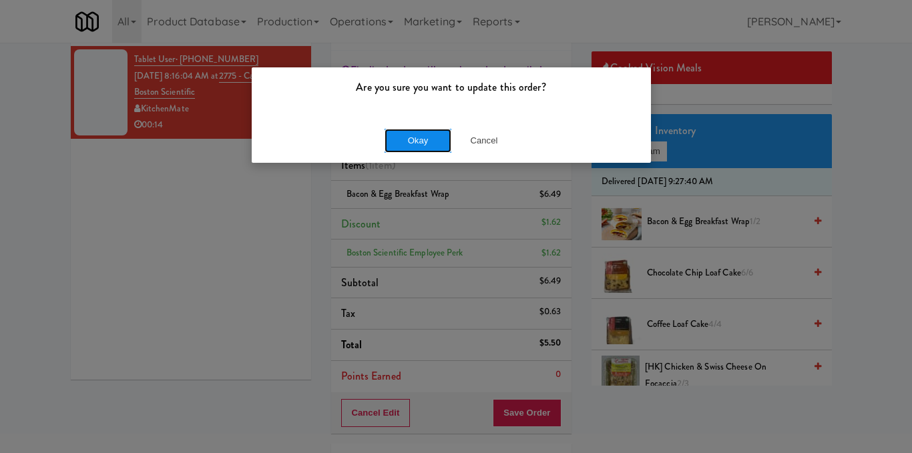
click at [433, 133] on button "Okay" at bounding box center [417, 141] width 67 height 24
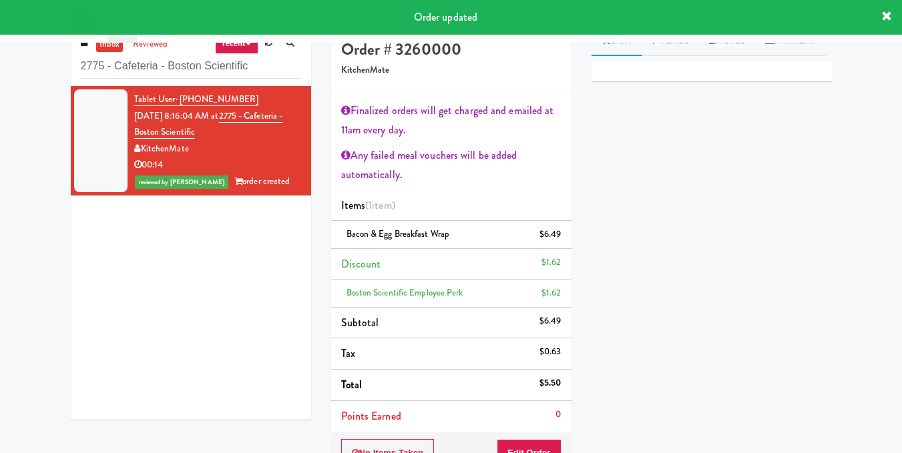
scroll to position [0, 0]
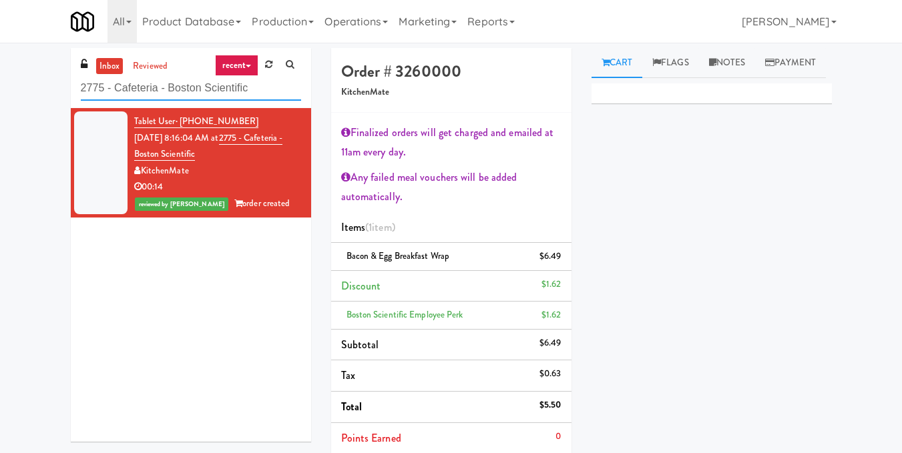
drag, startPoint x: 275, startPoint y: 91, endPoint x: 0, endPoint y: 105, distance: 275.4
click at [0, 105] on div "inbox reviewed recent all unclear take inventory issue suspicious failed recent…" at bounding box center [451, 340] width 902 height 584
paste input "Cool - MW - Pre Launch"
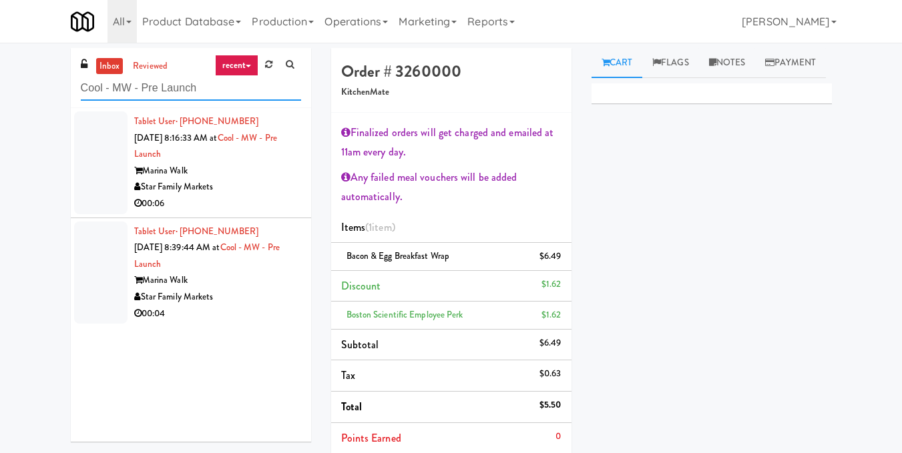
type input "Cool - MW - Pre Launch"
click at [265, 168] on div "Marina Walk" at bounding box center [217, 171] width 167 height 17
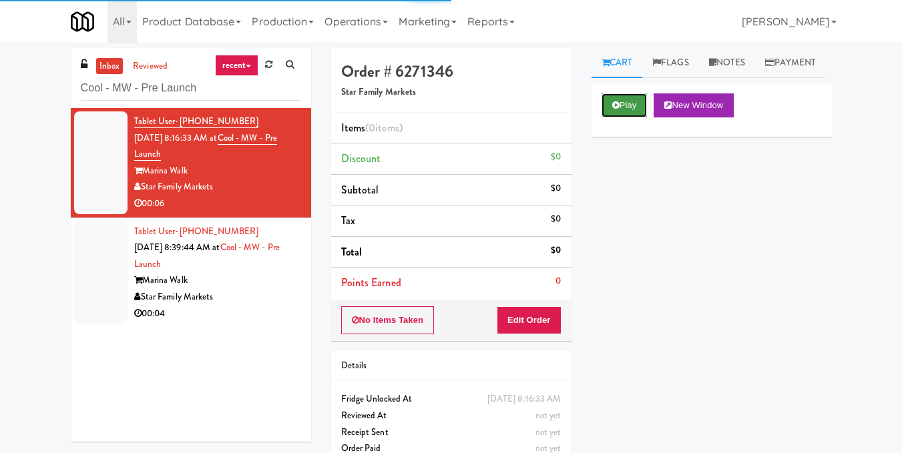
click at [622, 117] on button "Play" at bounding box center [624, 105] width 46 height 24
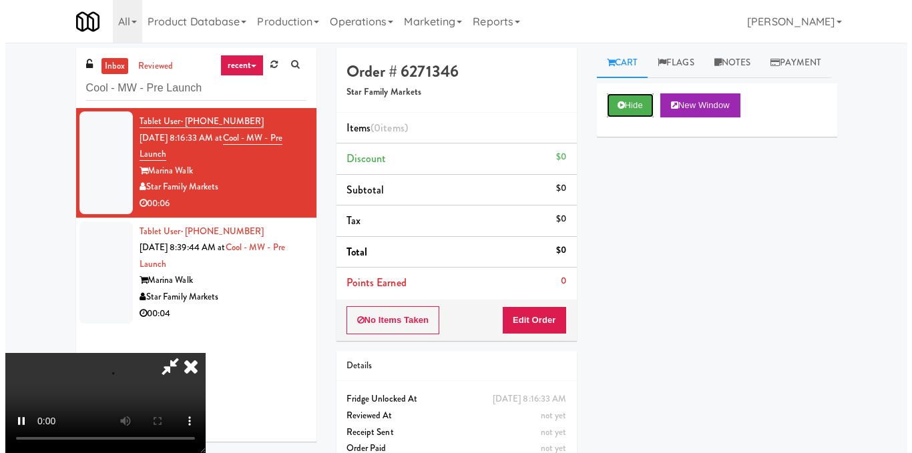
scroll to position [150, 0]
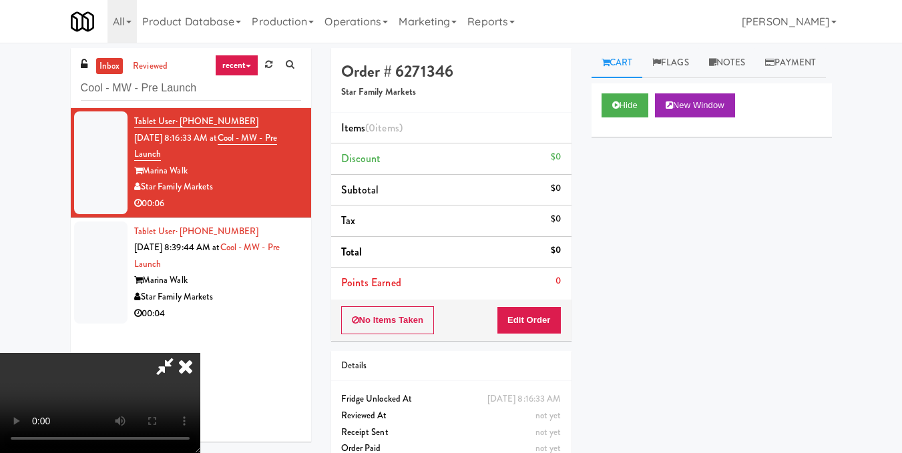
click at [200, 353] on video at bounding box center [100, 403] width 200 height 100
click at [550, 310] on button "Edit Order" at bounding box center [529, 320] width 65 height 28
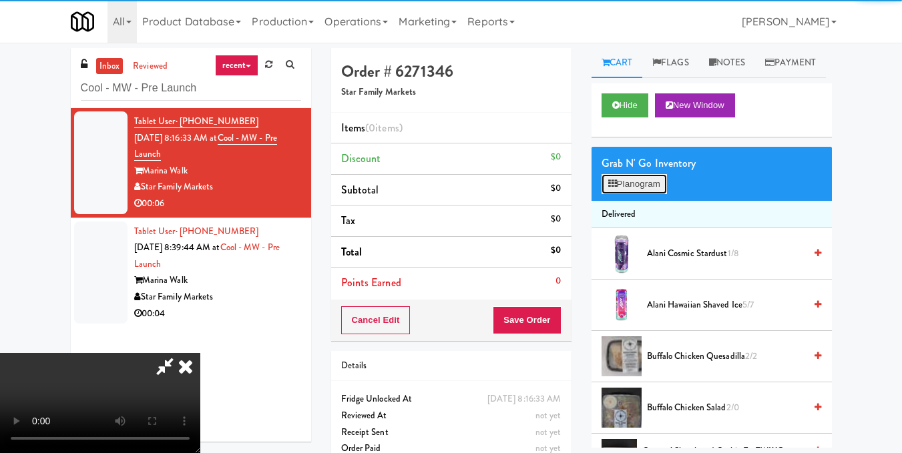
click at [609, 194] on button "Planogram" at bounding box center [633, 184] width 65 height 20
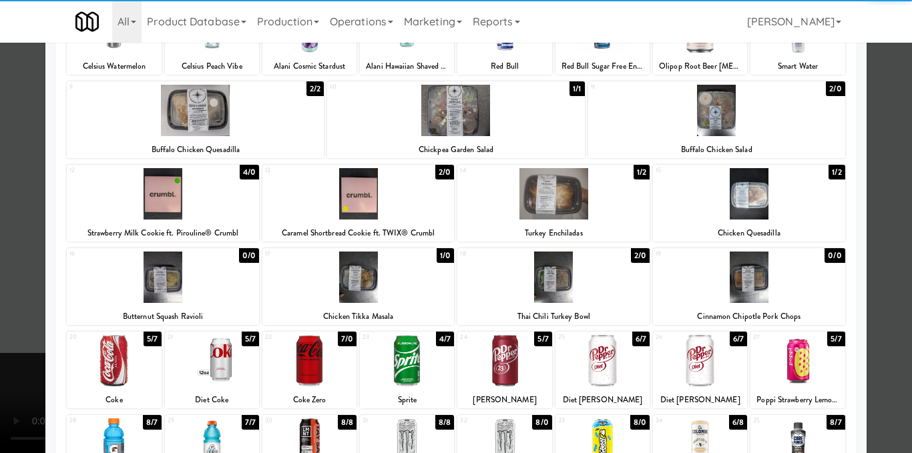
scroll to position [133, 0]
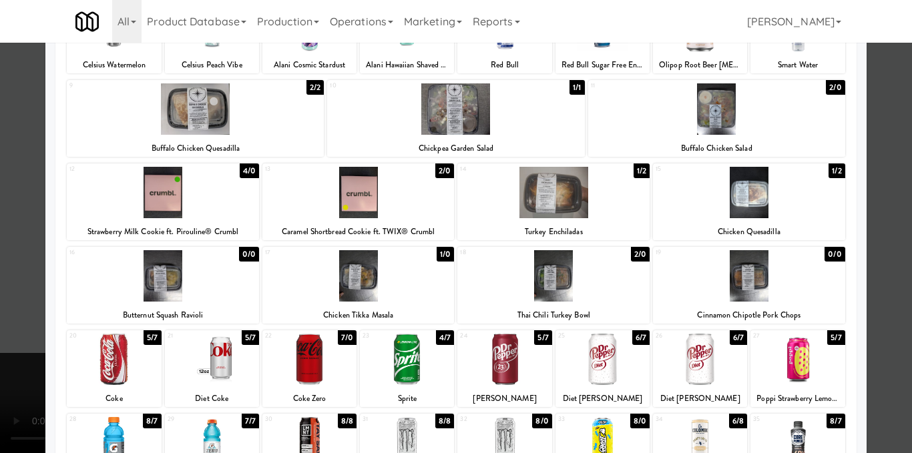
drag, startPoint x: 294, startPoint y: 370, endPoint x: 410, endPoint y: 336, distance: 121.0
click at [296, 370] on div at bounding box center [309, 359] width 94 height 51
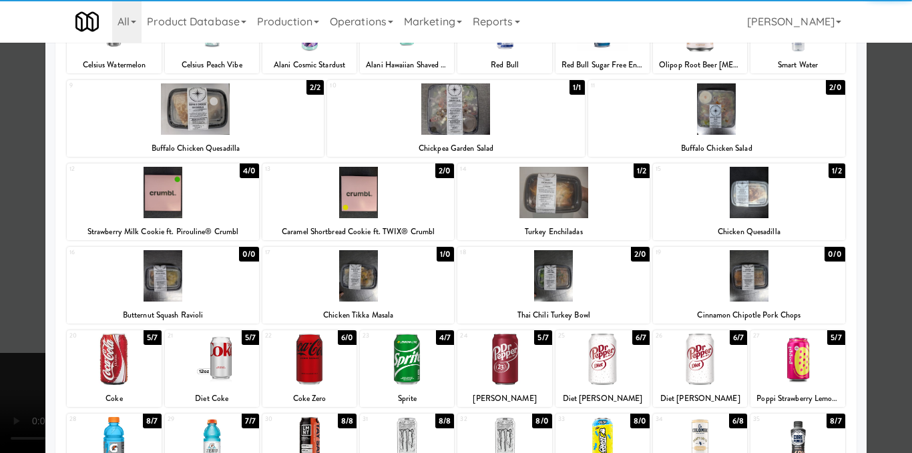
click at [890, 213] on div at bounding box center [456, 226] width 912 height 453
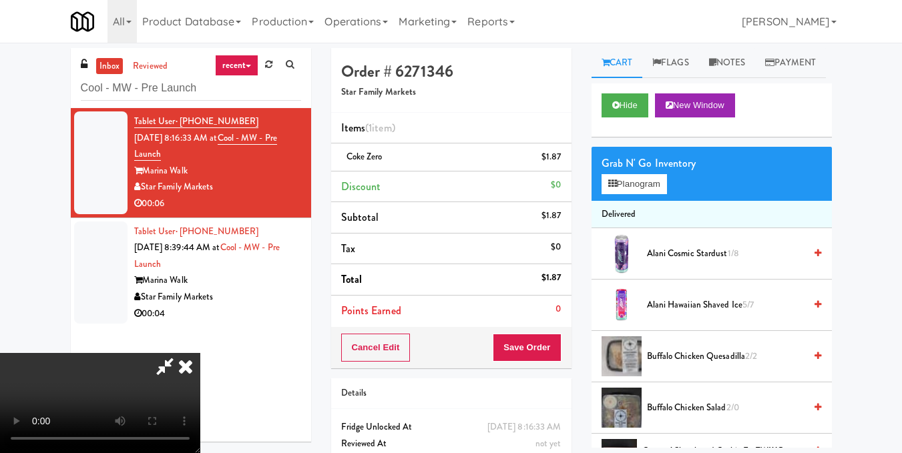
click at [560, 160] on icon at bounding box center [562, 162] width 7 height 9
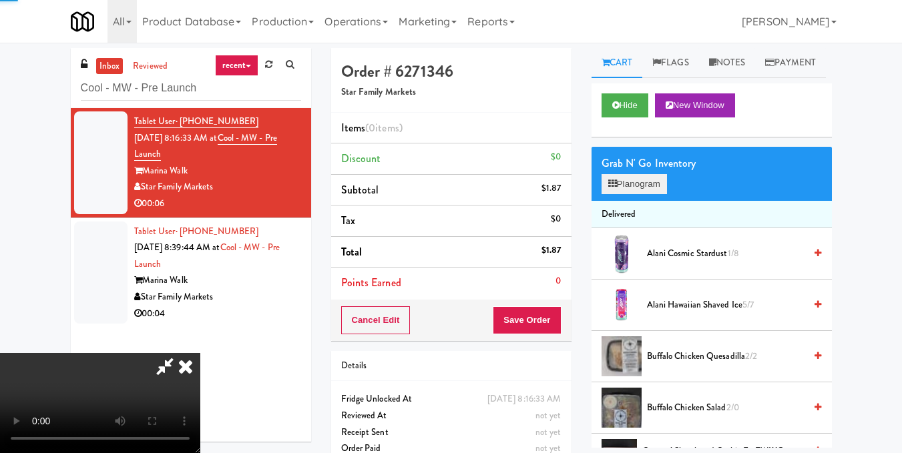
click at [630, 201] on div "Grab N' Go Inventory Planogram" at bounding box center [711, 174] width 240 height 54
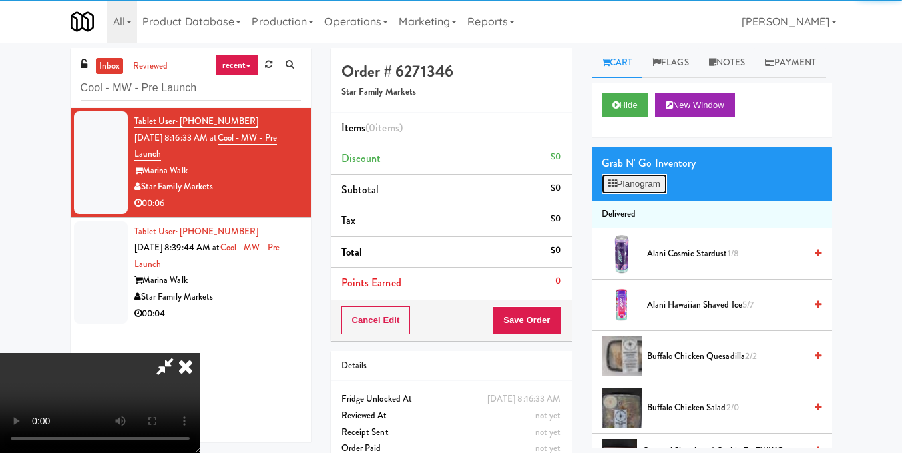
click at [633, 194] on button "Planogram" at bounding box center [633, 184] width 65 height 20
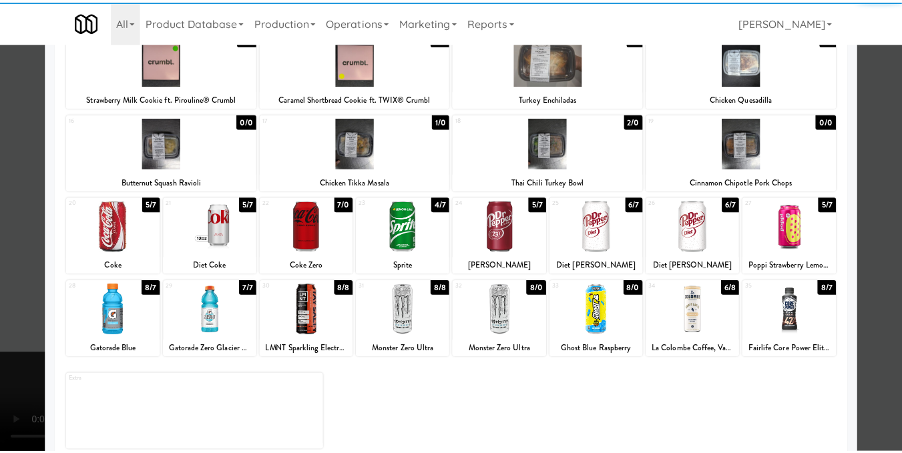
scroll to position [267, 0]
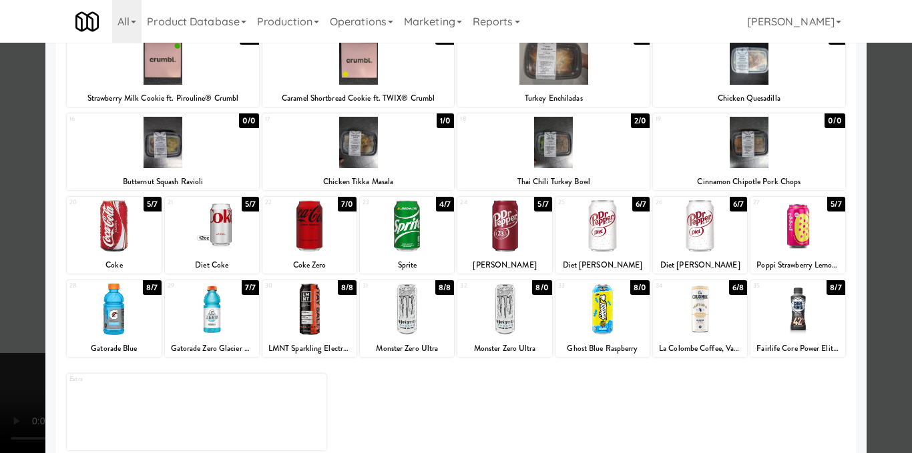
click at [117, 212] on div at bounding box center [114, 225] width 94 height 51
click at [878, 206] on div at bounding box center [456, 226] width 912 height 453
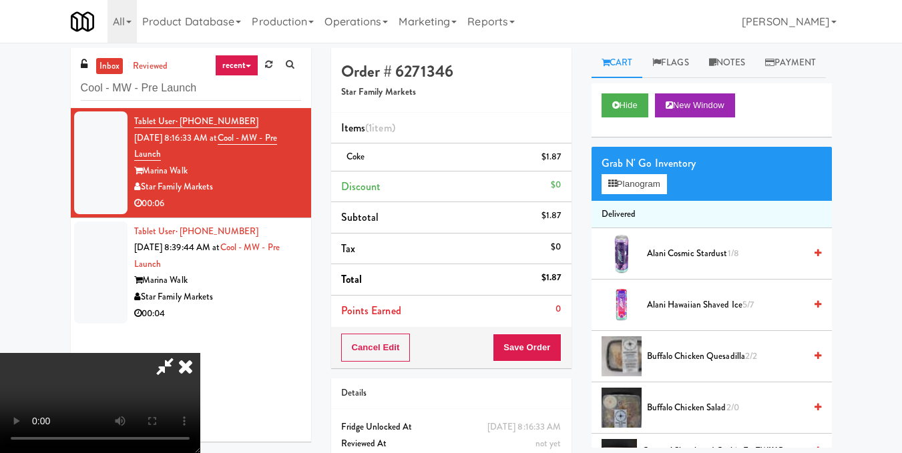
click at [200, 353] on video at bounding box center [100, 403] width 200 height 100
click at [555, 109] on div "Order # 6271346 Star Family Markets" at bounding box center [451, 80] width 240 height 65
click at [200, 353] on icon at bounding box center [185, 366] width 29 height 27
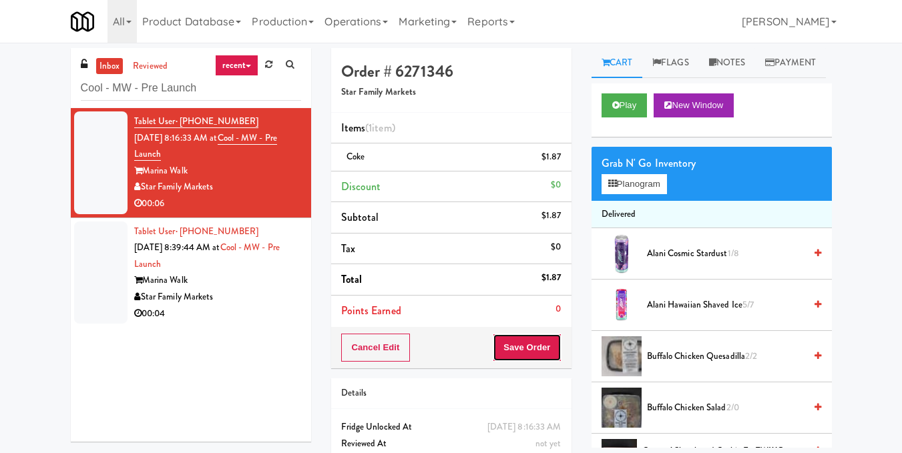
click at [513, 336] on button "Save Order" at bounding box center [527, 348] width 68 height 28
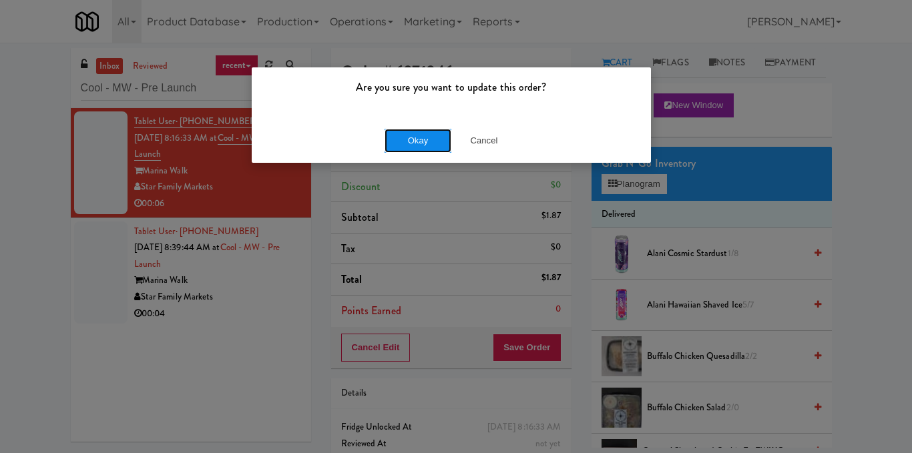
click at [416, 140] on button "Okay" at bounding box center [417, 141] width 67 height 24
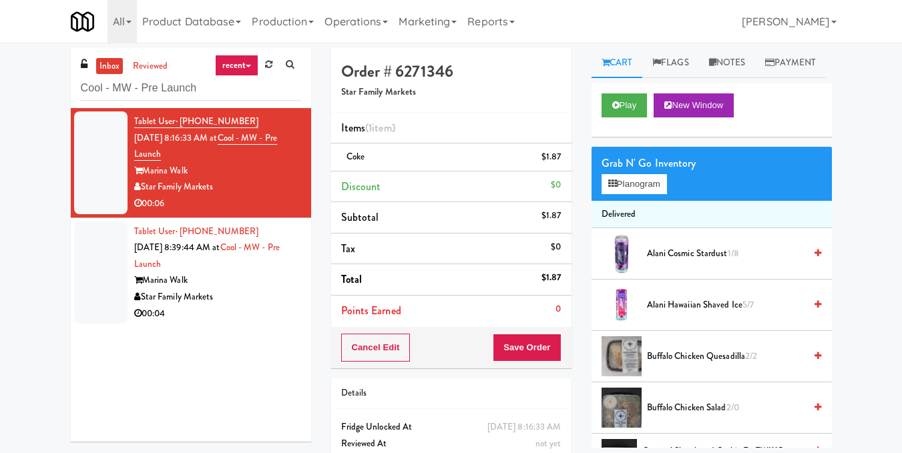
click at [235, 298] on div "Star Family Markets" at bounding box center [217, 297] width 167 height 17
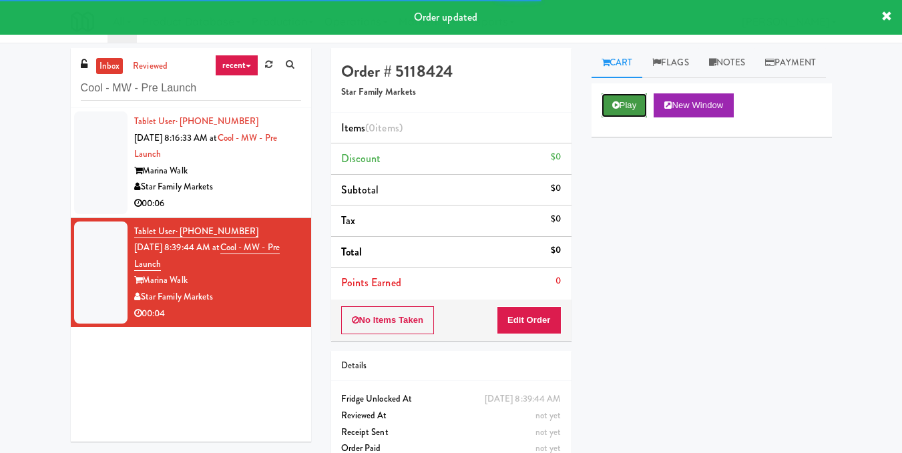
click at [622, 117] on button "Play" at bounding box center [624, 105] width 46 height 24
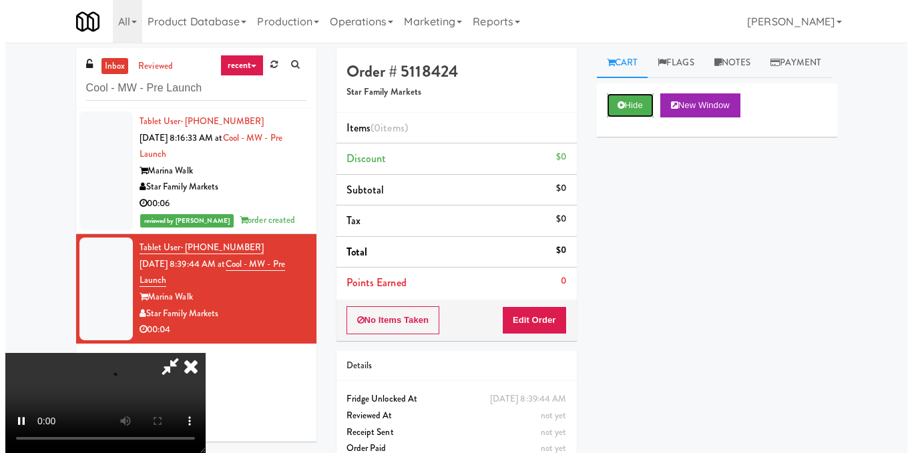
scroll to position [17, 0]
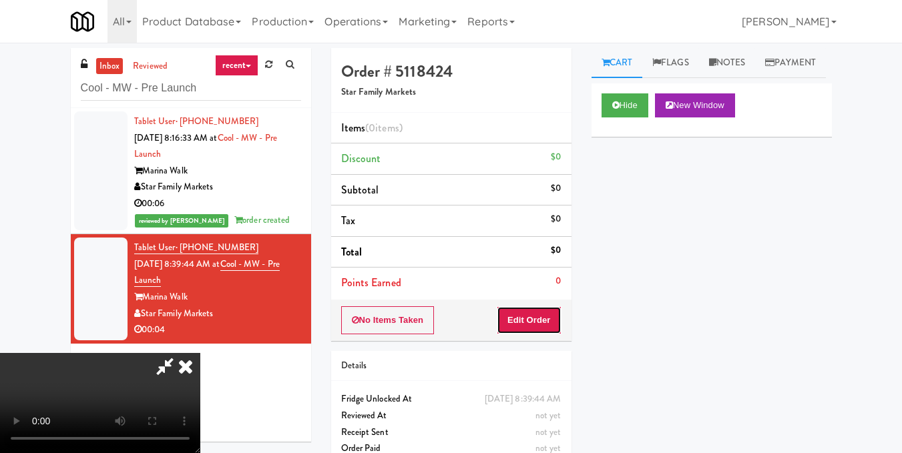
drag, startPoint x: 549, startPoint y: 328, endPoint x: 588, endPoint y: 270, distance: 69.8
click at [551, 327] on button "Edit Order" at bounding box center [529, 320] width 65 height 28
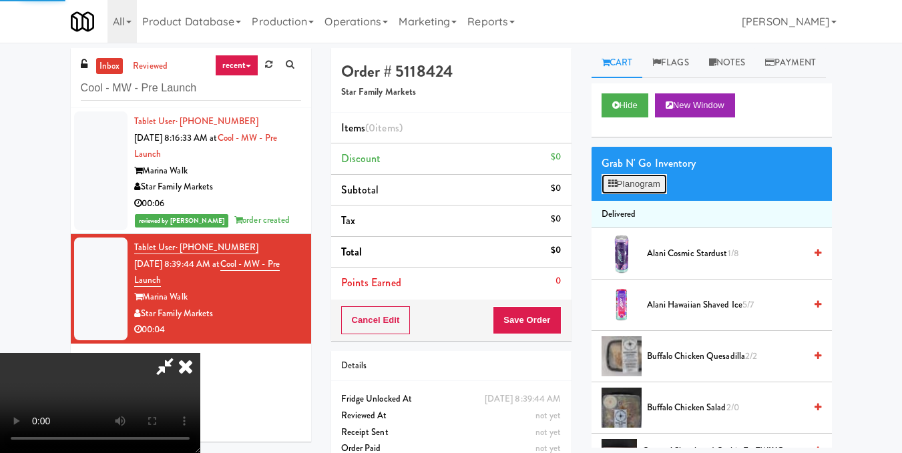
click at [642, 194] on button "Planogram" at bounding box center [633, 184] width 65 height 20
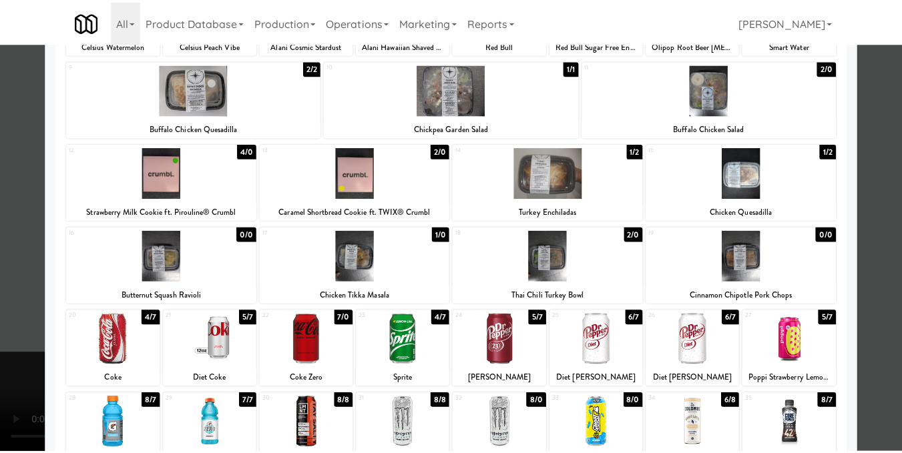
scroll to position [200, 0]
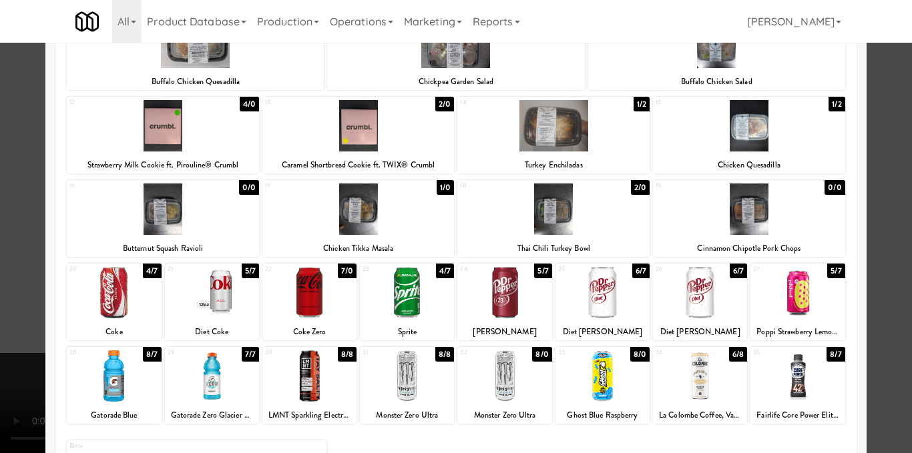
click at [114, 401] on div at bounding box center [114, 375] width 94 height 51
click at [888, 200] on div at bounding box center [456, 226] width 912 height 453
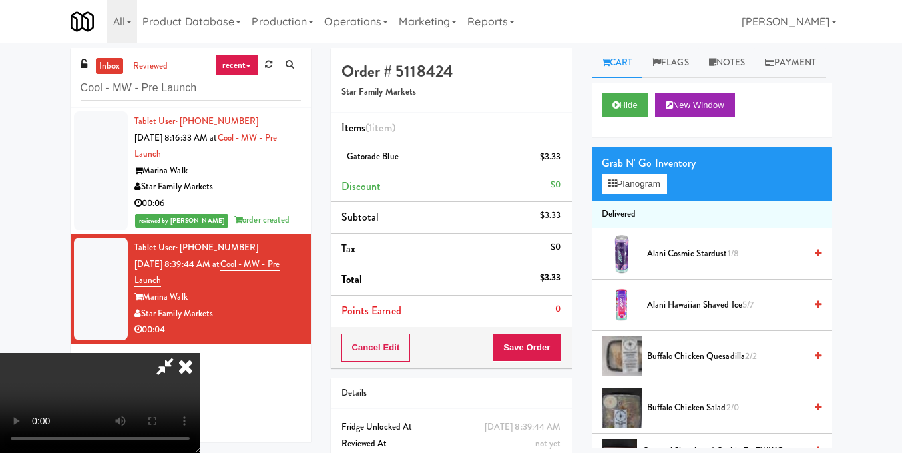
click at [200, 353] on icon at bounding box center [185, 366] width 29 height 27
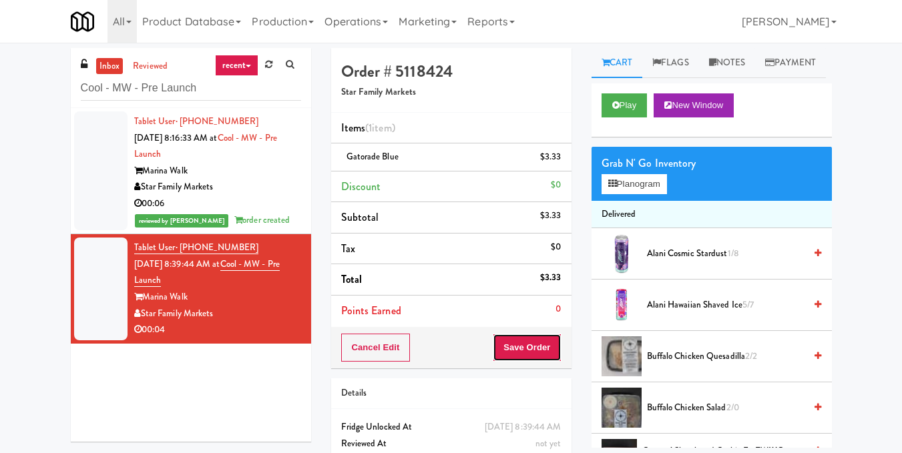
click at [526, 345] on button "Save Order" at bounding box center [527, 348] width 68 height 28
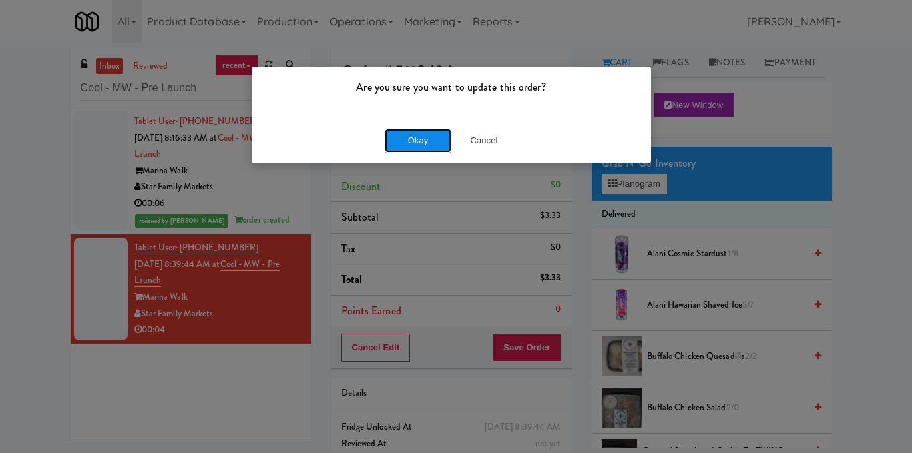
click at [434, 146] on button "Okay" at bounding box center [417, 141] width 67 height 24
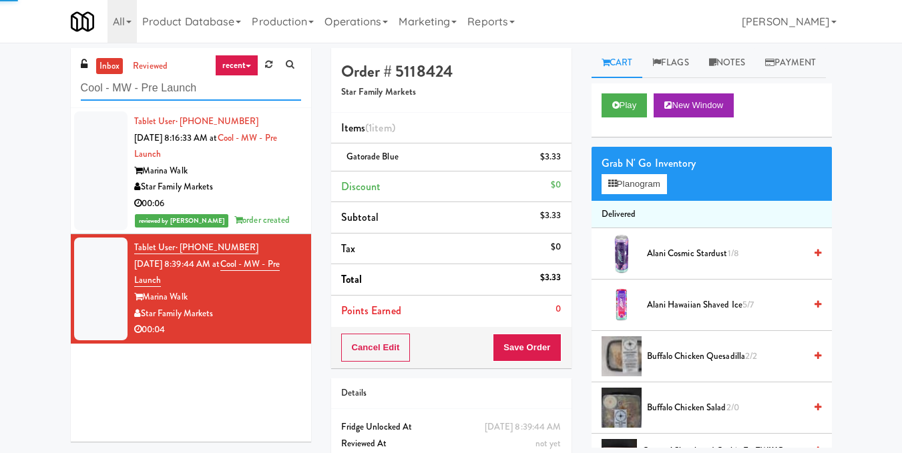
click at [205, 88] on input "Cool - MW - Pre Launch" at bounding box center [191, 88] width 220 height 25
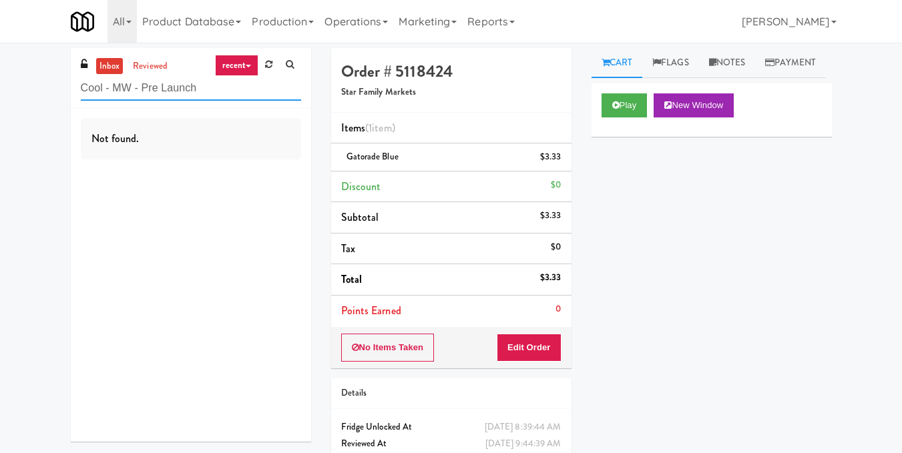
drag, startPoint x: 241, startPoint y: 93, endPoint x: 30, endPoint y: 91, distance: 210.9
click at [30, 91] on div "inbox reviewed recent all unclear take inventory issue suspicious failed recent…" at bounding box center [451, 276] width 902 height 457
paste input "2775 - Cafeteria - Boston Scientific"
drag, startPoint x: 216, startPoint y: 80, endPoint x: 0, endPoint y: 89, distance: 215.8
click at [0, 89] on div "inbox reviewed recent all unclear take inventory issue suspicious failed recent…" at bounding box center [451, 276] width 902 height 457
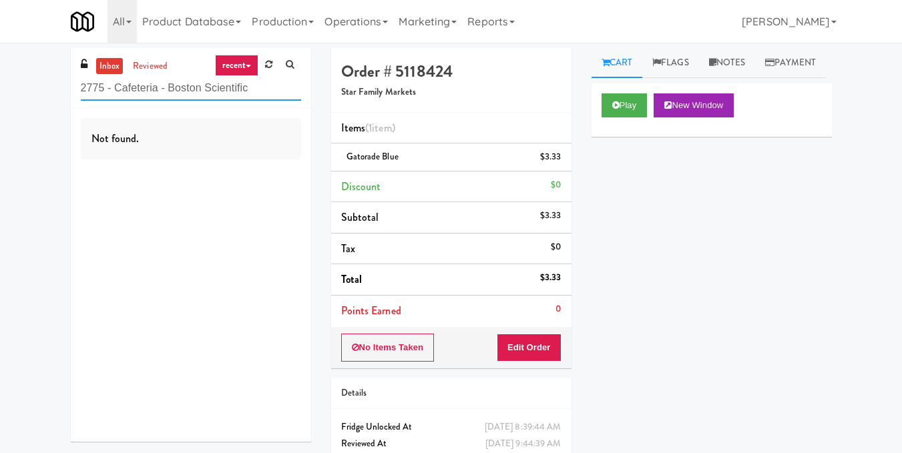
paste input "[PERSON_NAME] - Cooler - Right"
drag, startPoint x: 236, startPoint y: 91, endPoint x: 0, endPoint y: 91, distance: 235.6
click at [0, 91] on div "inbox reviewed recent all unclear take inventory issue suspicious failed recent…" at bounding box center [451, 276] width 902 height 457
paste input "Union24 - Cooler - Right (Little Lobby)"
type input "Union24 - Cooler - Right (Little Lobby)"
